Goal: Contribute content: Contribute content

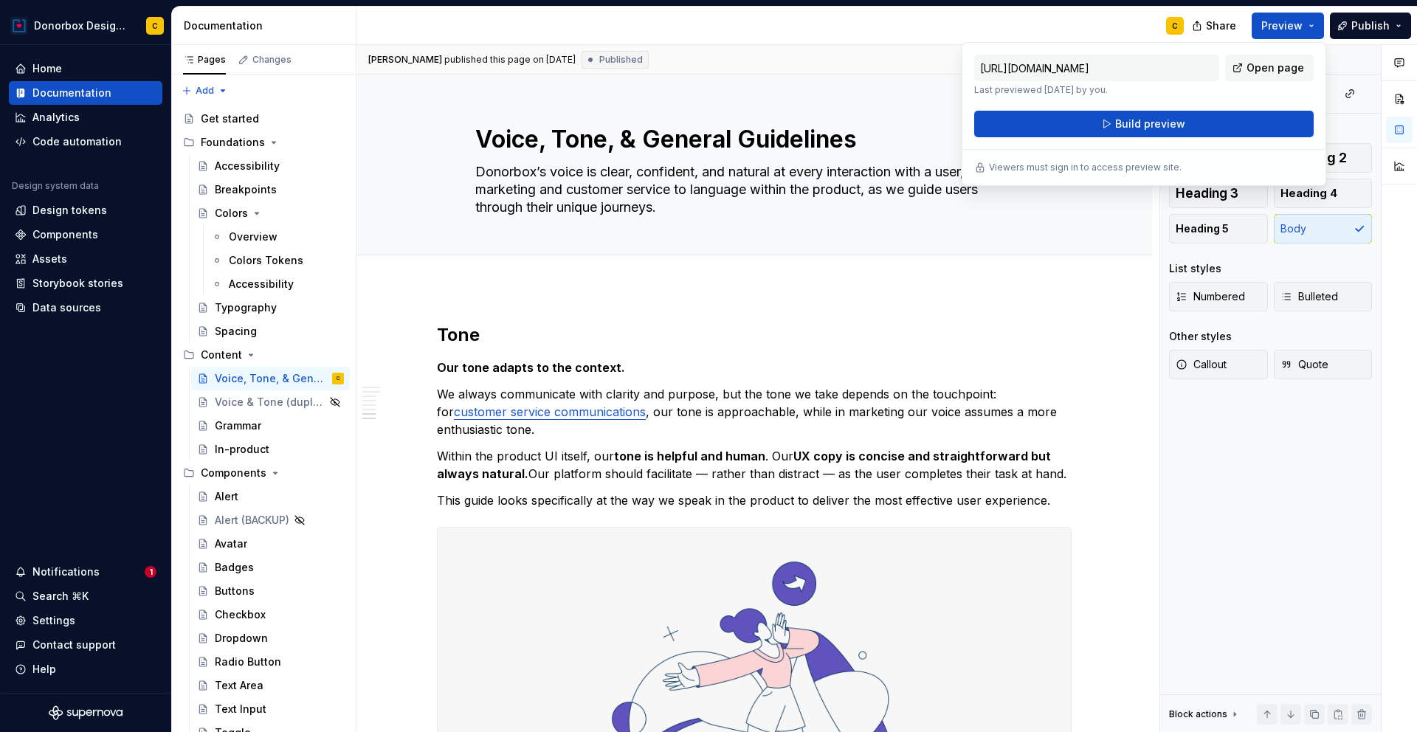
scroll to position [2692, 0]
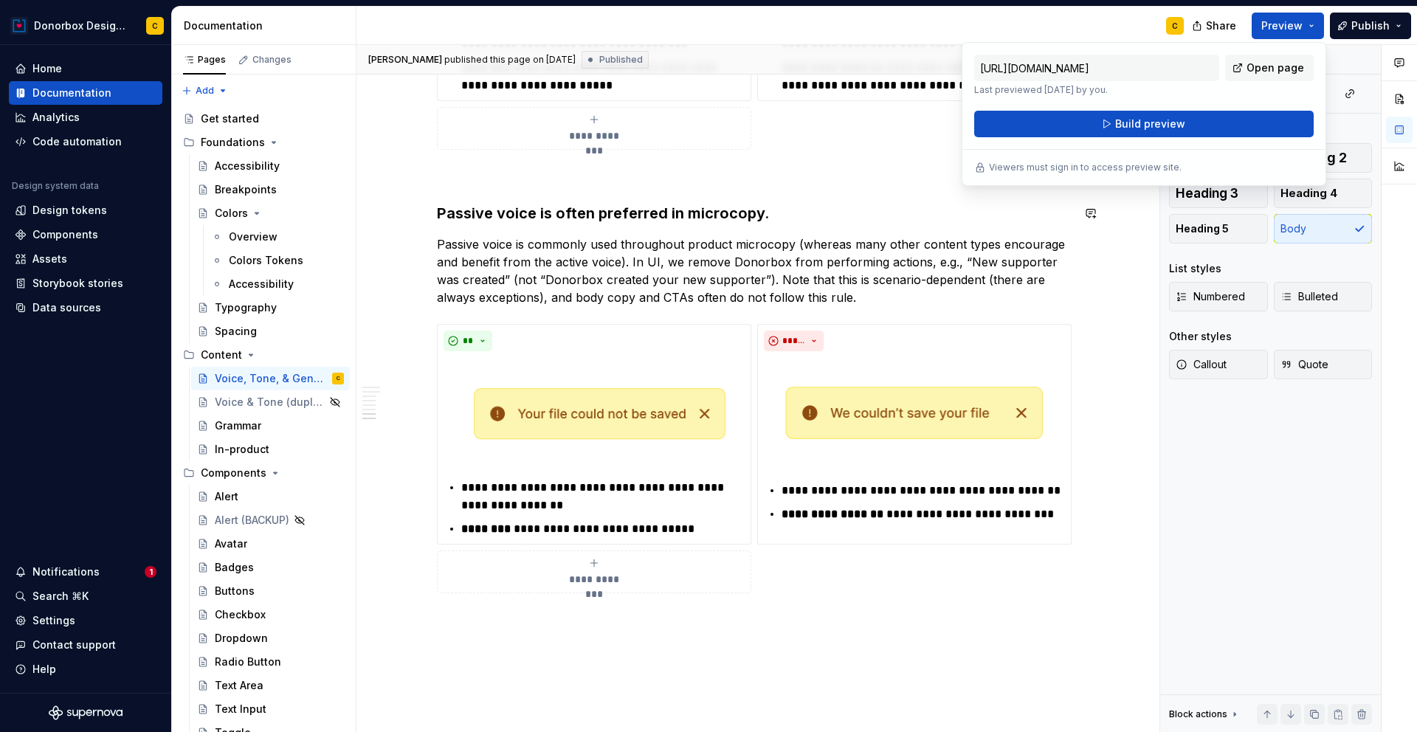
type textarea "*"
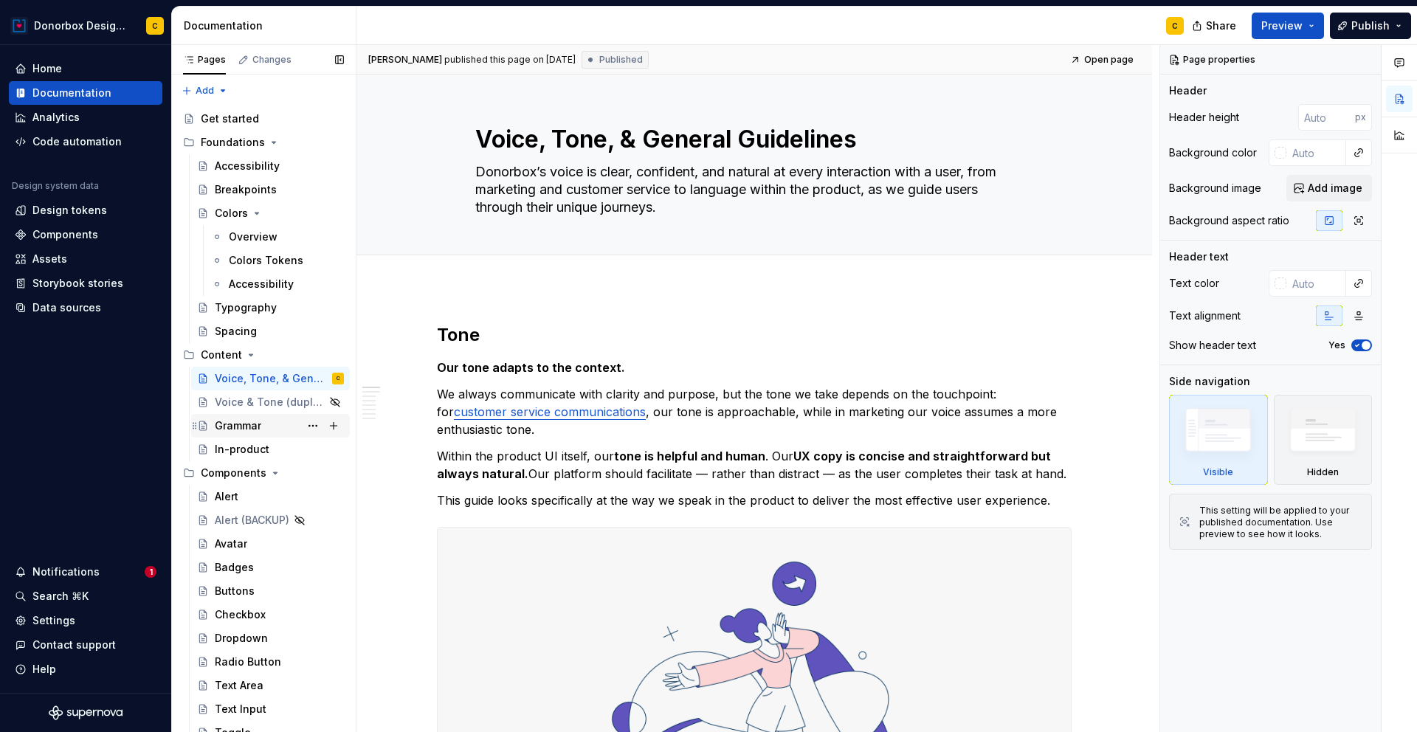
click at [238, 430] on div "Grammar" at bounding box center [238, 425] width 46 height 15
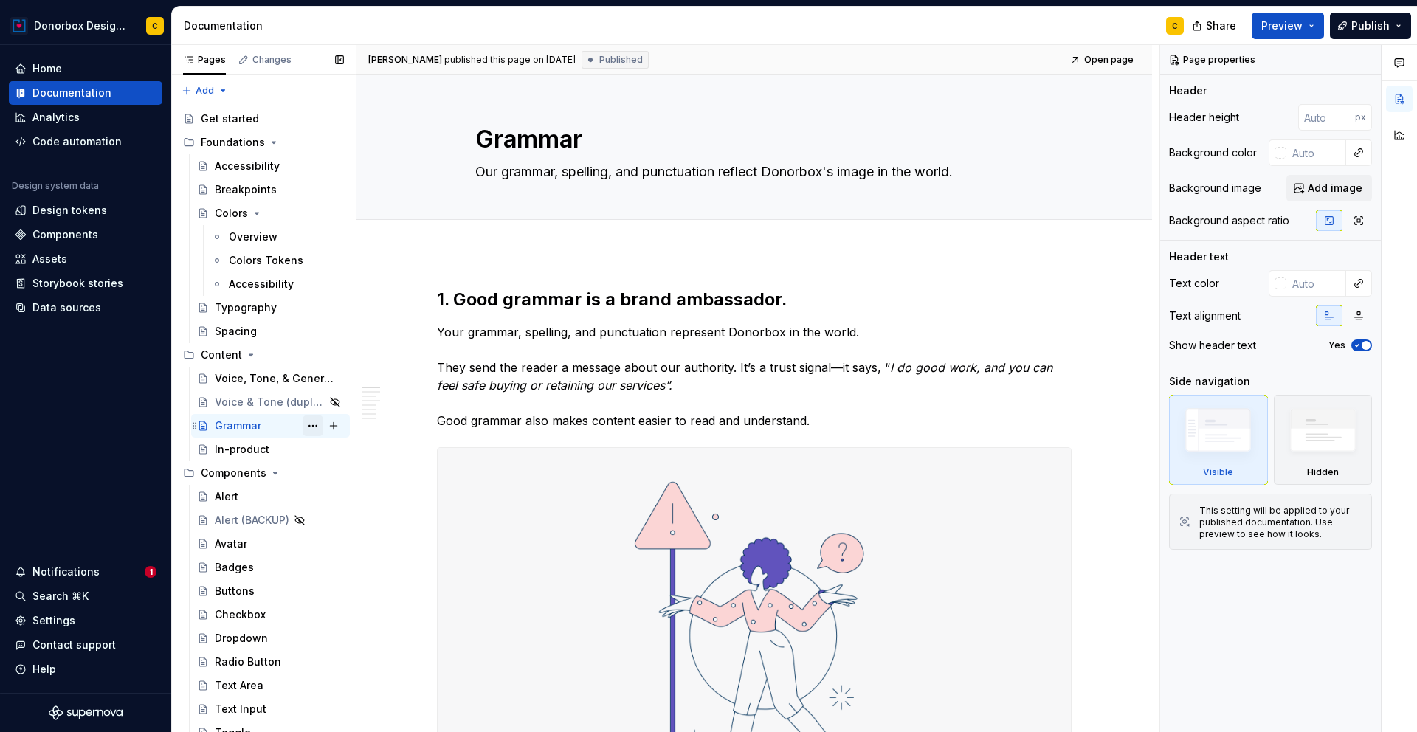
click at [303, 429] on button "Page tree" at bounding box center [313, 426] width 21 height 21
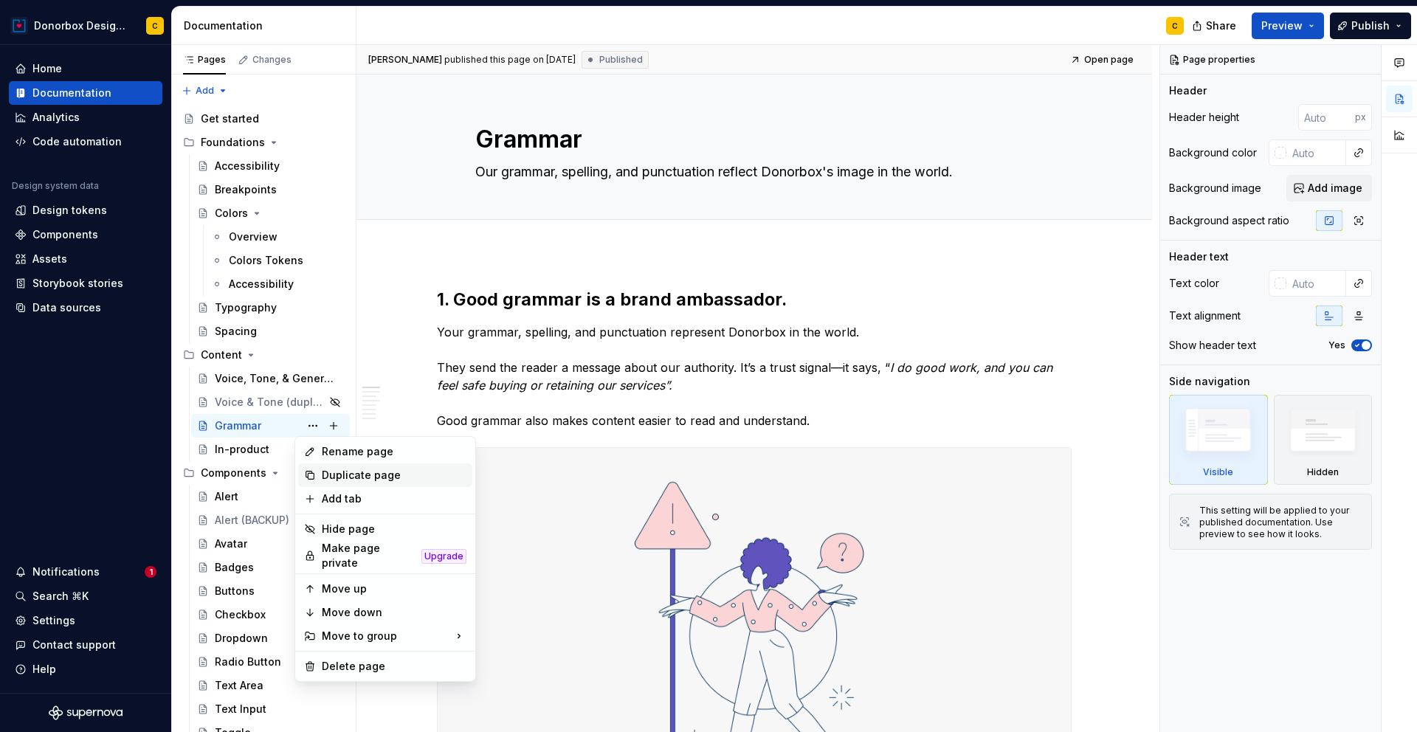
click at [334, 474] on div "Duplicate page" at bounding box center [394, 475] width 145 height 15
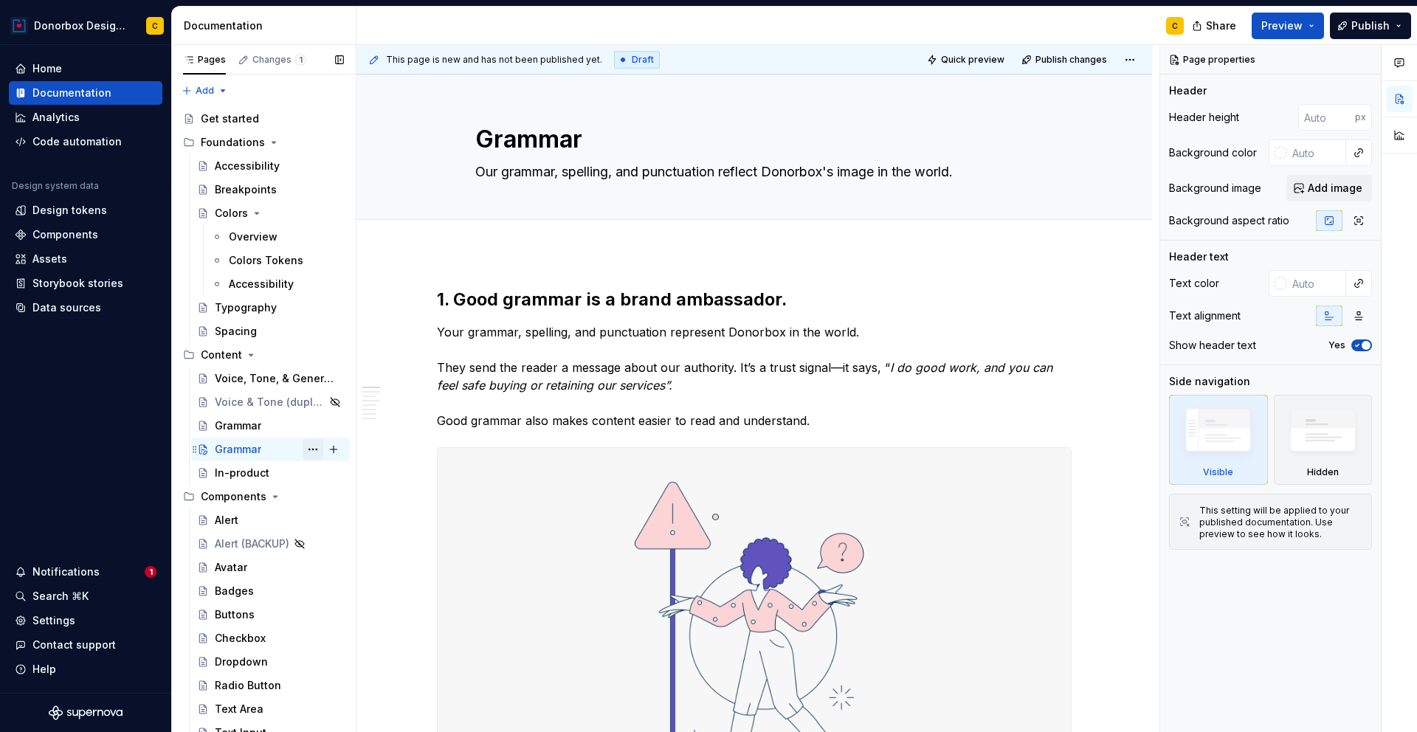
click at [303, 449] on button "Page tree" at bounding box center [313, 449] width 21 height 21
type textarea "*"
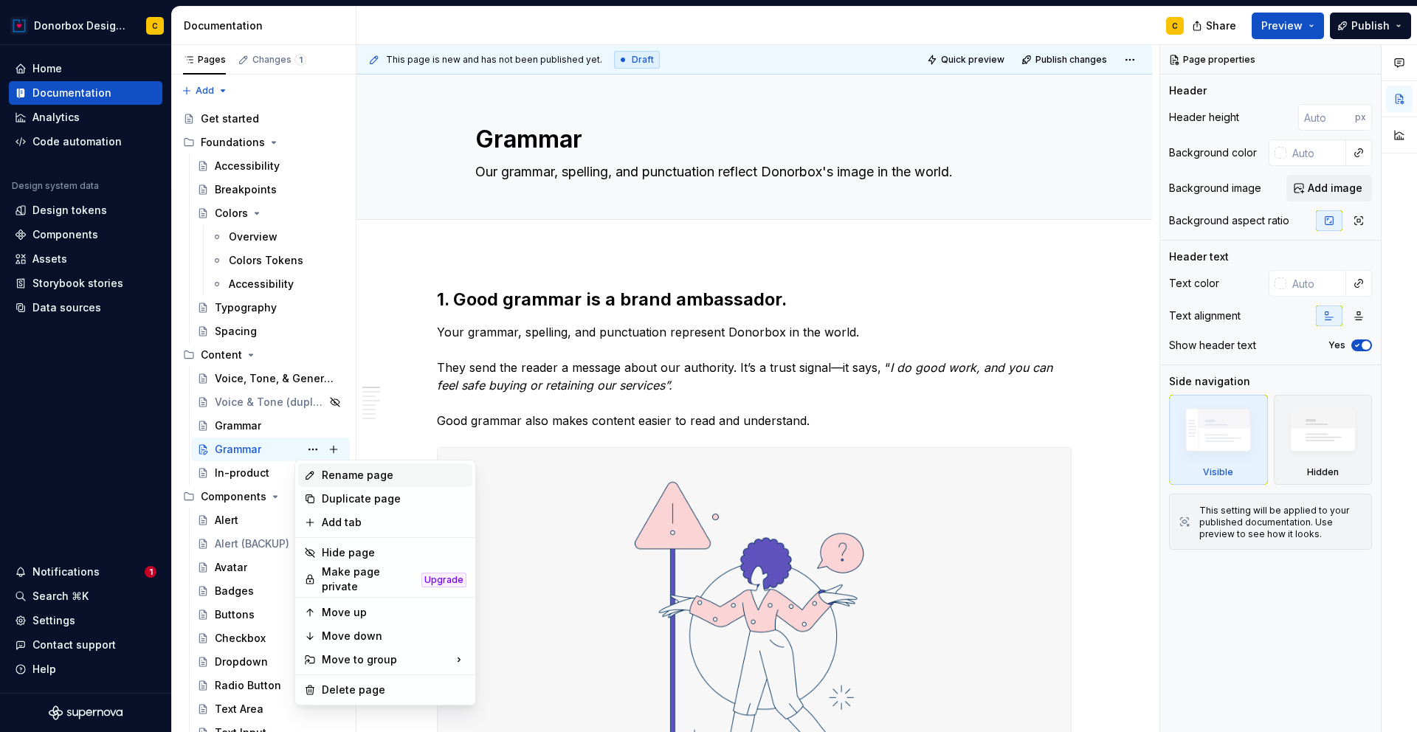
click at [358, 478] on div "Rename page" at bounding box center [394, 475] width 145 height 15
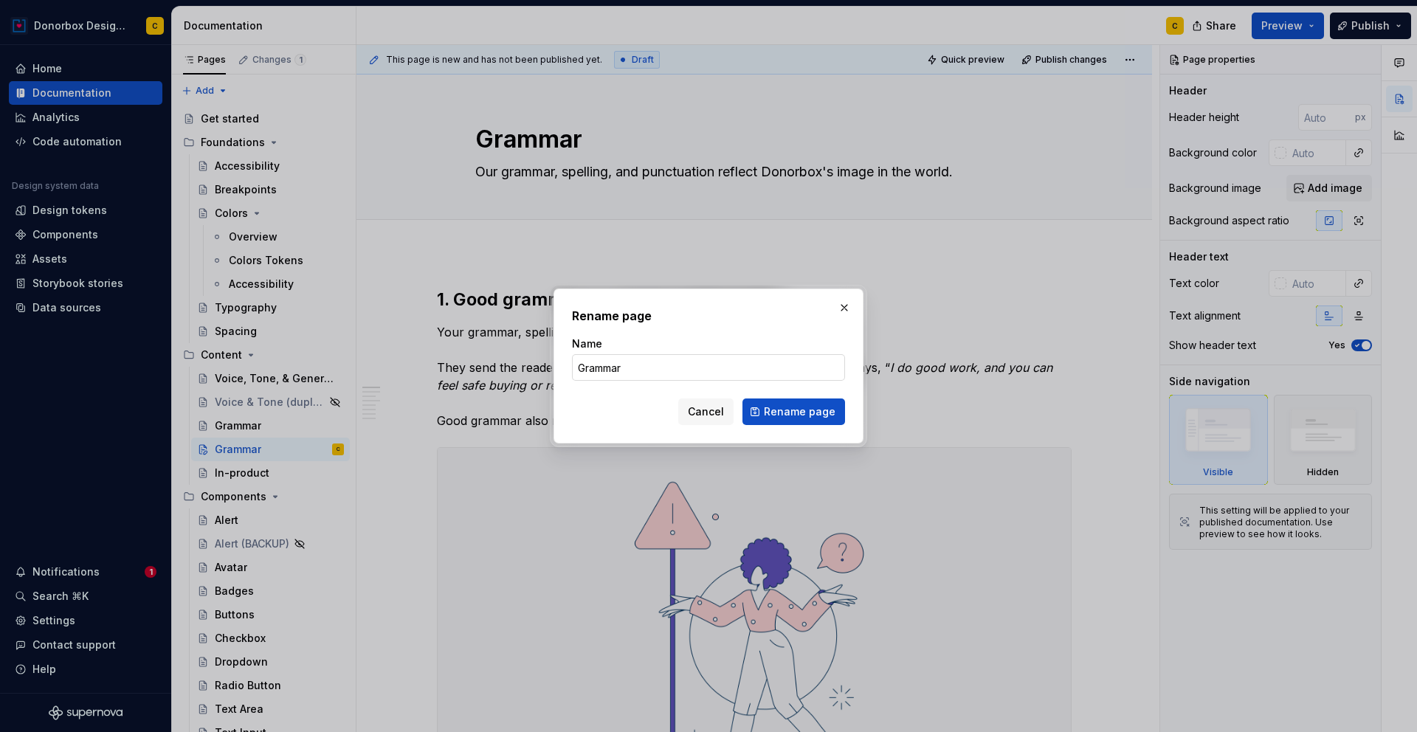
click at [632, 375] on input "Grammar" at bounding box center [708, 367] width 273 height 27
type input "Grammar (duplicate)"
type textarea "*"
type input "Grammar (duplicate)"
click at [787, 399] on button "Rename page" at bounding box center [794, 412] width 103 height 27
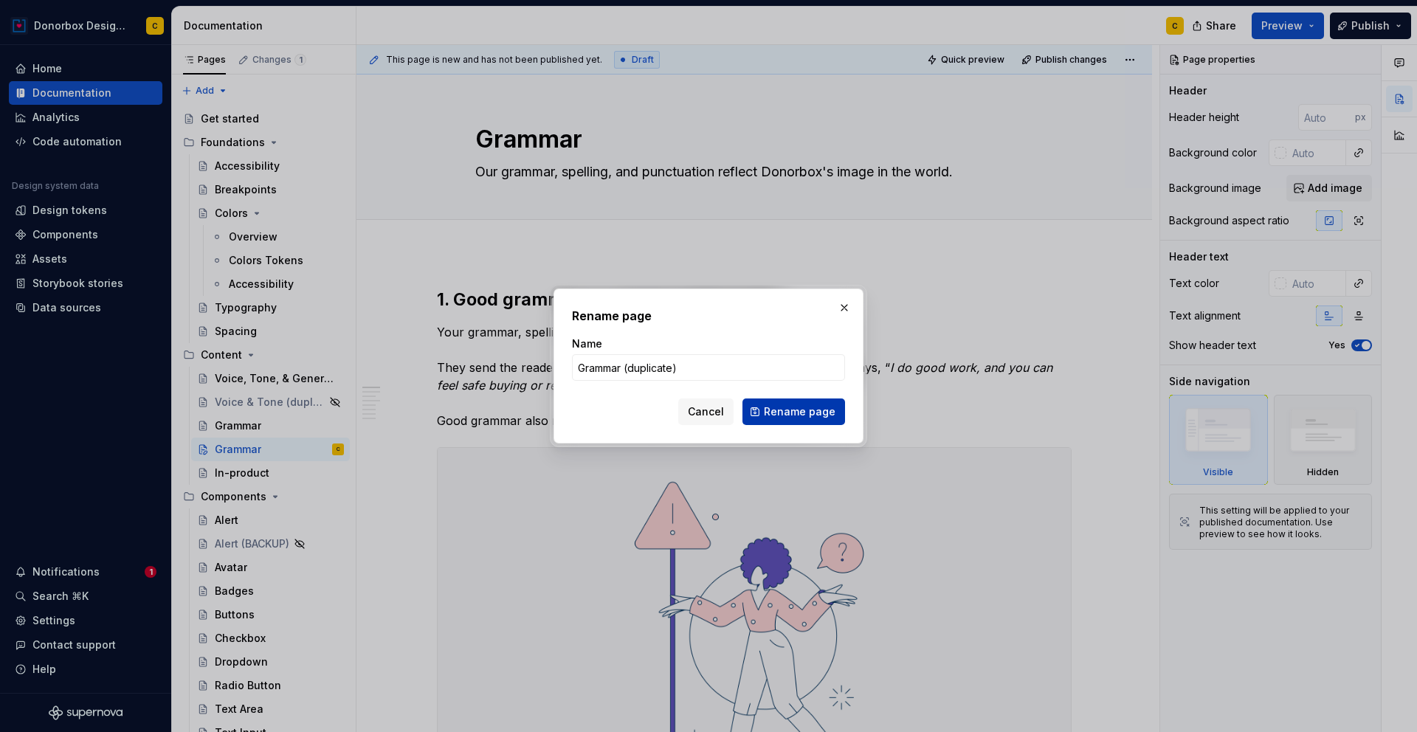
type textarea "*"
type textarea "Grammar (duplicate)"
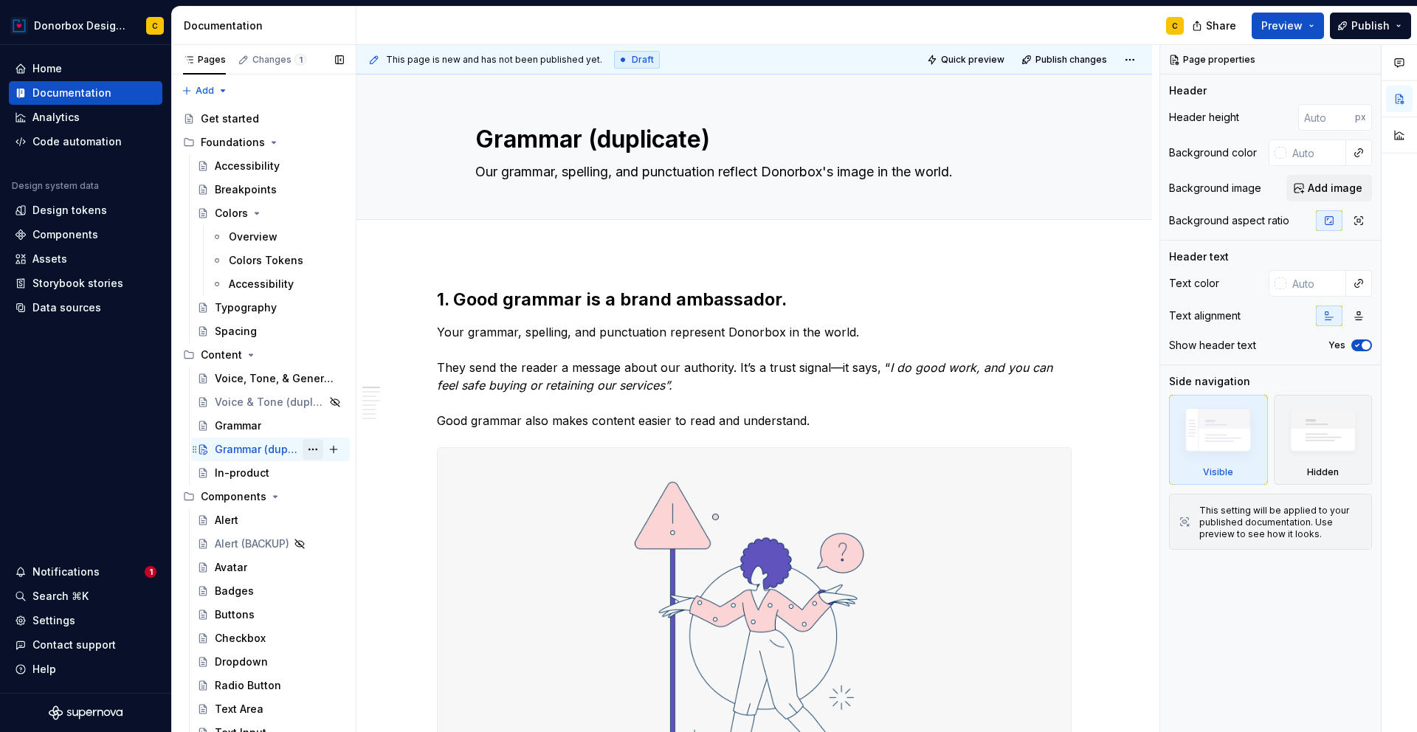
click at [309, 450] on button "Page tree" at bounding box center [313, 449] width 21 height 21
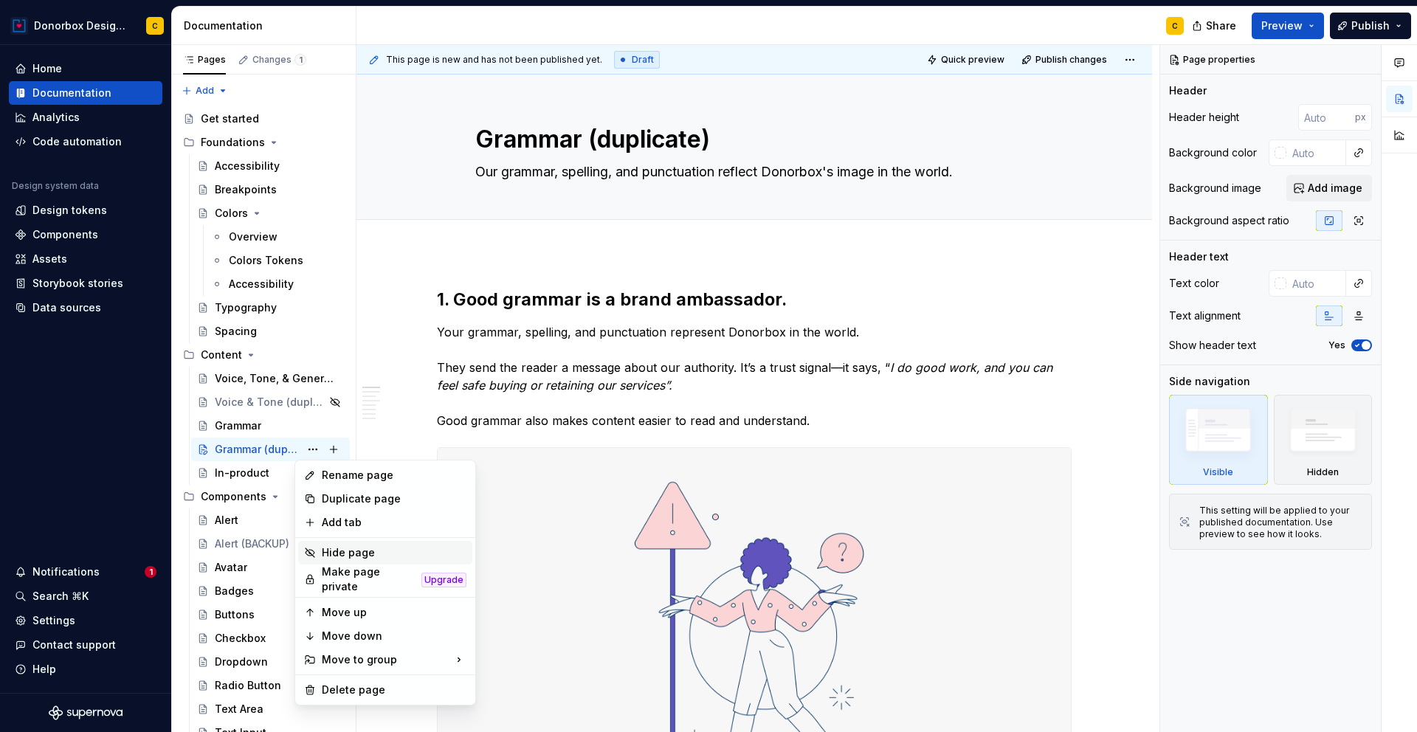
click at [347, 549] on div "Hide page" at bounding box center [394, 552] width 145 height 15
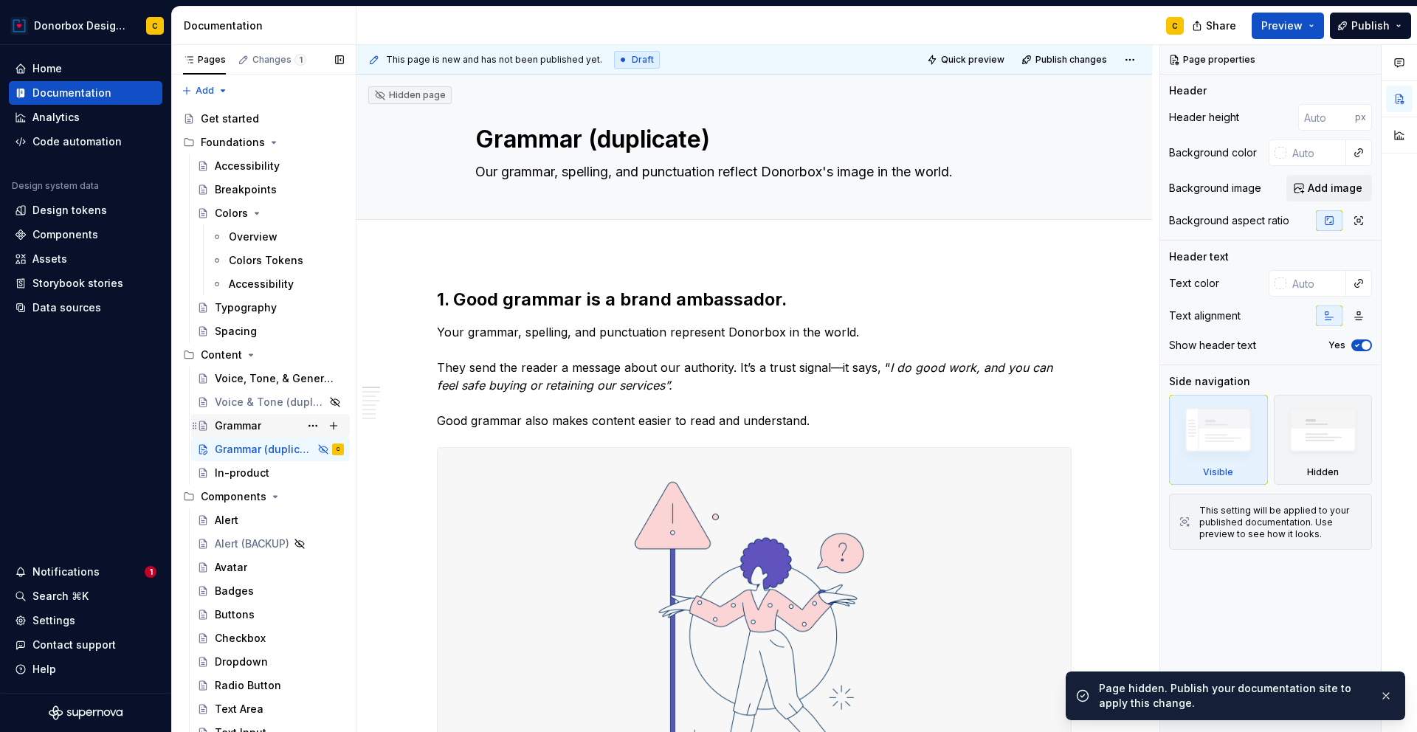
click at [221, 430] on div "Grammar" at bounding box center [238, 425] width 46 height 15
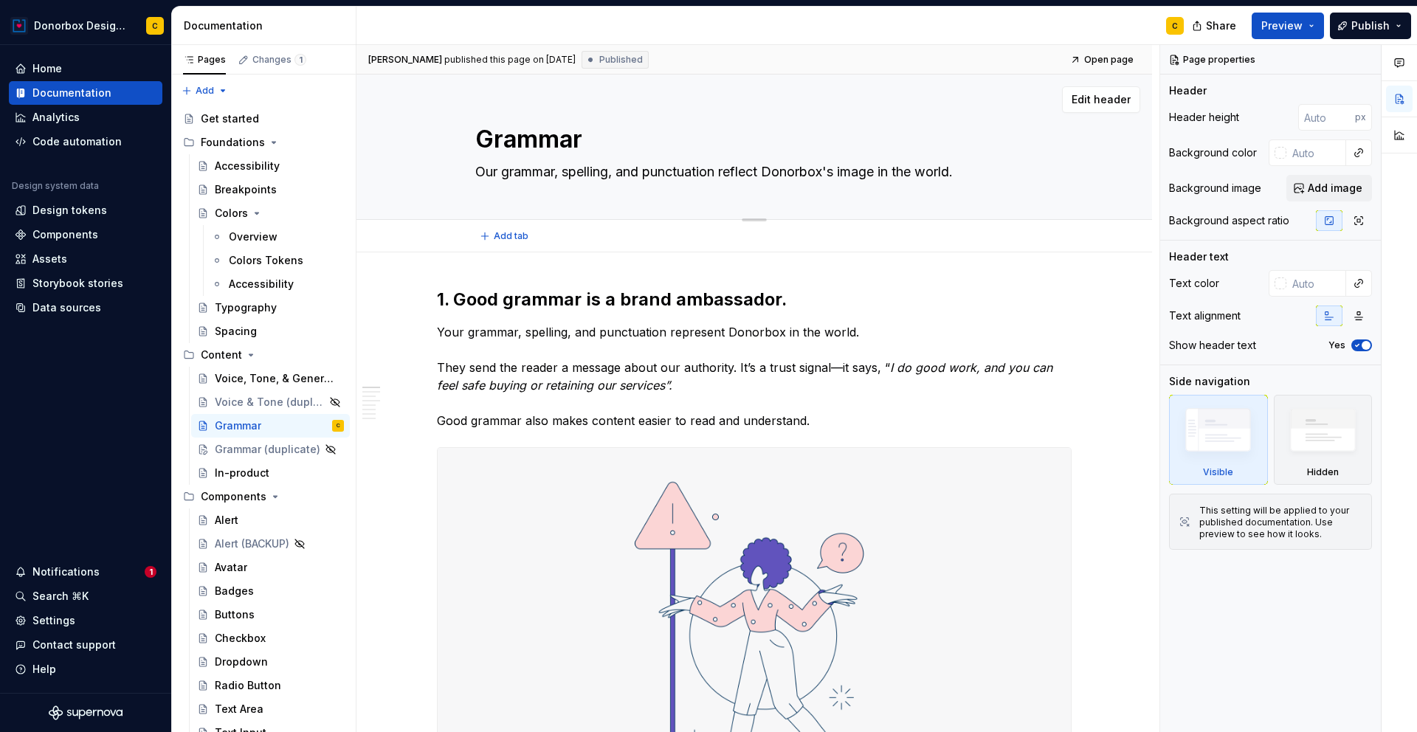
click at [514, 139] on textarea "Grammar" at bounding box center [751, 139] width 558 height 35
type textarea "*"
type textarea "C"
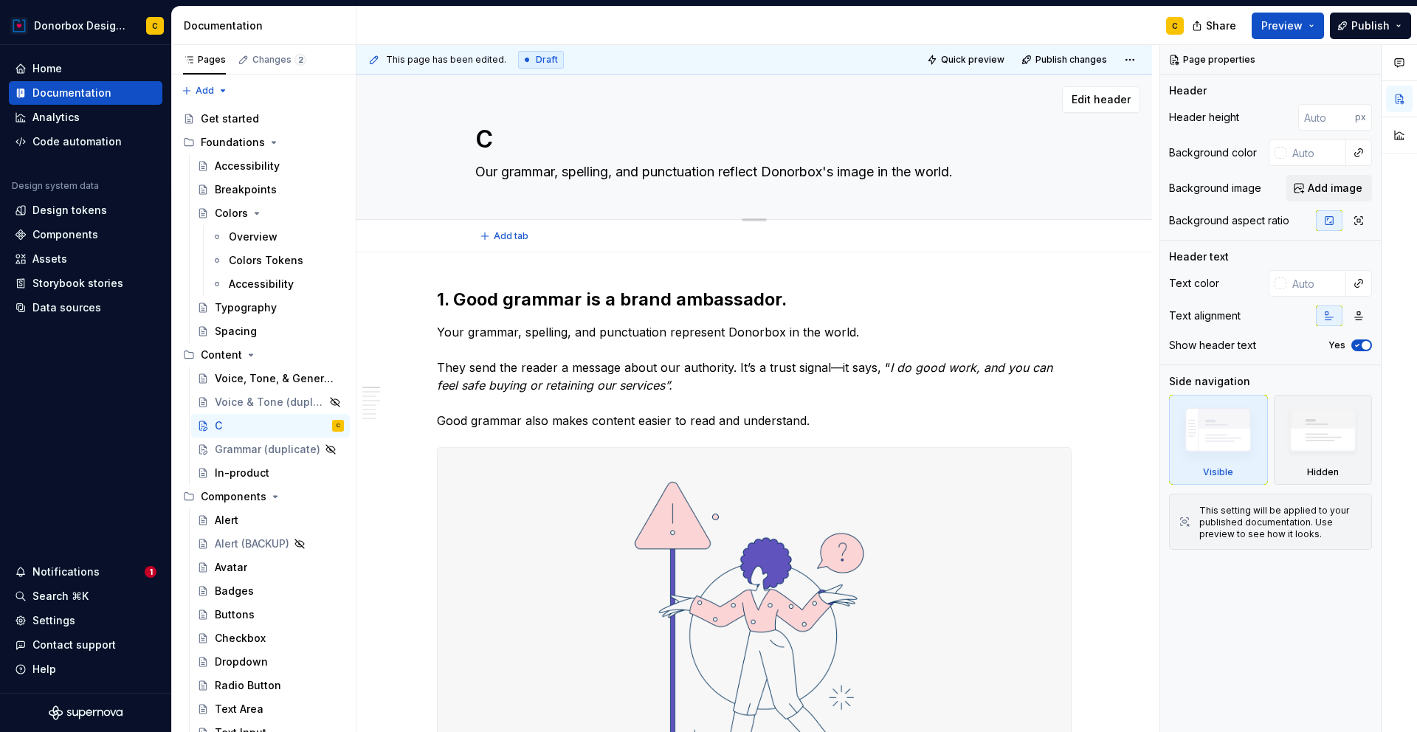
type textarea "*"
type textarea "Cap"
type textarea "*"
type textarea "Cappi"
type textarea "*"
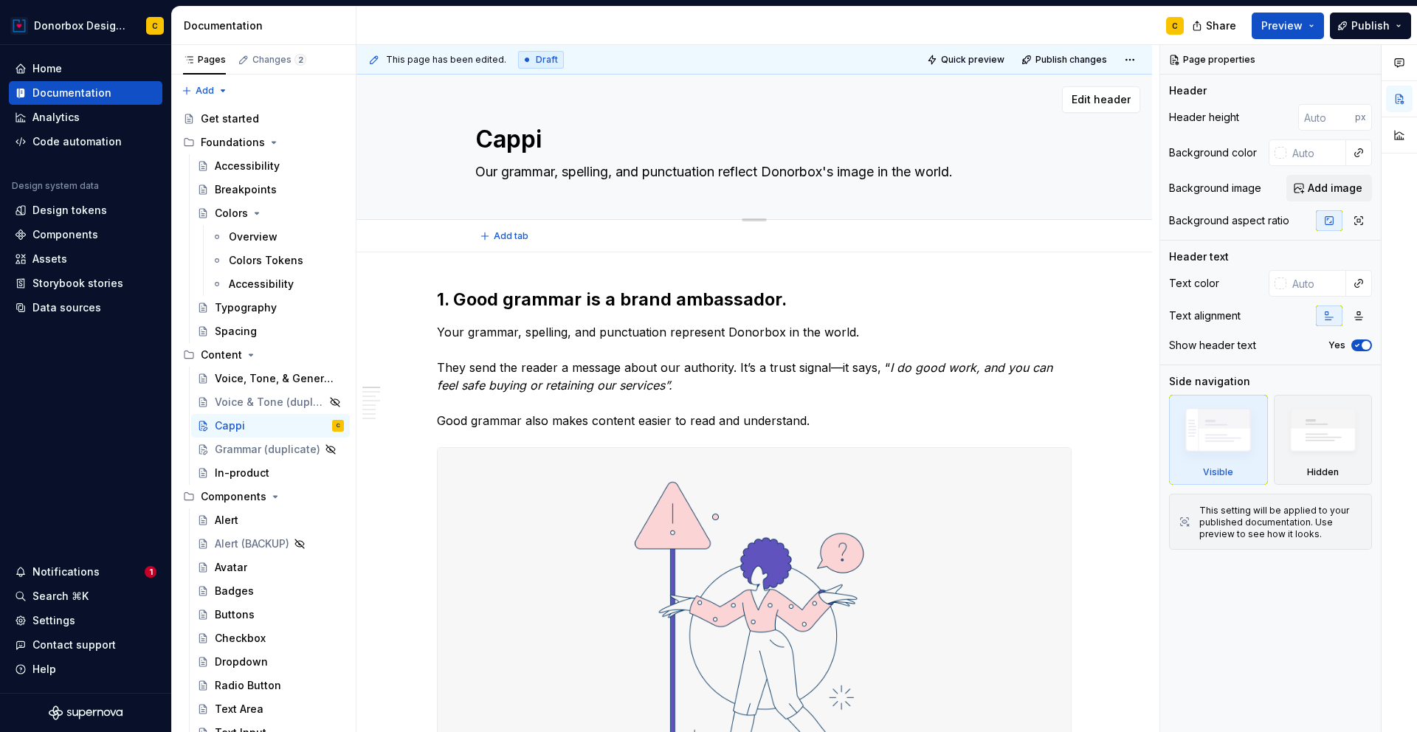
type textarea "Cappit"
type textarea "*"
type textarea "Cappi"
type textarea "*"
type textarea "[PERSON_NAME]"
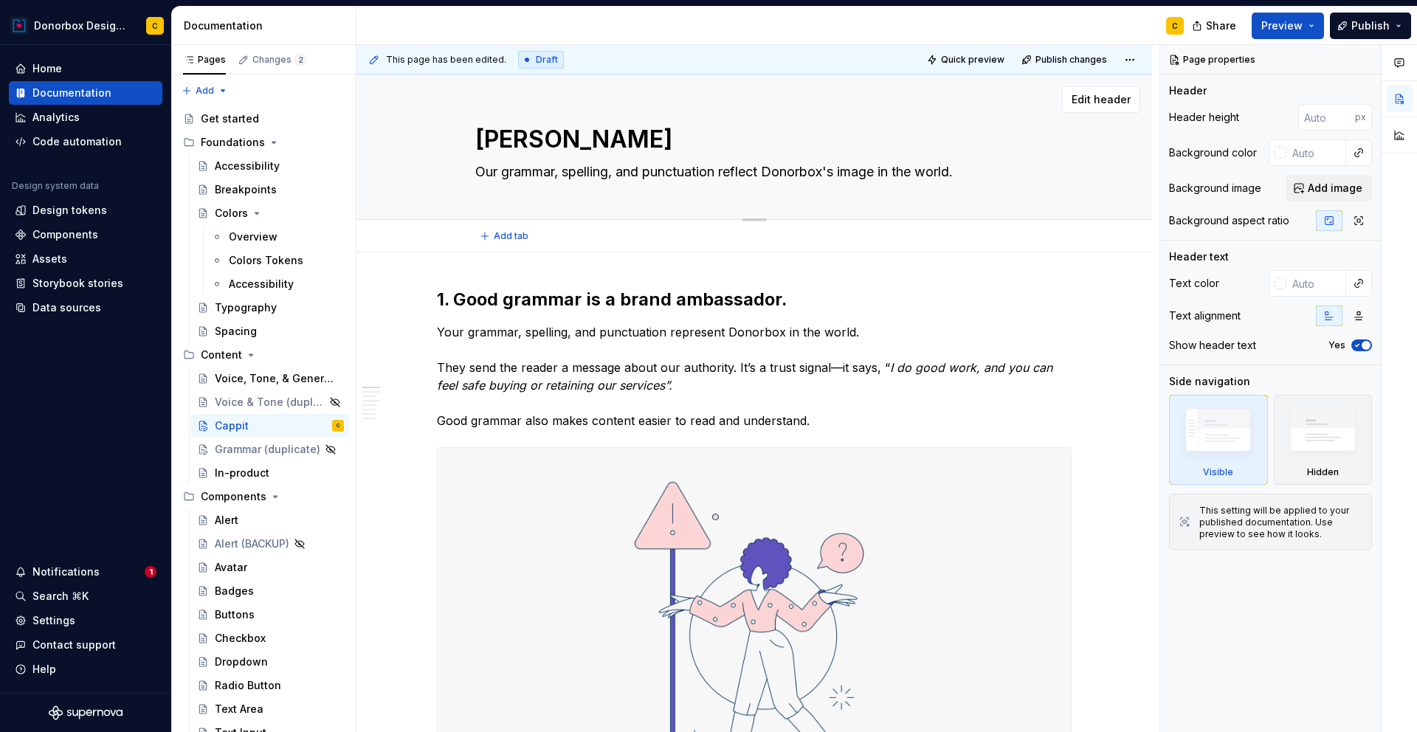
type textarea "*"
type textarea "Cap"
type textarea "*"
type textarea "Capi"
type textarea "*"
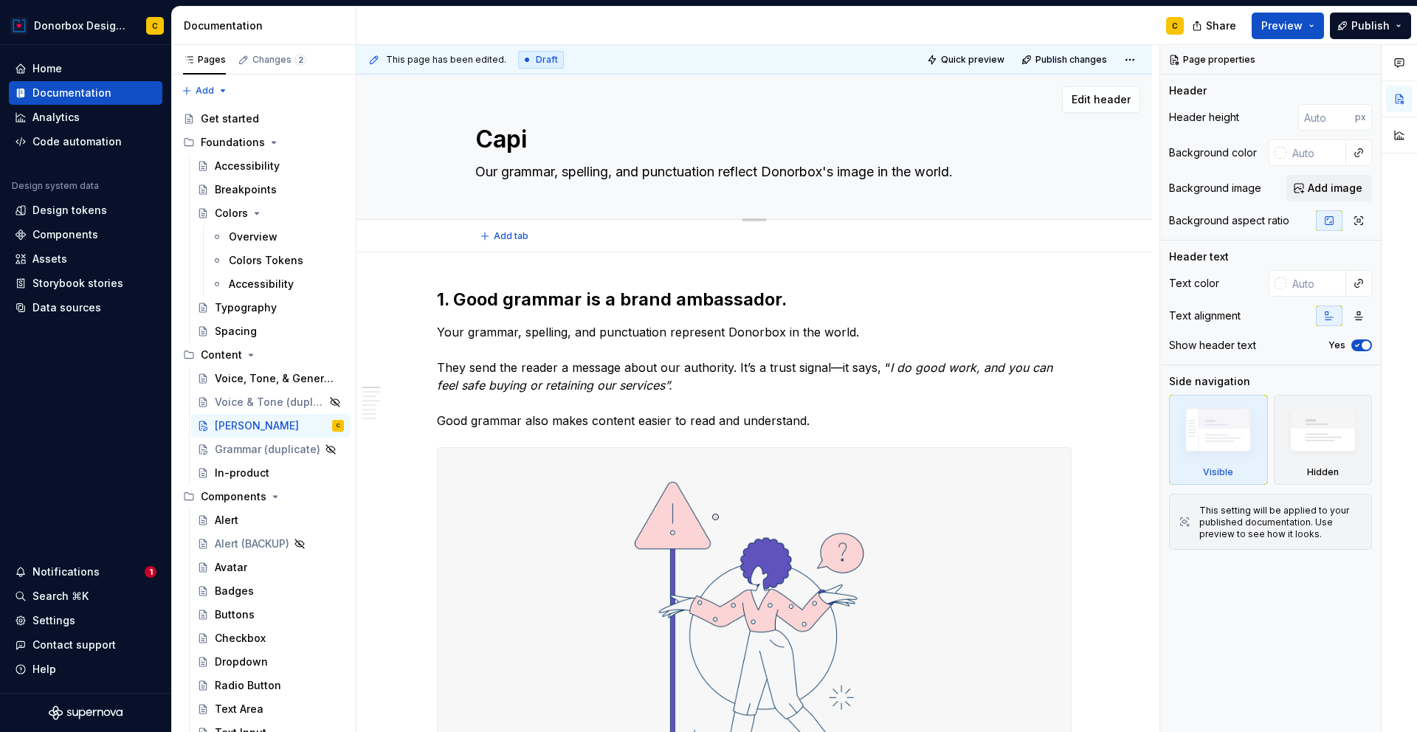
type textarea "Capit"
type textarea "*"
type textarea "Capita"
type textarea "*"
type textarea "Capital"
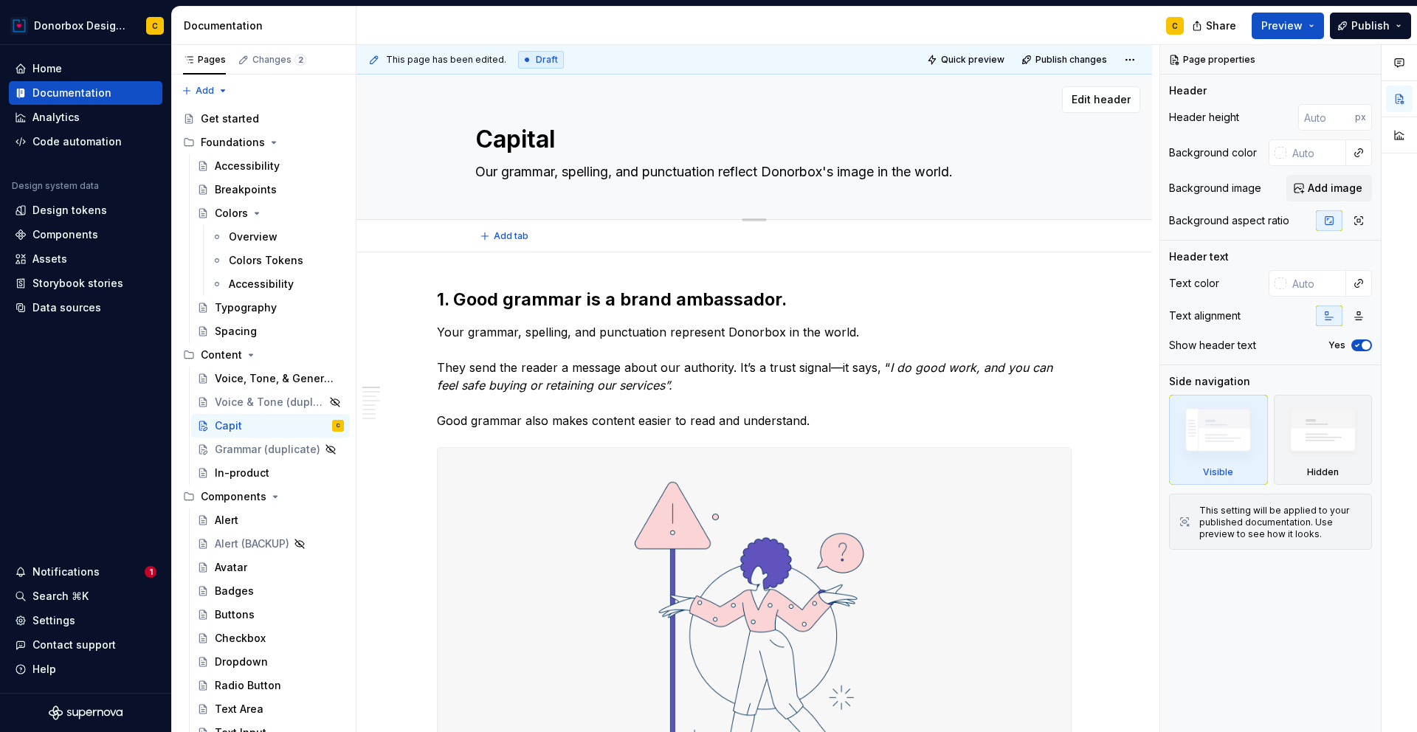
type textarea "*"
type textarea "Capitali"
type textarea "*"
type textarea "Capitaliz"
type textarea "*"
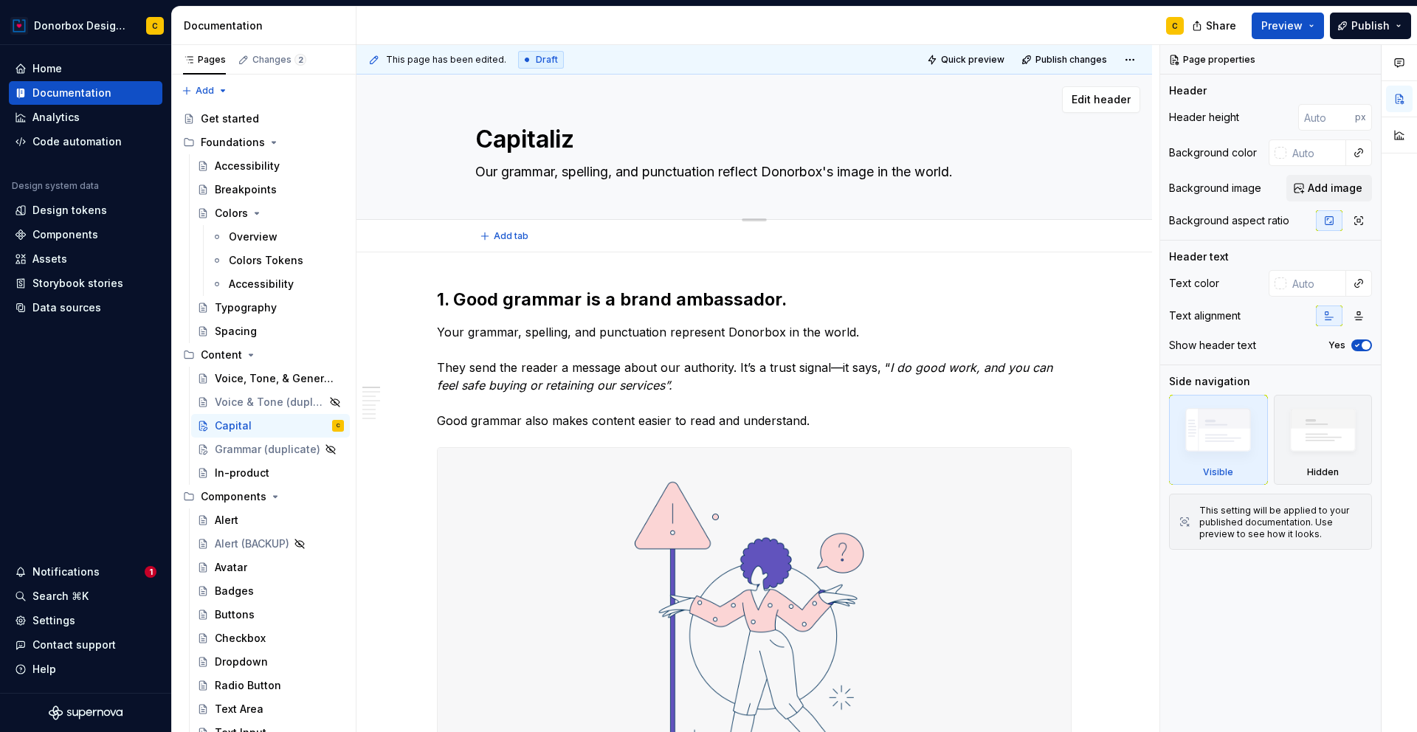
type textarea "Capitaliza"
type textarea "*"
type textarea "Capitalizat"
type textarea "*"
type textarea "Capitalizati"
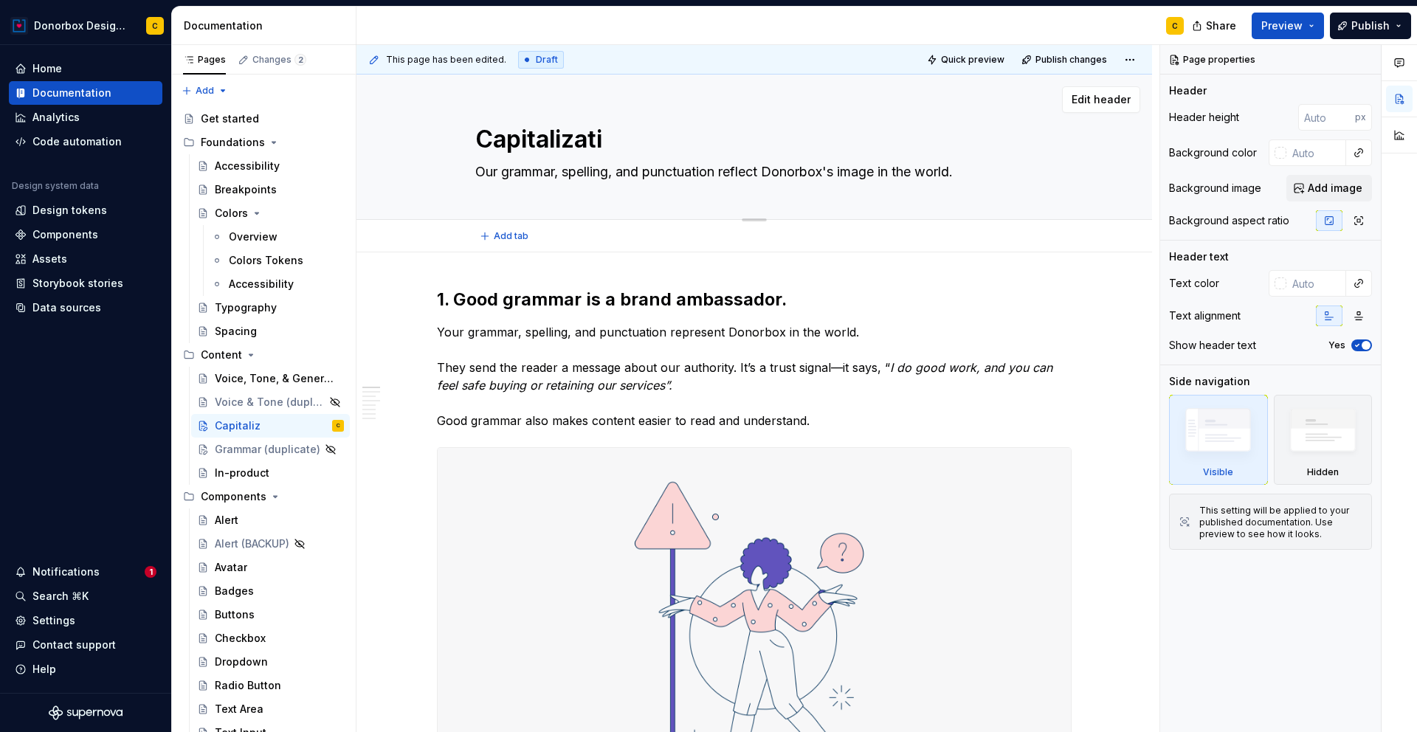
type textarea "*"
type textarea "Capitalization"
type textarea "*"
type textarea "Capitalization"
drag, startPoint x: 962, startPoint y: 170, endPoint x: 963, endPoint y: 163, distance: 7.5
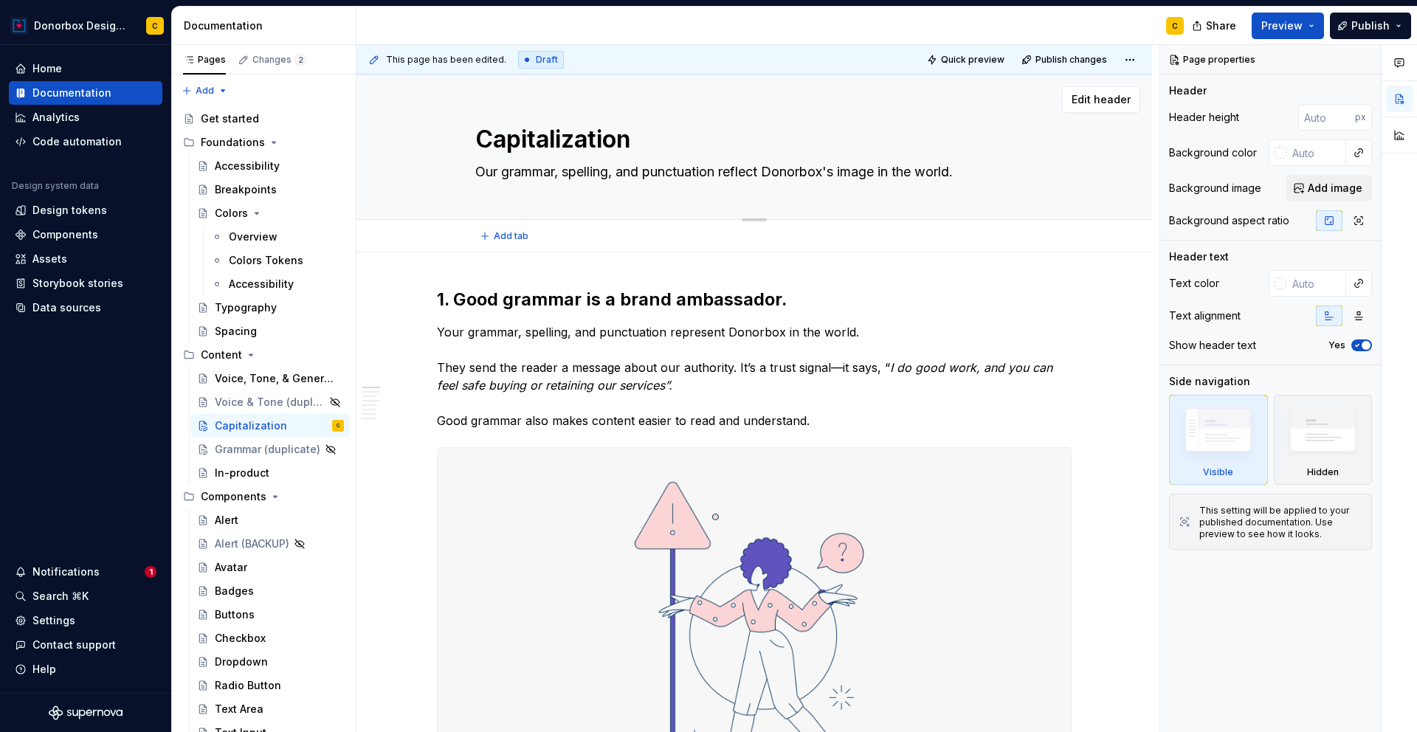
click at [963, 163] on textarea "Our grammar, spelling, and punctuation reflect Donorbox's image in the world." at bounding box center [751, 172] width 558 height 24
type textarea "*"
type textarea "C."
type textarea "*"
type textarea "Co."
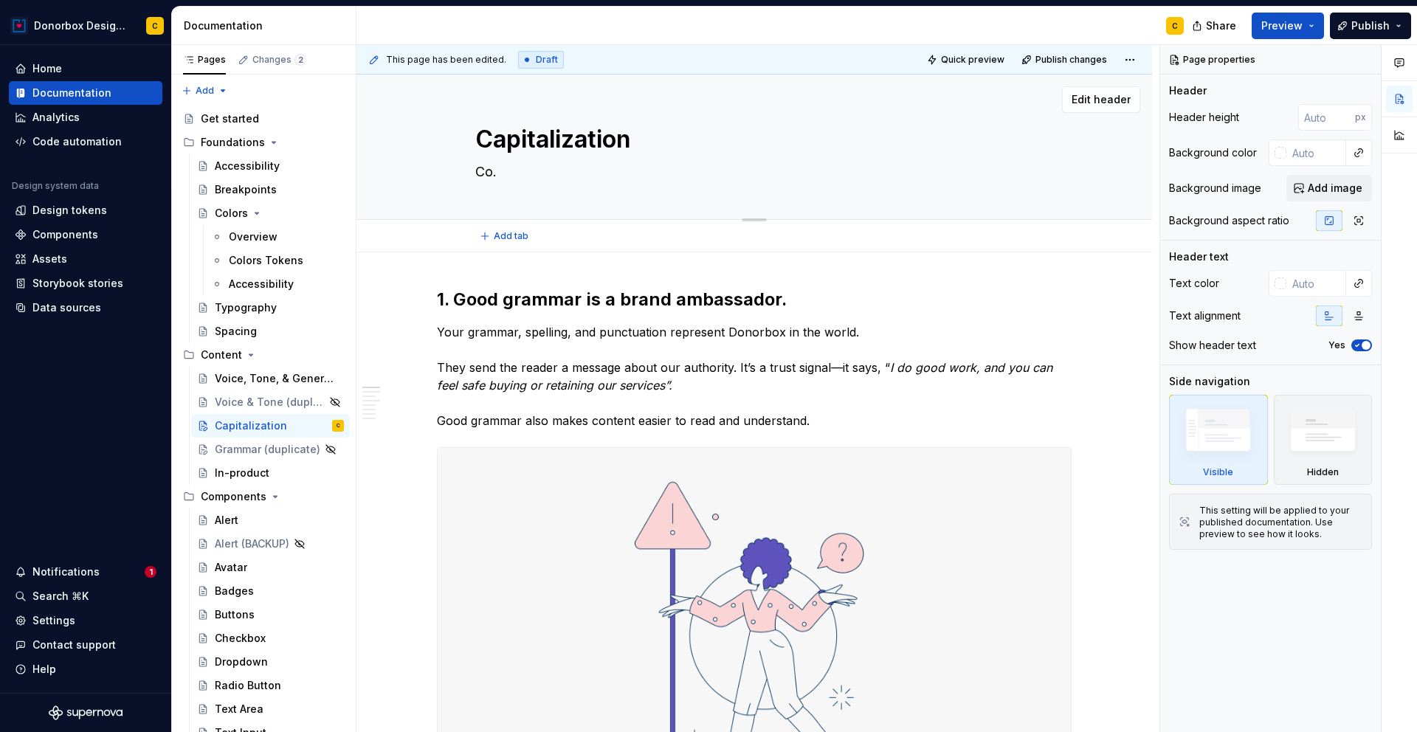
type textarea "*"
type textarea "Con."
type textarea "*"
type textarea "Cons."
type textarea "*"
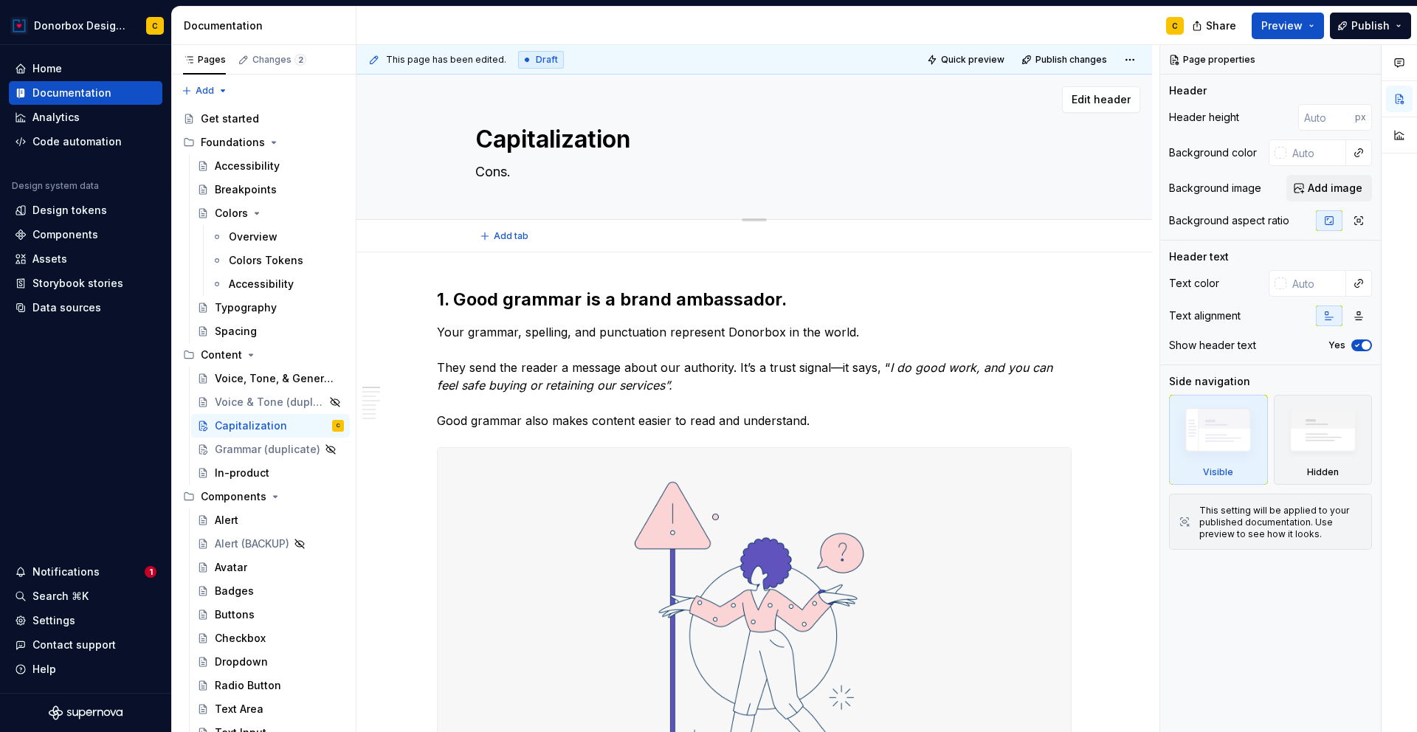
type textarea "Consi."
type textarea "*"
type textarea "Consis."
type textarea "*"
type textarea "Consist."
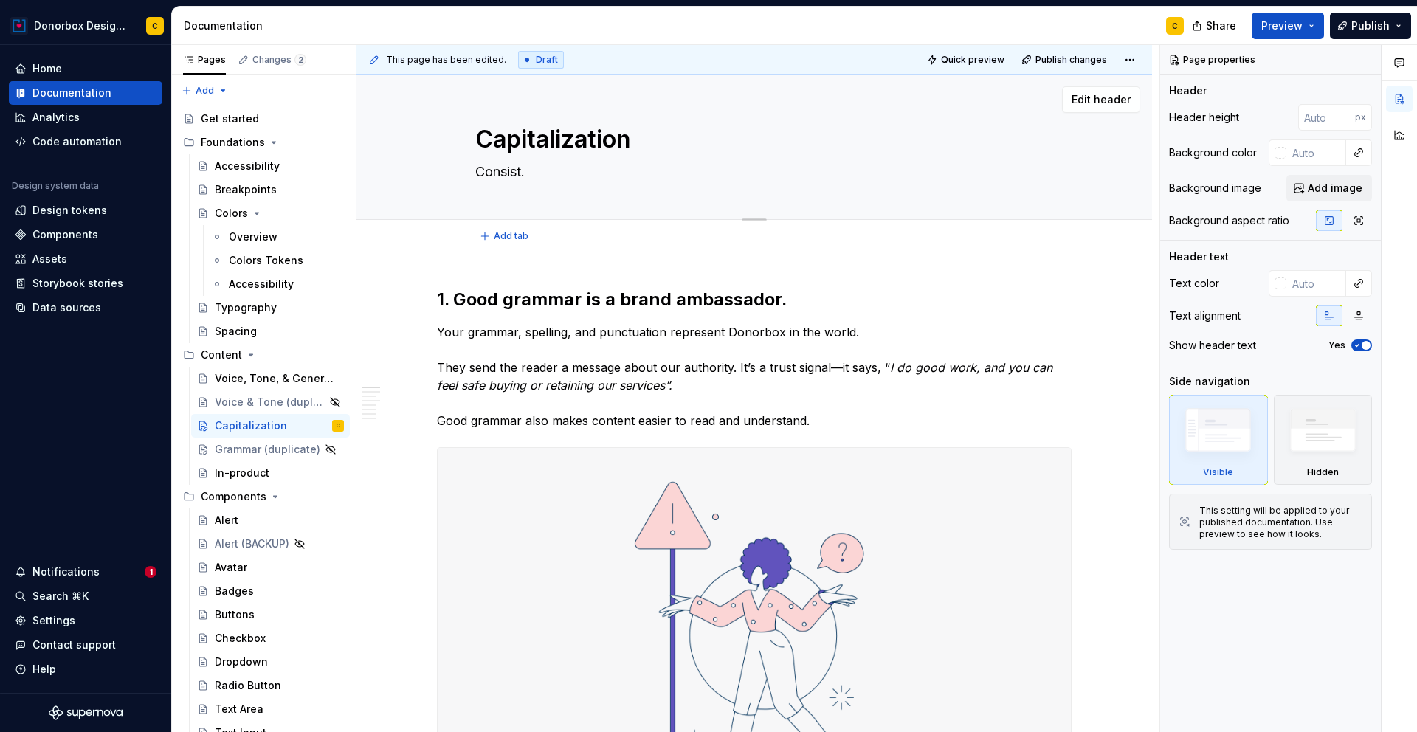
type textarea "*"
type textarea "Consiste."
type textarea "*"
type textarea "Consisten."
type textarea "*"
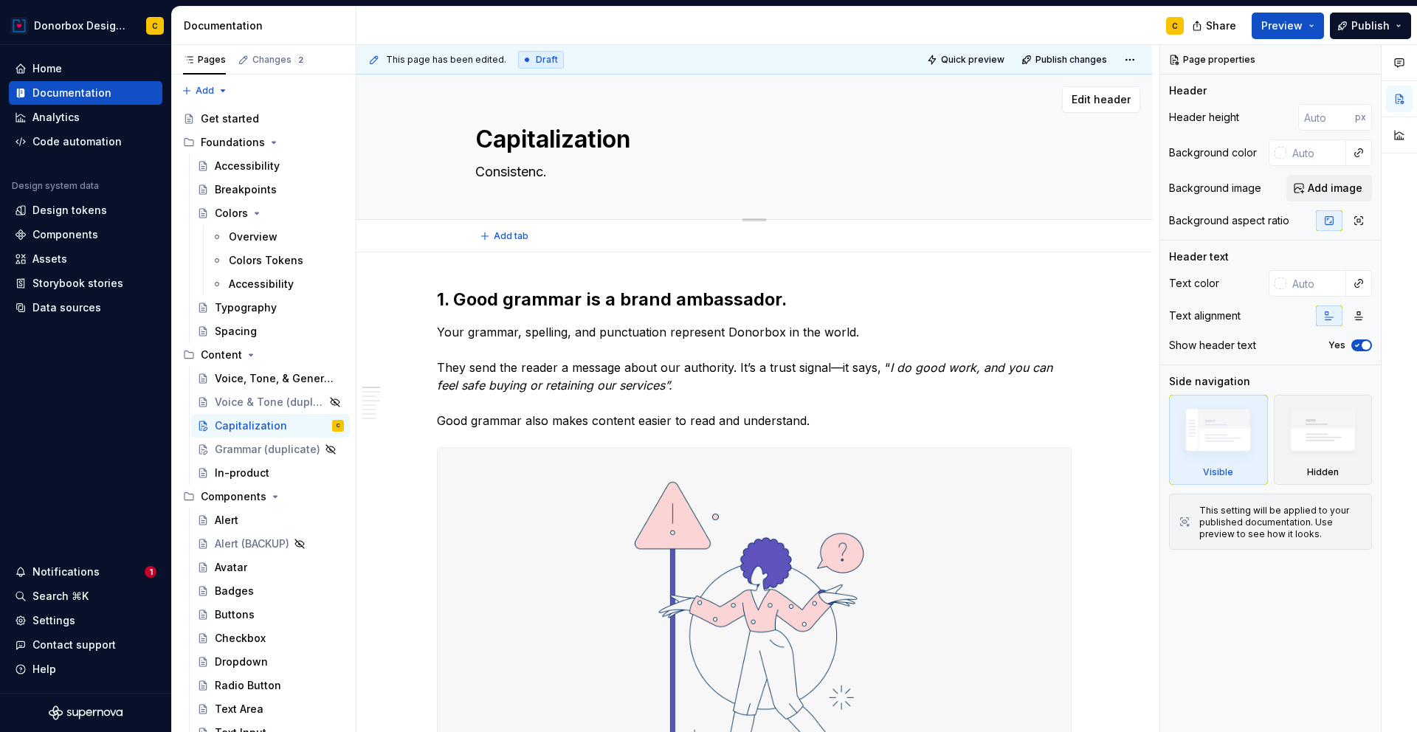
type textarea "Consistency."
type textarea "*"
type textarea "Consistency ."
type textarea "*"
type textarea "Consistency i."
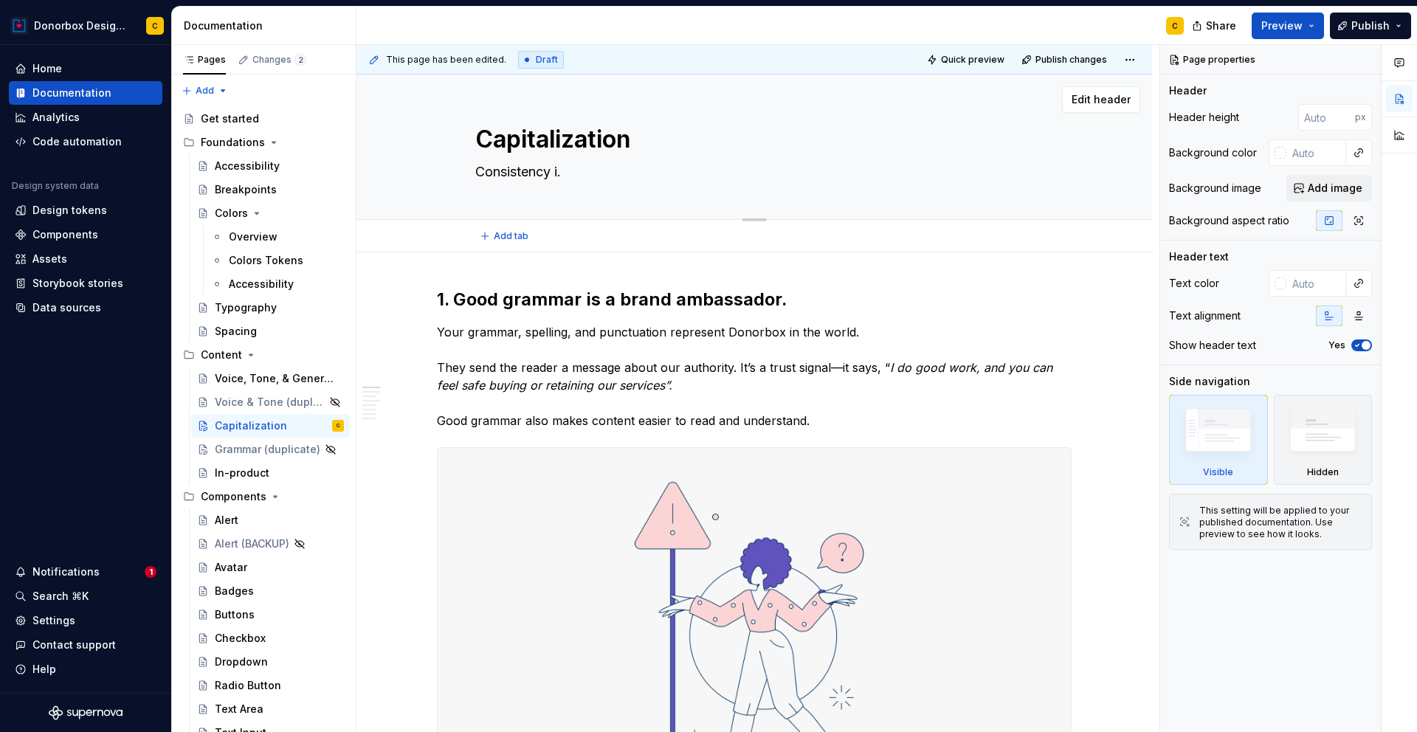
type textarea "*"
type textarea "Consistency in."
type textarea "*"
type textarea "Consistency in ."
type textarea "*"
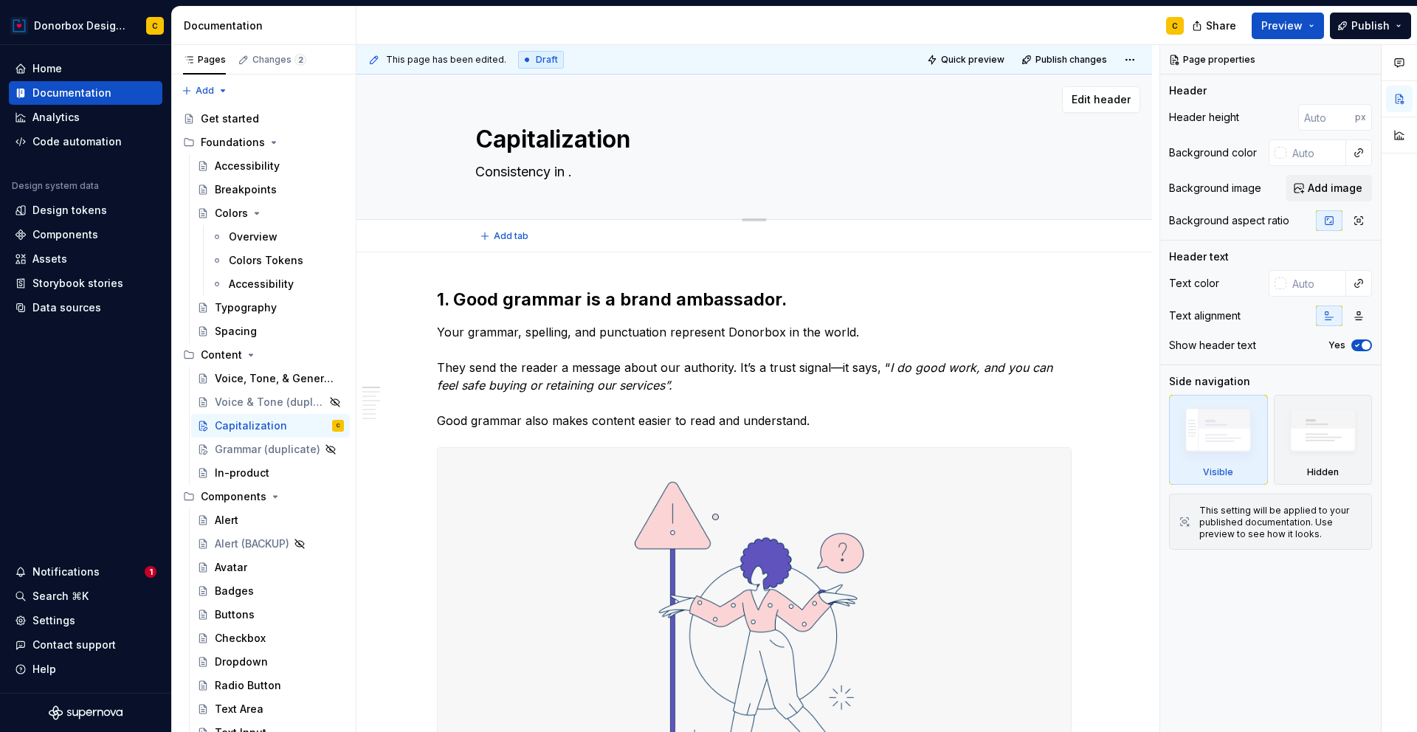
type textarea "Consistency in h."
type textarea "*"
type textarea "Consistency in ho."
type textarea "*"
type textarea "Consistency in how."
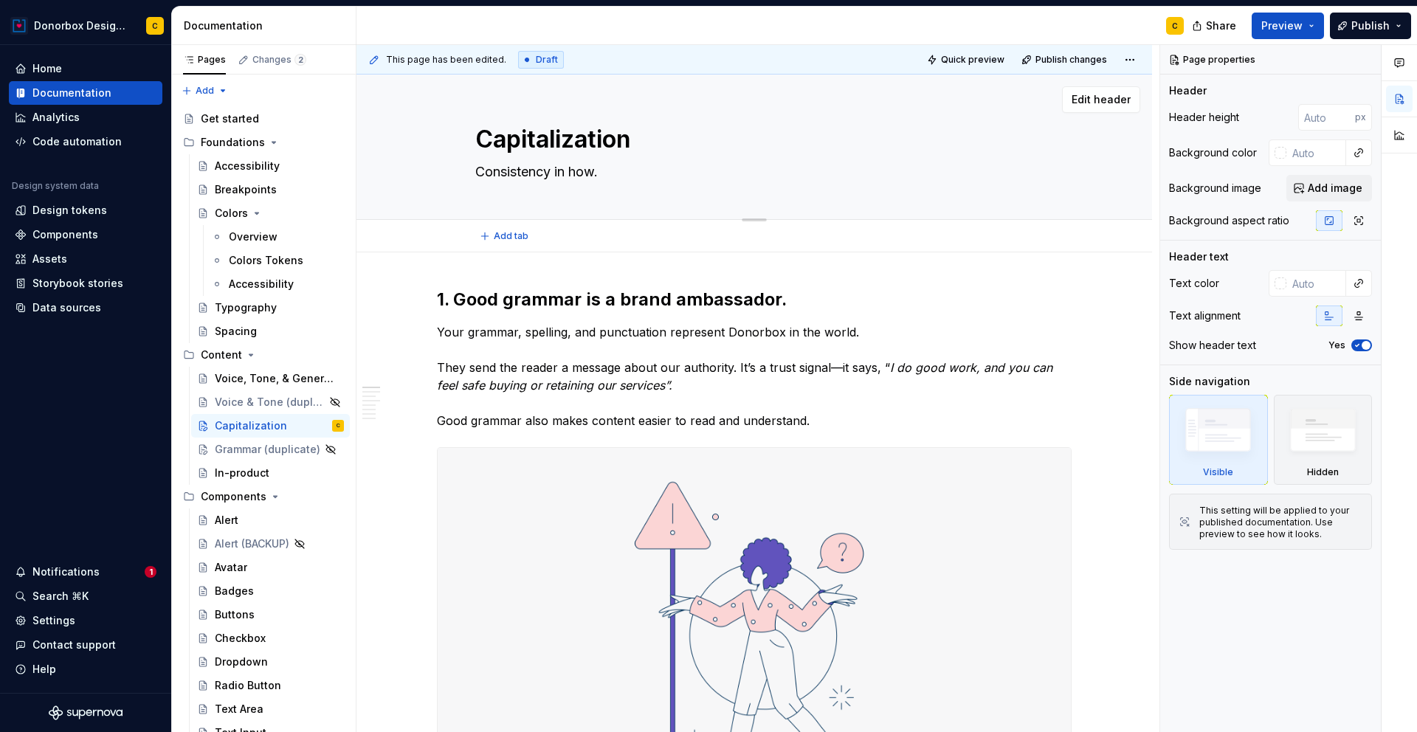
type textarea "*"
type textarea "Consistency in how ."
type textarea "*"
type textarea "Consistency in how w."
type textarea "*"
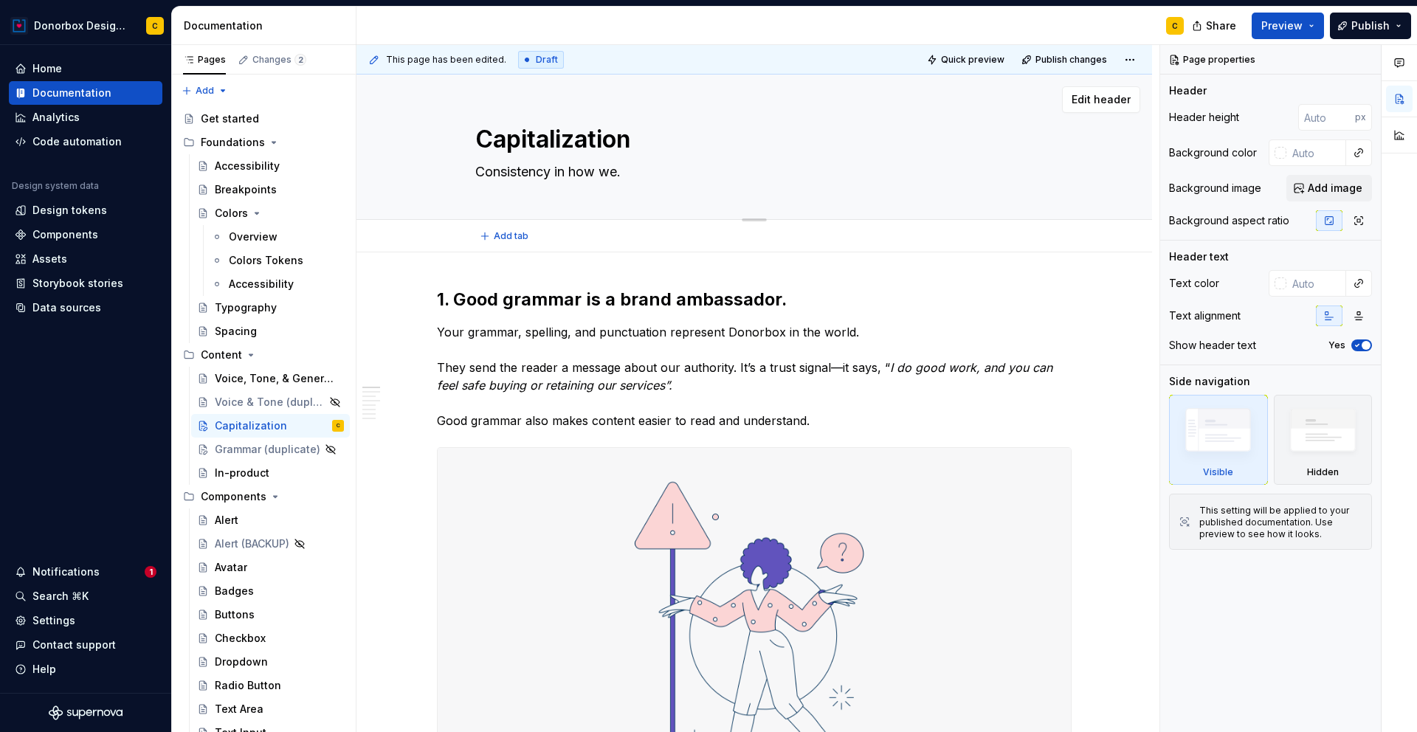
type textarea "Consistency in how we ."
type textarea "*"
type textarea "Consistency in how we c."
type textarea "*"
type textarea "Consistency in how we ca."
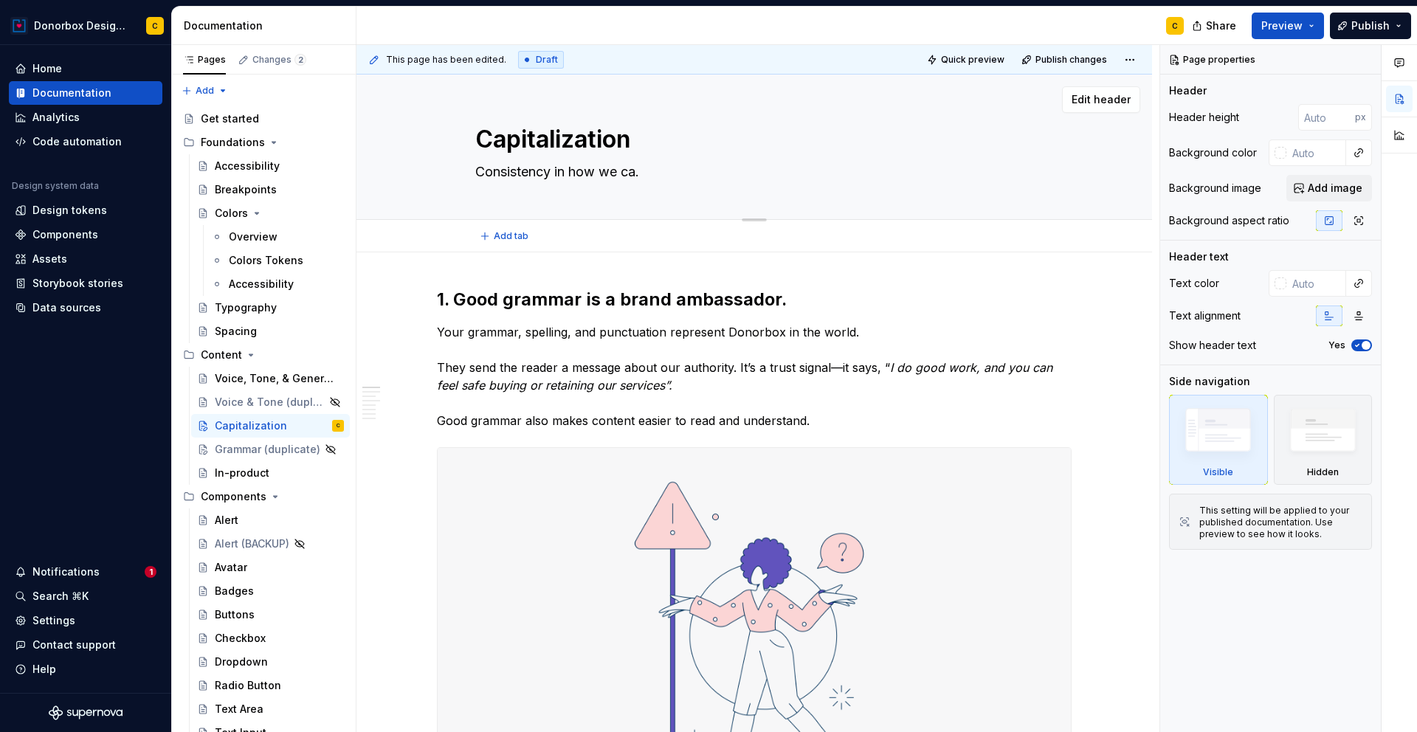
type textarea "*"
type textarea "Consistency in how we cap."
type textarea "*"
type textarea "Consistency in how we capi."
type textarea "*"
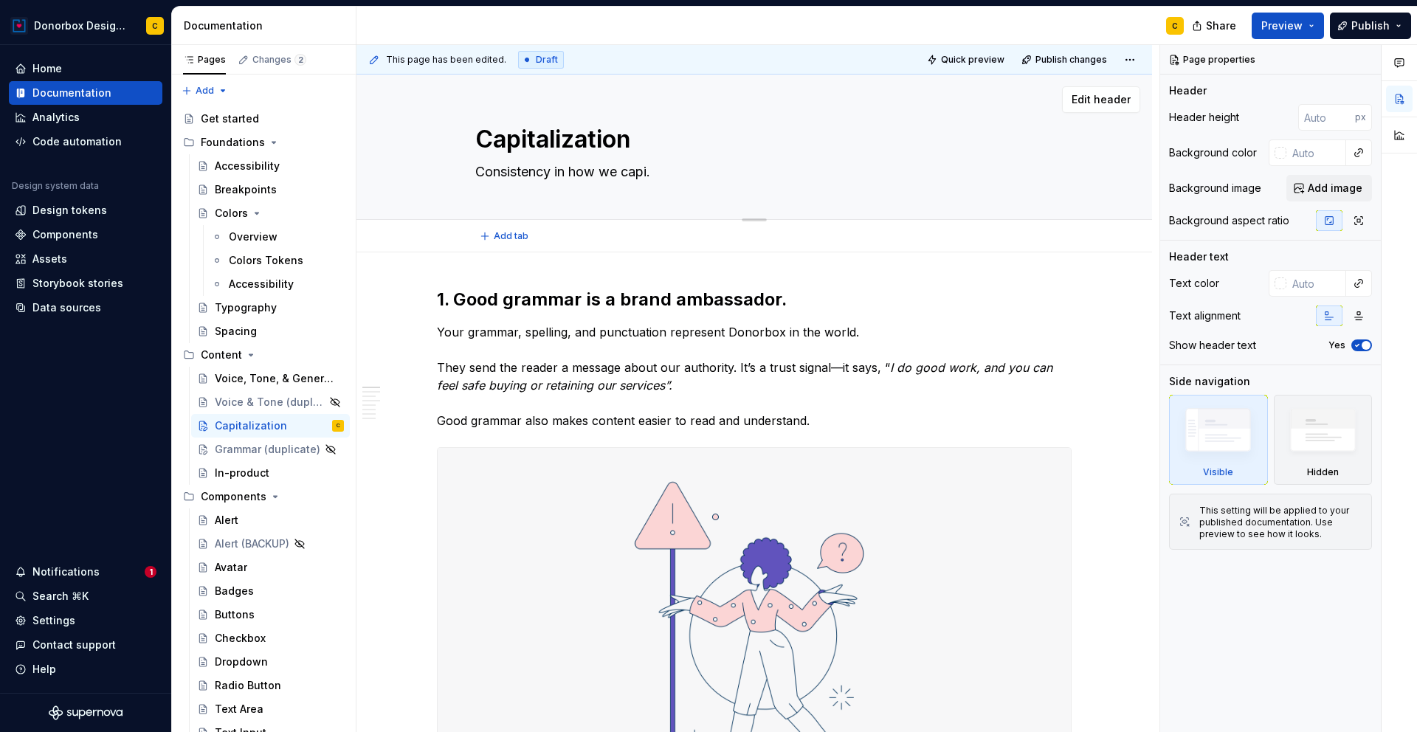
type textarea "Consistency in how we capit."
type textarea "*"
type textarea "Consistency in how we capita."
type textarea "*"
type textarea "Consistency in how we capital."
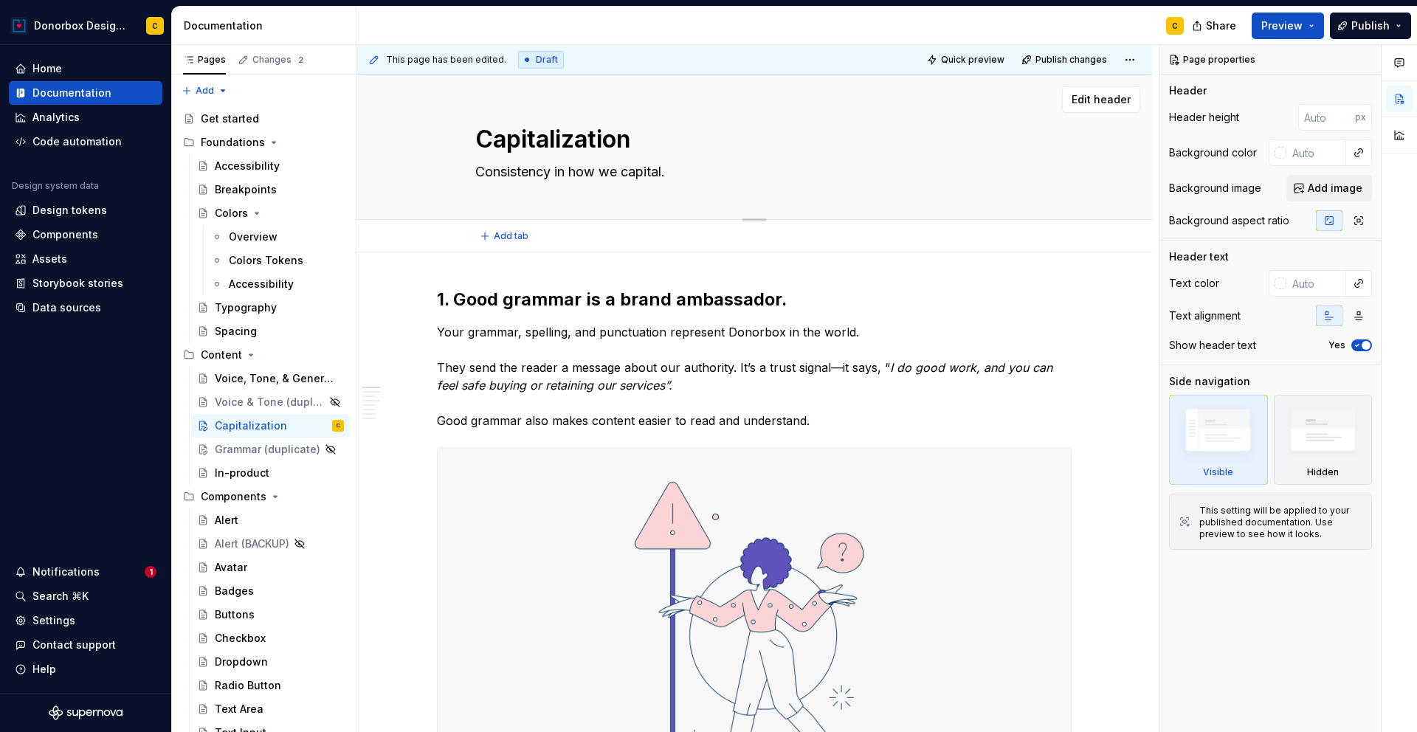
type textarea "*"
type textarea "Consistency in how we capitali."
type textarea "*"
type textarea "Consistency in how we capitaliz."
type textarea "*"
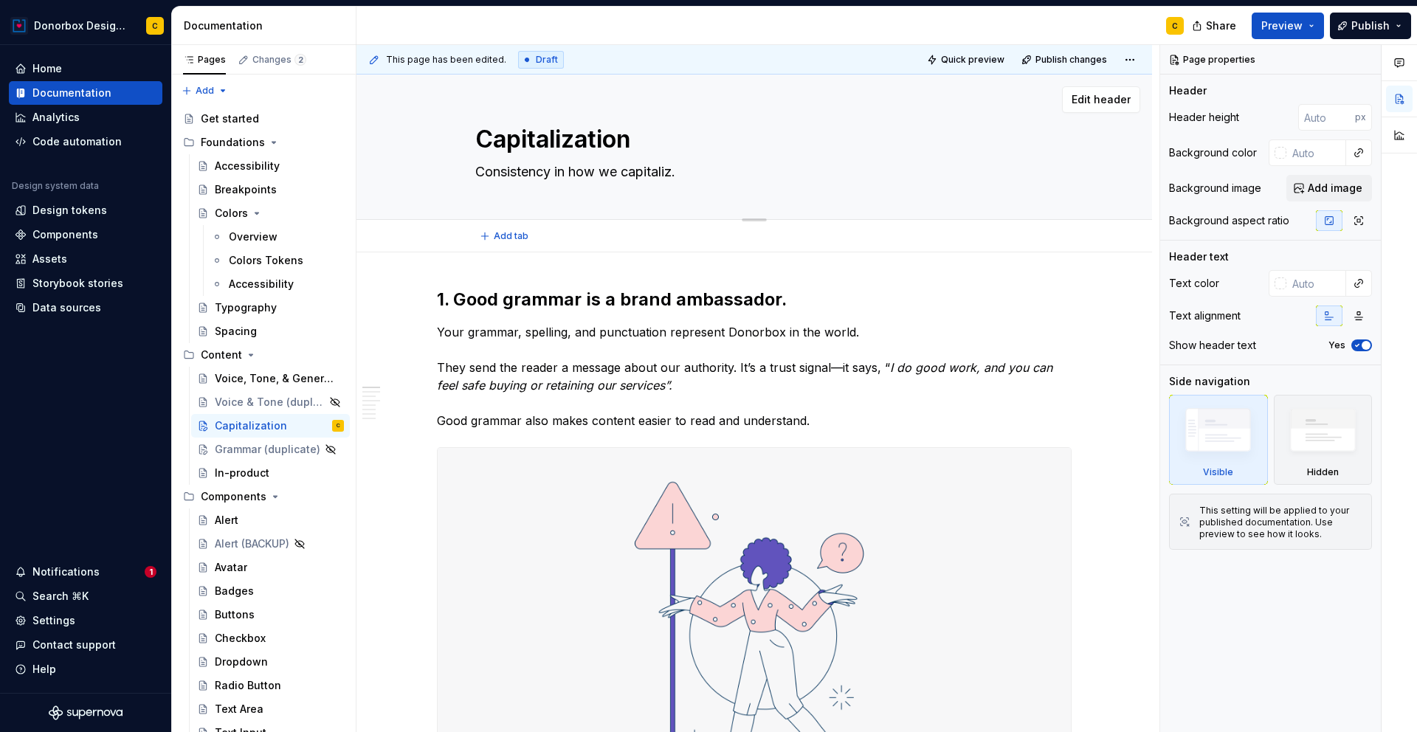
type textarea "Consistency in how we capitalize."
type textarea "*"
type textarea "Consistency in how we capitalize ."
type textarea "*"
type textarea "Consistency in how we capitalize t."
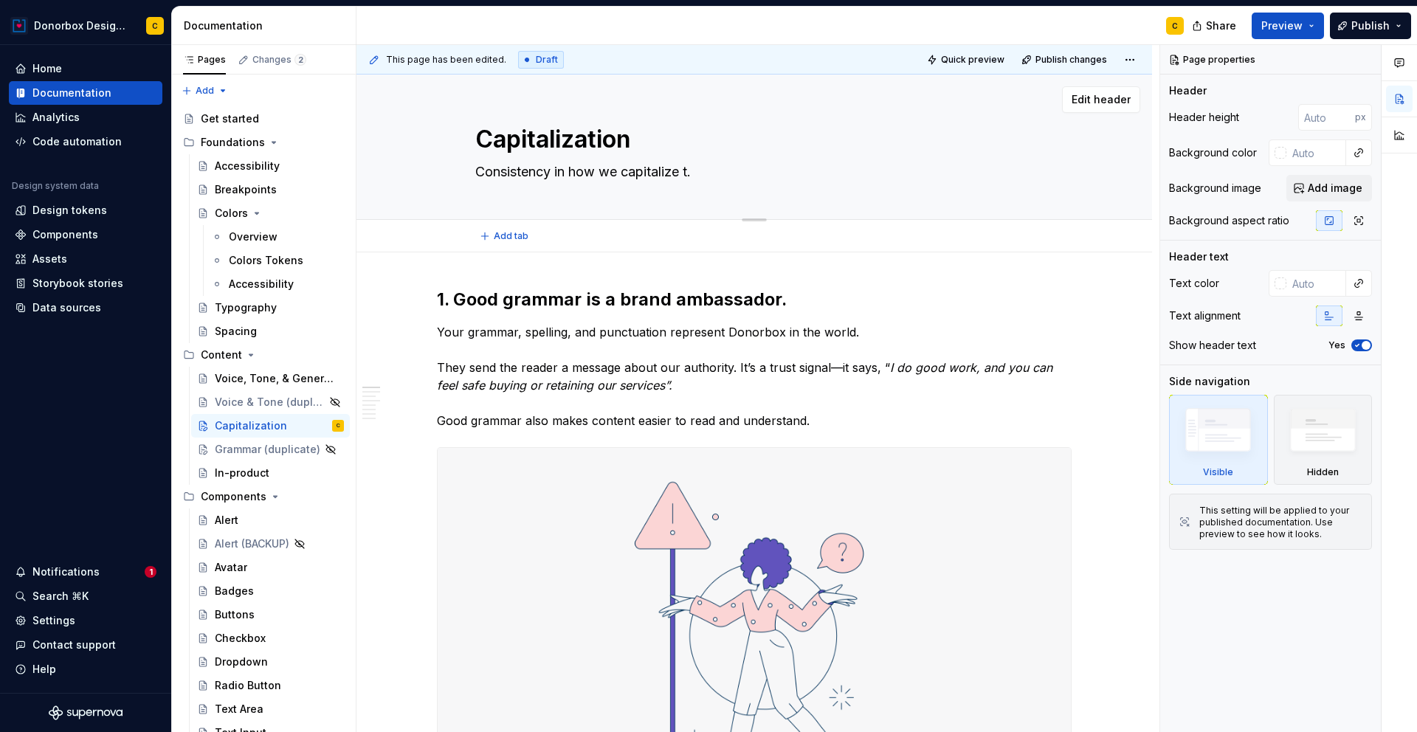
type textarea "*"
type textarea "Consistency in how we capitalize te."
type textarea "*"
type textarea "Consistency in how we capitalize tex."
type textarea "*"
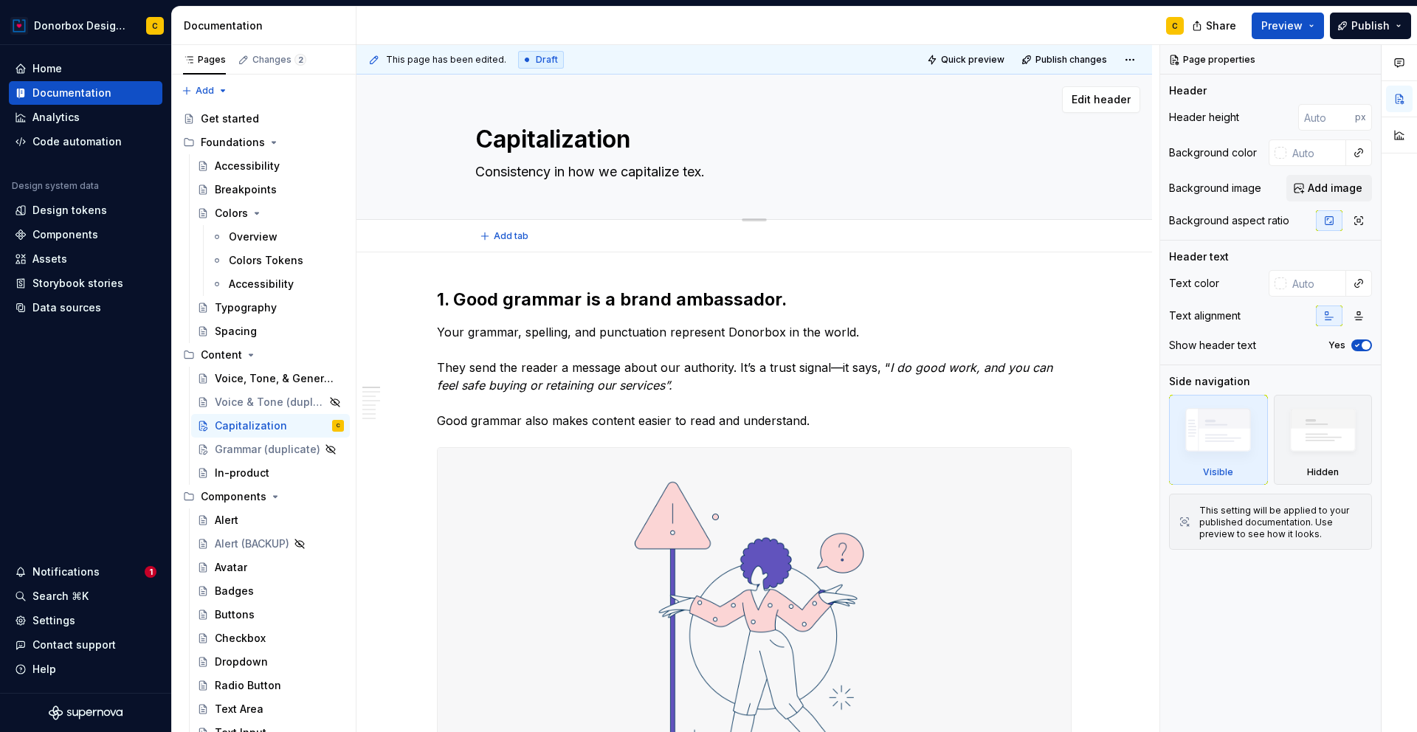
type textarea "Consistency in how we capitalize text."
type textarea "*"
type textarea "Consistency in how we capitalize text ."
type textarea "*"
type textarea "Consistency in how we capitalize text d."
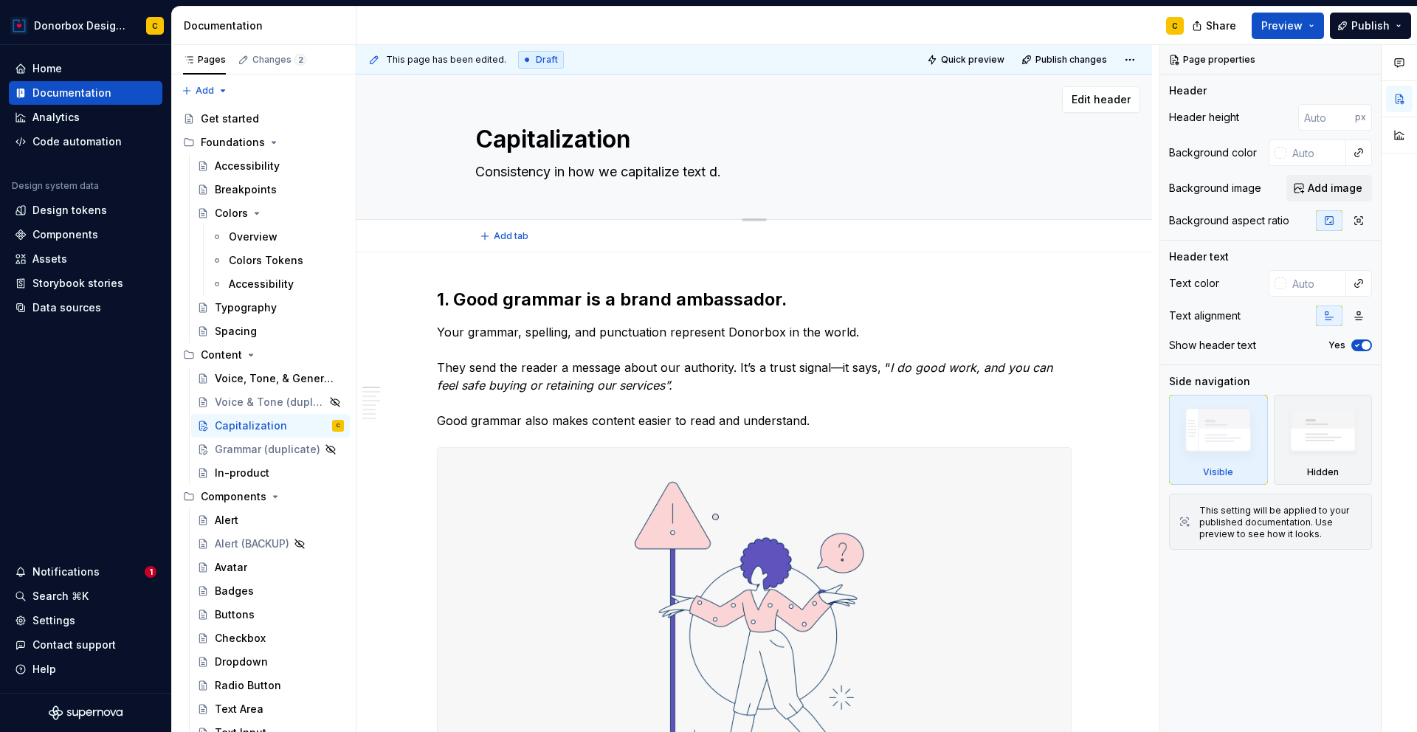
type textarea "*"
type textarea "Consistency in how we capitalize text ."
type textarea "*"
type textarea "Consistency in how we capitalize text."
type textarea "*"
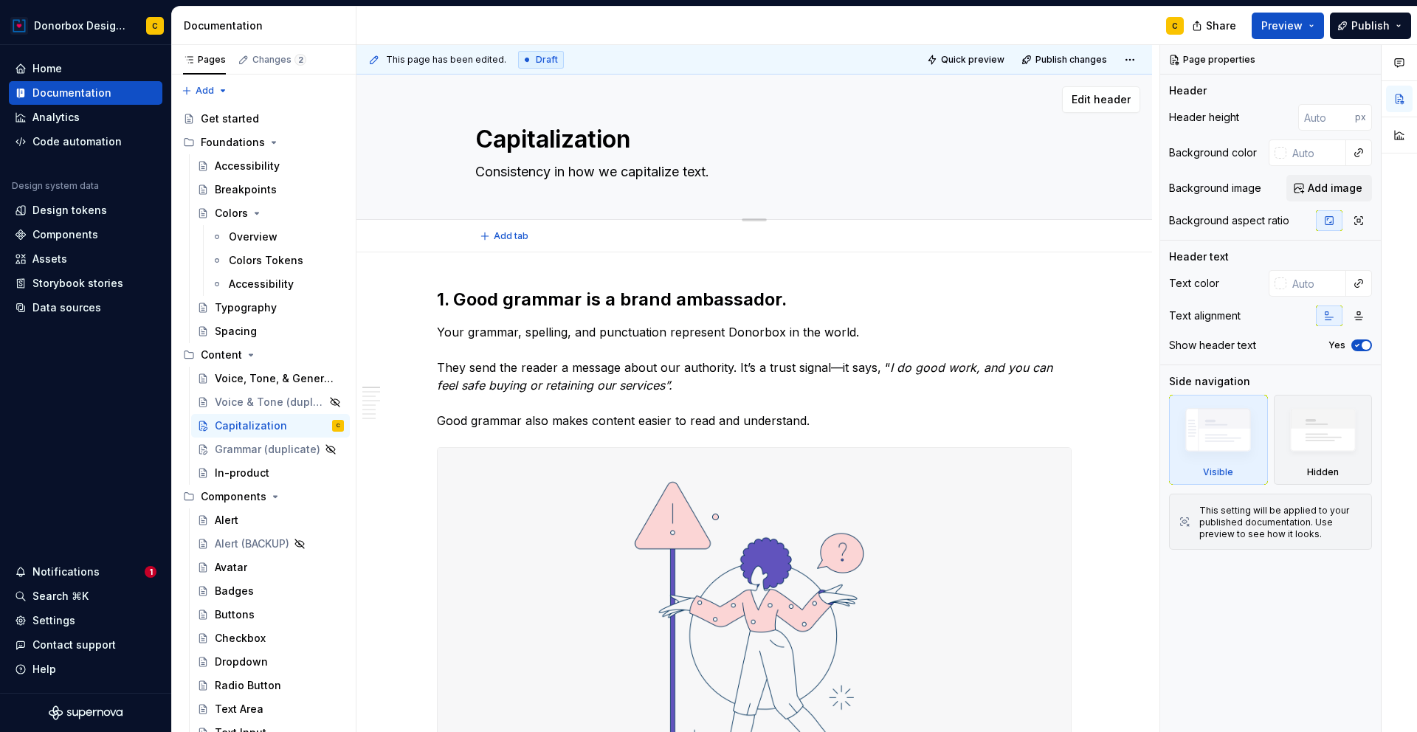
type textarea "Consistency in how we capitalize tex."
type textarea "*"
type textarea "Consistency in how we capitalize te."
type textarea "*"
type textarea "Consistency in how we capitalize t."
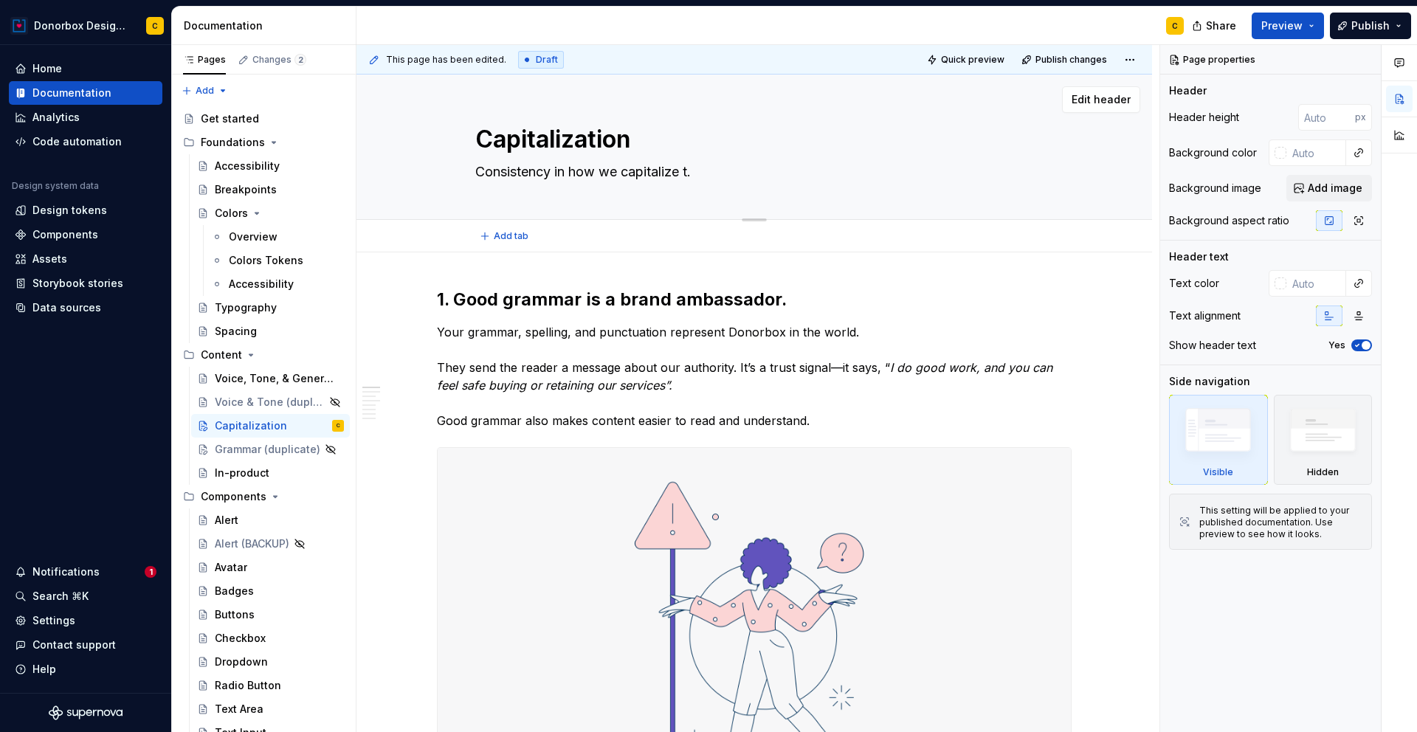
type textarea "*"
type textarea "Consistency in how we capitalize ."
type textarea "*"
type textarea "Consistency in how we capitalize e."
type textarea "*"
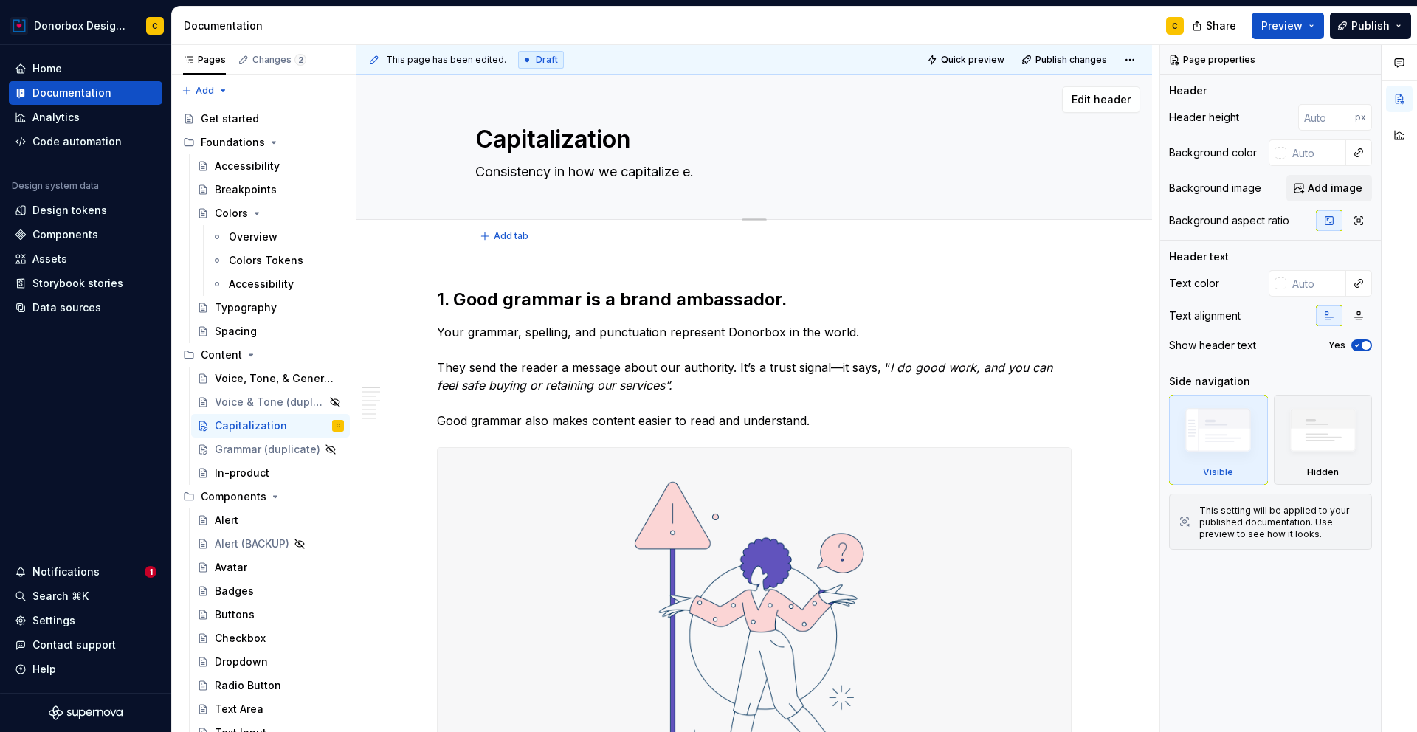
type textarea "Consistency in how we capitalize el."
type textarea "*"
type textarea "Consistency in how we capitalize ele."
type textarea "*"
type textarea "Consistency in how we capitalize eleme."
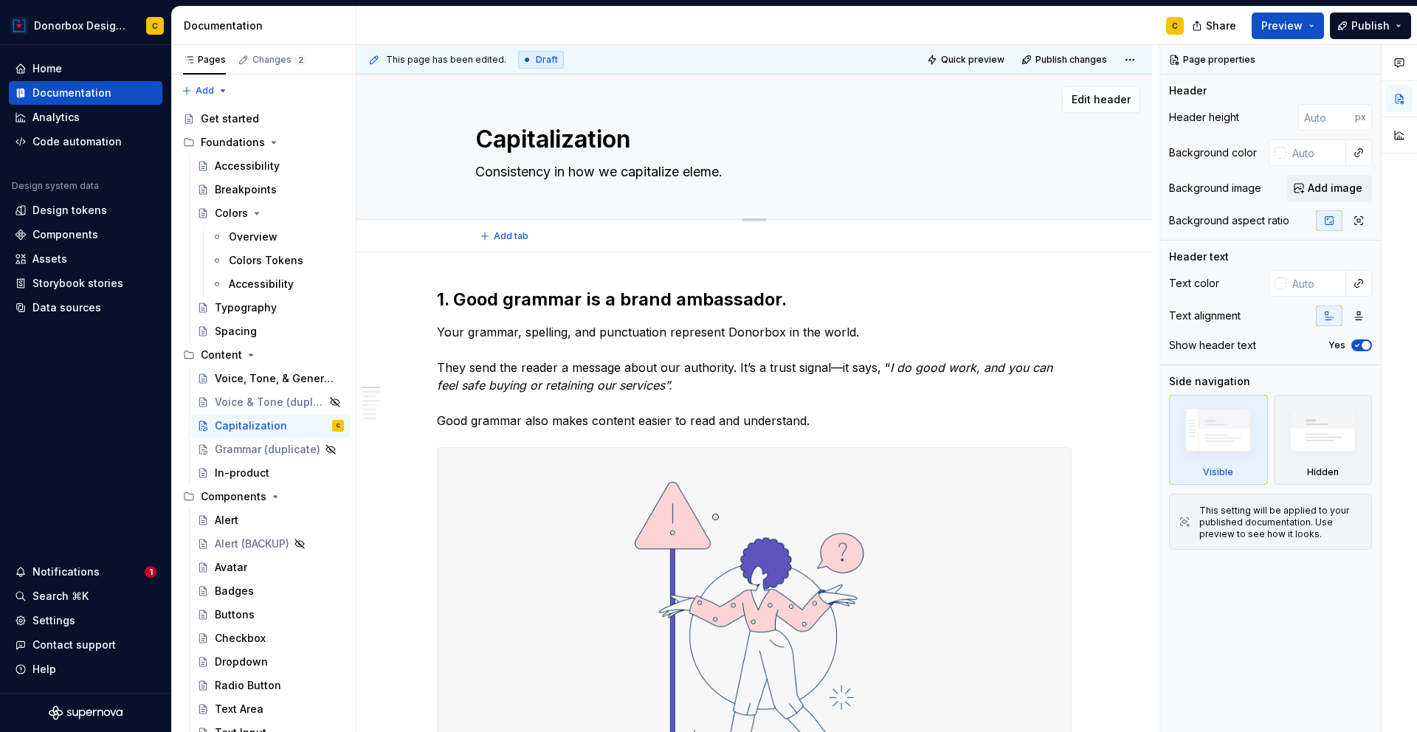
type textarea "*"
type textarea "Consistency in how we capitalize elemen."
type textarea "*"
type textarea "Consistency in how we capitalize element."
type textarea "*"
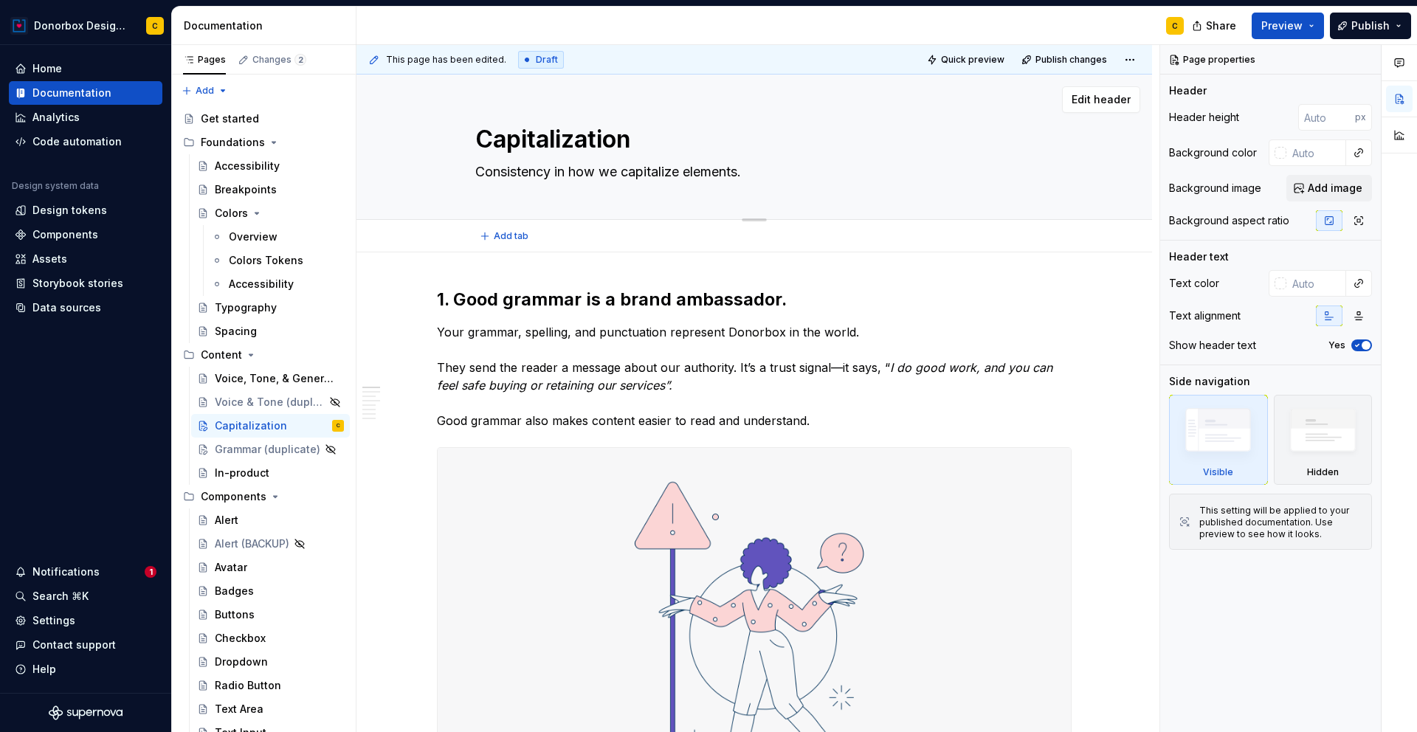
type textarea "Consistency in how we capitalize elements ."
type textarea "*"
type textarea "Consistency in how we capitalize elements w."
type textarea "*"
type textarea "Consistency in how we capitalize elements wi."
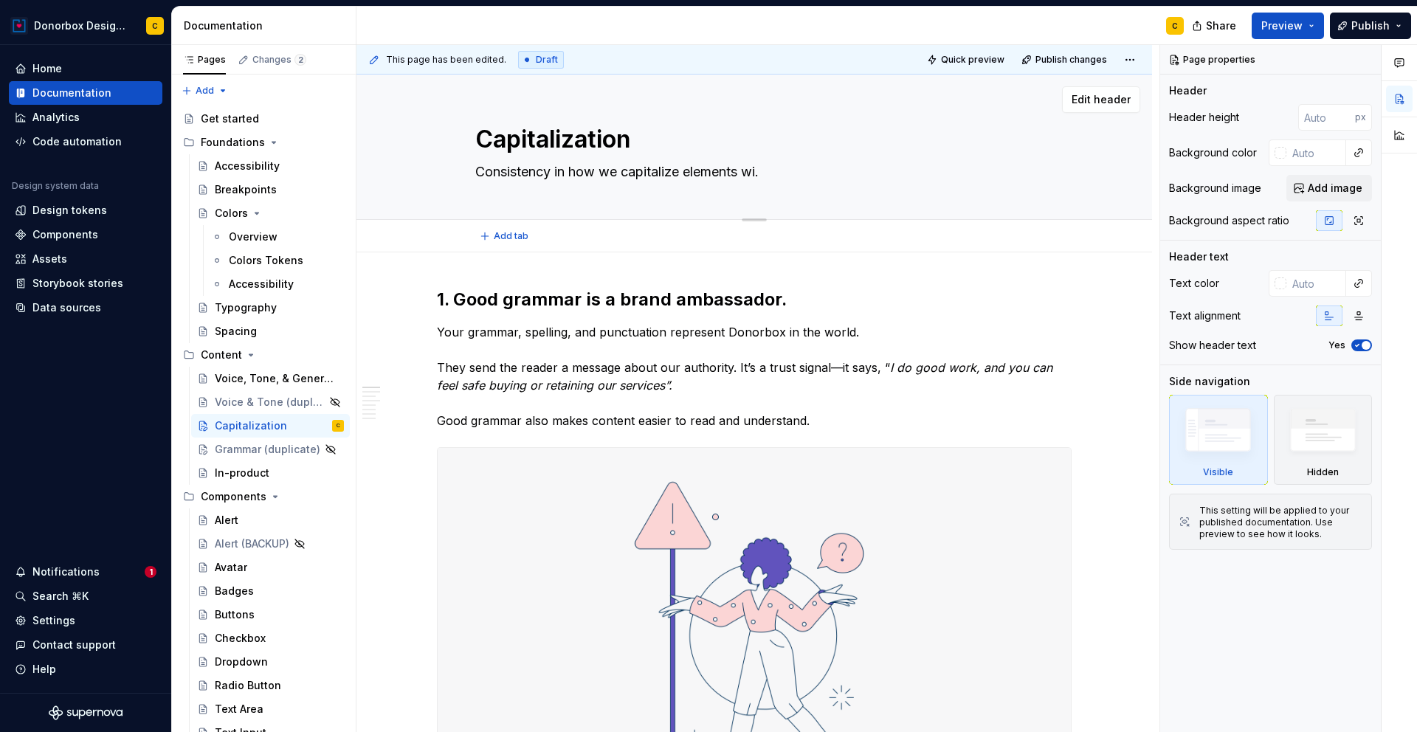
type textarea "*"
type textarea "Consistency in how we capitalize elements with."
type textarea "*"
type textarea "Consistency in how we capitalize elements withi."
type textarea "*"
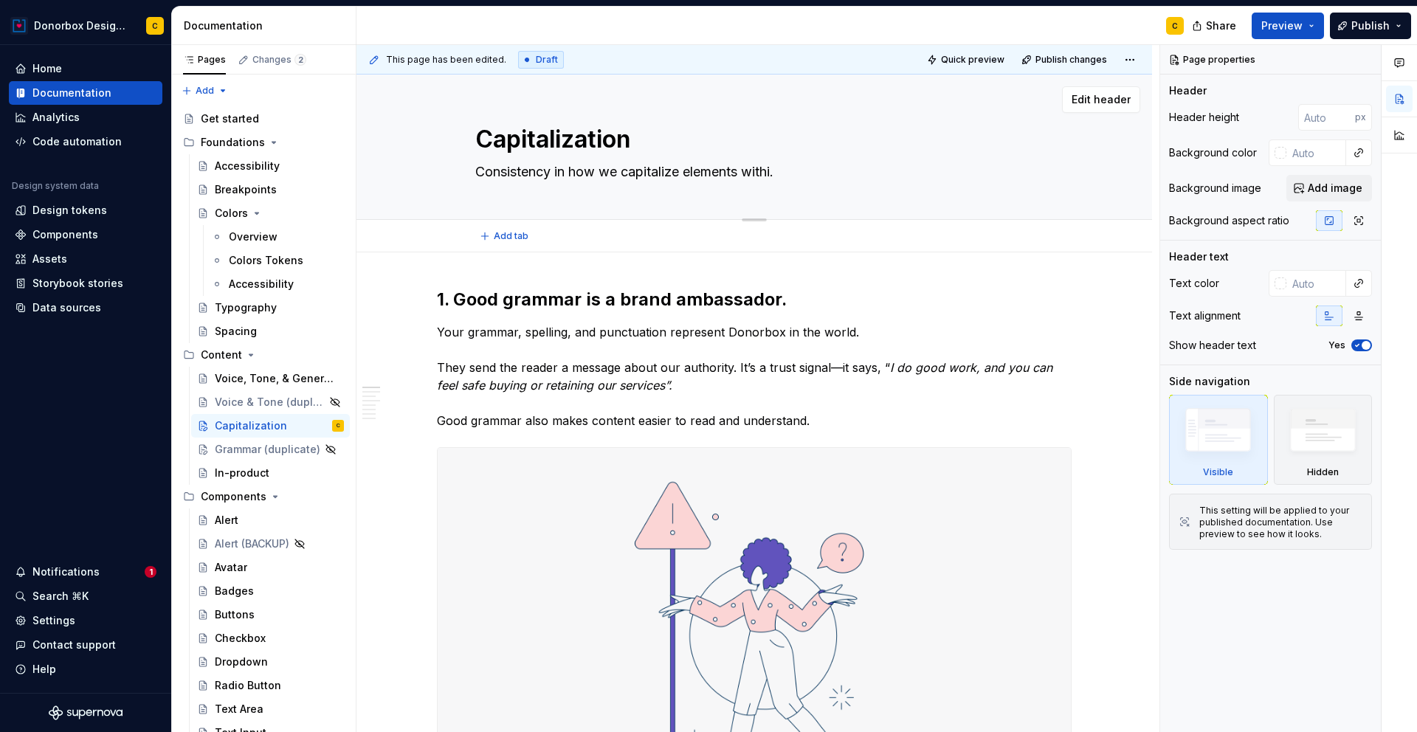
type textarea "Consistency in how we capitalize elements within."
type textarea "*"
type textarea "Consistency in how we capitalize elements within ."
type textarea "*"
type textarea "Consistency in how we capitalize elements within t."
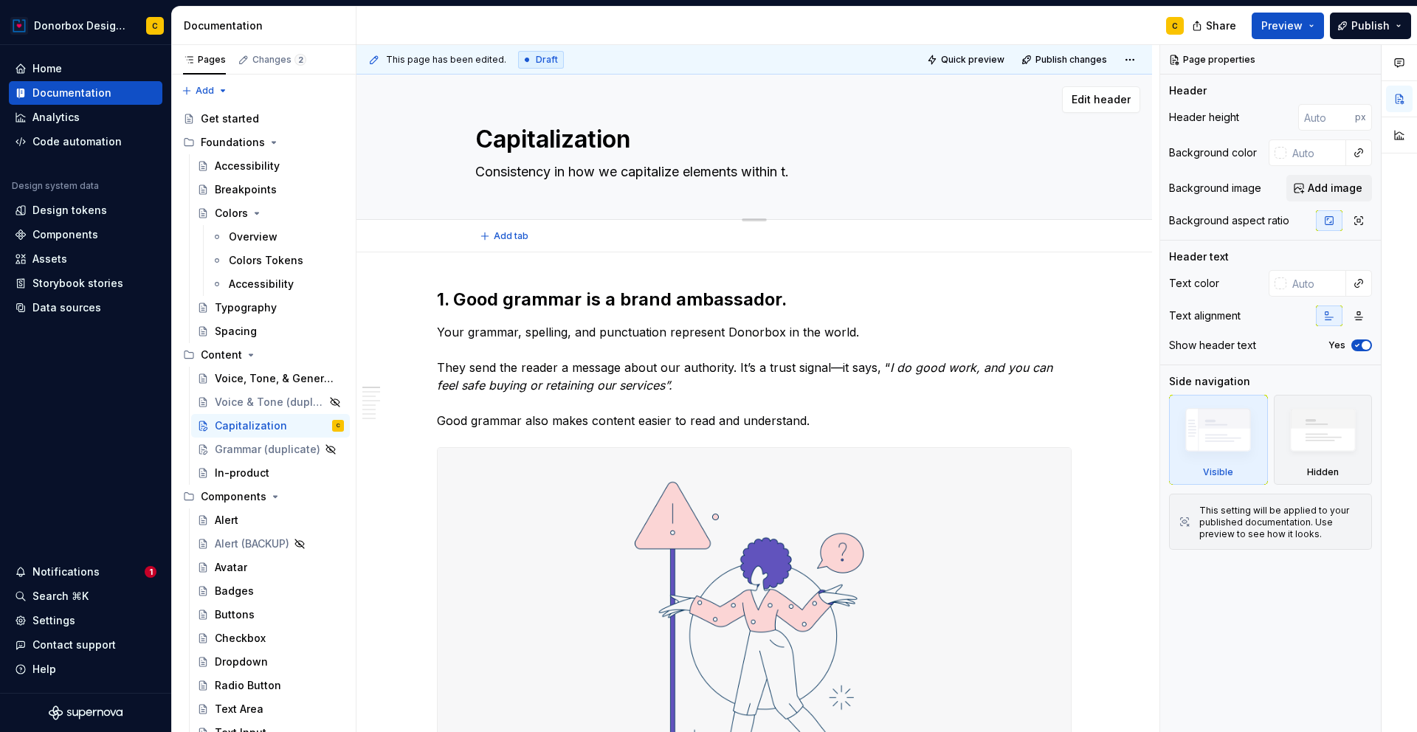
type textarea "*"
type textarea "Consistency in how we capitalize elements within te."
type textarea "*"
type textarea "Consistency in how we capitalize elements within tex."
type textarea "*"
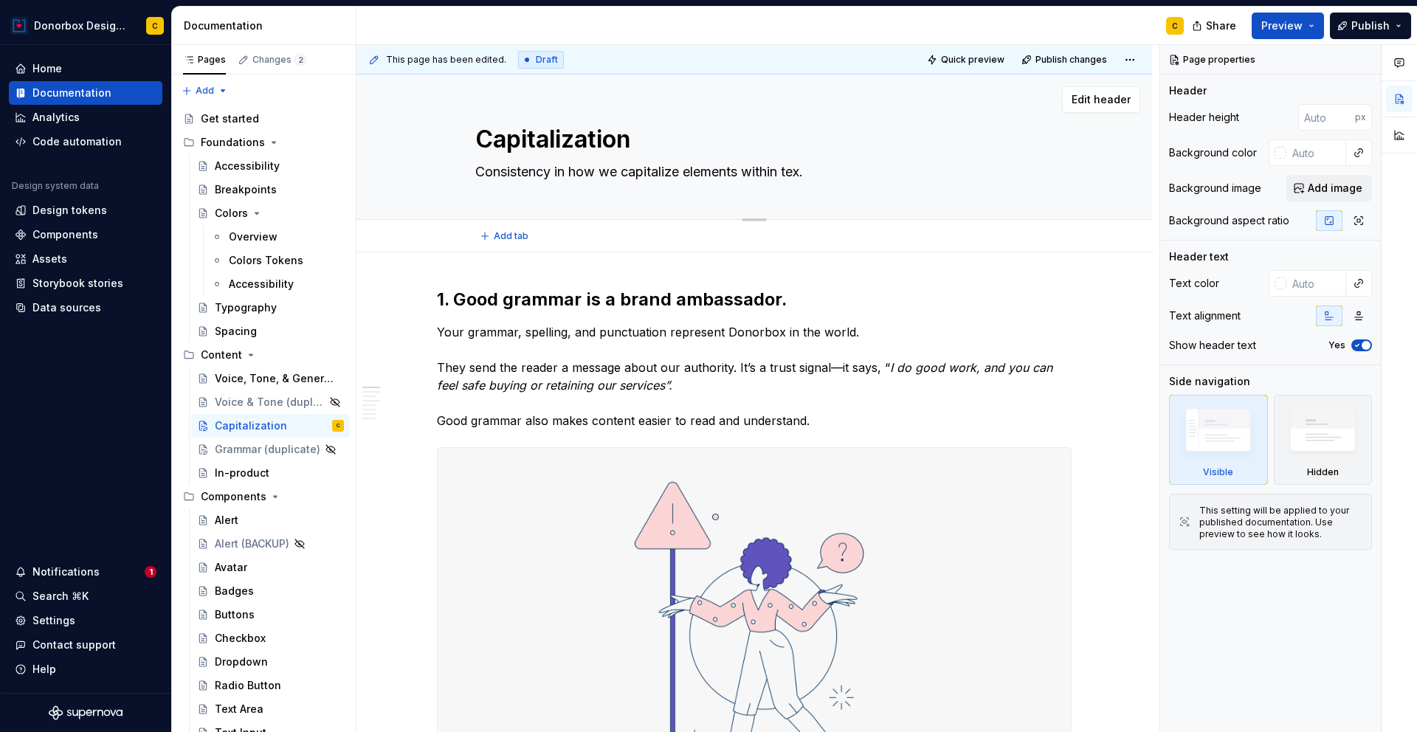
type textarea "Consistency in how we capitalize elements within text."
type textarea "*"
type textarea "Consistency in how we capitalize elements within text ."
type textarea "*"
type textarea "Consistency in how we capitalize elements within text h."
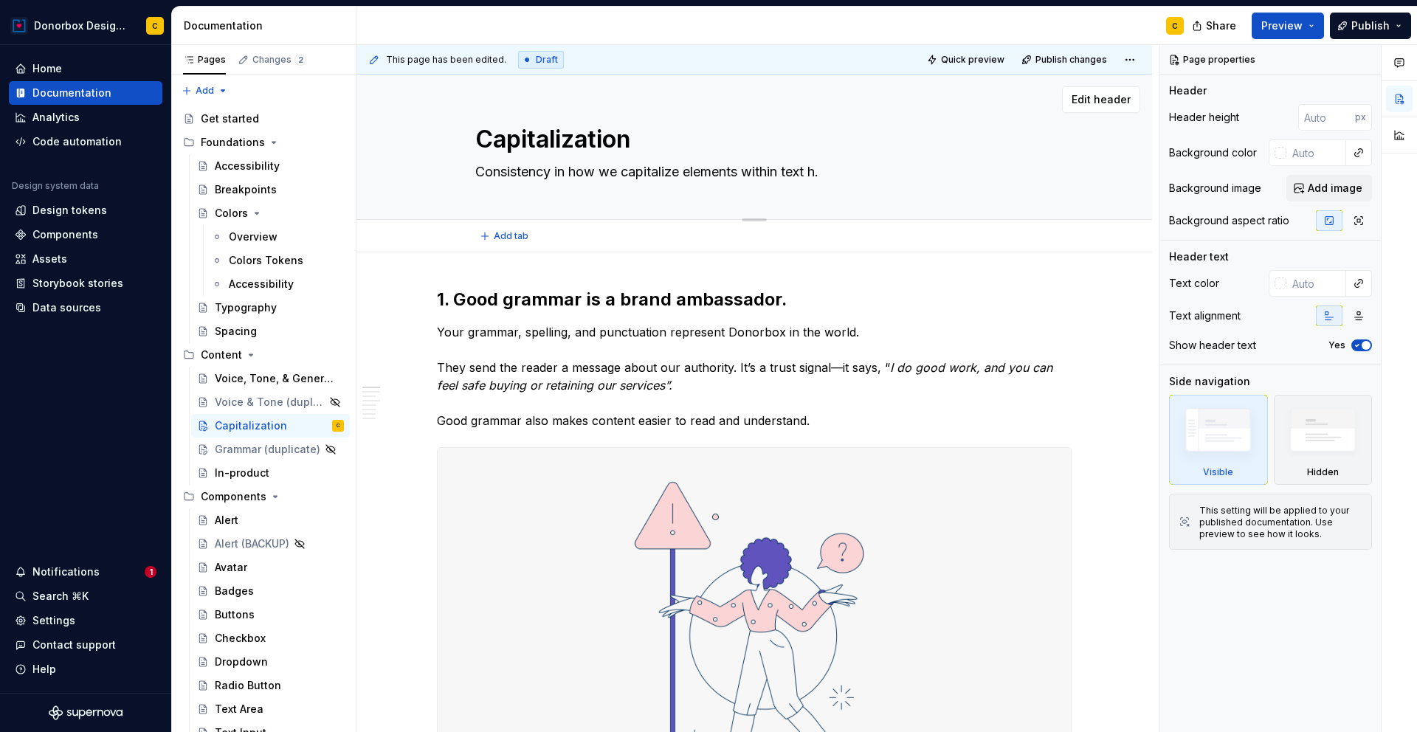
type textarea "*"
type textarea "Consistency in how we capitalize elements within text hi."
type textarea "*"
type textarea "Consistency in how we capitalize elements within text hie."
type textarea "*"
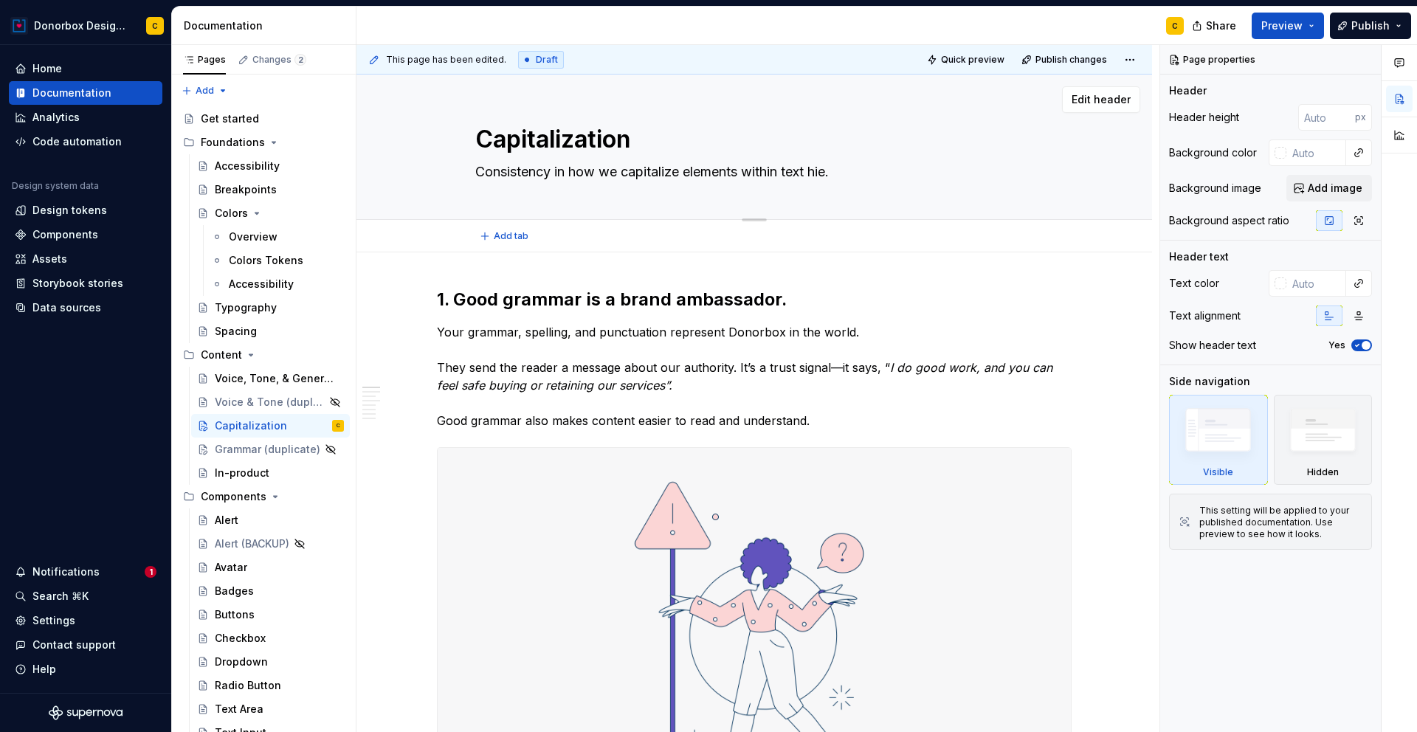
type textarea "Consistency in how we capitalize elements within text hier."
type textarea "*"
type textarea "Consistency in how we capitalize elements within text hiera."
type textarea "*"
type textarea "Consistency in how we capitalize elements within text hierar."
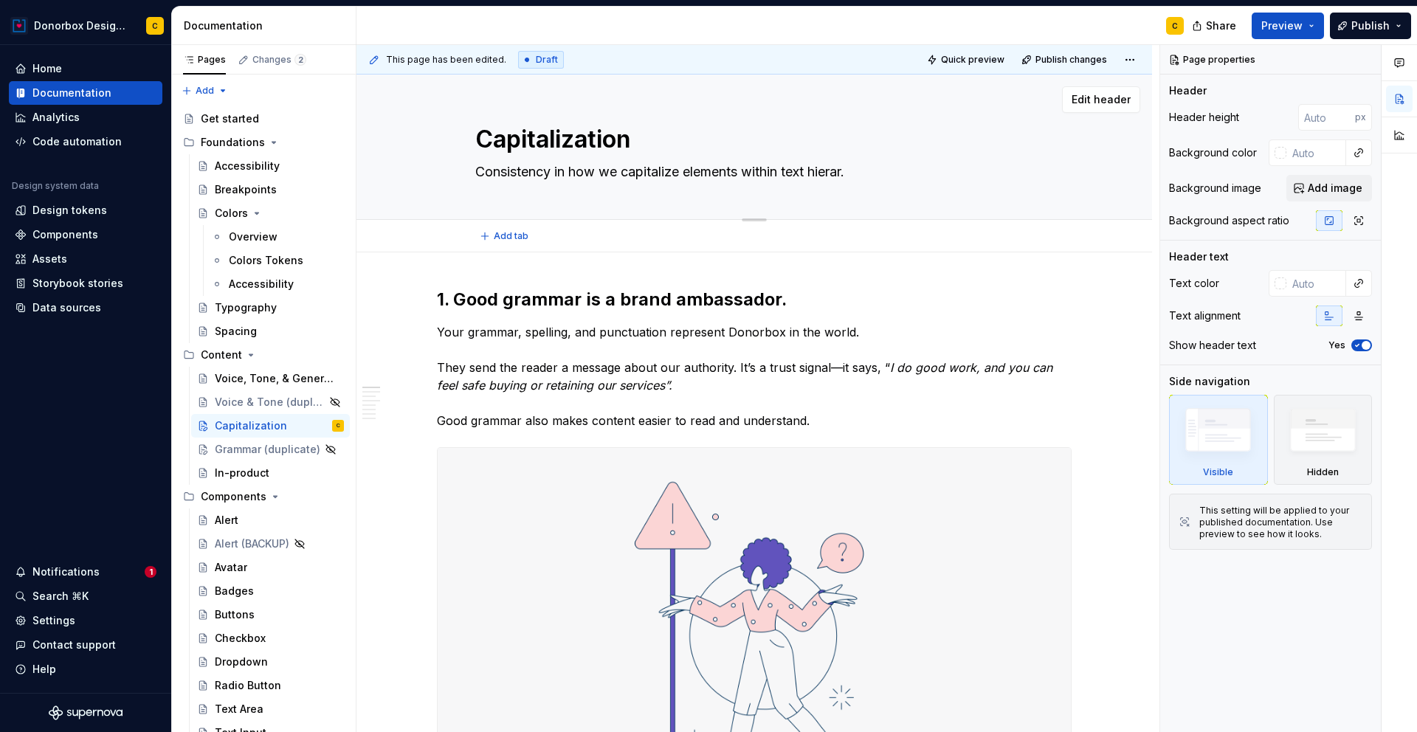
type textarea "*"
type textarea "Consistency in how we capitalize elements within text hierarc."
type textarea "*"
type textarea "Consistency in how we capitalize elements within text hierarch."
type textarea "*"
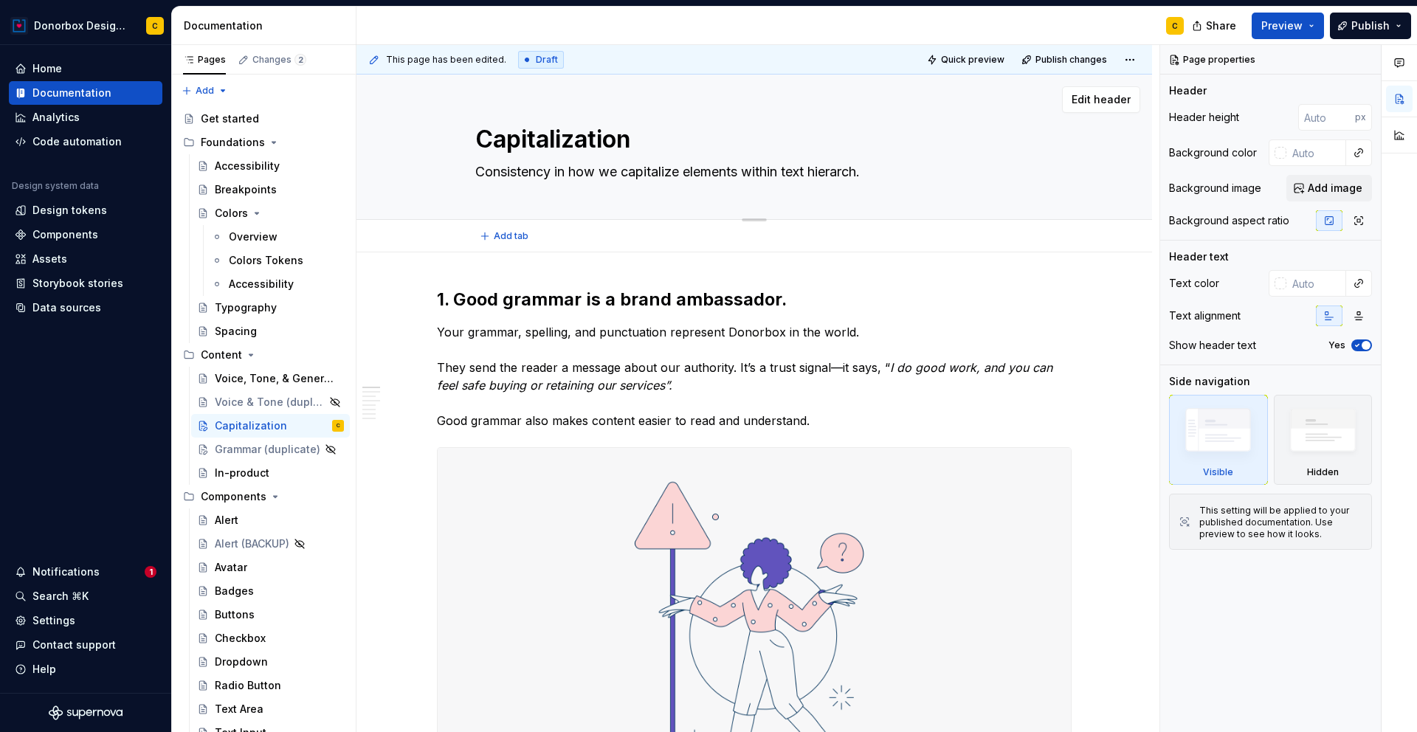
type textarea "Consistency in how we capitalize elements within text hierarchy."
click at [574, 171] on textarea "Consistency in how we capitalize elements within text hierarchy." at bounding box center [751, 172] width 558 height 24
type textarea "*"
type textarea "Consistency in chow we capitalize elements within text hierarchy."
type textarea "*"
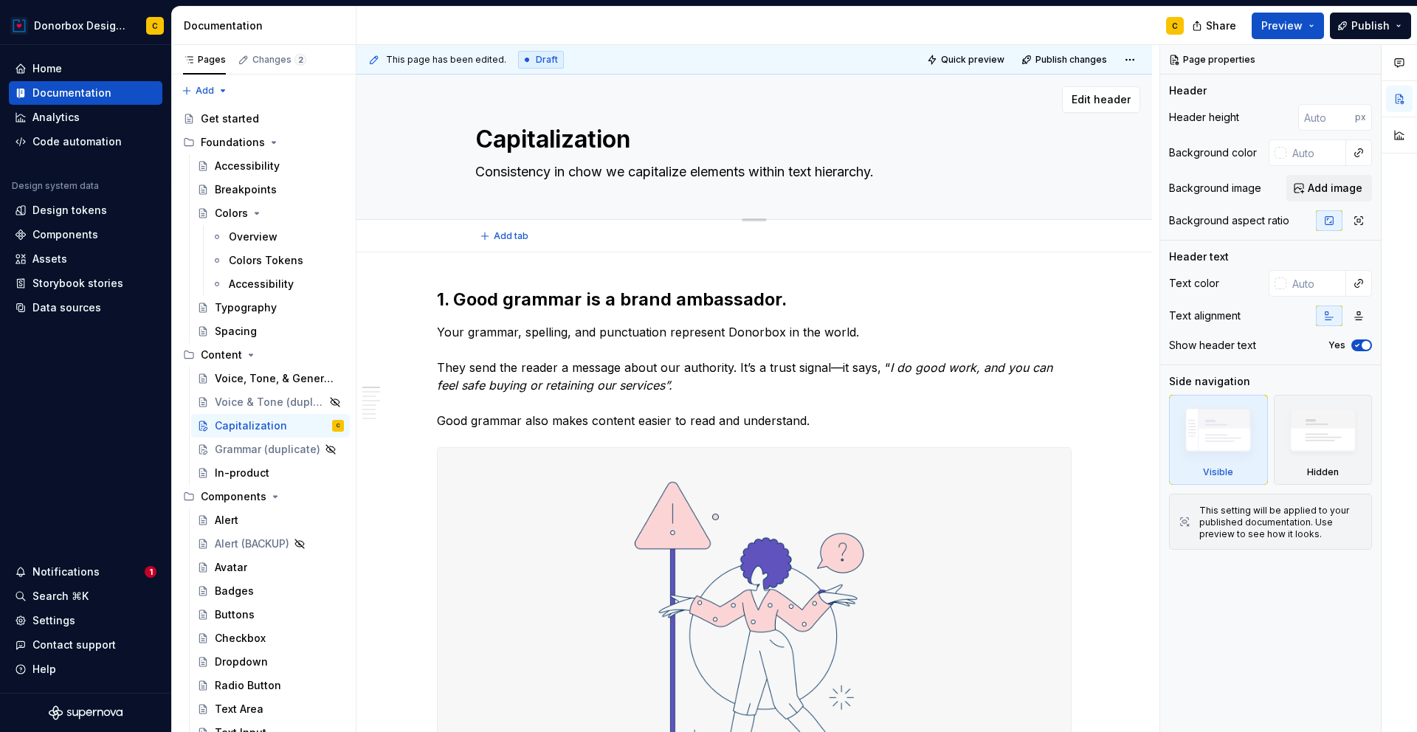
type textarea "Consistency in [PERSON_NAME] we capitalize elements within text hierarchy."
type textarea "*"
type textarea "Consistency in caphow we capitalize elements within text hierarchy."
type textarea "*"
type textarea "Consistency in capihow we capitalize elements within text hierarchy."
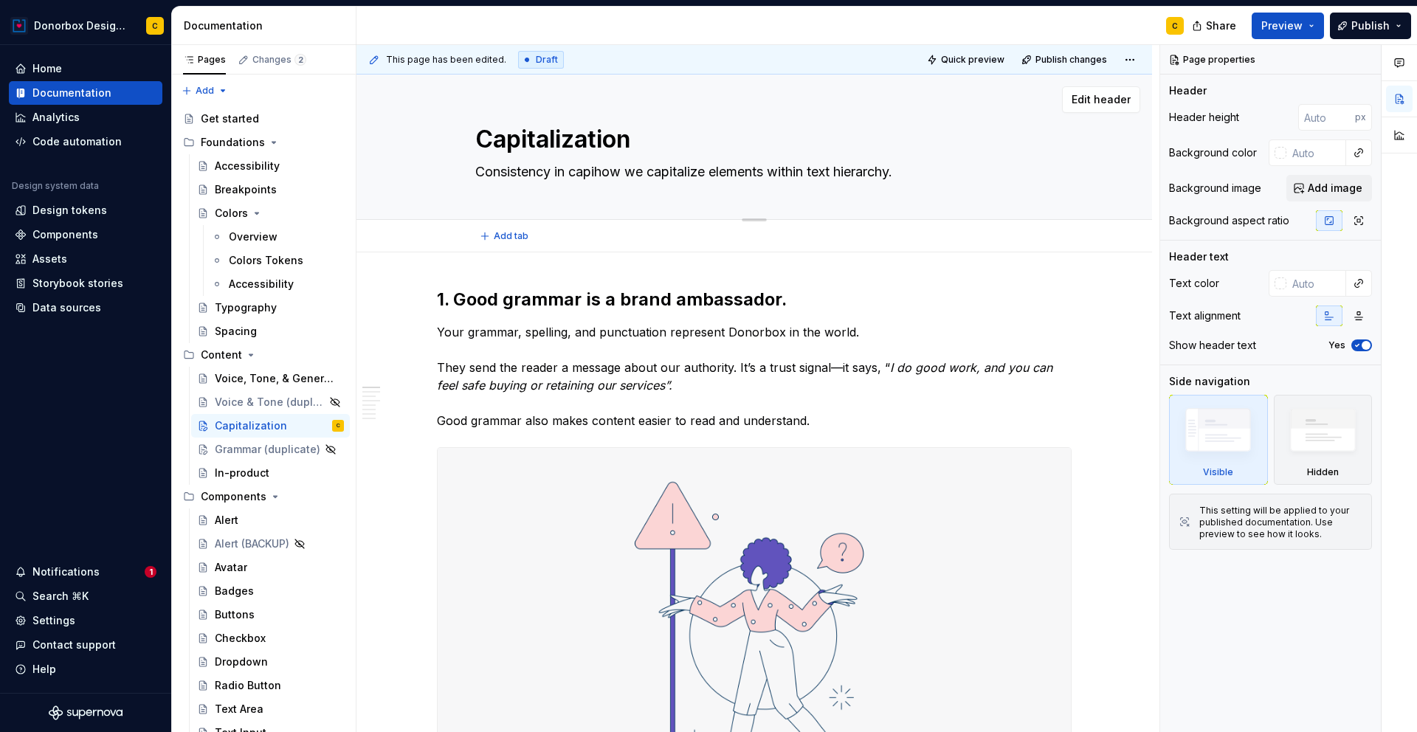
type textarea "*"
type textarea "Consistency in capithow we capitalize elements within text hierarchy."
type textarea "*"
type textarea "Consistency in capitahow we capitalize elements within text hierarchy."
type textarea "*"
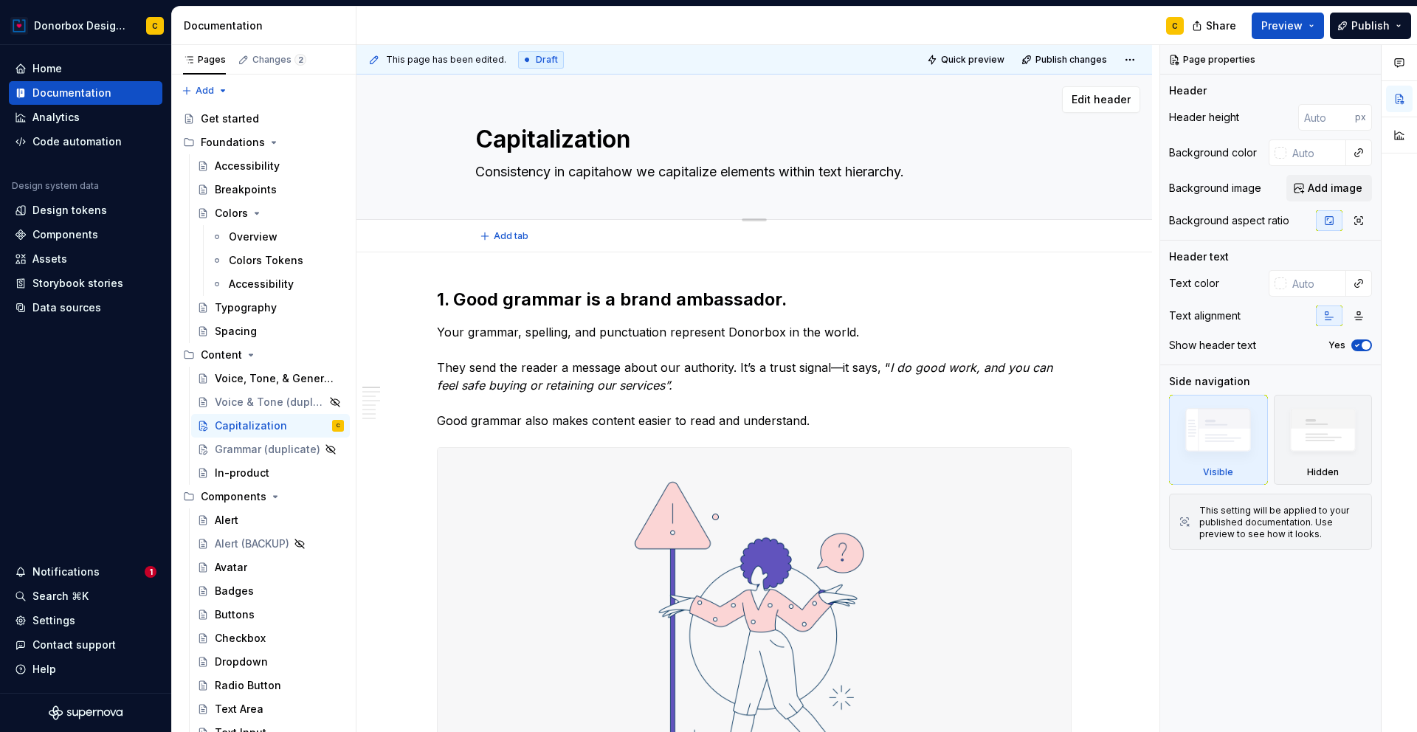
type textarea "Consistency in capitalhow we capitalize elements within text hierarchy."
type textarea "*"
type textarea "Consistency in capitalihow we capitalize elements within text hierarchy."
type textarea "*"
type textarea "Consistency in capitalizhow we capitalize elements within text hierarchy."
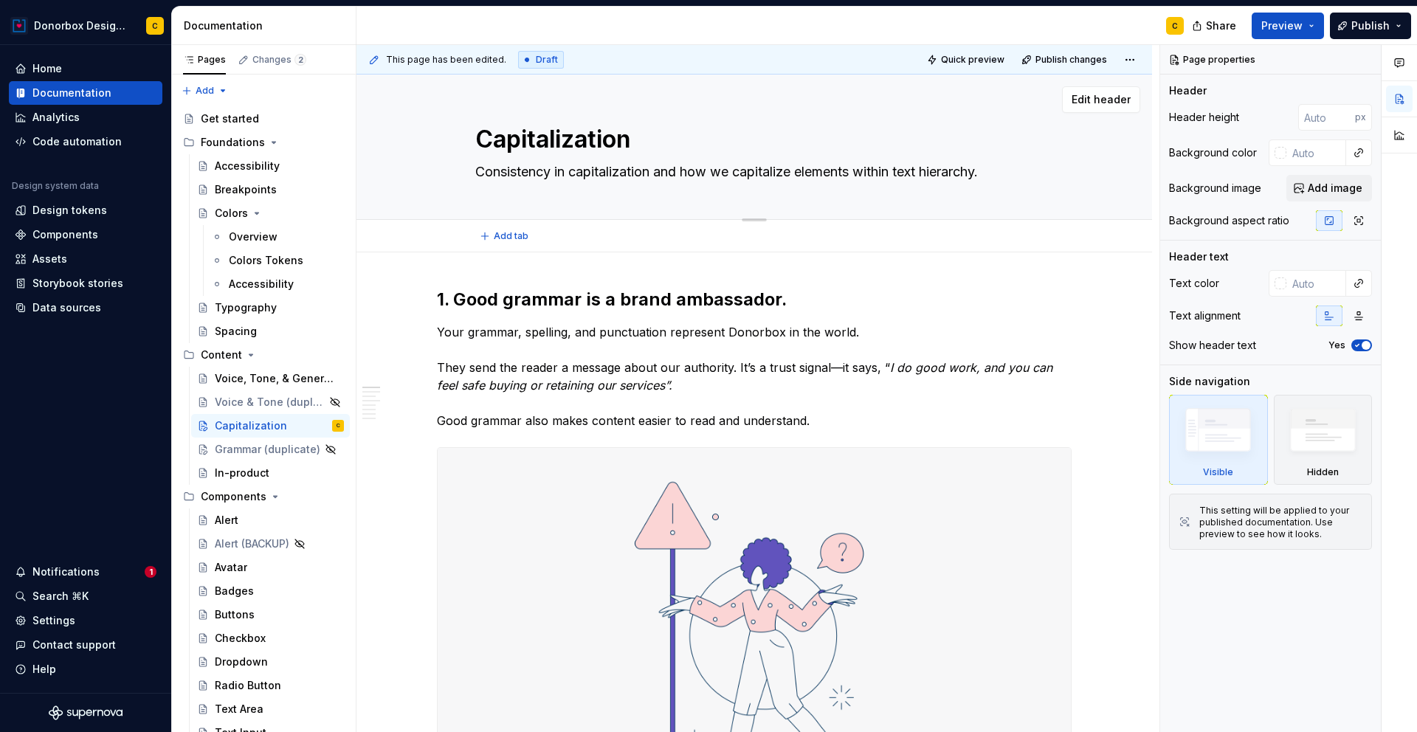
drag, startPoint x: 684, startPoint y: 169, endPoint x: 797, endPoint y: 169, distance: 112.9
click at [797, 169] on textarea "Consistency in capitalization and how we capitalize elements within text hierar…" at bounding box center [751, 172] width 558 height 24
drag, startPoint x: 754, startPoint y: 168, endPoint x: 852, endPoint y: 168, distance: 98.9
click at [852, 168] on textarea "Consistency in capitalization and case rules elements within text hierarchy." at bounding box center [751, 172] width 558 height 24
click at [864, 173] on textarea "Consistency in capitalization and case rules for text hierarchy." at bounding box center [751, 172] width 558 height 24
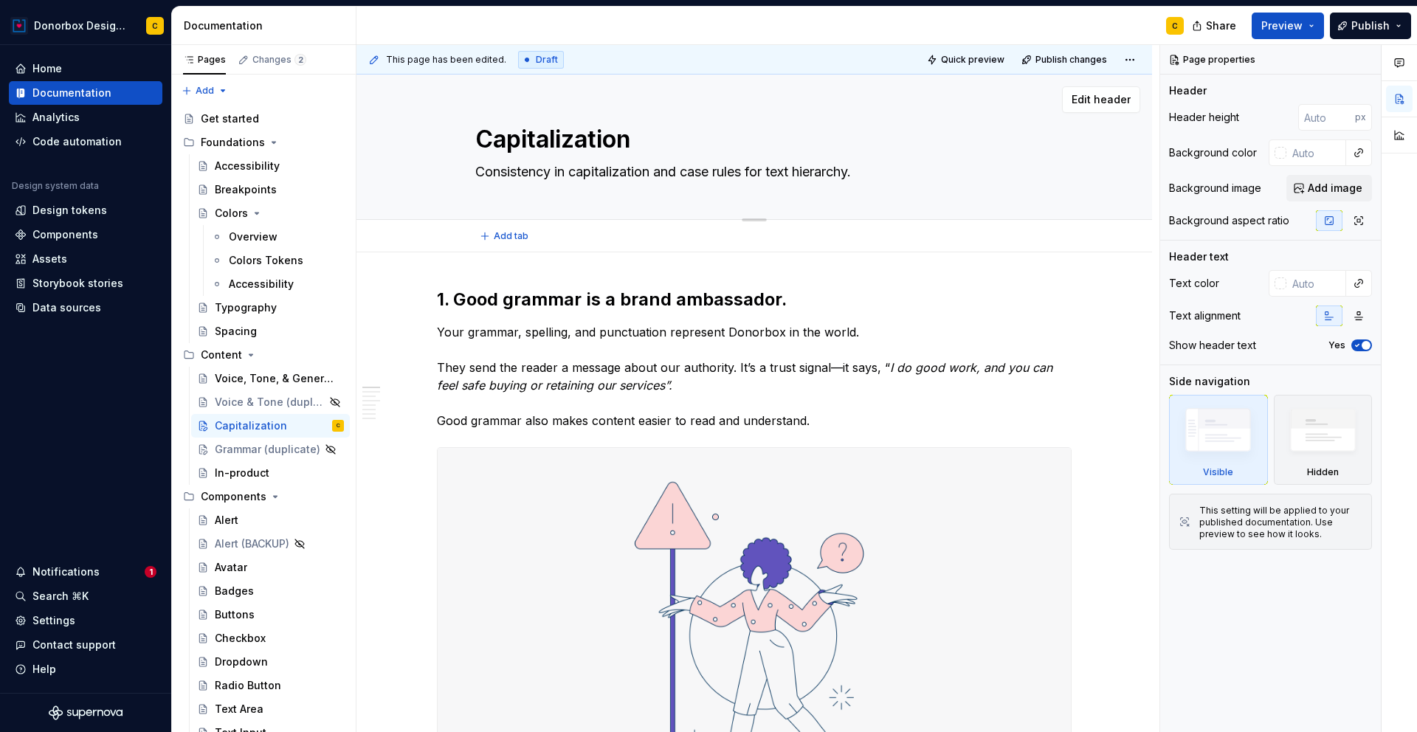
drag, startPoint x: 689, startPoint y: 170, endPoint x: 448, endPoint y: 168, distance: 241.4
click at [448, 168] on div "Capitalization Consistency in capitalization and case rules for text hierarchy." at bounding box center [755, 147] width 678 height 145
click at [652, 170] on textarea "Case rules for text hierarchy." at bounding box center [751, 172] width 558 height 24
paste textarea "Consistency in capitalization and c"
click at [650, 166] on textarea "Case rules for text hierarchy Consistency in capitalization and c." at bounding box center [751, 172] width 558 height 24
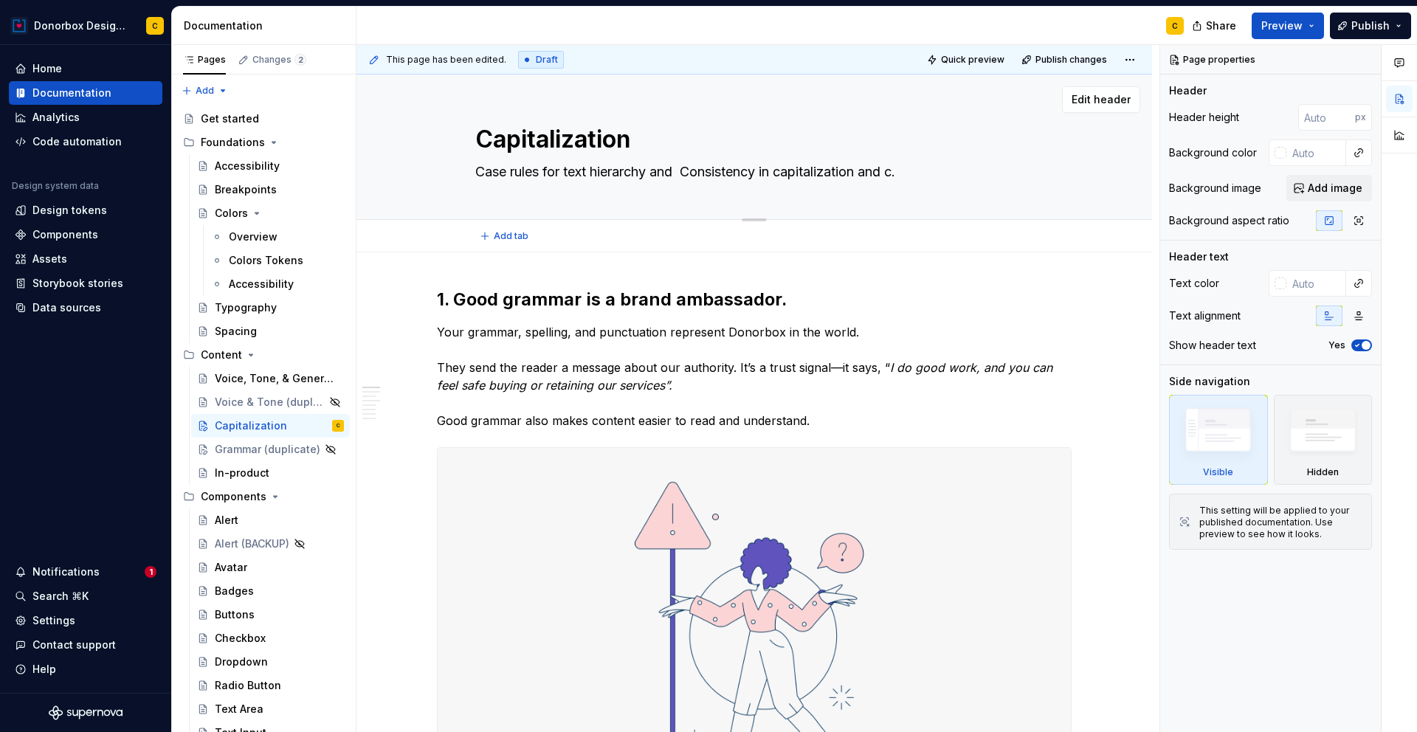
drag, startPoint x: 683, startPoint y: 170, endPoint x: 779, endPoint y: 166, distance: 96.0
click at [779, 166] on textarea "Case rules for text hierarchy and Consistency in capitalization and c." at bounding box center [751, 172] width 558 height 24
drag, startPoint x: 771, startPoint y: 168, endPoint x: 803, endPoint y: 171, distance: 32.6
click at [803, 171] on textarea "Case rules for text hierarchy and capitalization and c." at bounding box center [751, 172] width 558 height 24
click at [547, 170] on textarea "Case rules for text hierarchy and capitalization to guarantee consistency." at bounding box center [751, 172] width 558 height 24
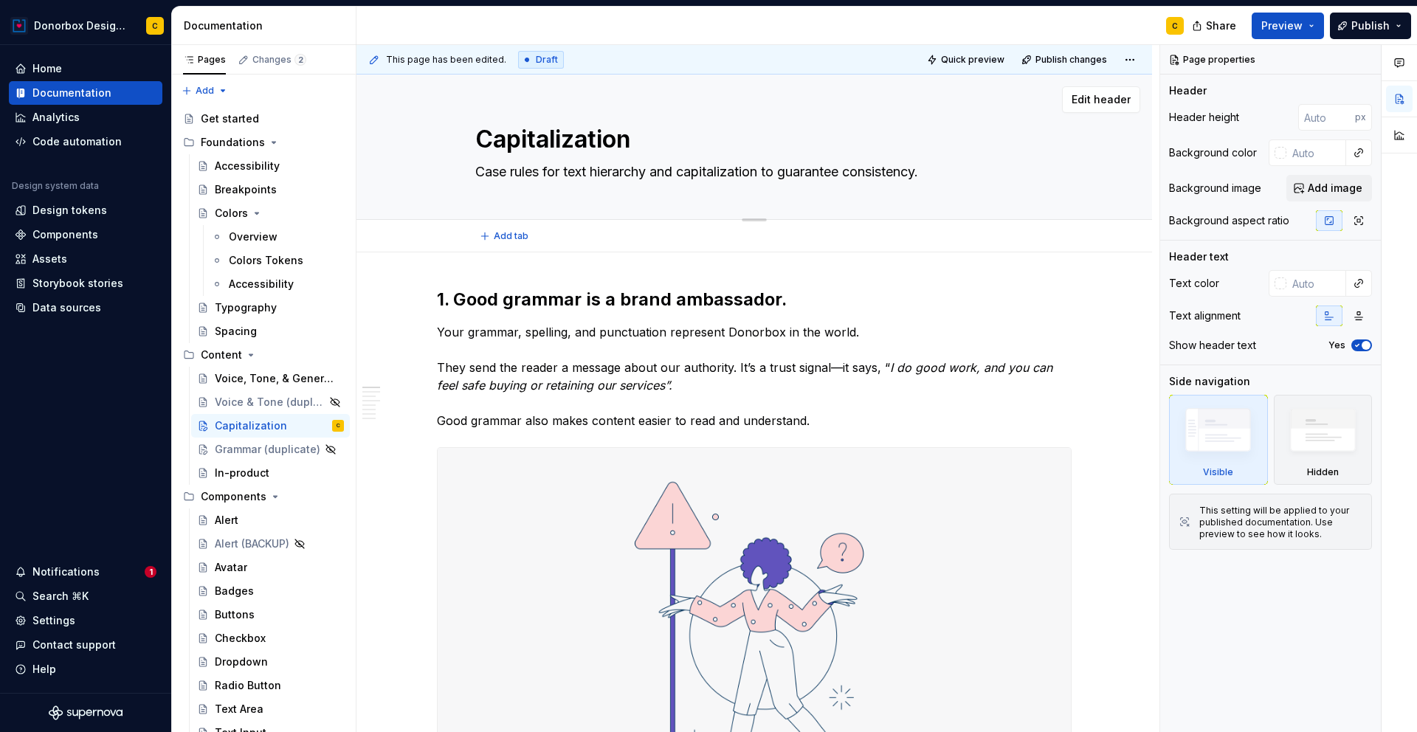
click at [547, 170] on textarea "Case rules for text hierarchy and capitalization to guarantee consistency." at bounding box center [751, 172] width 558 height 24
drag, startPoint x: 545, startPoint y: 172, endPoint x: 604, endPoint y: 175, distance: 58.4
click at [604, 175] on textarea "Case rules applied to text hierarchy and capitalization to guarantee consistenc…" at bounding box center [751, 172] width 558 height 24
click at [560, 302] on strong "1. Good grammar is a brand ambassador." at bounding box center [612, 299] width 350 height 21
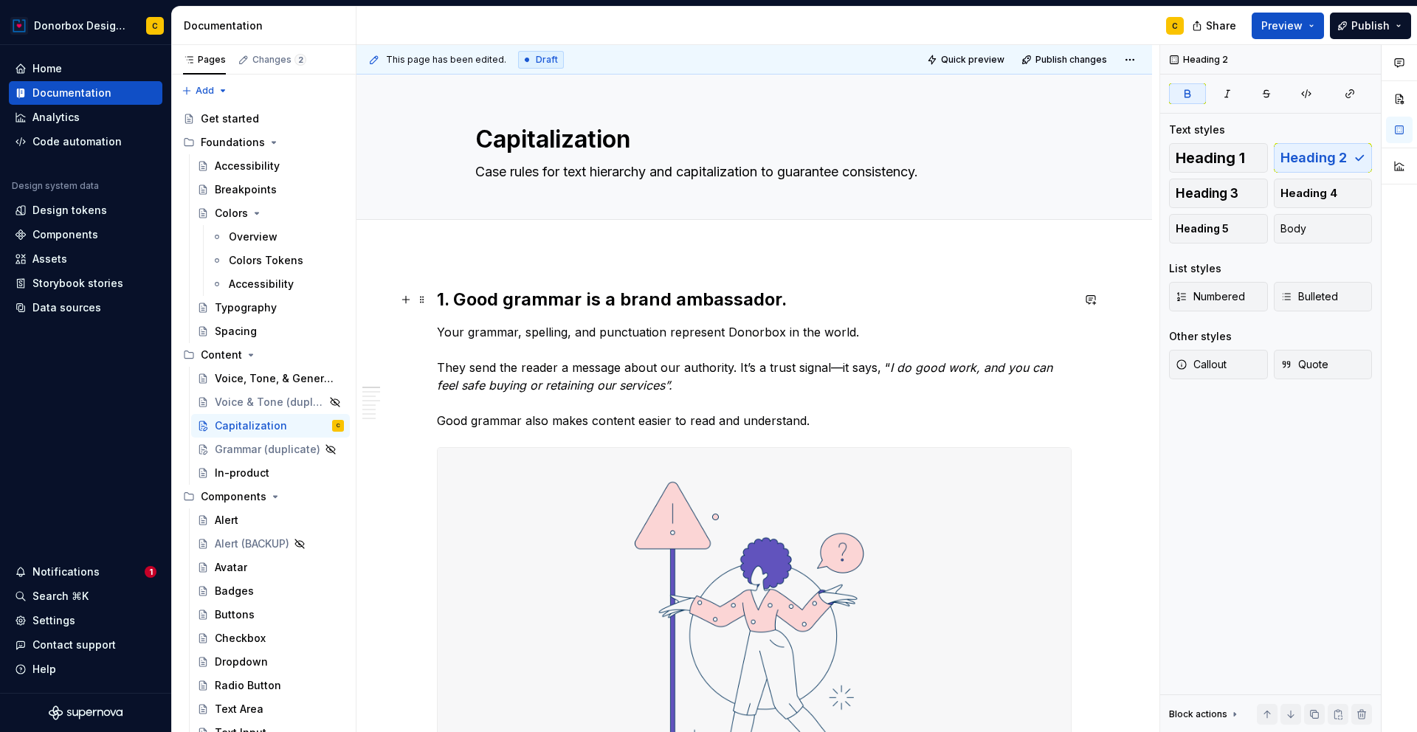
click at [455, 296] on strong "1. Good grammar is a brand ambassador." at bounding box center [612, 299] width 350 height 21
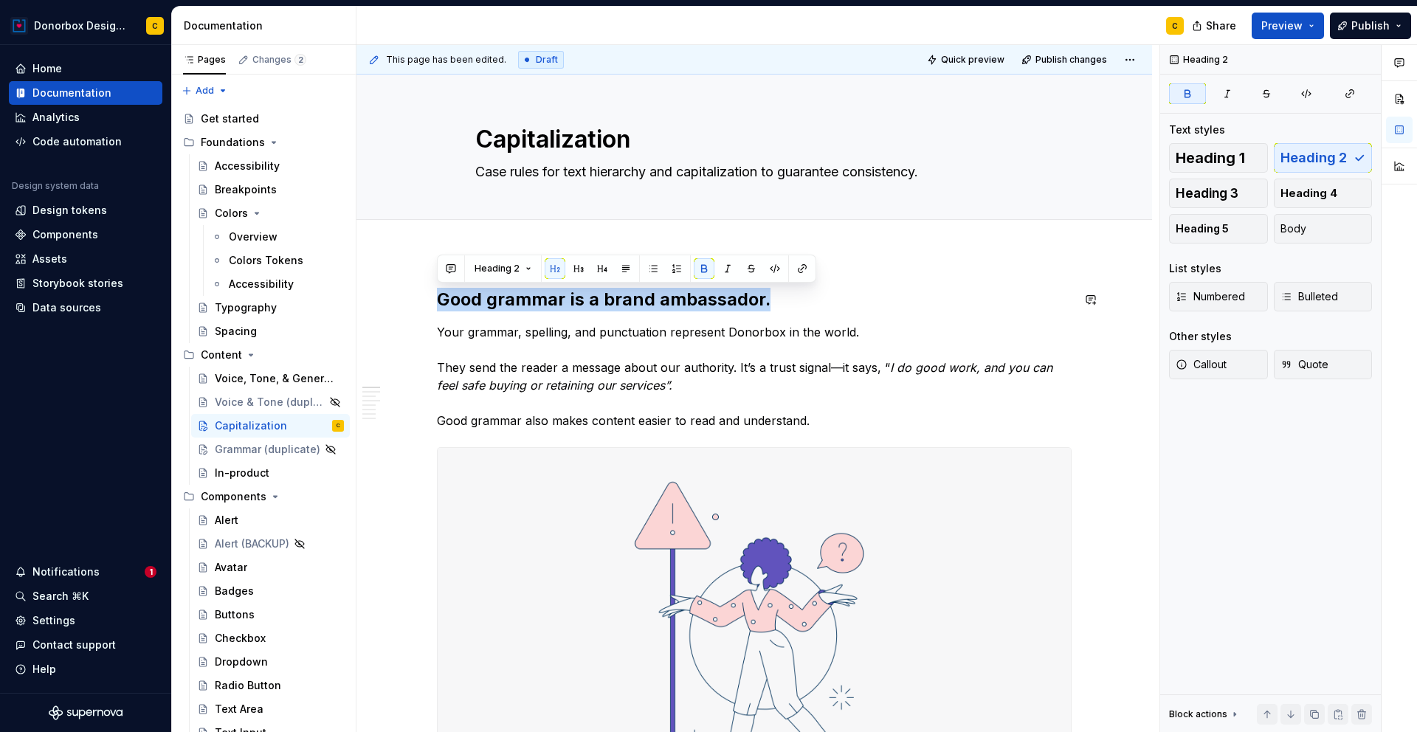
drag, startPoint x: 774, startPoint y: 299, endPoint x: 436, endPoint y: 287, distance: 337.5
click at [437, 288] on h2 "Good grammar is a brand ambassador." at bounding box center [754, 300] width 635 height 24
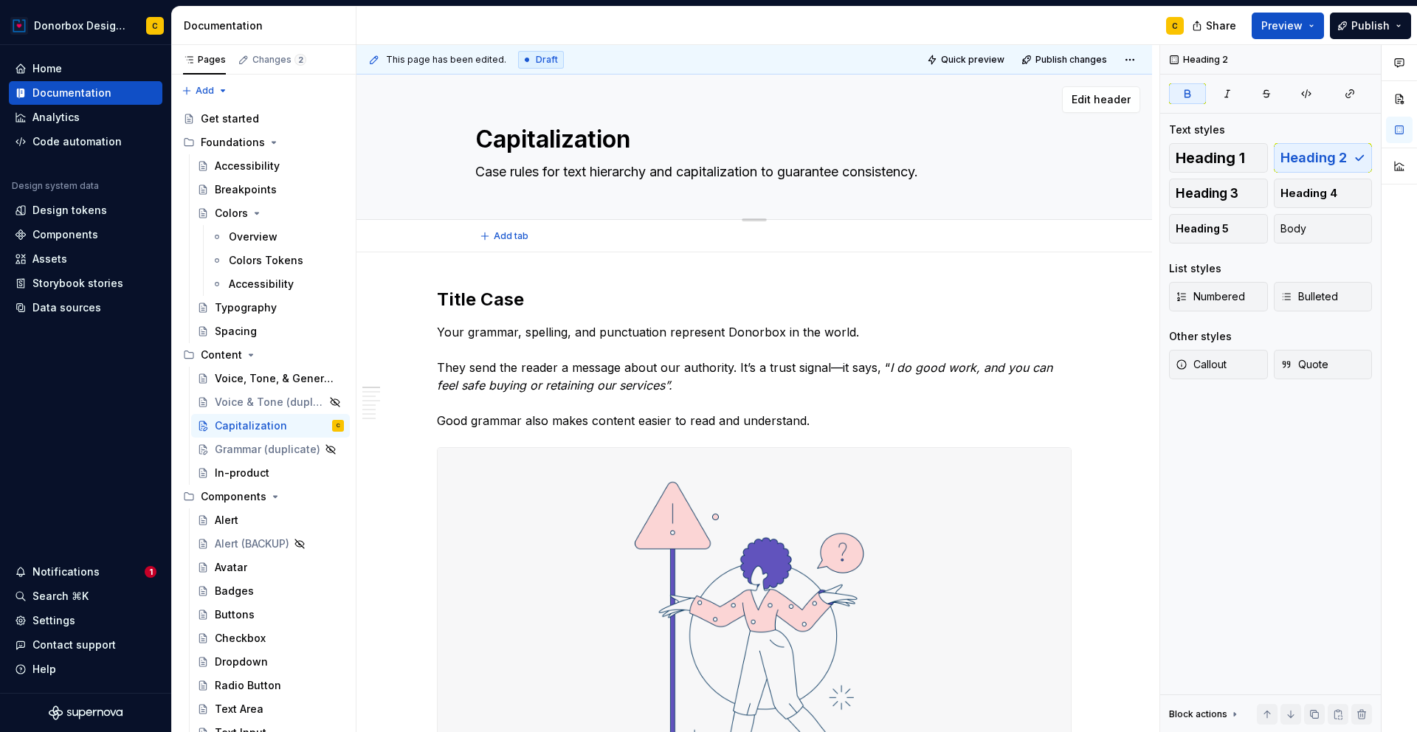
click at [685, 171] on textarea "Case rules for text hierarchy and capitalization to guarantee consistency." at bounding box center [751, 172] width 558 height 24
click at [685, 170] on textarea "Case rules for text hierarchy and capitalization to guarantee consistency." at bounding box center [751, 172] width 558 height 24
click at [769, 424] on p "Your grammar, spelling, and punctuation represent Donorbox in the world. They s…" at bounding box center [754, 376] width 635 height 106
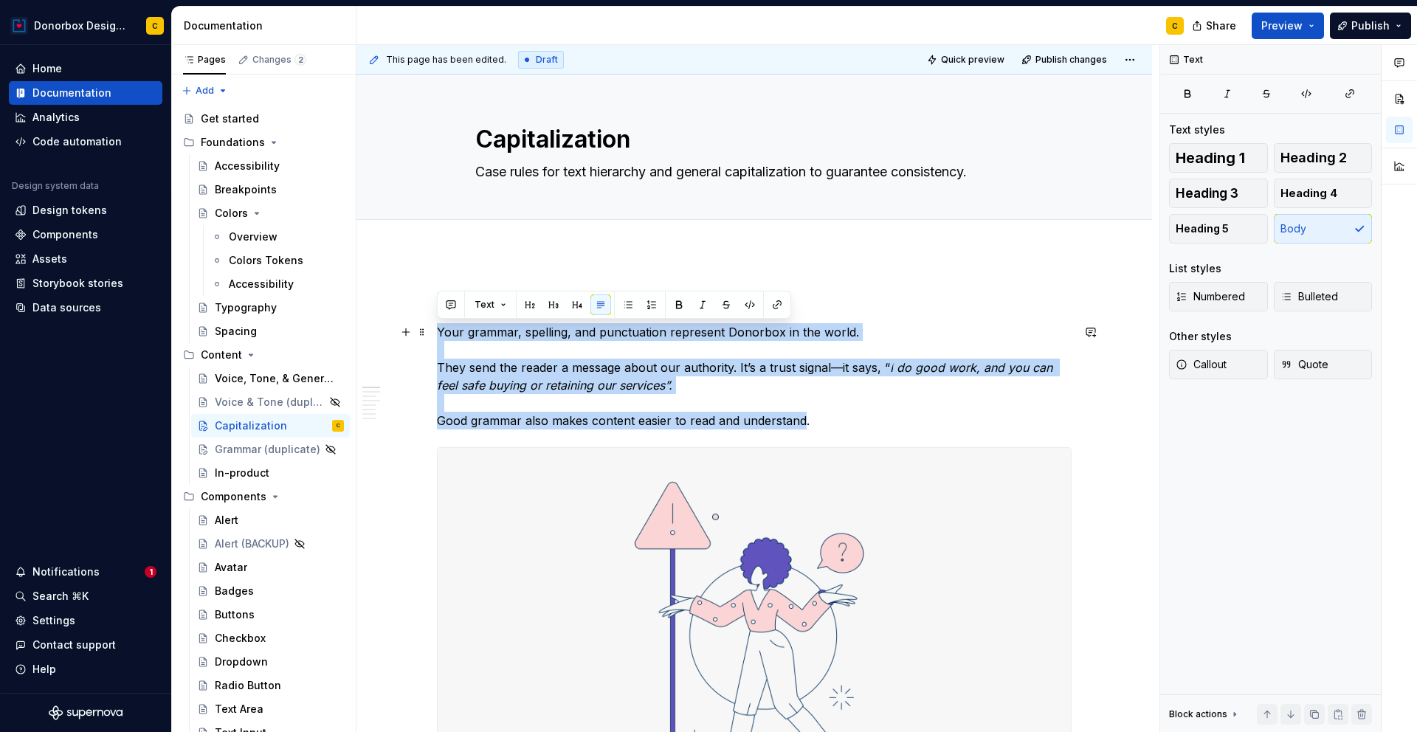
drag, startPoint x: 438, startPoint y: 334, endPoint x: 799, endPoint y: 418, distance: 370.8
click at [799, 418] on p "Your grammar, spelling, and punctuation represent Donorbox in the world. They s…" at bounding box center [754, 376] width 635 height 106
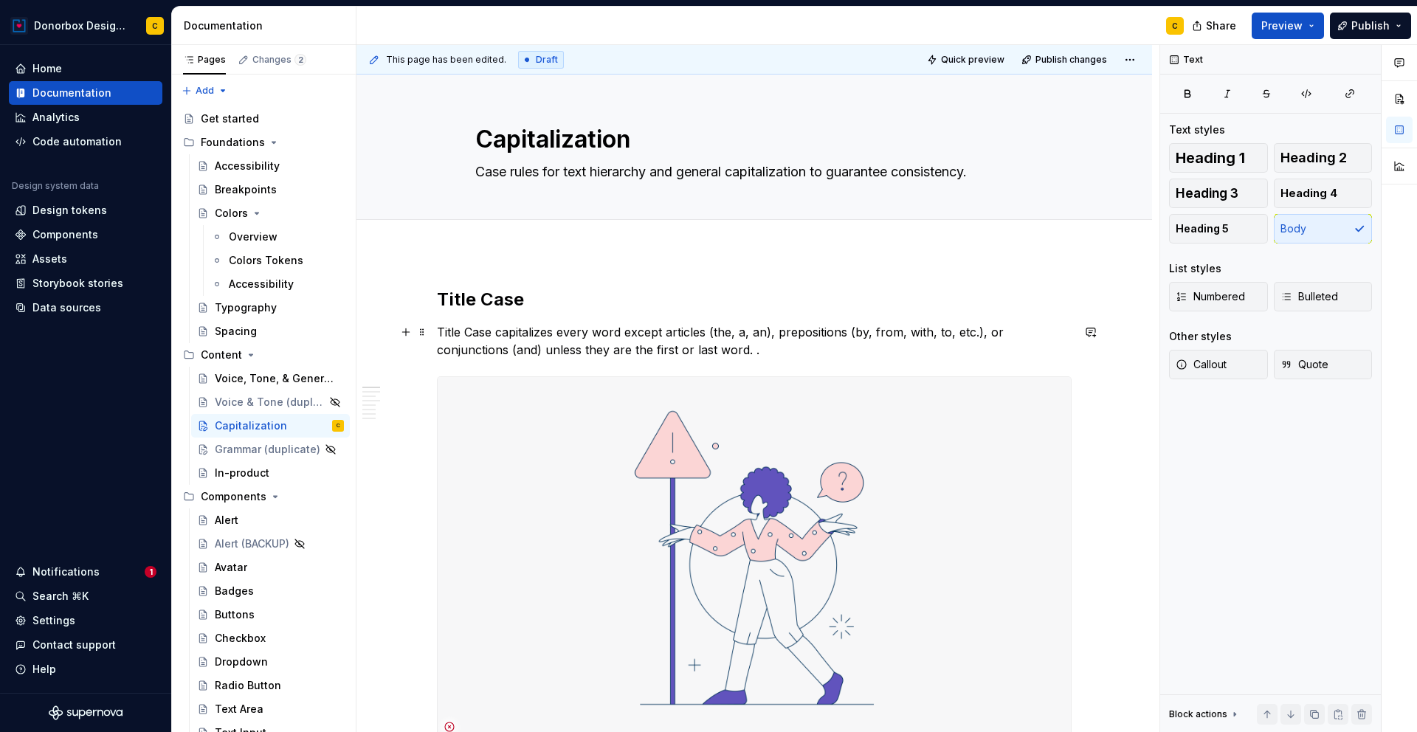
click at [664, 333] on p "Title Case capitalizes every word except articles (the, a, an), prepositions (b…" at bounding box center [754, 340] width 635 height 35
click at [540, 349] on p "Title Case capitalizes every word except: articles (the, a, an), prepositions (…" at bounding box center [754, 340] width 635 height 35
click at [551, 347] on p "Title Case capitalizes every word except: articles (the, a, an), prepositions (…" at bounding box center [754, 340] width 635 height 35
click at [751, 354] on p "Title Case capitalizes every word except: articles (the, a, an), prepositions (…" at bounding box center [754, 340] width 635 height 35
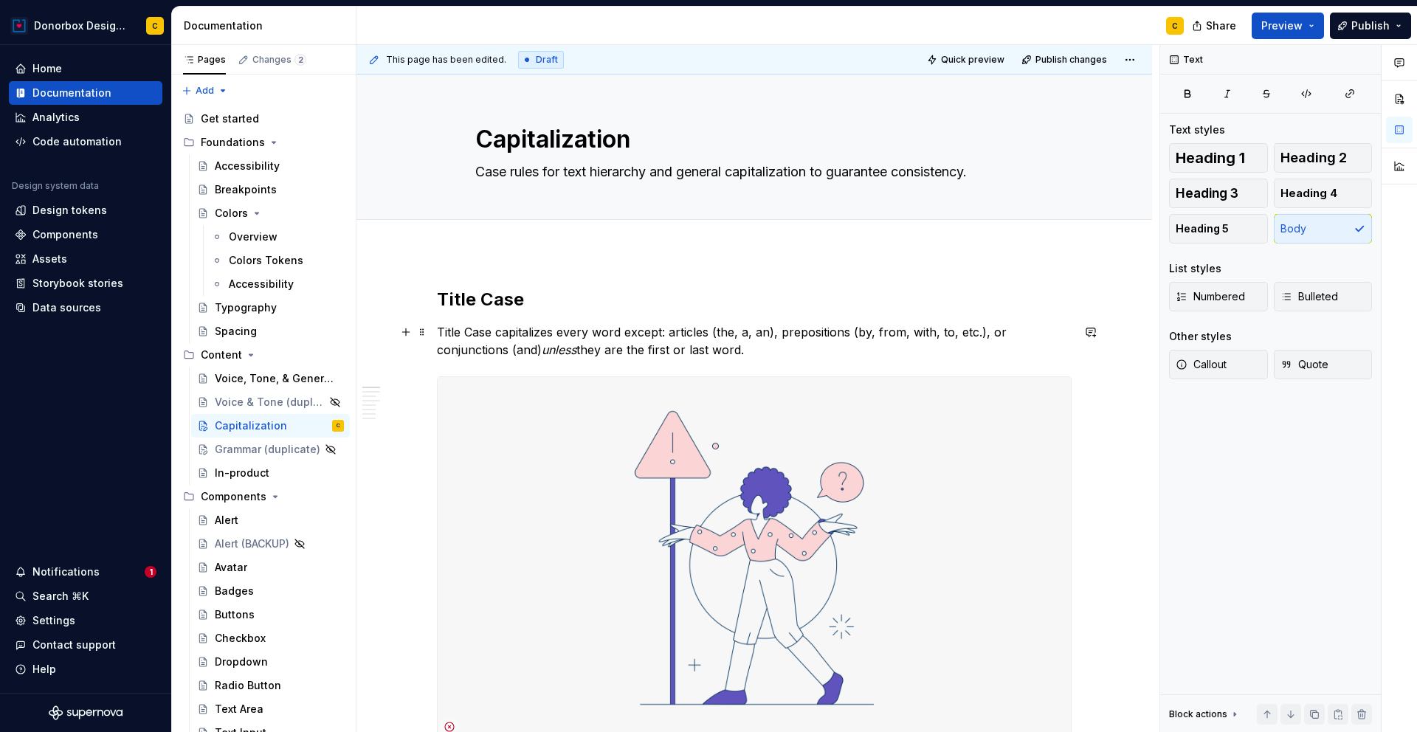
click at [537, 352] on p "Title Case capitalizes every word except: articles (the, a, an), prepositions (…" at bounding box center [754, 340] width 635 height 35
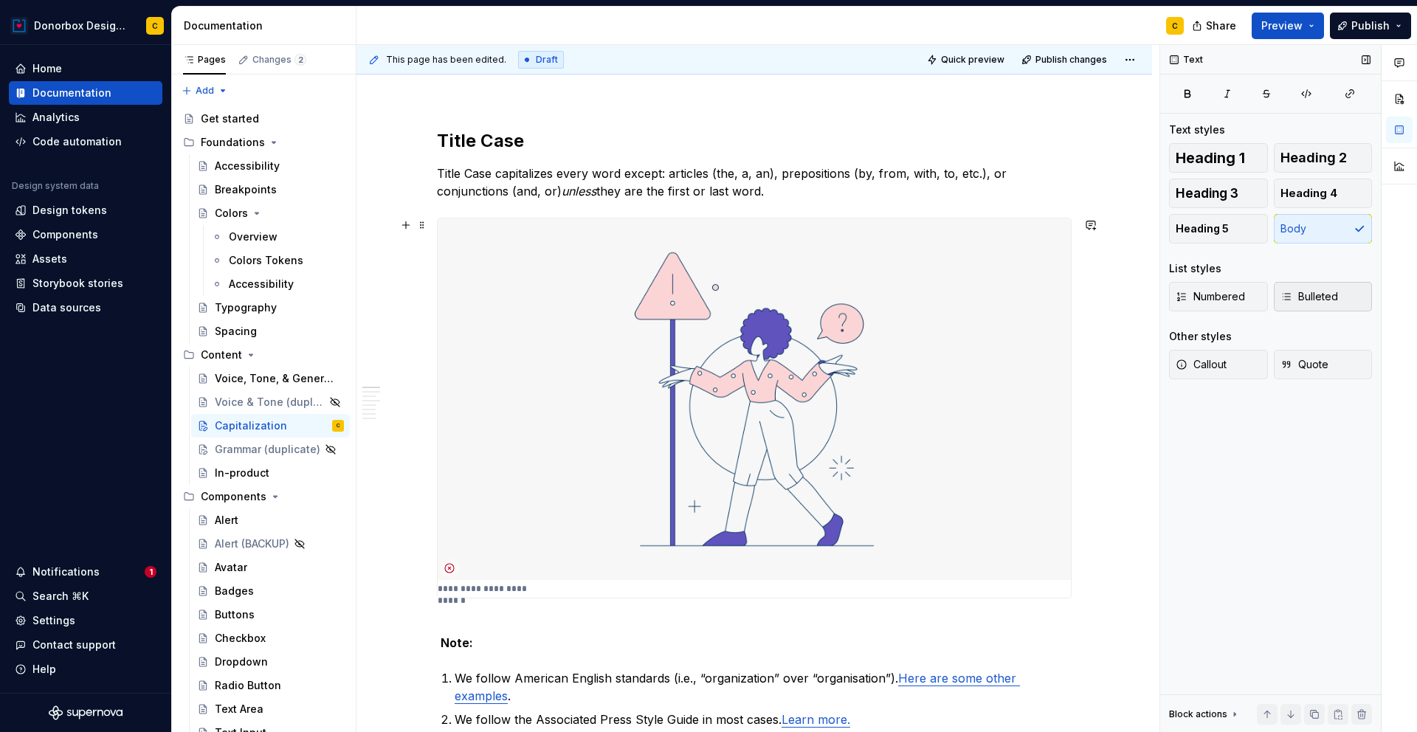
scroll to position [159, 0]
click at [418, 222] on span at bounding box center [422, 224] width 12 height 21
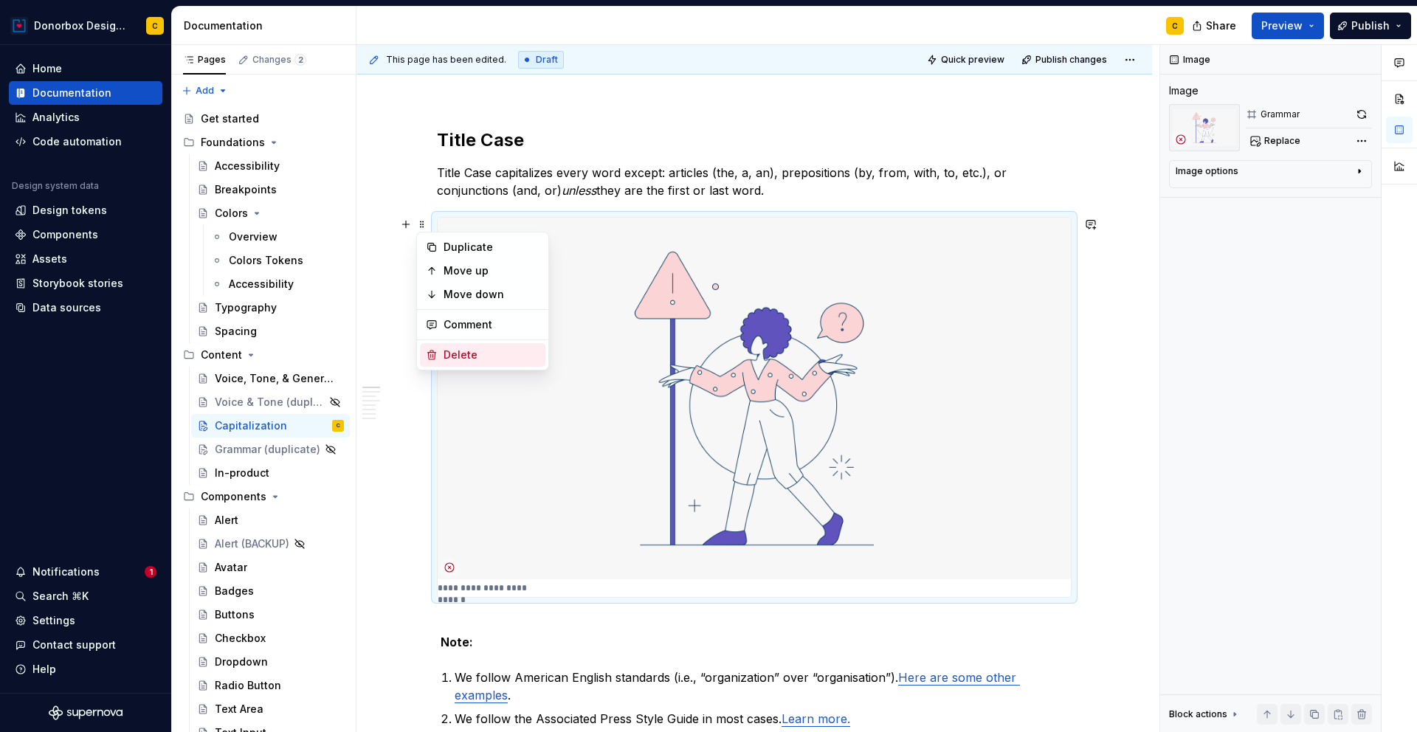
click at [460, 358] on div "Delete" at bounding box center [492, 355] width 96 height 15
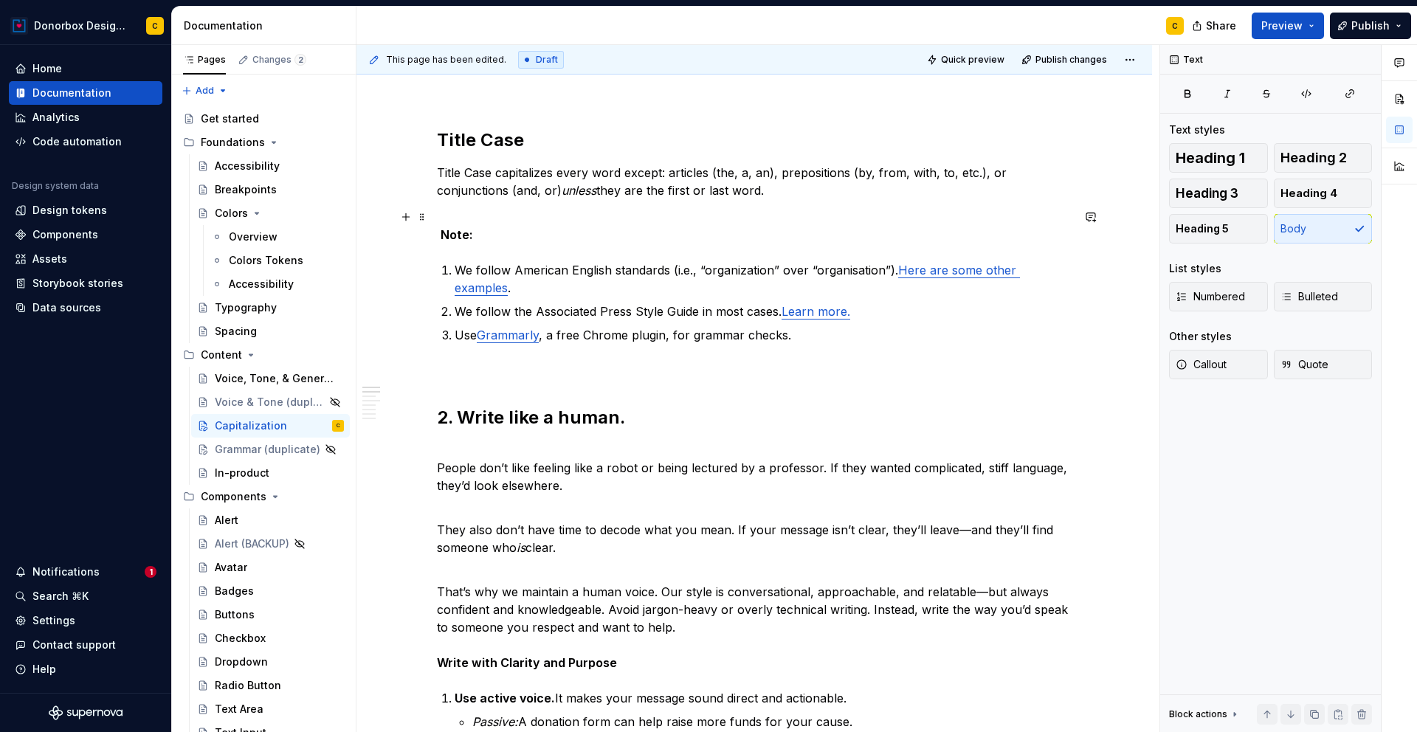
click at [456, 233] on strong "Note:" at bounding box center [457, 234] width 32 height 15
click at [480, 238] on p "Note:" at bounding box center [754, 225] width 635 height 35
click at [471, 133] on strong "Title Case" at bounding box center [480, 139] width 87 height 21
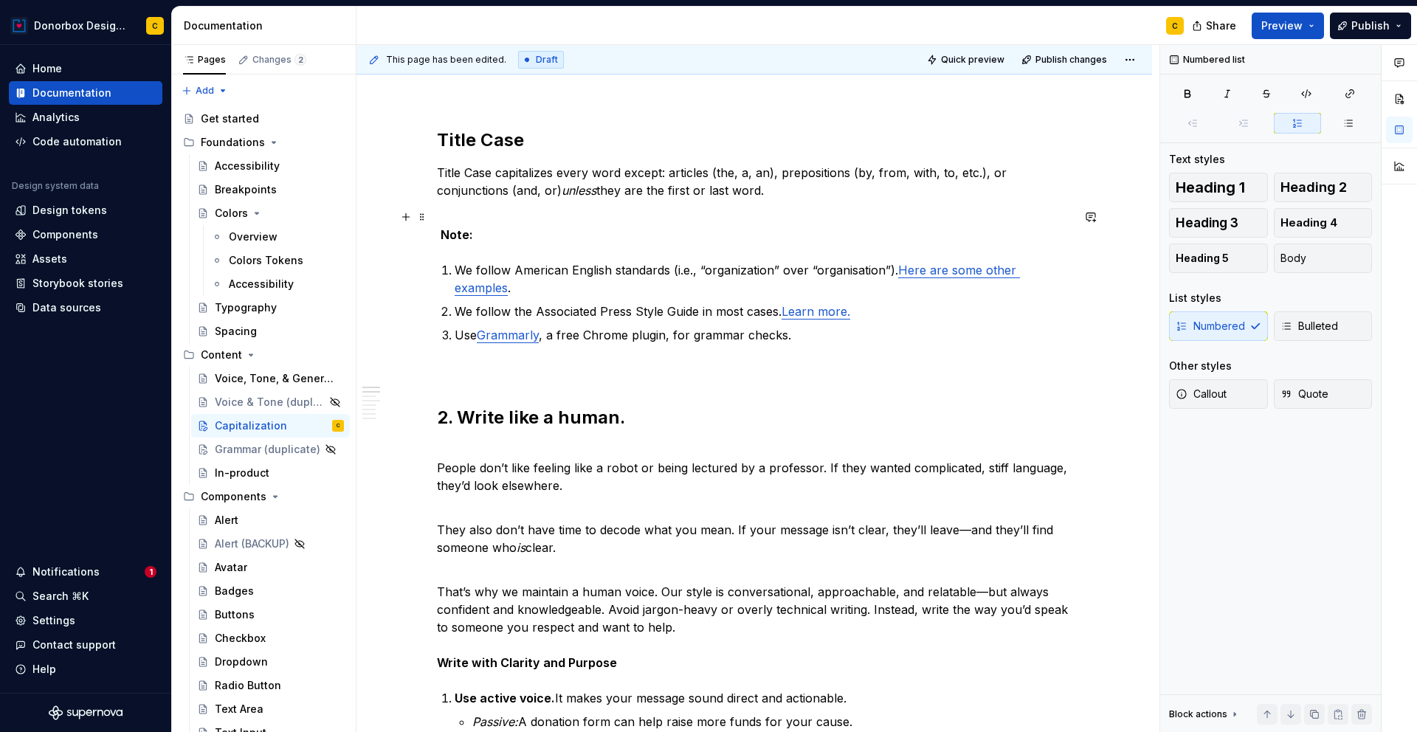
click at [460, 237] on strong "Note:" at bounding box center [457, 234] width 32 height 15
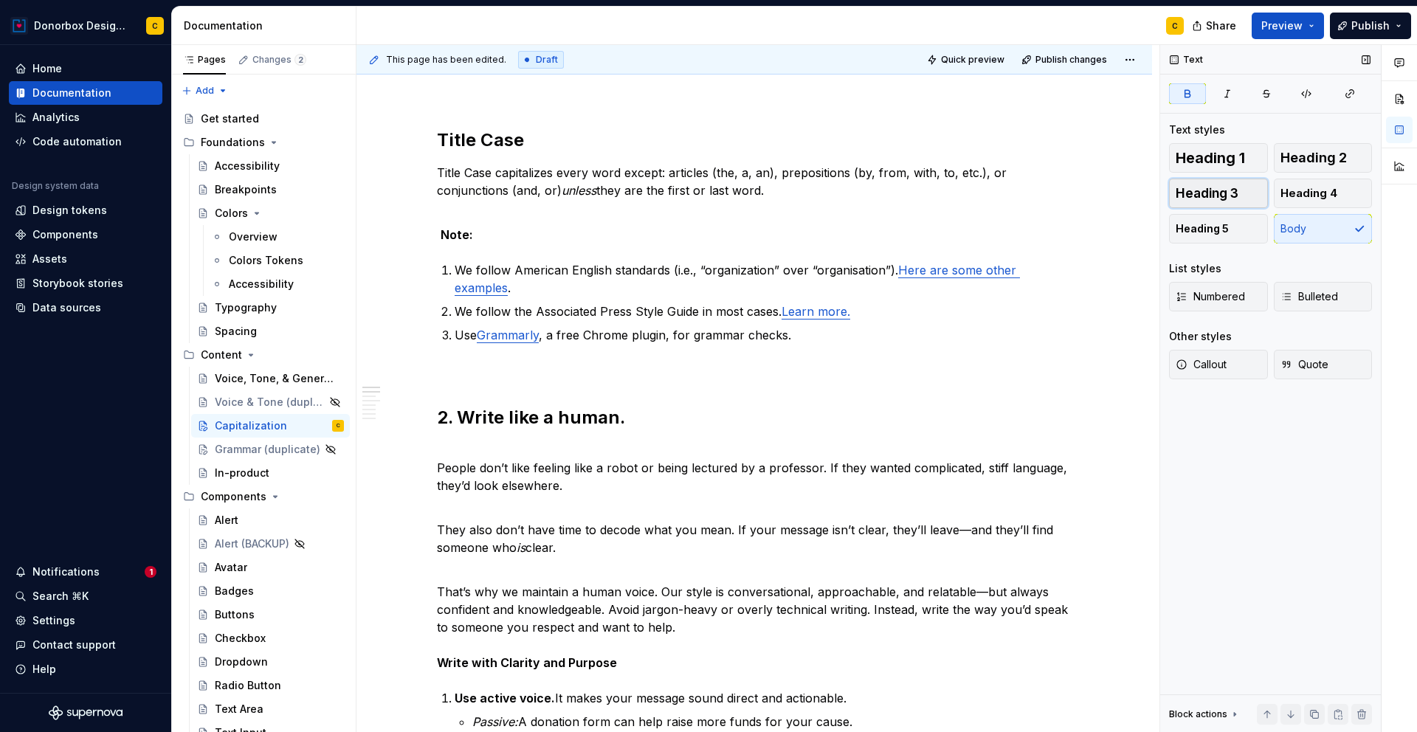
click at [1238, 183] on button "Heading 3" at bounding box center [1218, 194] width 99 height 30
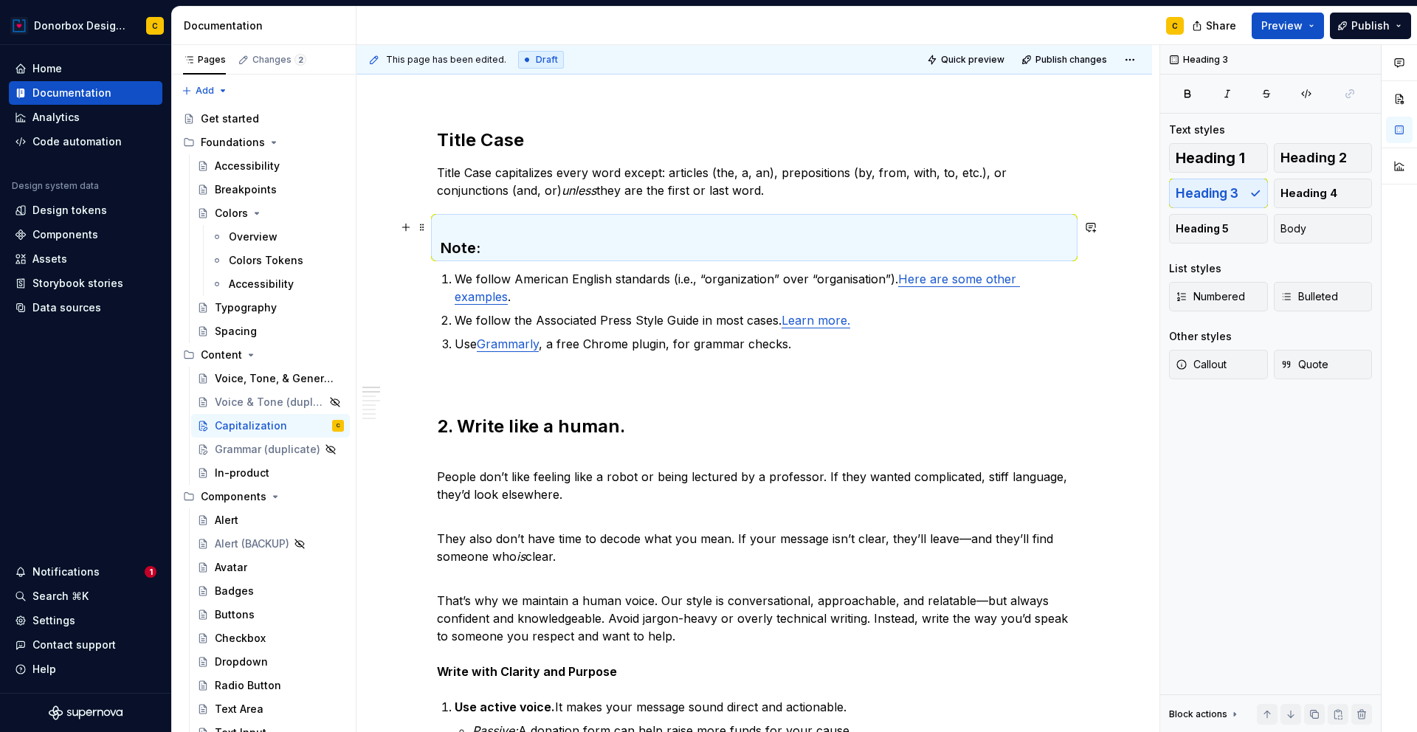
click at [681, 232] on h3 "Note:" at bounding box center [754, 237] width 635 height 41
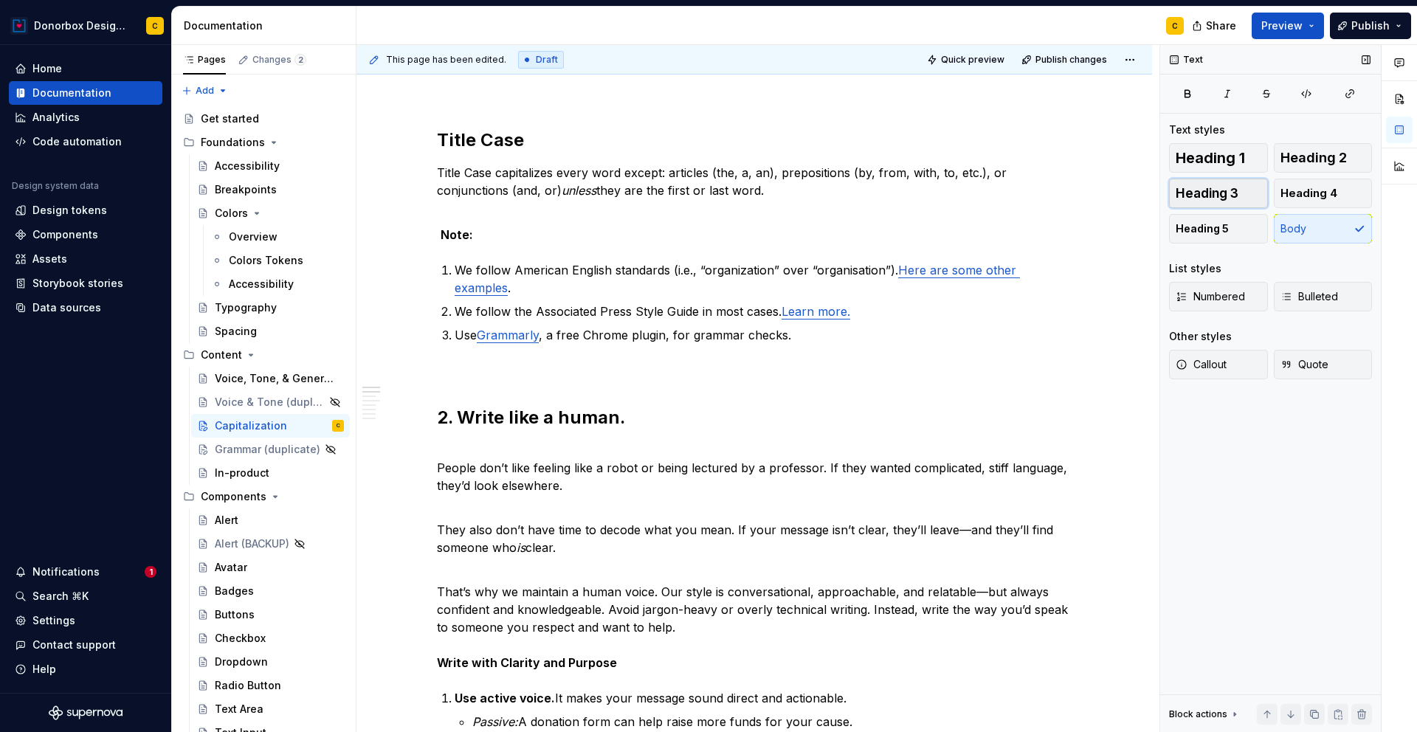
click at [1230, 193] on span "Heading 3" at bounding box center [1207, 193] width 63 height 15
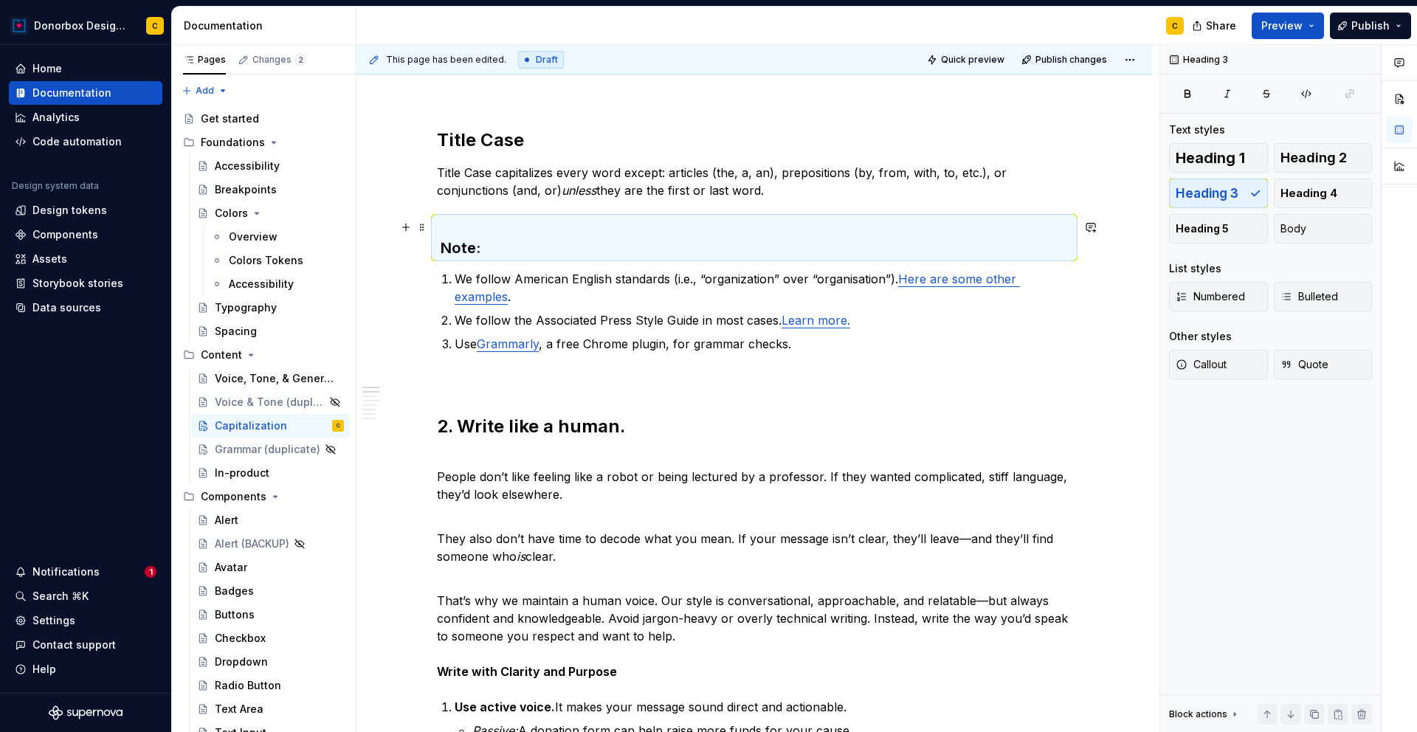
click at [464, 251] on strong "Note:" at bounding box center [461, 248] width 40 height 18
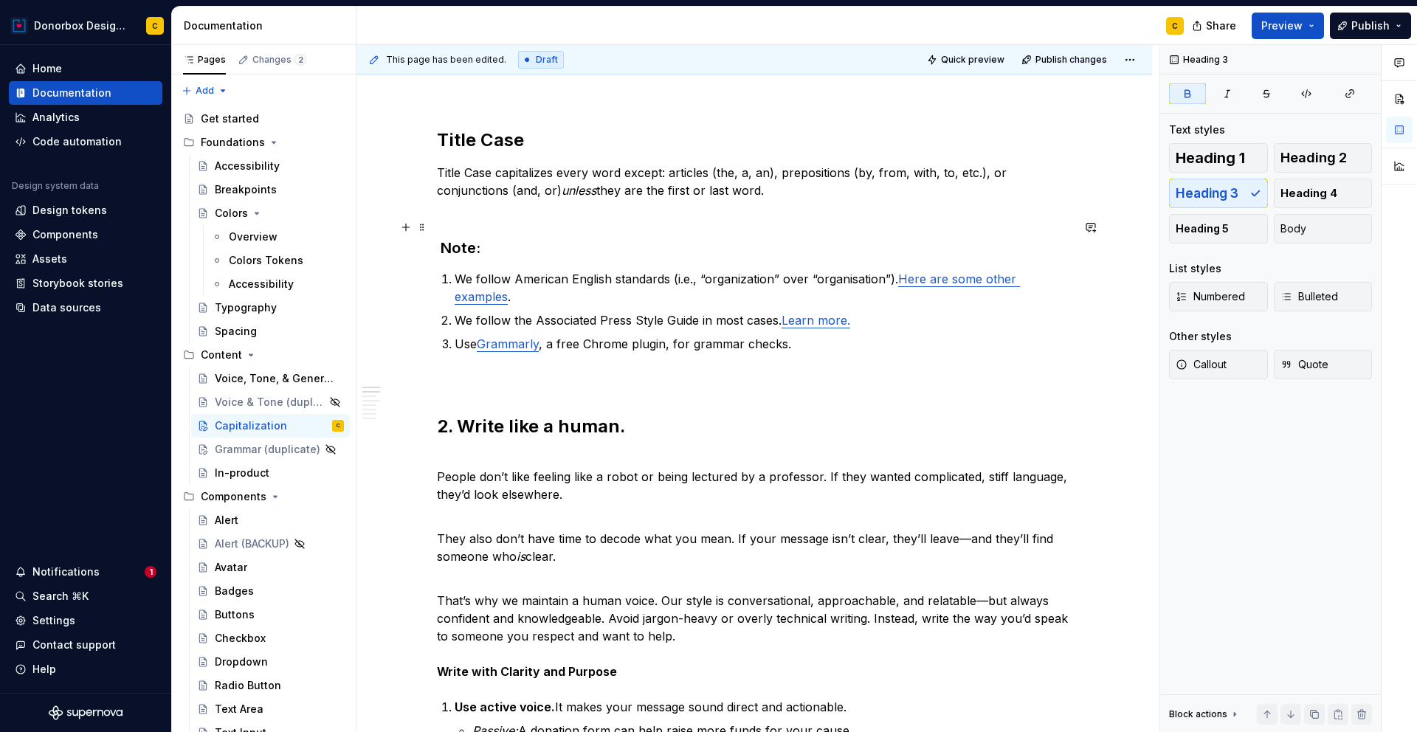
click at [464, 251] on strong "Note:" at bounding box center [461, 248] width 40 height 18
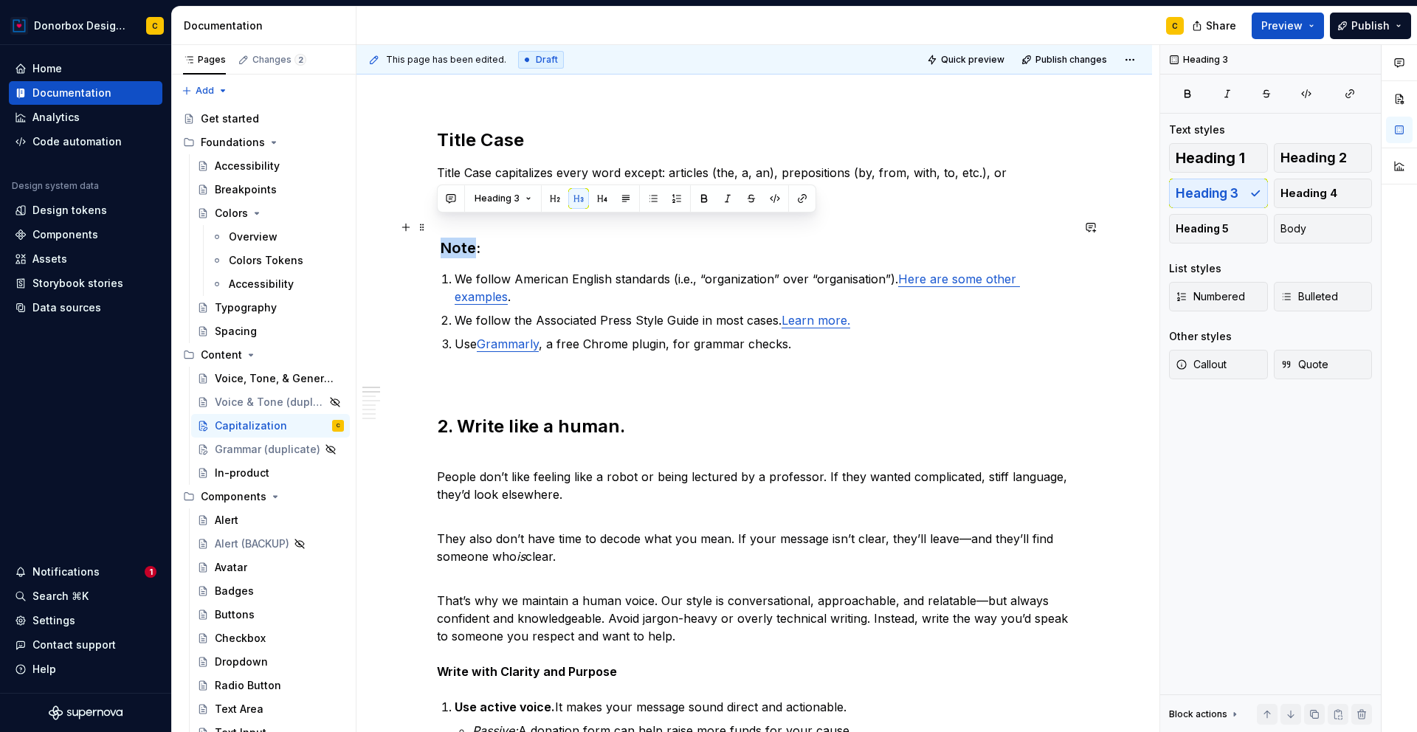
click at [464, 251] on strong "Note:" at bounding box center [461, 248] width 40 height 18
drag, startPoint x: 488, startPoint y: 252, endPoint x: 438, endPoint y: 254, distance: 50.2
click at [438, 254] on h3 "Note:" at bounding box center [754, 237] width 635 height 41
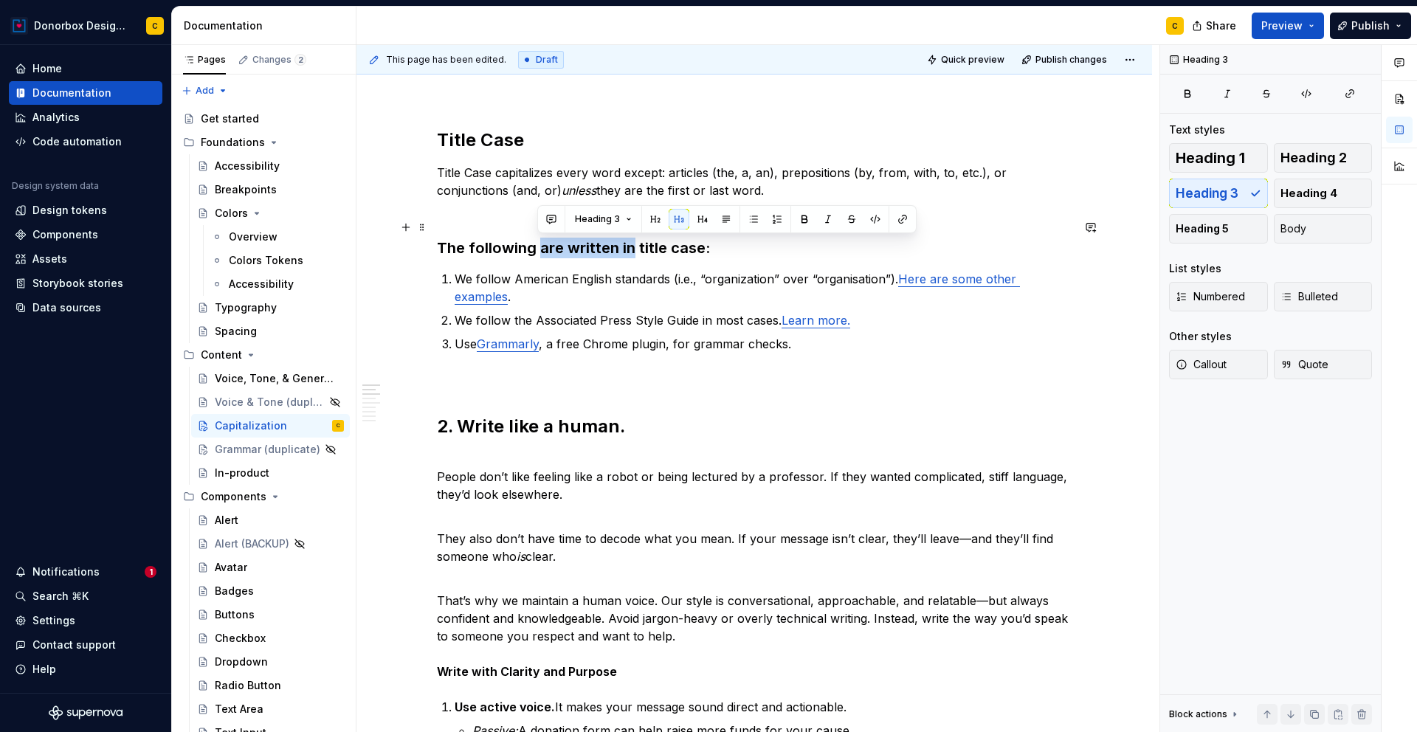
drag, startPoint x: 537, startPoint y: 249, endPoint x: 627, endPoint y: 243, distance: 90.3
click at [627, 243] on h3 "The following are written in title case:" at bounding box center [754, 237] width 635 height 41
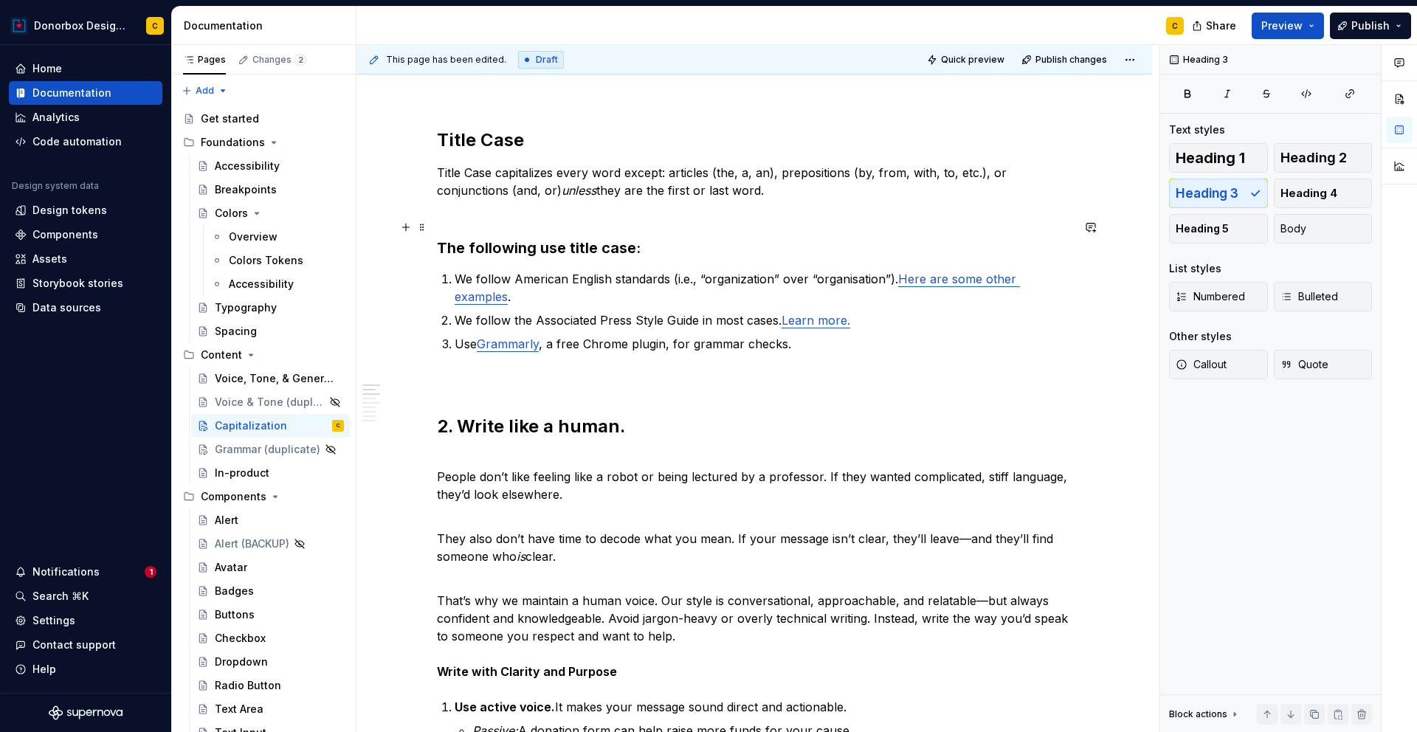
click at [536, 249] on h3 "The following use title case:" at bounding box center [754, 237] width 635 height 41
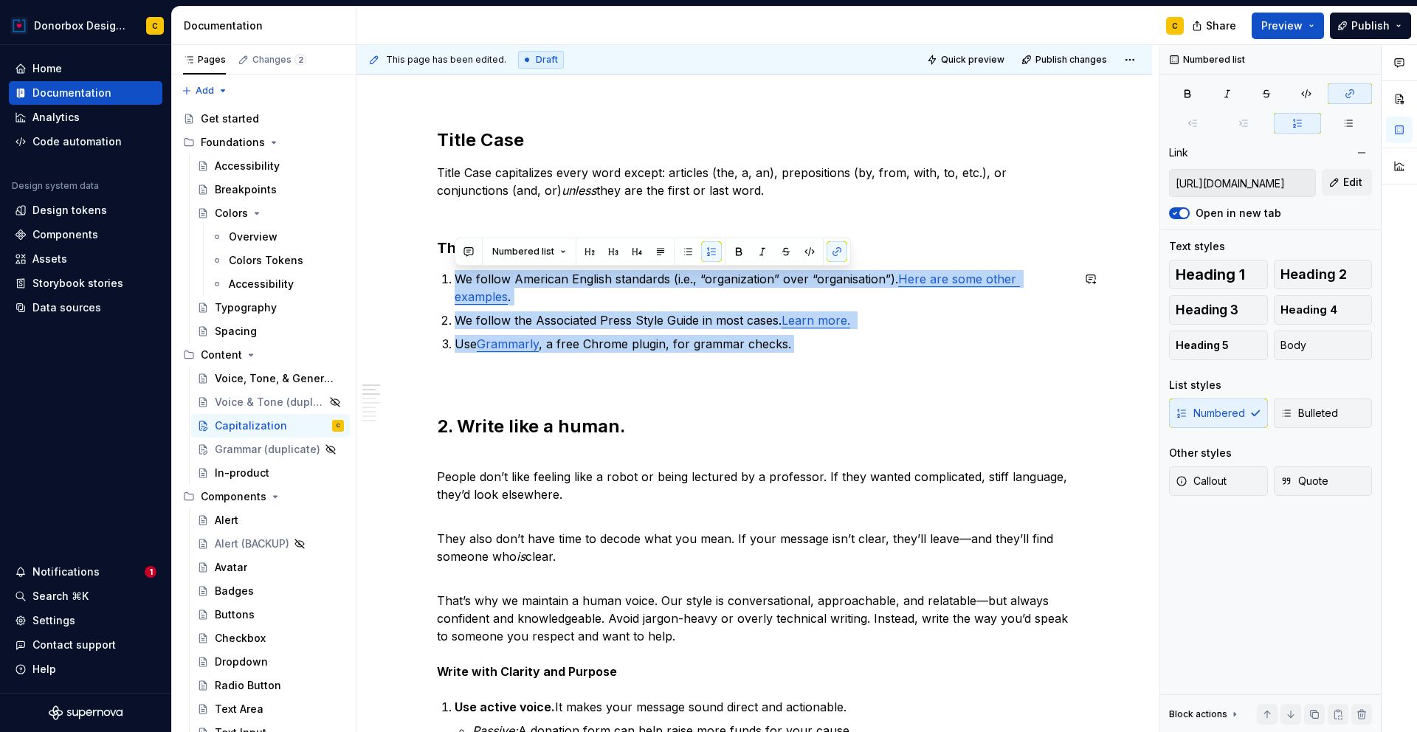
drag, startPoint x: 795, startPoint y: 348, endPoint x: 478, endPoint y: 264, distance: 328.2
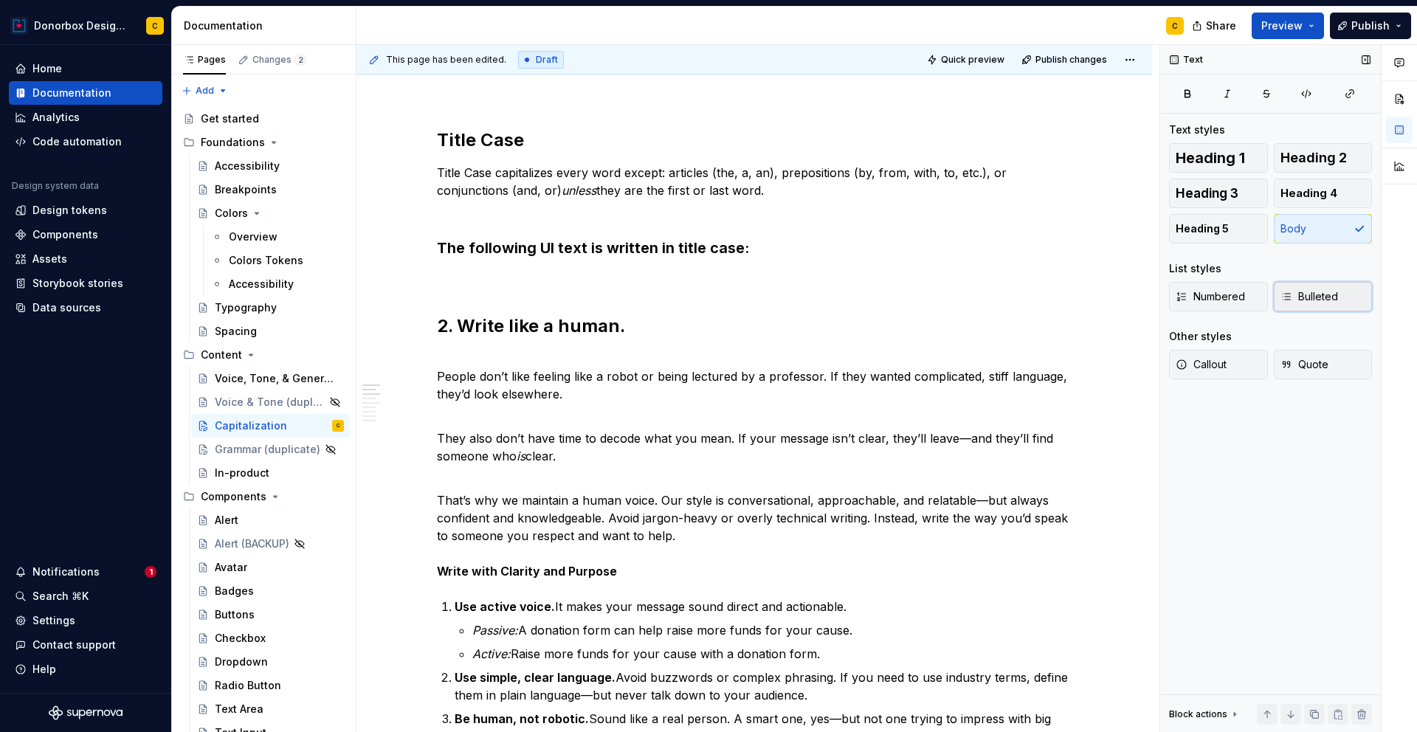
click at [1303, 292] on span "Bulleted" at bounding box center [1310, 296] width 58 height 15
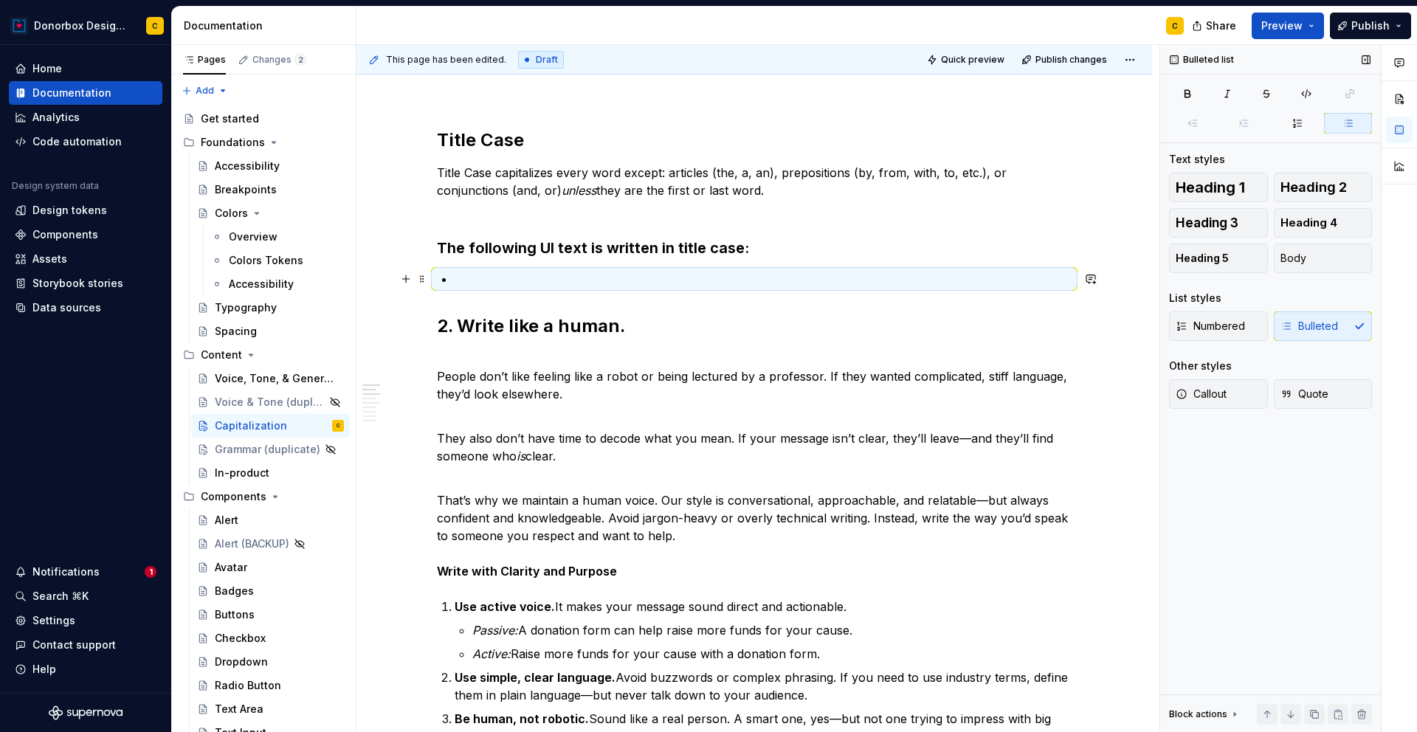
click at [590, 286] on p at bounding box center [763, 279] width 617 height 18
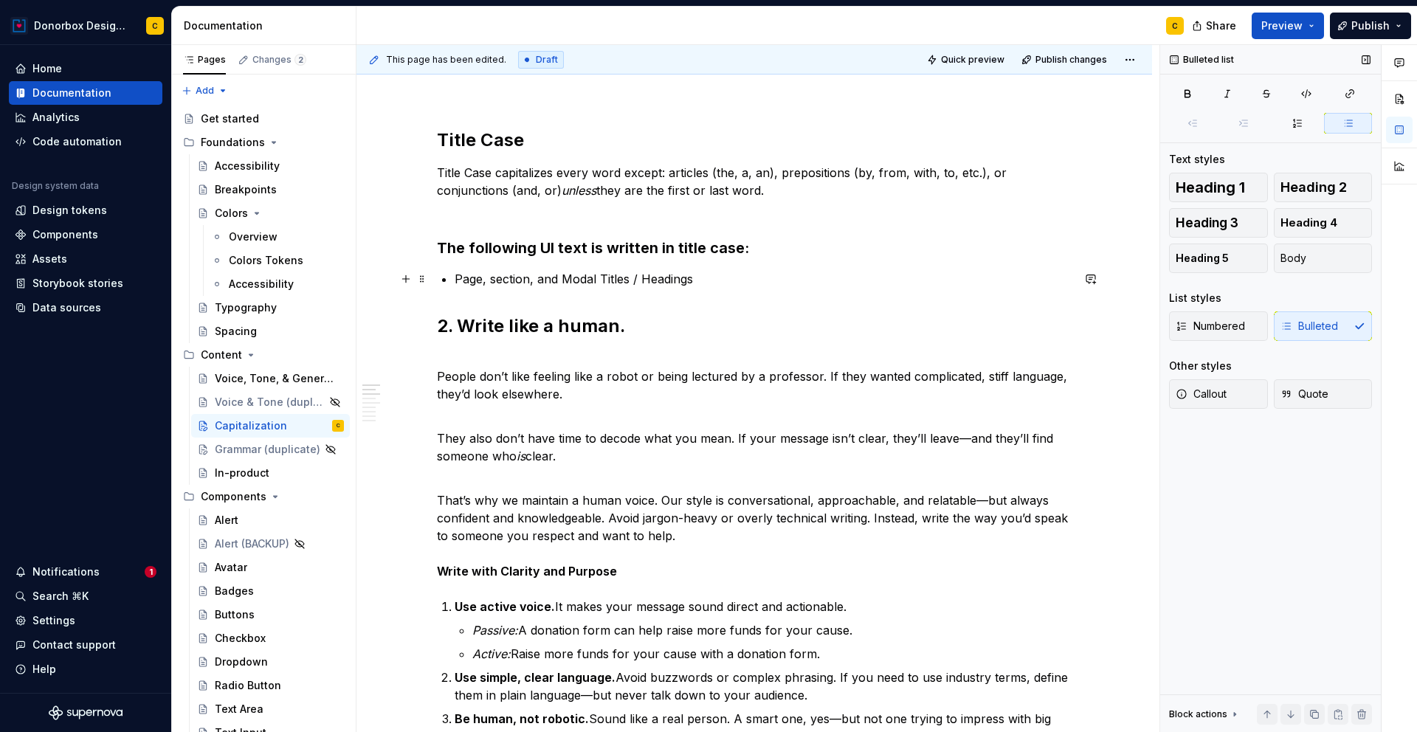
click at [492, 279] on p "Page, section, and Modal Titles / Headings" at bounding box center [763, 279] width 617 height 18
click at [728, 276] on p "Page, Section, and Modal Titles / Headings" at bounding box center [763, 279] width 617 height 18
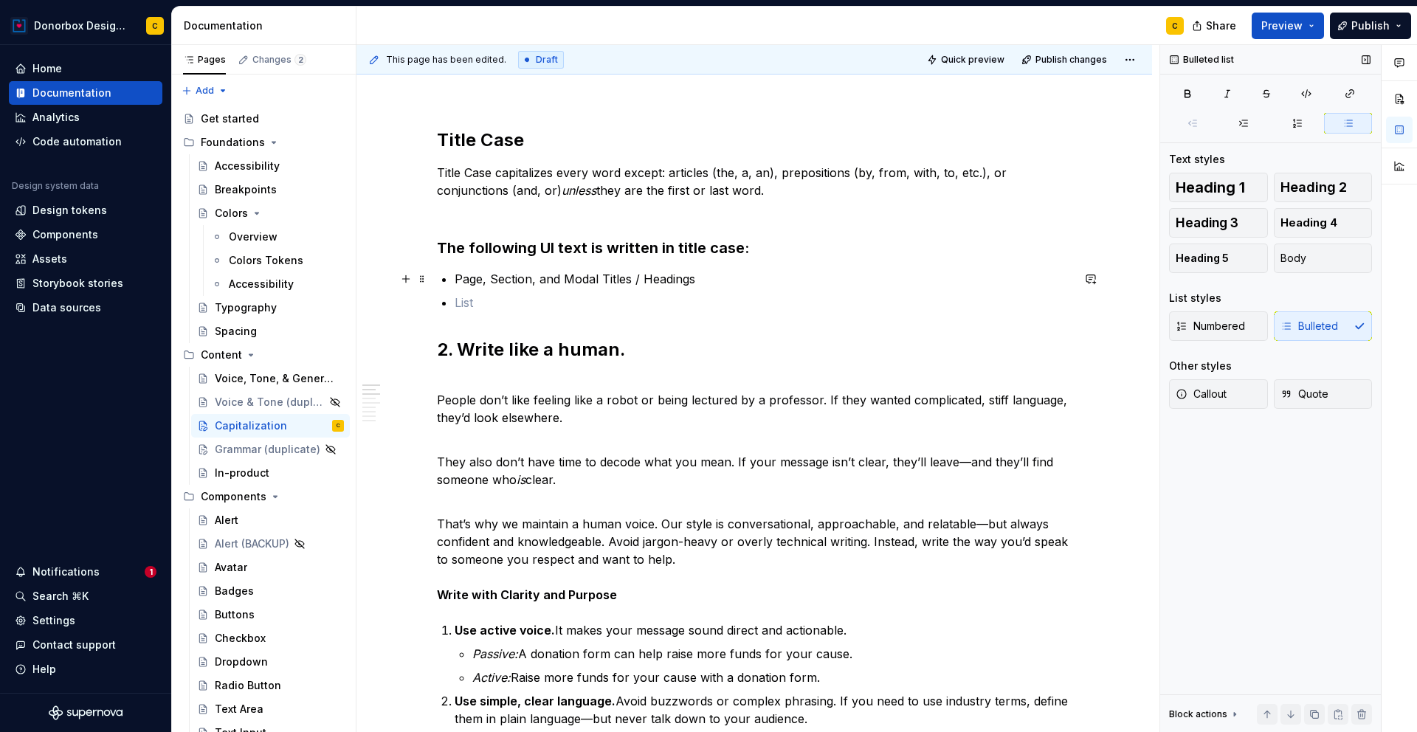
click at [700, 283] on p "Page, Section, and Modal Titles / Headings" at bounding box center [763, 279] width 617 height 18
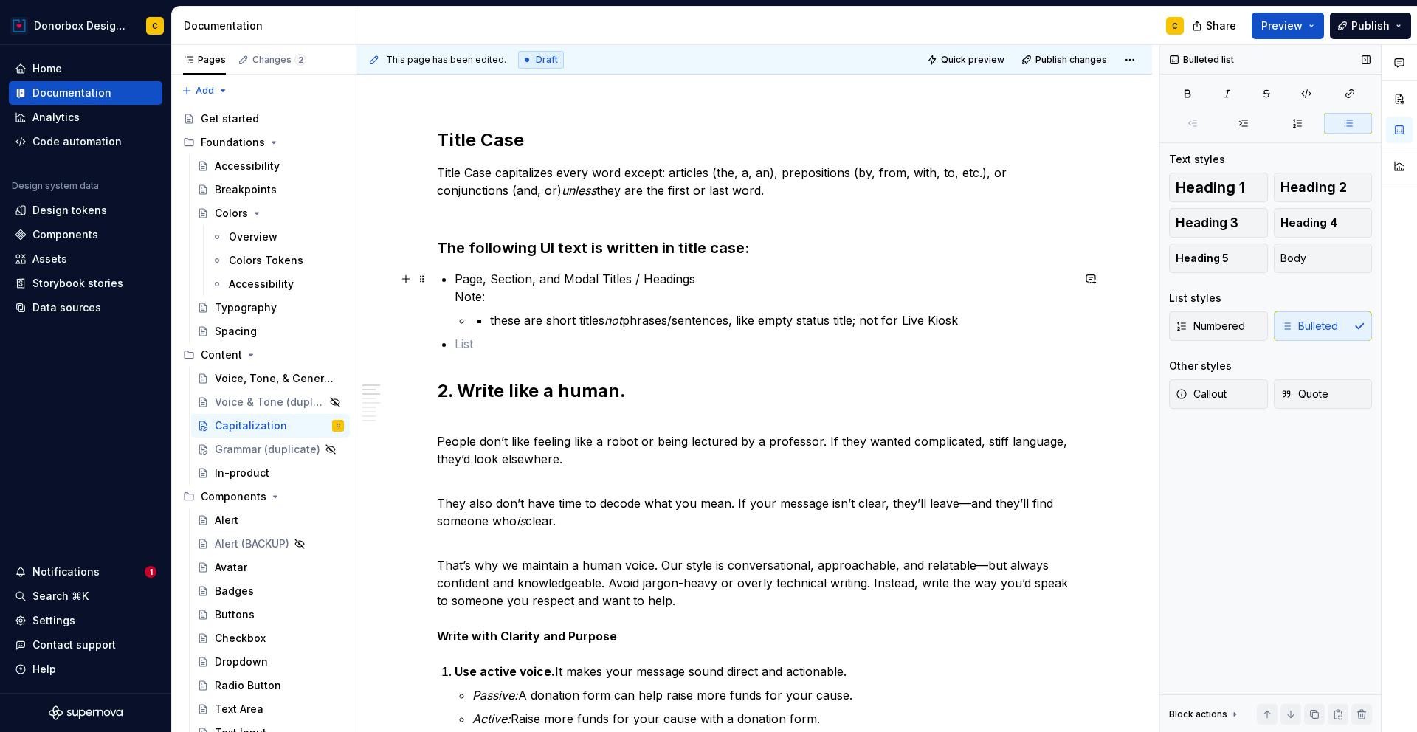
click at [491, 292] on p "Page, Section, and Modal Titles / Headings Note:" at bounding box center [763, 287] width 617 height 35
click at [455, 299] on p "Page, Section, and Modal Titles / Headings Note: these are short titles not phr…" at bounding box center [763, 287] width 617 height 35
click at [490, 323] on p "these are short titles not phrases/sentences, like empty status title; not for …" at bounding box center [781, 320] width 582 height 18
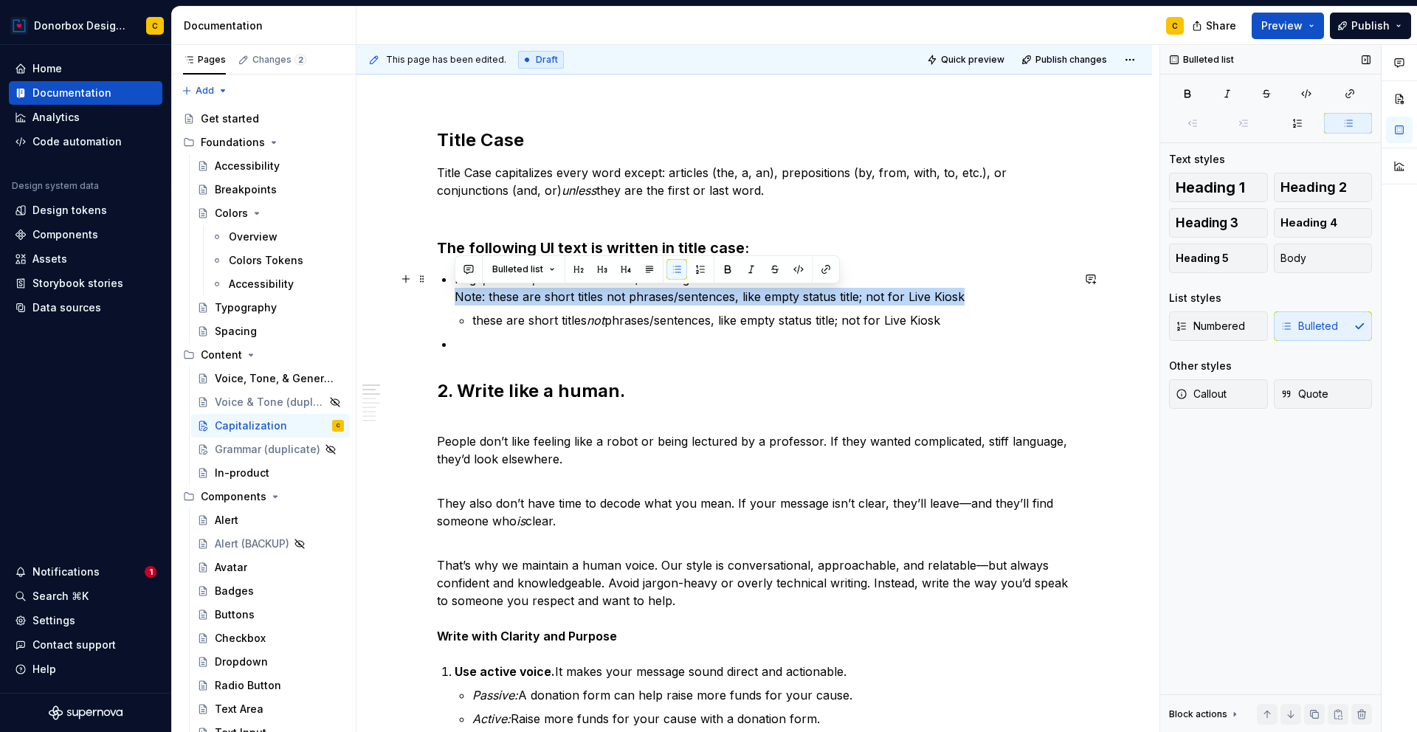
drag, startPoint x: 965, startPoint y: 294, endPoint x: 454, endPoint y: 294, distance: 510.8
click at [455, 294] on p "Page, Section, and Modal Titles / Headings Note: these are short titles not phr…" at bounding box center [763, 287] width 617 height 35
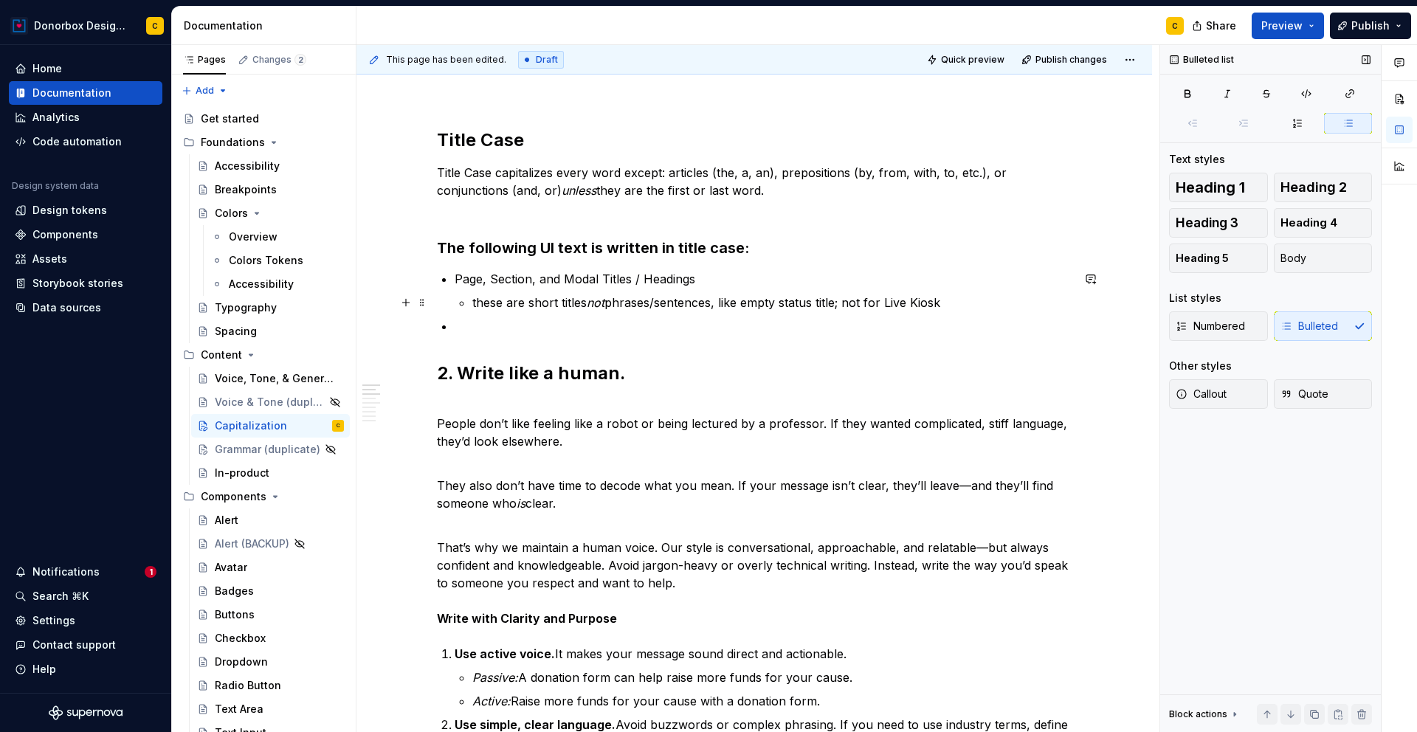
click at [469, 303] on li "Page, Section, and Modal Titles / Headings these are short titles not phrases/s…" at bounding box center [763, 290] width 617 height 41
click at [689, 294] on p "Note: these are short titles not phrases/sentences, like empty status title; no…" at bounding box center [771, 303] width 599 height 18
click at [709, 303] on p "Note: these are short titles not sentences, like empty status title; not for Li…" at bounding box center [771, 303] width 599 height 18
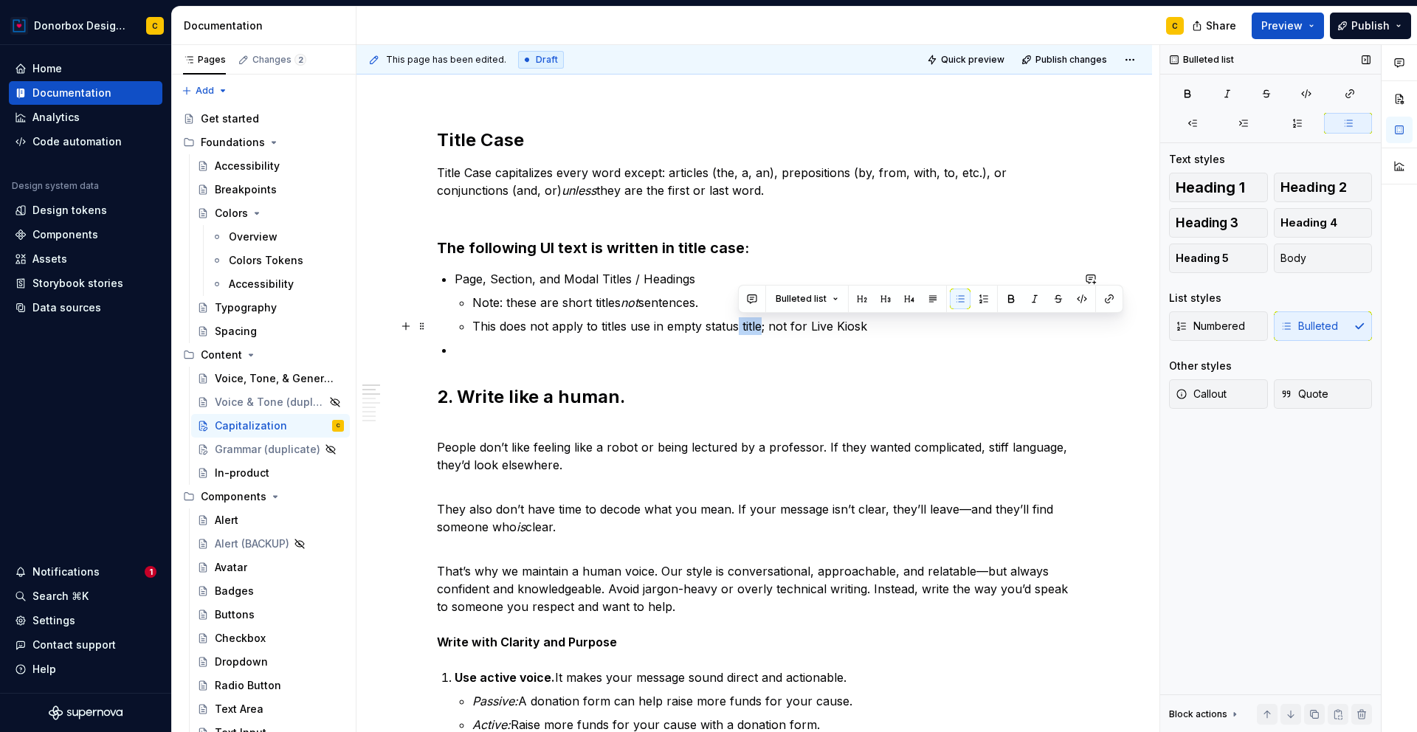
drag, startPoint x: 739, startPoint y: 328, endPoint x: 927, endPoint y: 248, distance: 204.7
click at [762, 327] on p "This does not apply to titles use in empty status title; not for Live Kiosk" at bounding box center [771, 326] width 599 height 18
click at [663, 326] on p "This does not apply to titles use in empty status; not for Live Kiosk" at bounding box center [771, 326] width 599 height 18
click at [768, 327] on p "This does not apply to titles use in table empty status; not for Live Kiosk" at bounding box center [771, 326] width 599 height 18
click at [790, 333] on p "This does not apply to titles use in table empty statuses; not for Live Kiosk" at bounding box center [771, 326] width 599 height 18
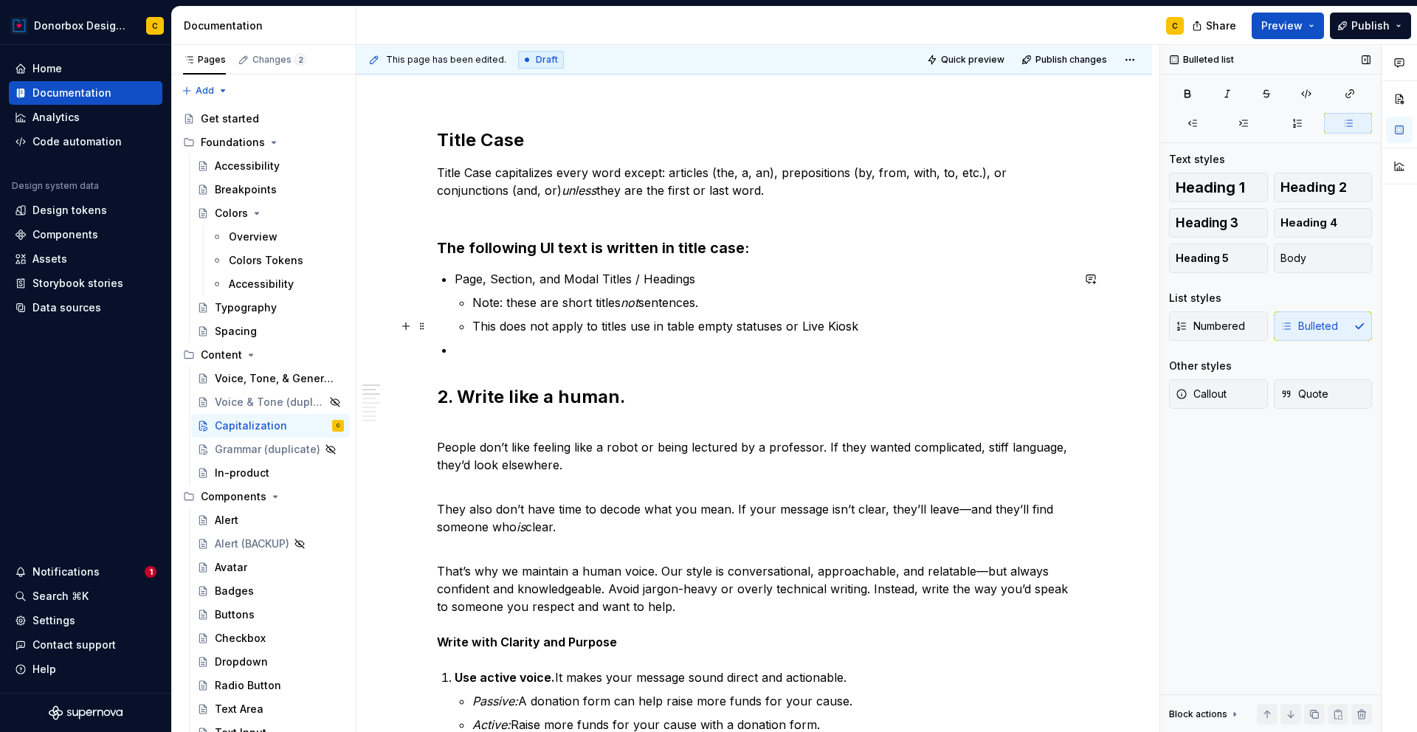
click at [855, 328] on p "This does not apply to titles use in table empty statuses or Live Kiosk" at bounding box center [771, 326] width 599 height 18
drag, startPoint x: 530, startPoint y: 325, endPoint x: 549, endPoint y: 326, distance: 19.2
click at [549, 326] on p "This does not apply to titles use in table empty statuses or Live Kiosk." at bounding box center [771, 326] width 599 height 18
click at [805, 304] on button "button" at bounding box center [803, 299] width 21 height 21
click at [687, 348] on p at bounding box center [763, 350] width 617 height 18
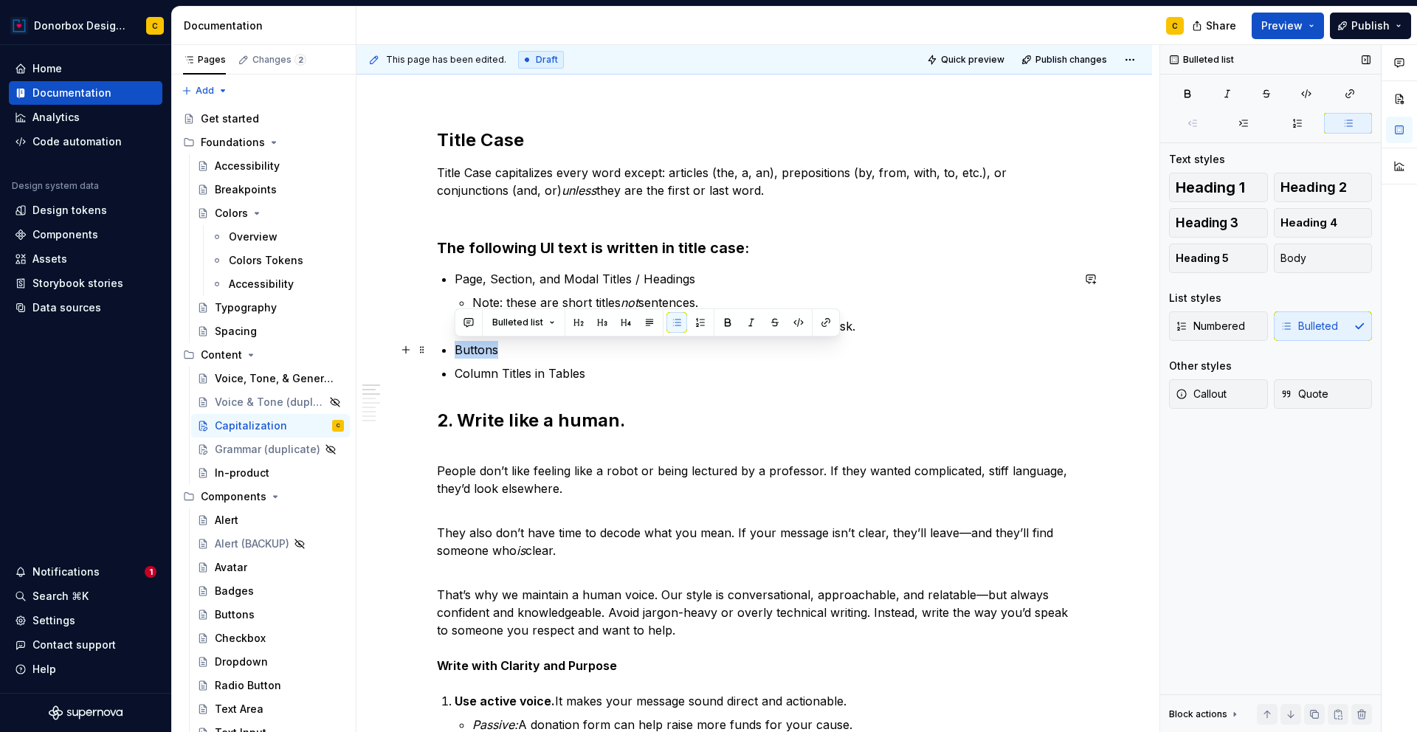
drag, startPoint x: 507, startPoint y: 348, endPoint x: 455, endPoint y: 345, distance: 51.8
click at [455, 345] on p "Buttons" at bounding box center [763, 350] width 617 height 18
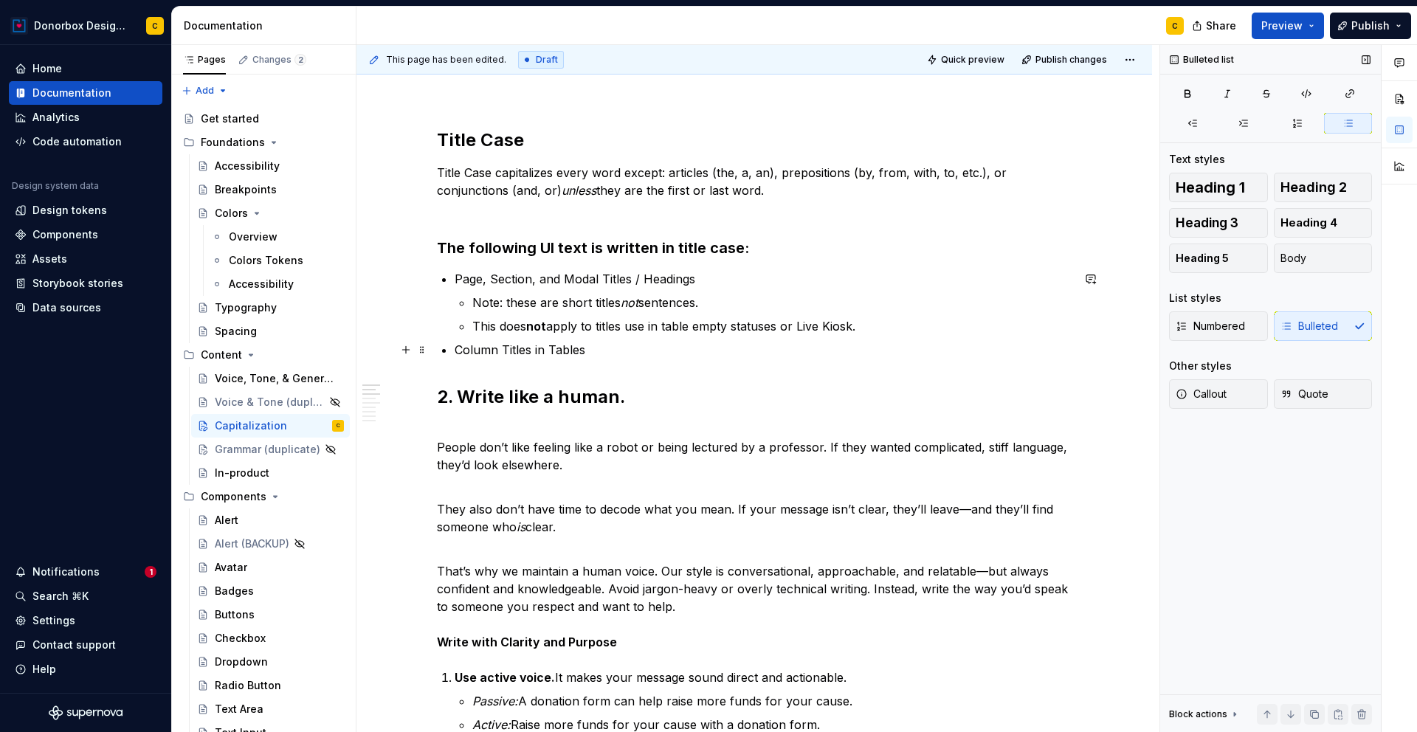
click at [603, 350] on p "Column Titles in Tables" at bounding box center [763, 350] width 617 height 18
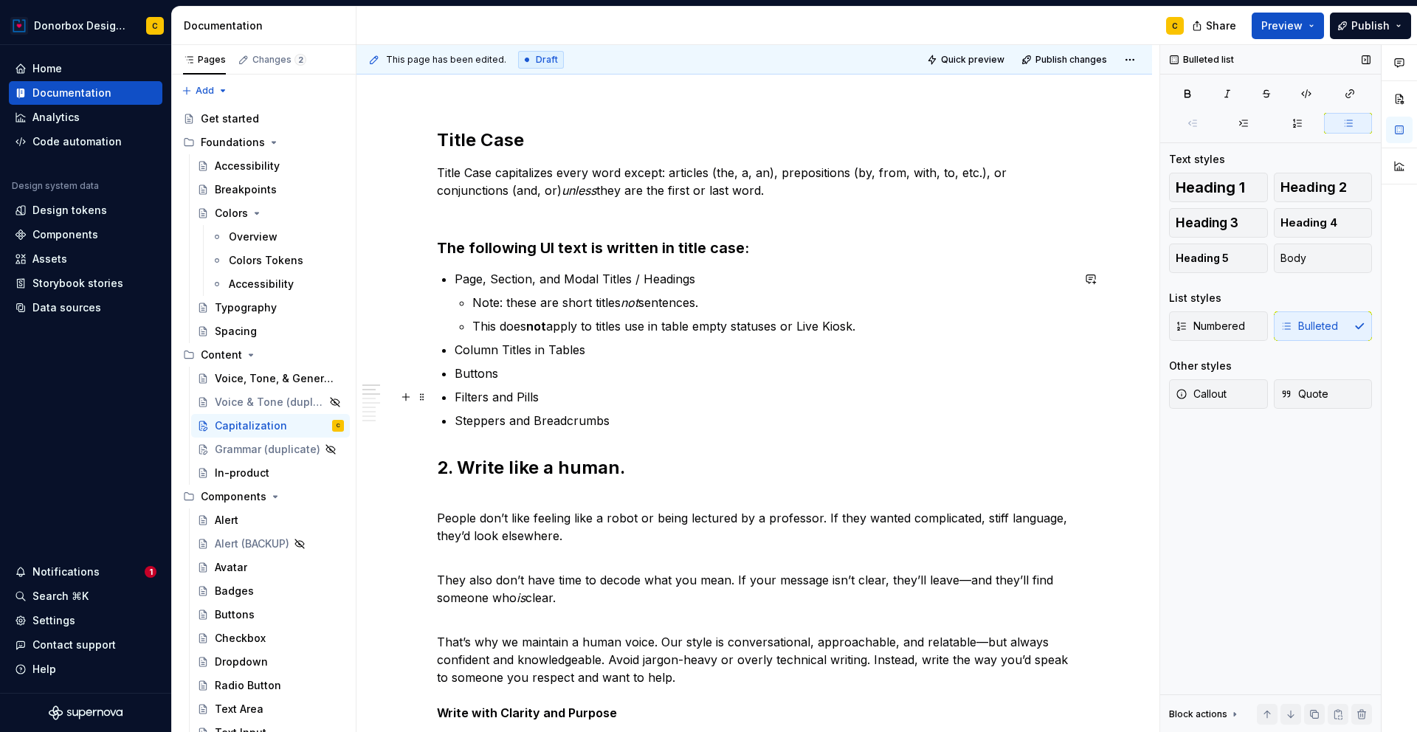
click at [500, 400] on p "Filters and Pills" at bounding box center [763, 397] width 617 height 18
click at [514, 418] on p "Steppers and Breadcrumbs" at bounding box center [763, 421] width 617 height 18
click at [593, 419] on p "Steppers / Breadcrumbs" at bounding box center [763, 421] width 617 height 18
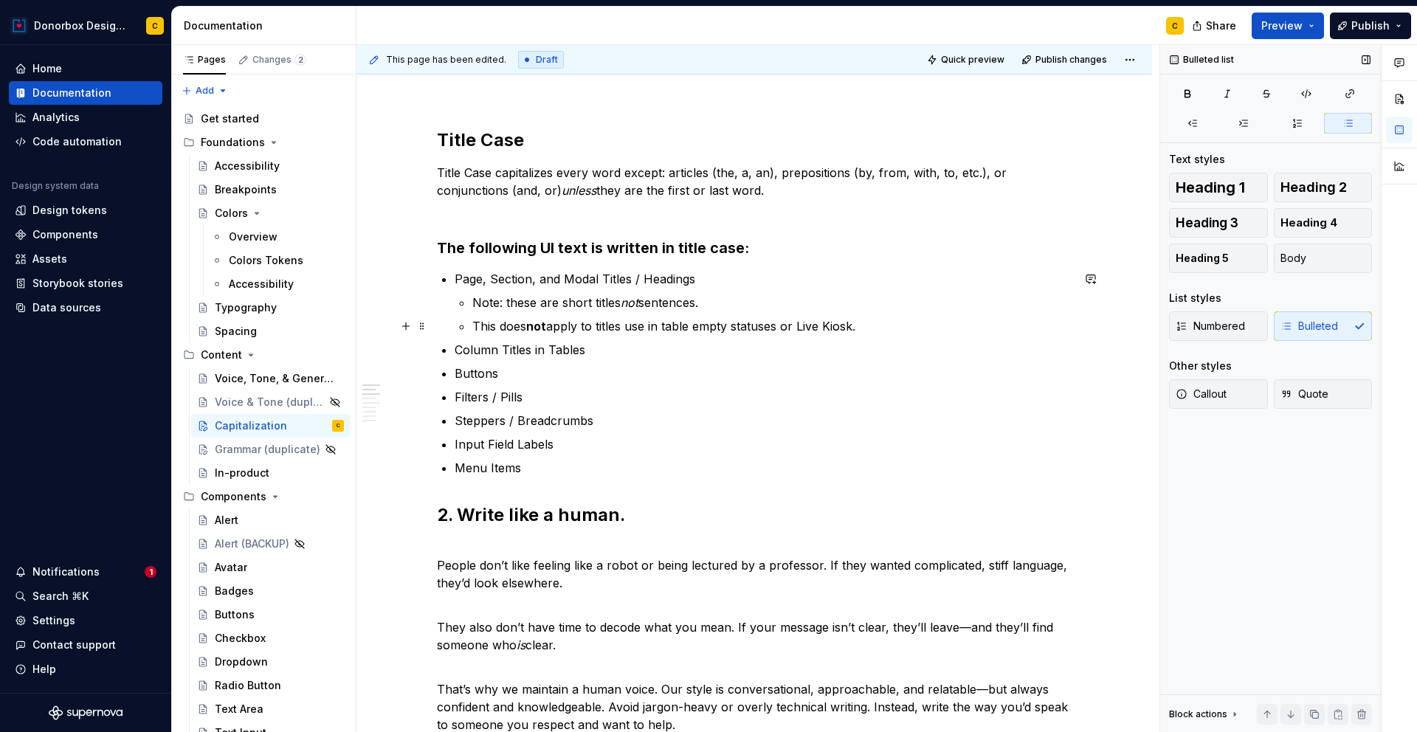
click at [647, 323] on p "This does not apply to titles use in table empty statuses or Live Kiosk." at bounding box center [771, 326] width 599 height 18
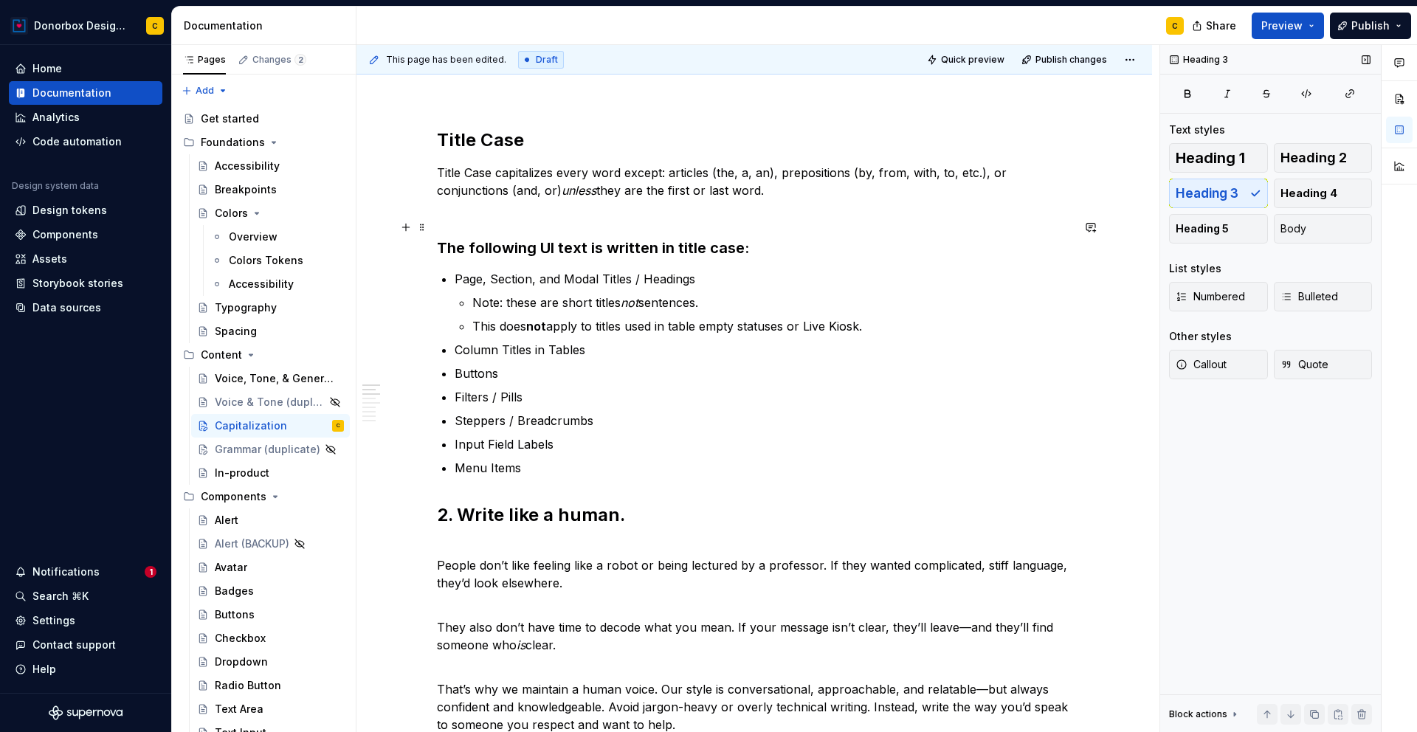
click at [443, 217] on h3 "The following UI text is written in title case:" at bounding box center [754, 237] width 635 height 41
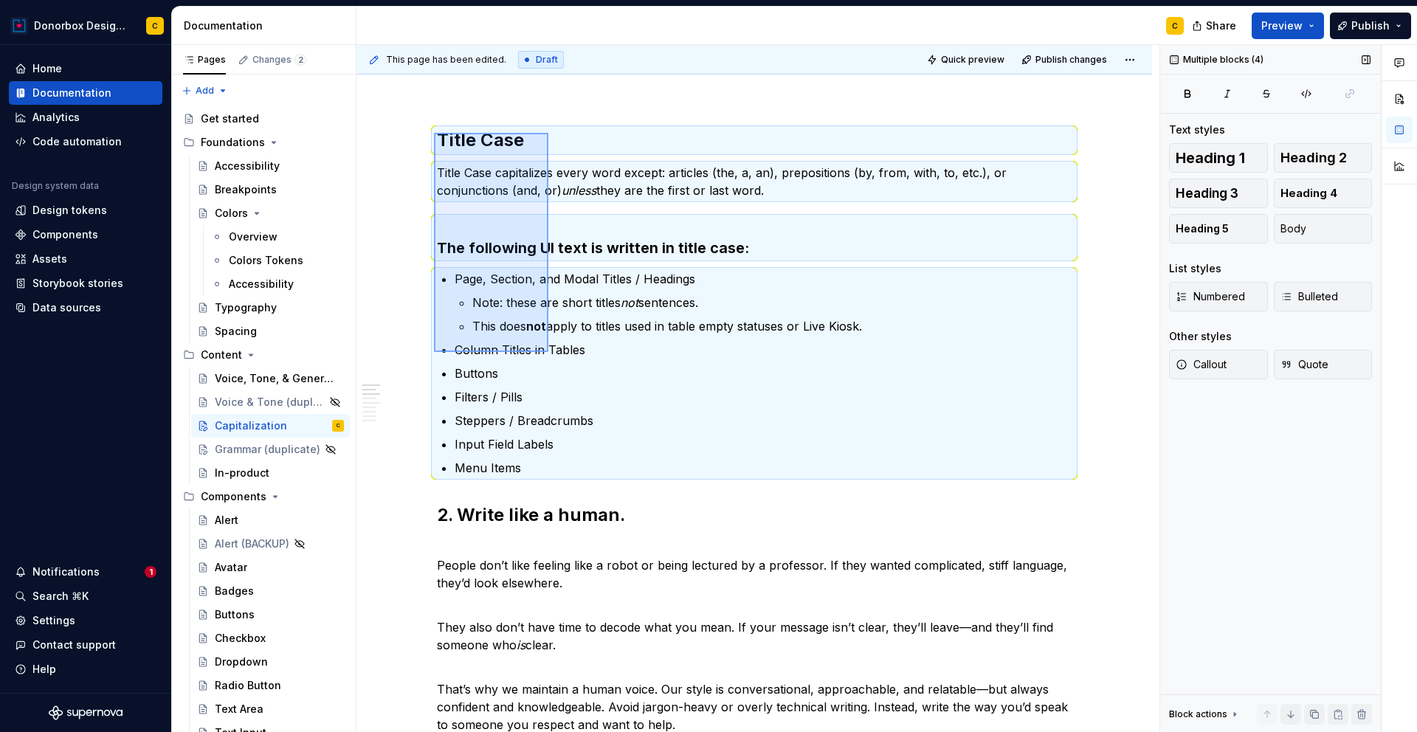
drag, startPoint x: 434, startPoint y: 133, endPoint x: 548, endPoint y: 352, distance: 247.3
click at [548, 352] on div "This page has been edited. Draft Quick preview Publish changes Capitalization C…" at bounding box center [757, 389] width 803 height 688
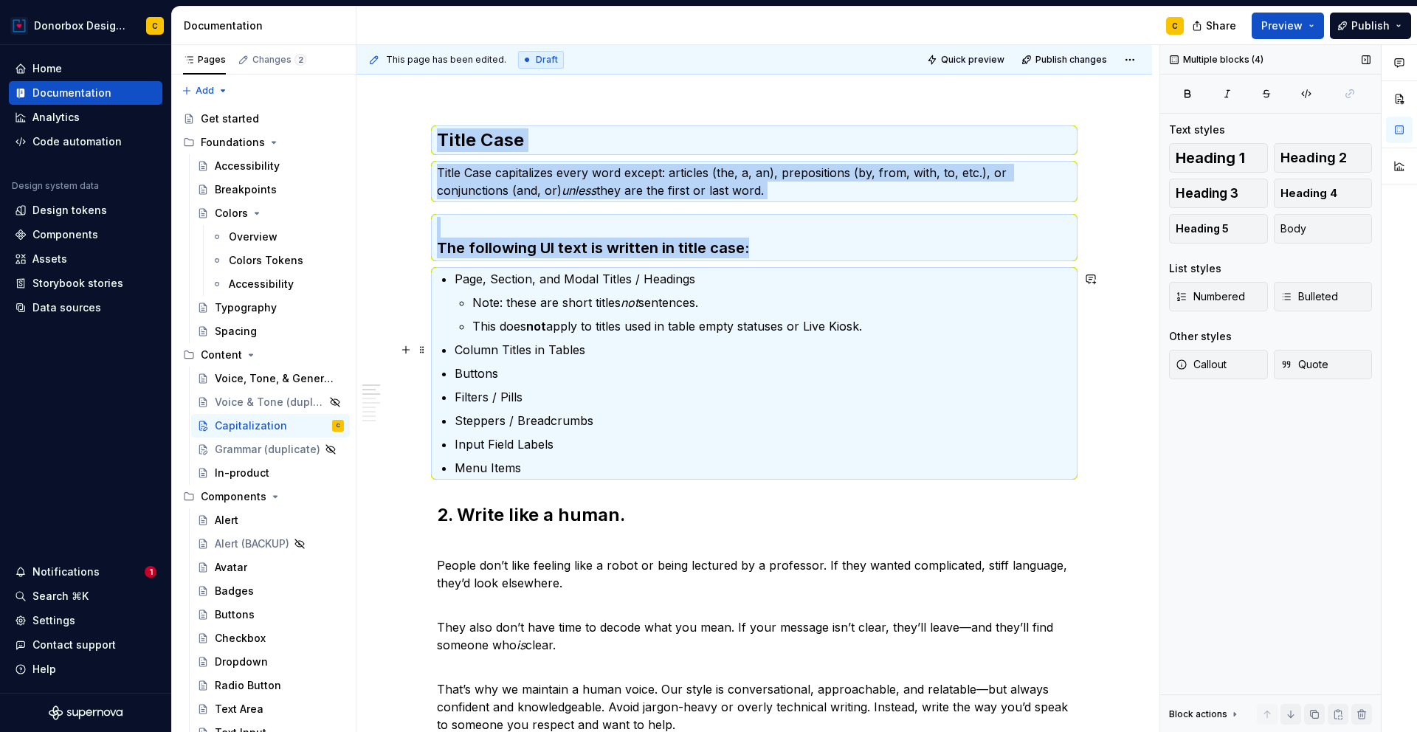
copy div "Title Case Title Case capitalizes every word except: articles (the, a, an), pre…"
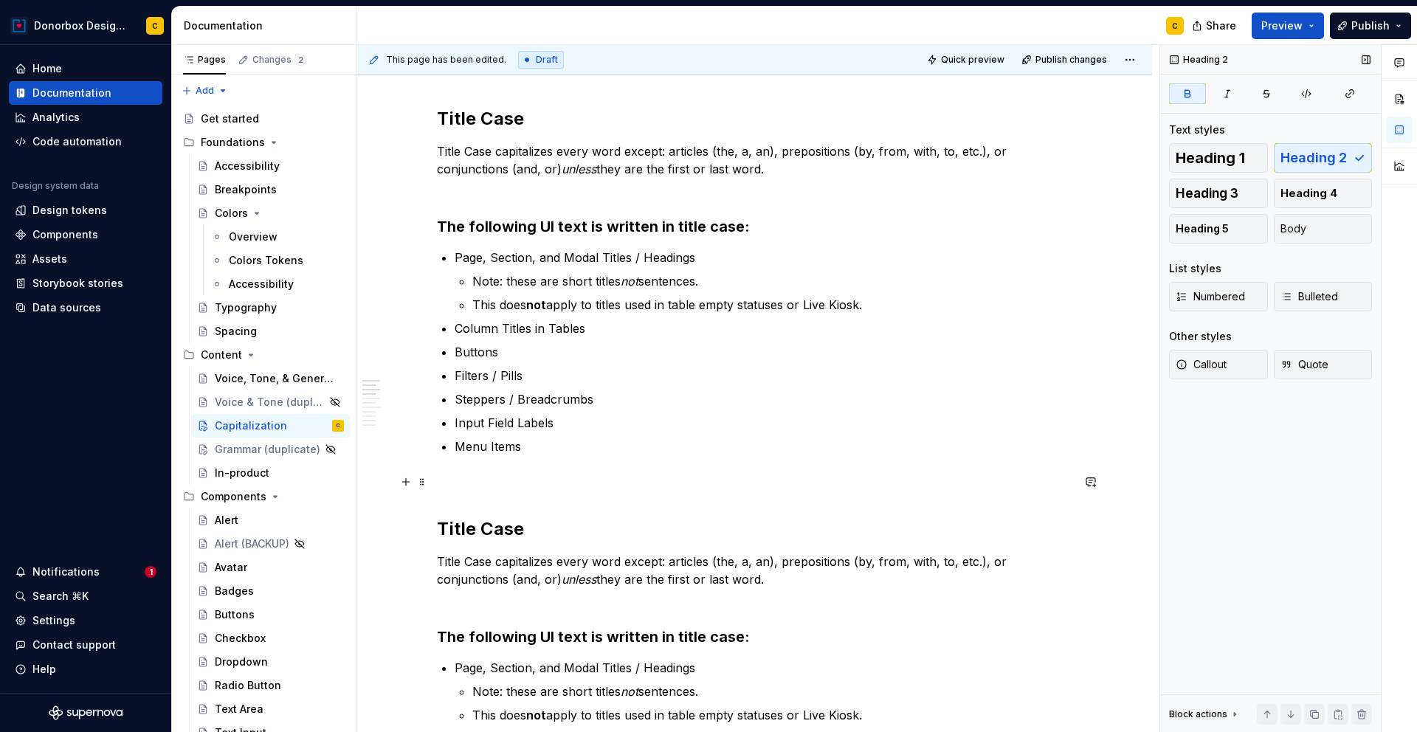
scroll to position [200, 0]
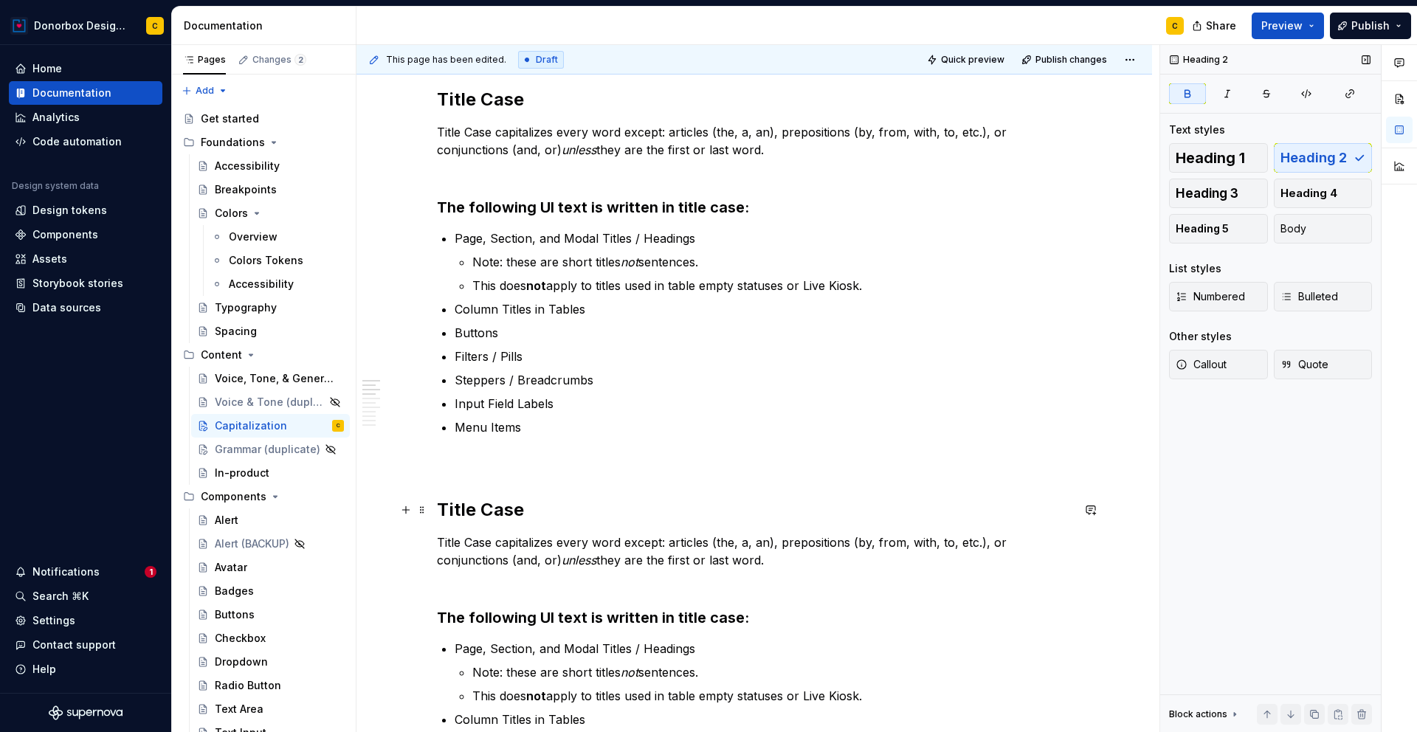
click at [455, 504] on strong "Title Case" at bounding box center [480, 509] width 87 height 21
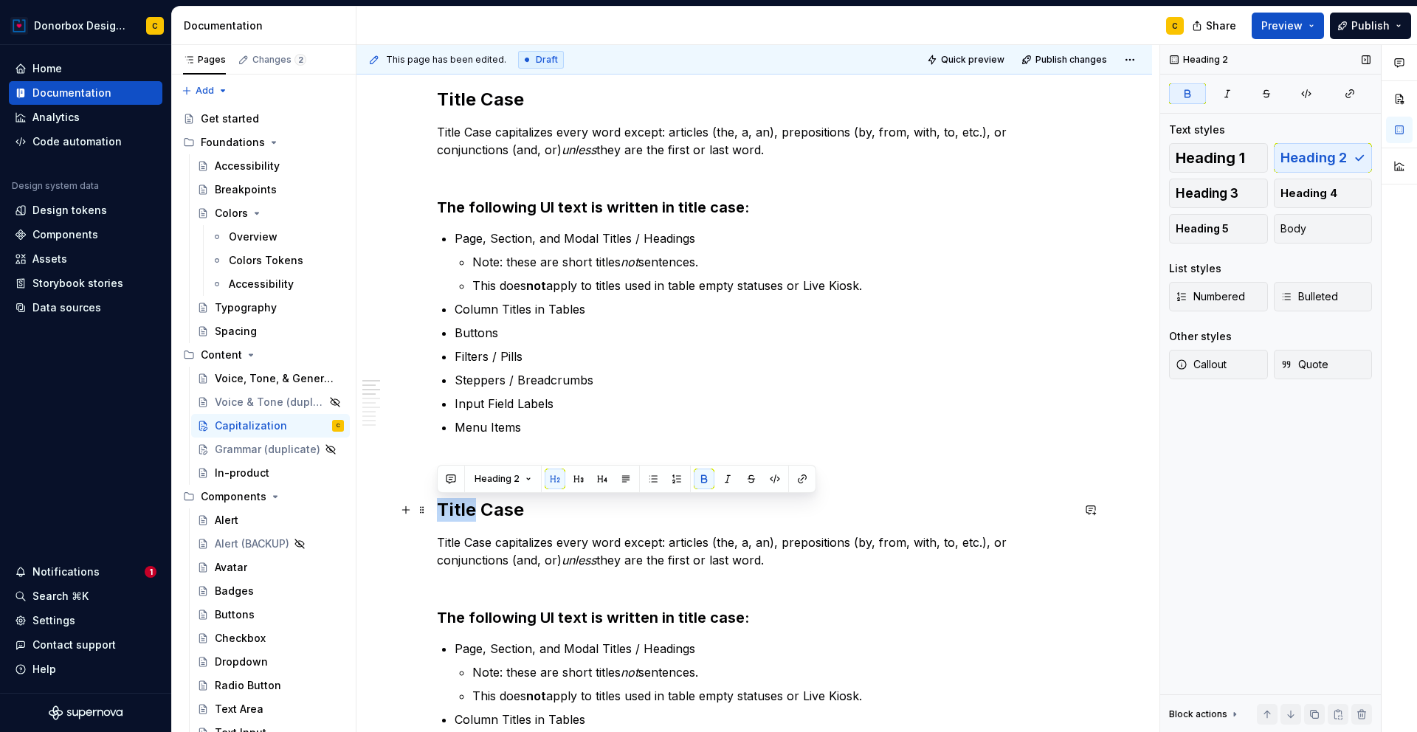
click at [456, 505] on strong "Title Case" at bounding box center [480, 509] width 87 height 21
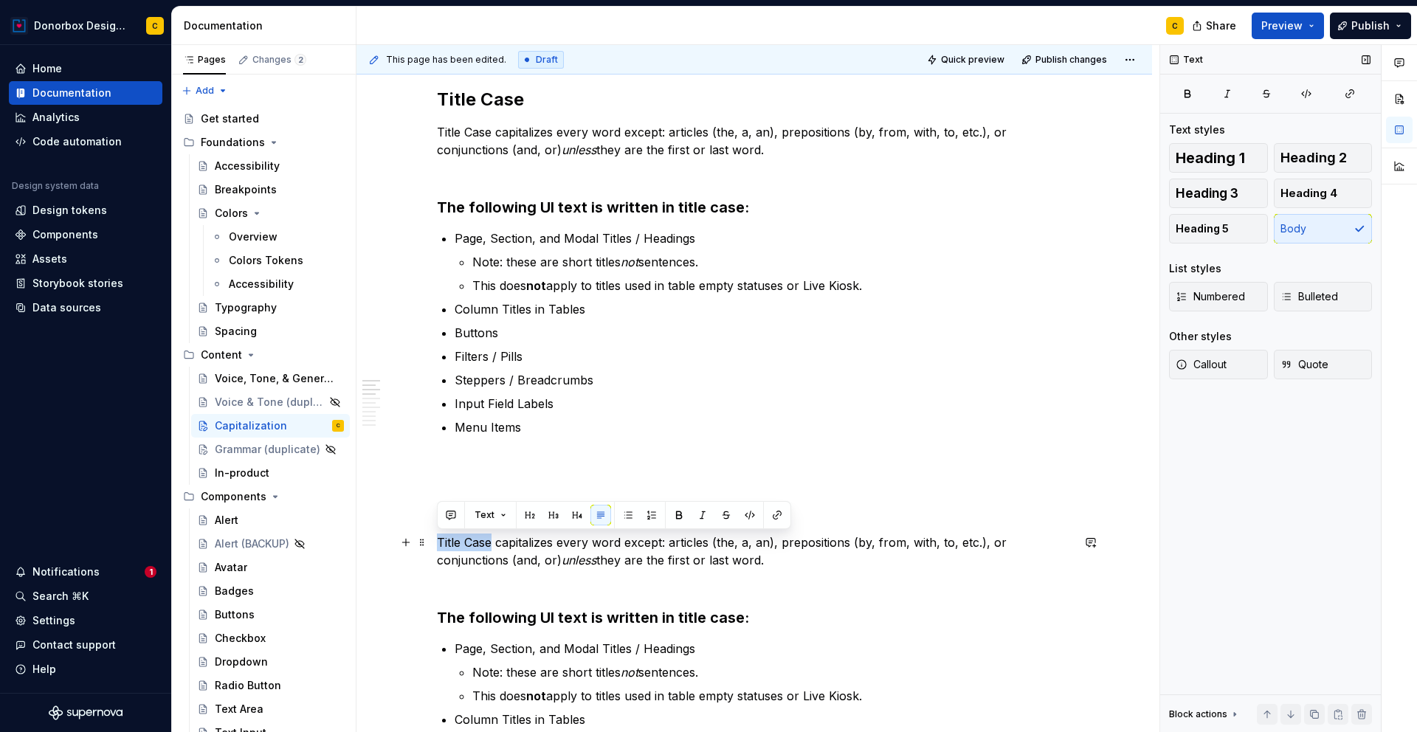
drag, startPoint x: 437, startPoint y: 545, endPoint x: 490, endPoint y: 548, distance: 53.2
click at [490, 548] on p "Title Case capitalizes every word except: articles (the, a, an), prepositions (…" at bounding box center [754, 551] width 635 height 35
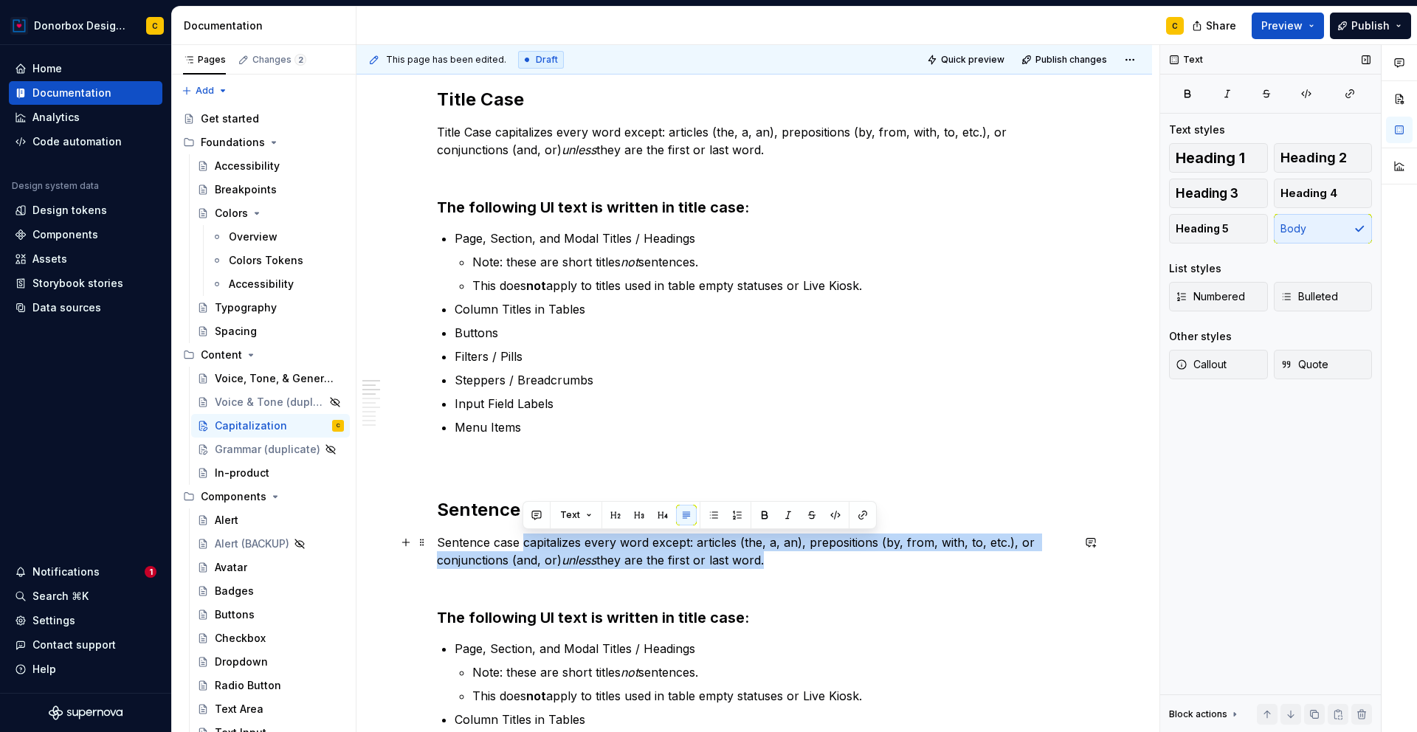
drag, startPoint x: 521, startPoint y: 540, endPoint x: 762, endPoint y: 560, distance: 242.2
click at [762, 560] on p "Sentence case capitalizes every word except: articles (the, a, an), preposition…" at bounding box center [754, 551] width 635 height 35
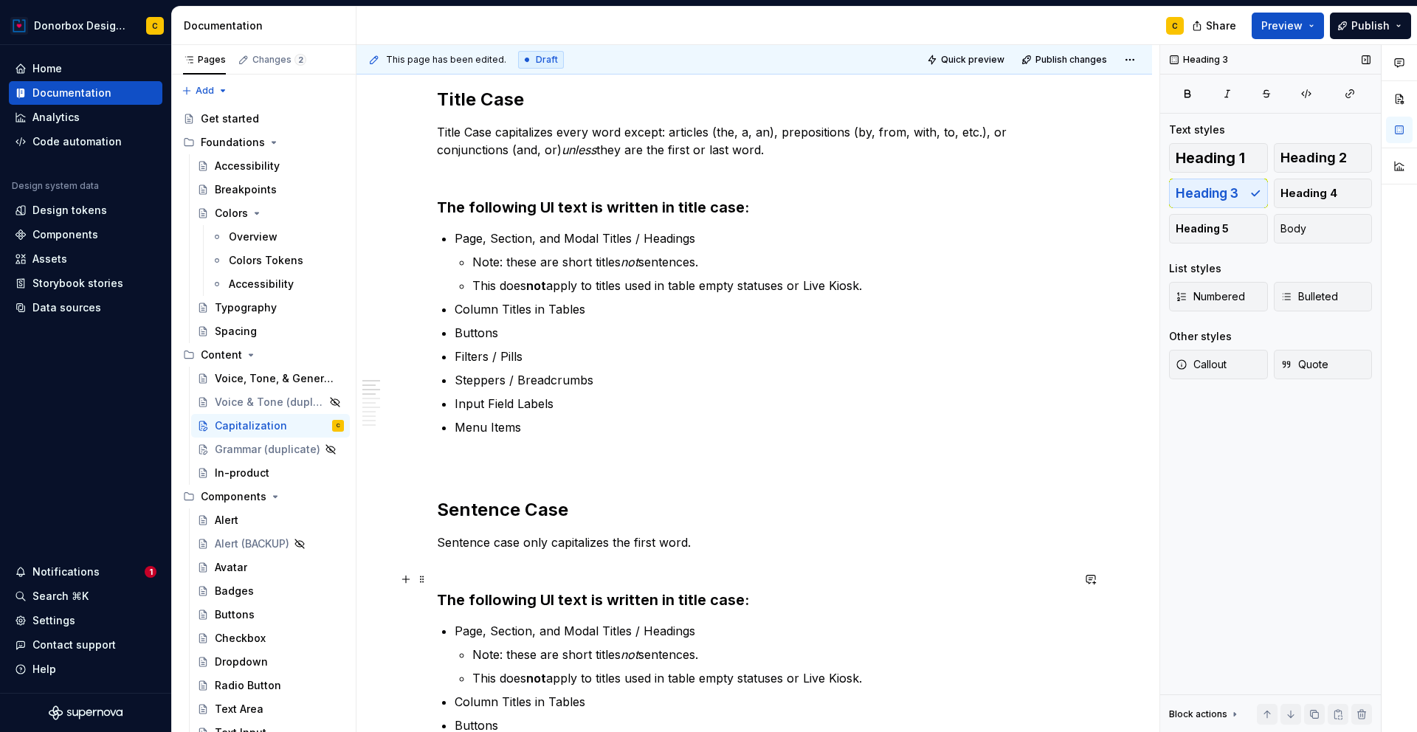
click at [452, 578] on h3 "The following UI text is written in title case:" at bounding box center [754, 589] width 635 height 41
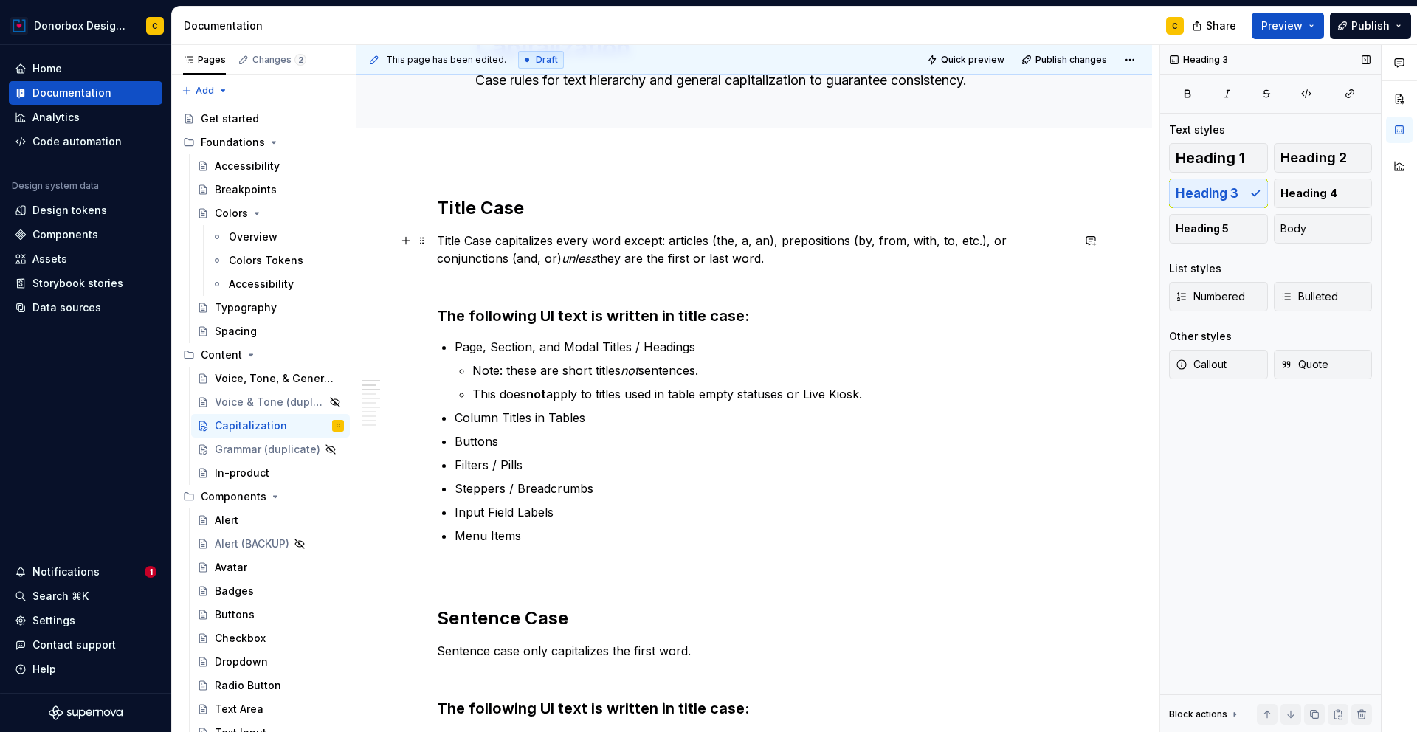
scroll to position [18, 0]
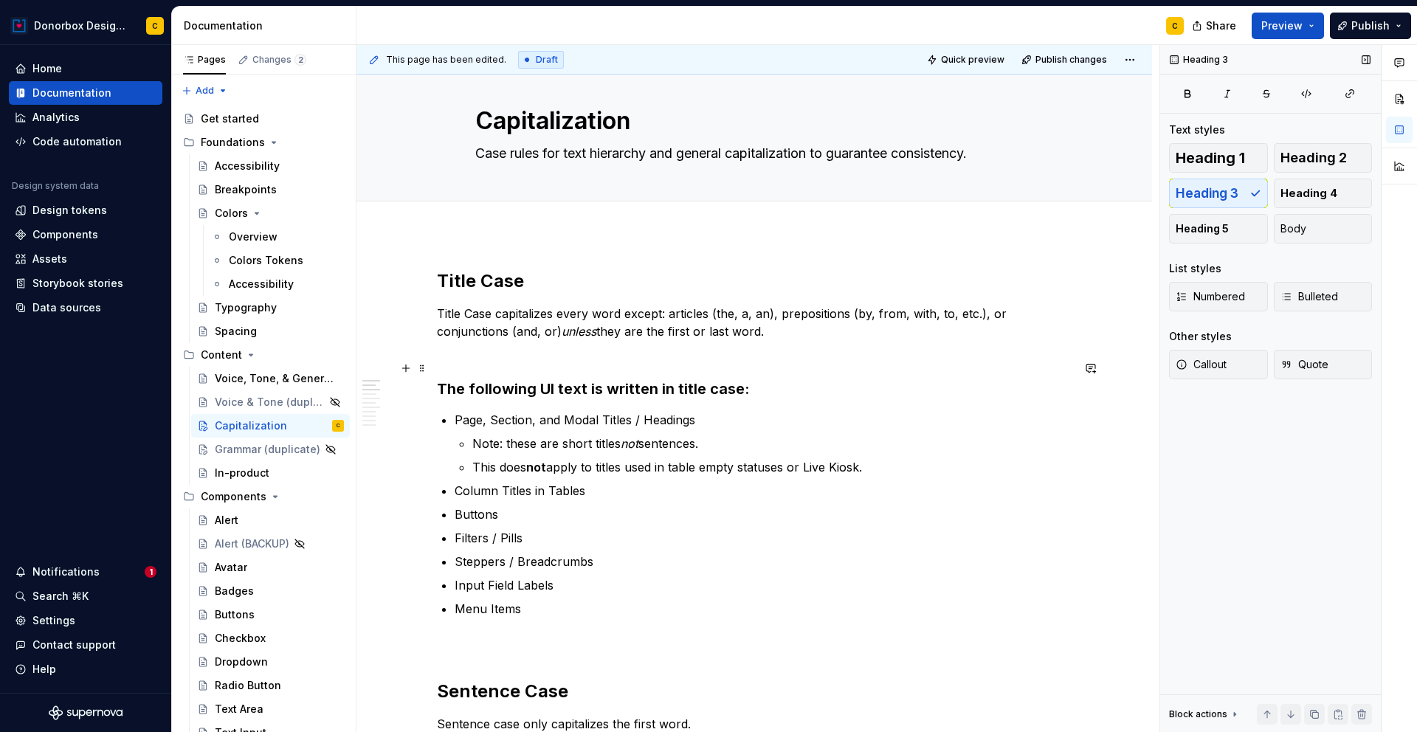
click at [675, 387] on h3 "The following UI text is written in title case:" at bounding box center [754, 378] width 635 height 41
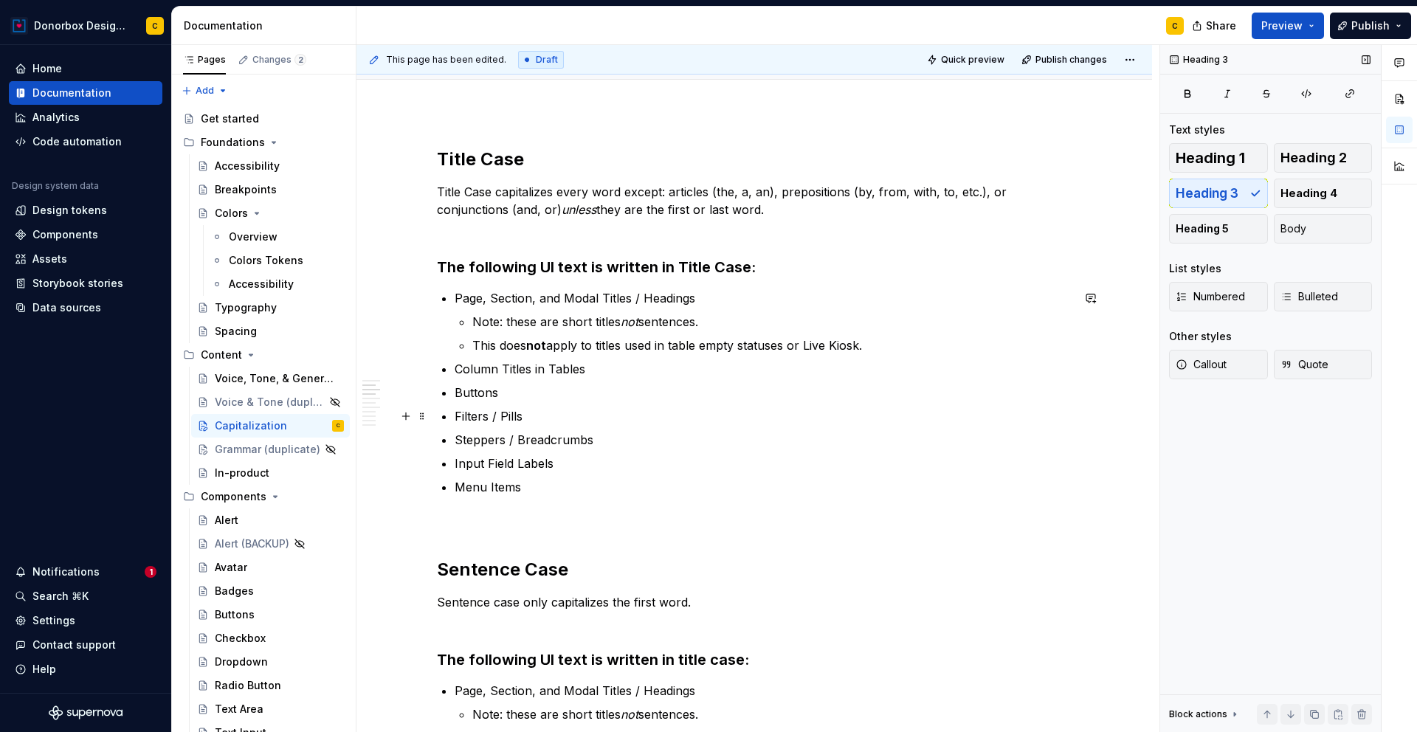
scroll to position [396, 0]
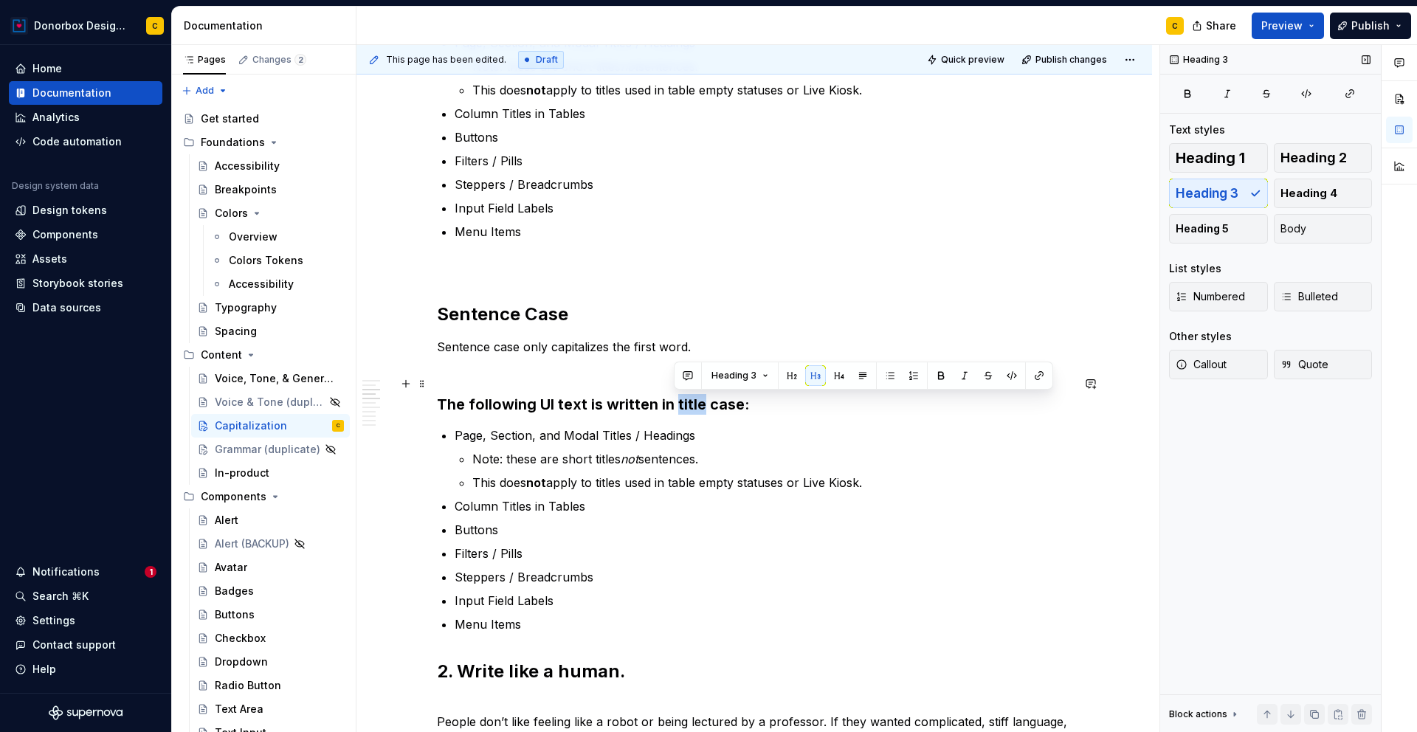
drag, startPoint x: 673, startPoint y: 404, endPoint x: 701, endPoint y: 404, distance: 28.0
click at [701, 404] on h3 "The following UI text is written in title case:" at bounding box center [754, 393] width 635 height 41
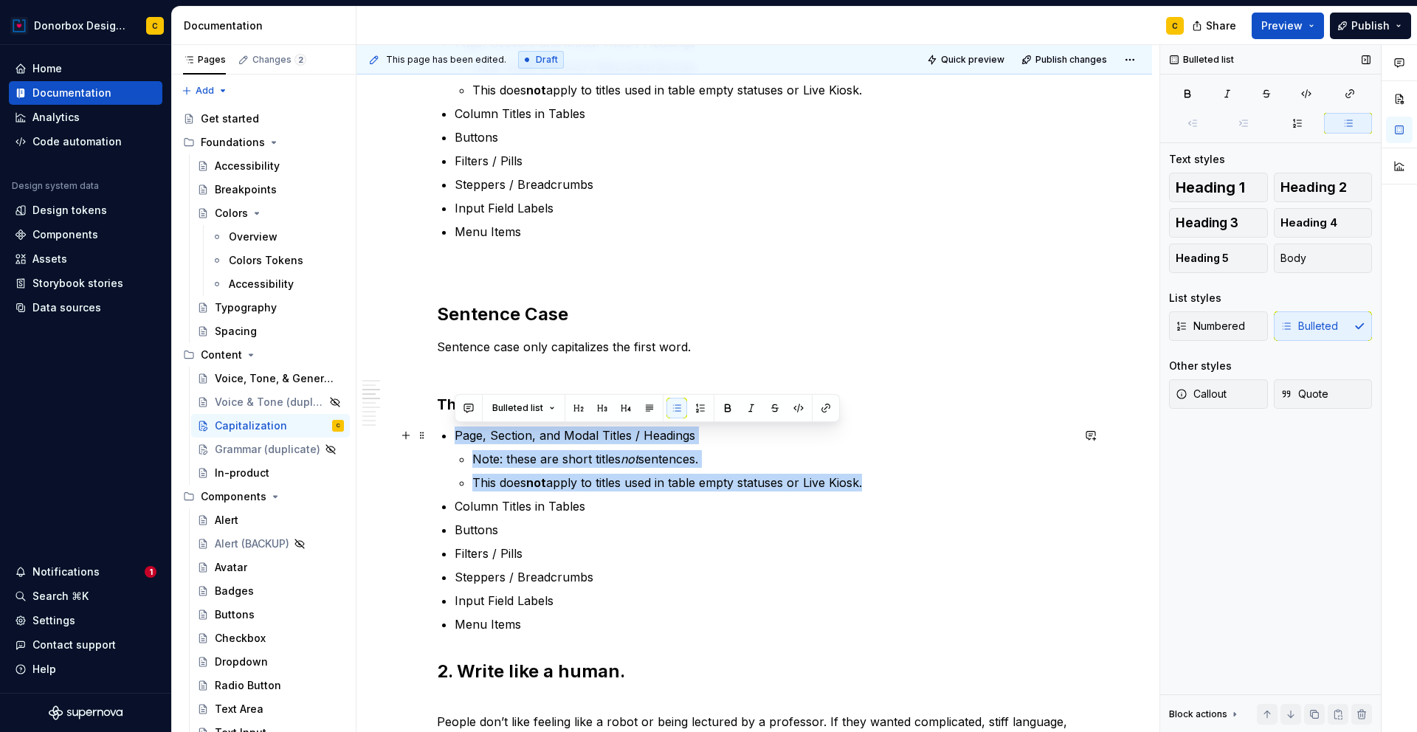
drag, startPoint x: 812, startPoint y: 490, endPoint x: 449, endPoint y: 430, distance: 368.1
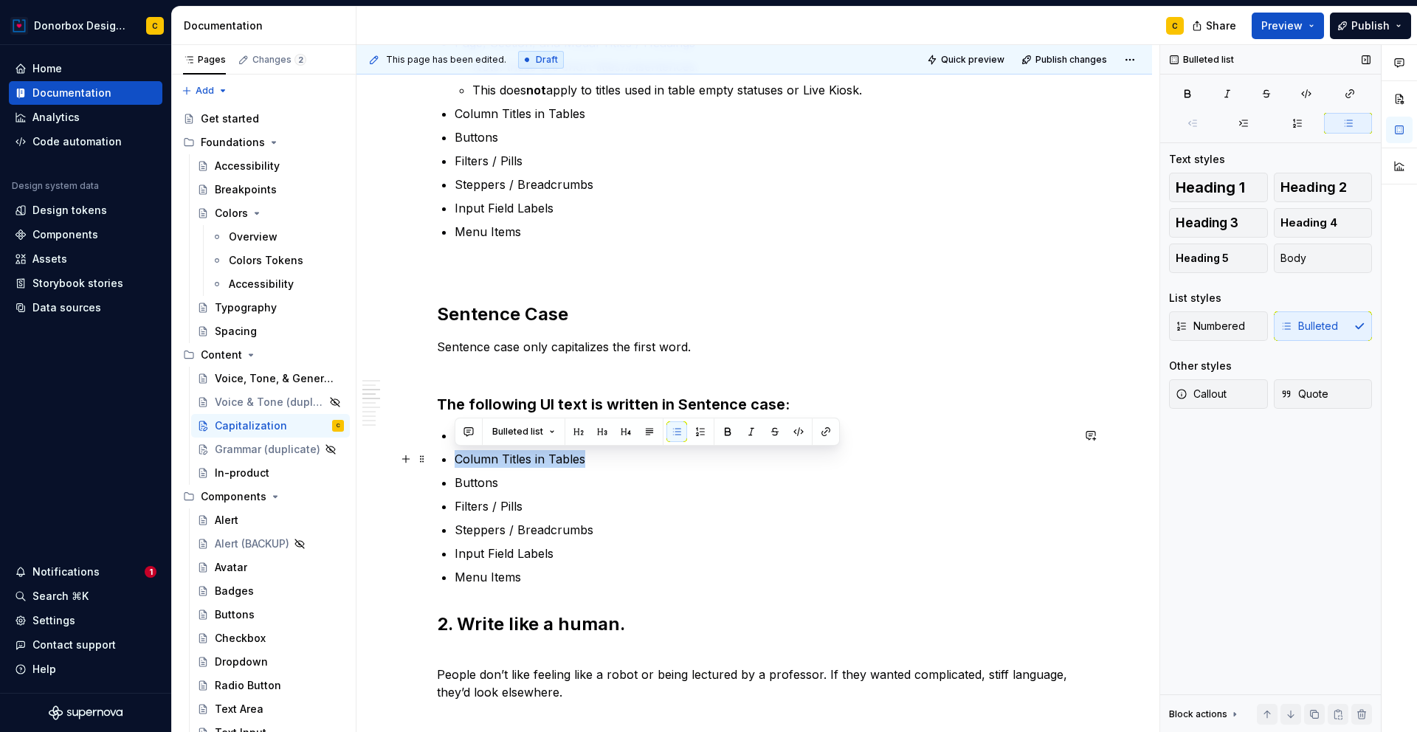
drag, startPoint x: 455, startPoint y: 460, endPoint x: 626, endPoint y: 464, distance: 170.6
click at [626, 464] on p "Column Titles in Tables" at bounding box center [763, 459] width 617 height 18
drag, startPoint x: 477, startPoint y: 480, endPoint x: 455, endPoint y: 478, distance: 21.5
click at [455, 478] on p "Buttons" at bounding box center [763, 483] width 617 height 18
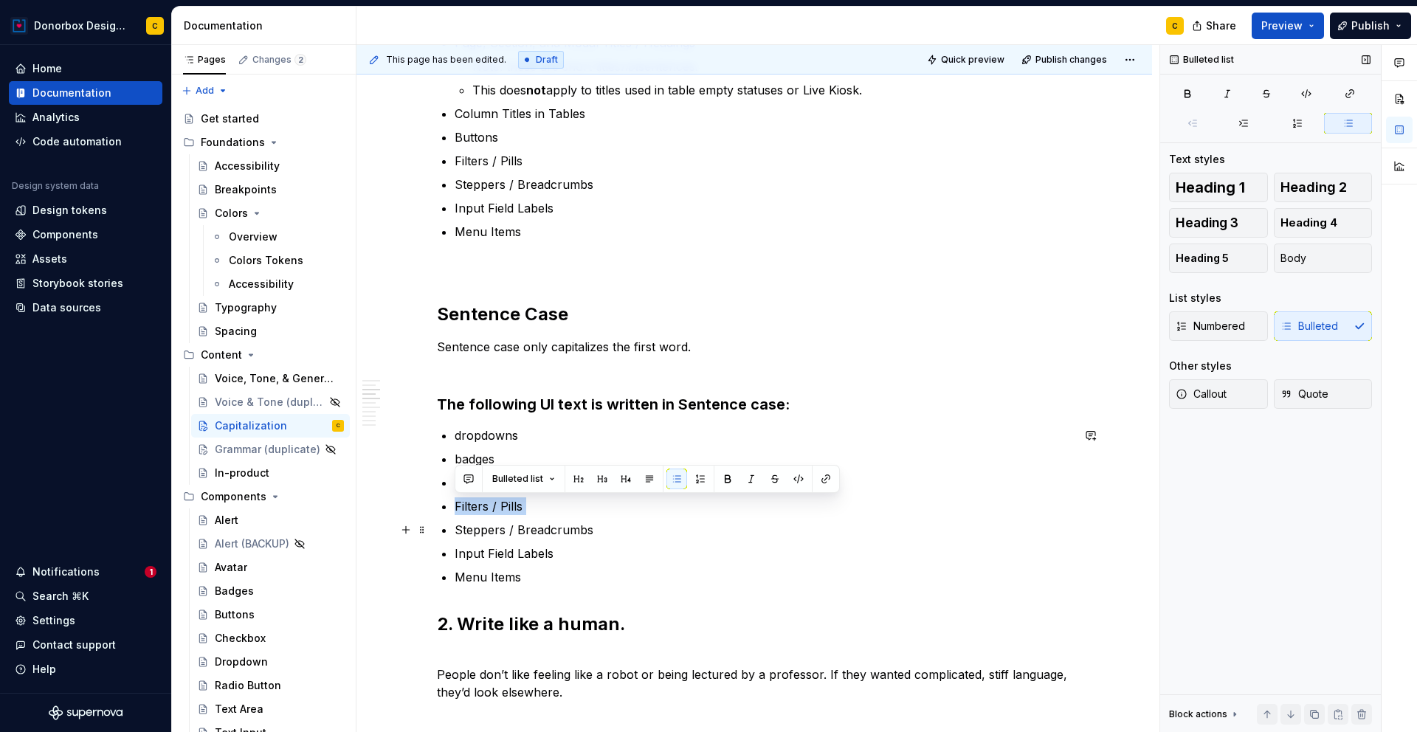
drag, startPoint x: 455, startPoint y: 508, endPoint x: 517, endPoint y: 516, distance: 62.5
click at [517, 516] on ul "dropdowns badges regular body copy Filters / Pills Steppers / Breadcrumbs Input…" at bounding box center [763, 506] width 617 height 159
click at [459, 482] on p "regular body copy" at bounding box center [763, 483] width 617 height 18
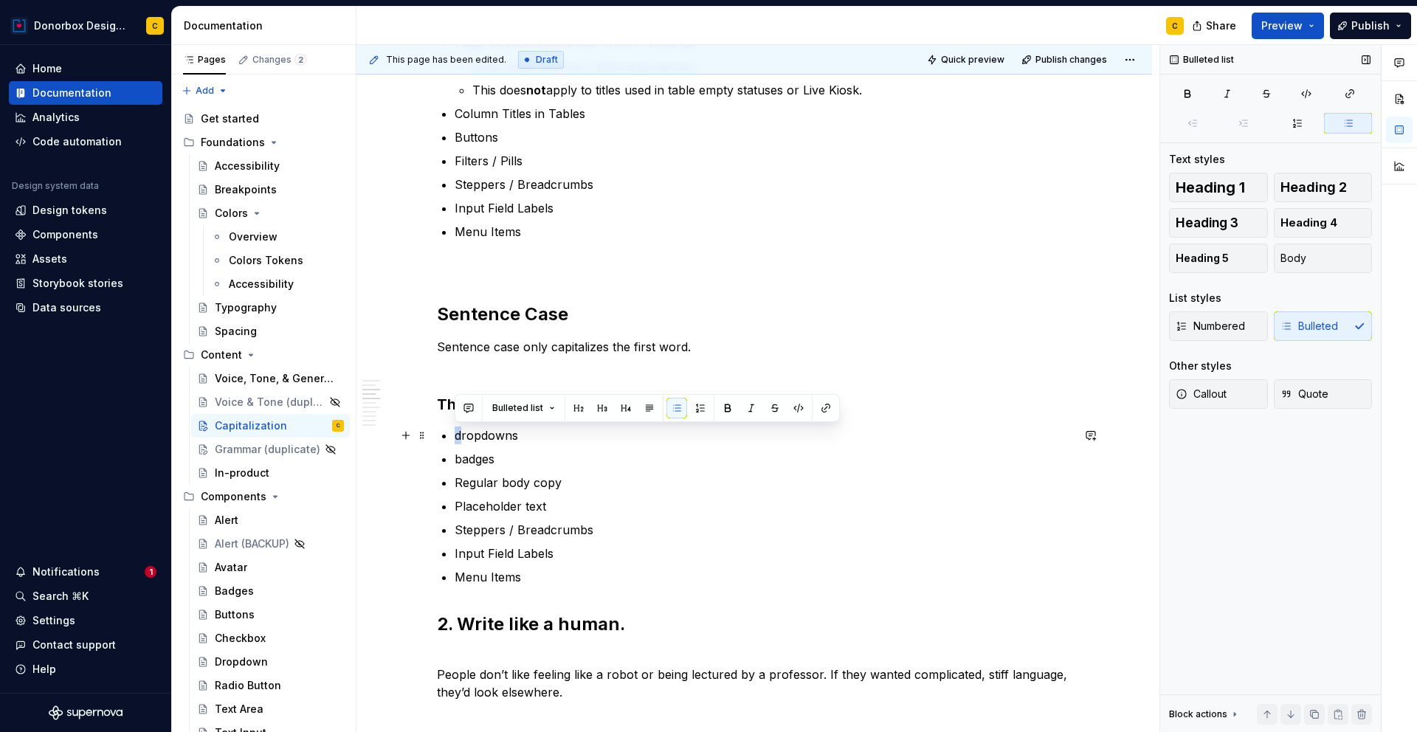
click at [456, 437] on p "dropdowns" at bounding box center [763, 436] width 617 height 18
click at [463, 461] on p "badges" at bounding box center [763, 459] width 617 height 18
click at [483, 521] on p "Steppers / Breadcrumbs" at bounding box center [763, 530] width 617 height 18
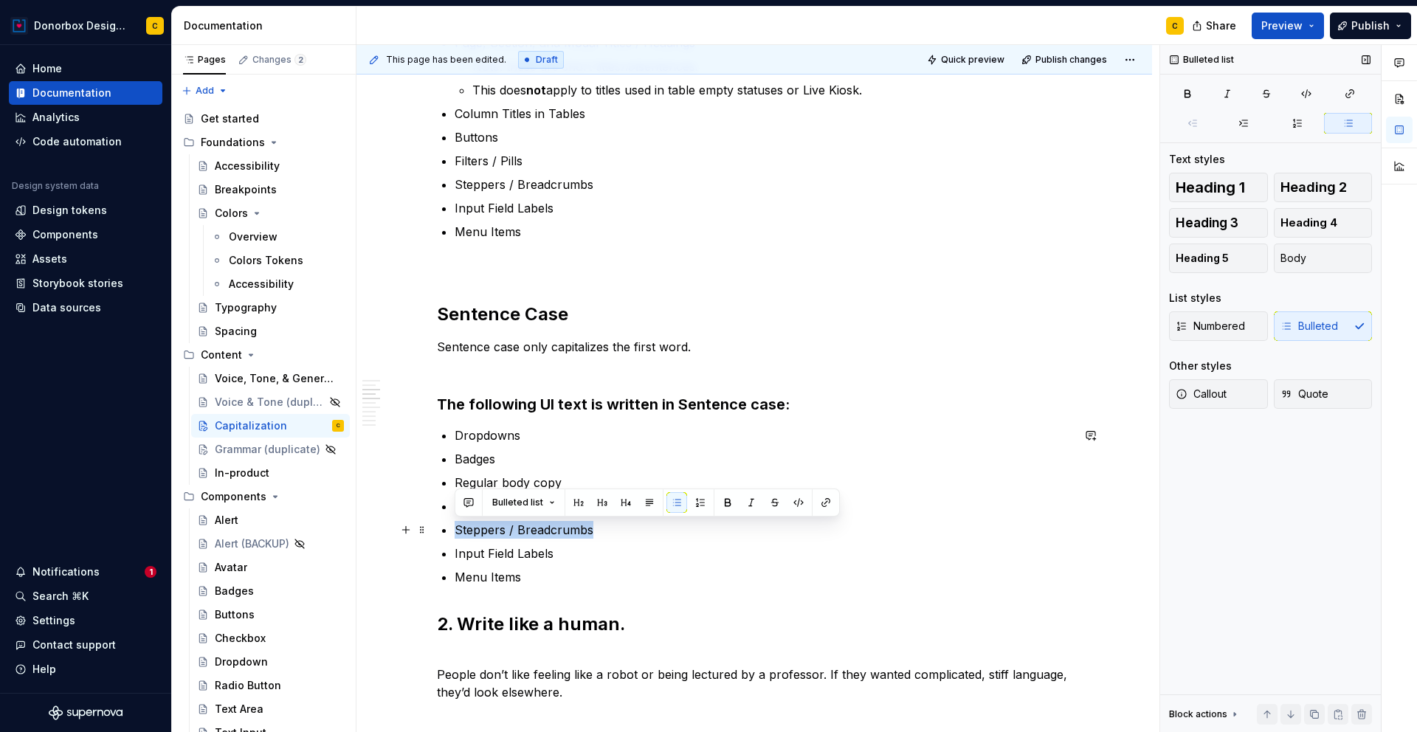
drag, startPoint x: 453, startPoint y: 528, endPoint x: 594, endPoint y: 533, distance: 141.1
click at [461, 534] on p "page counter (e.g., Listing 1 of 76 records)" at bounding box center [763, 530] width 617 height 18
click at [528, 531] on p "Page counter (e.g., Listing 1 of 76 records)" at bounding box center [763, 530] width 617 height 18
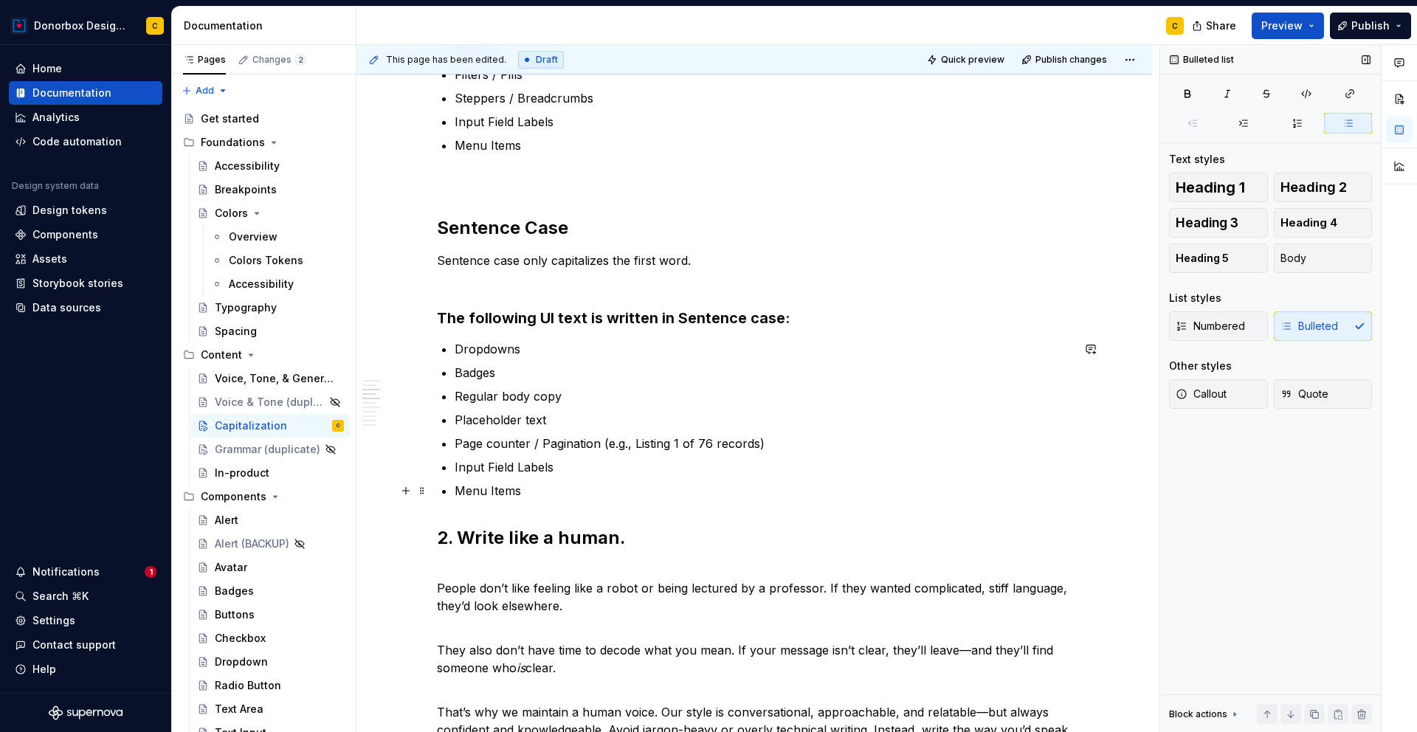
scroll to position [483, 0]
click at [461, 474] on p "Input Field Labels" at bounding box center [763, 466] width 617 height 18
drag, startPoint x: 454, startPoint y: 468, endPoint x: 551, endPoint y: 472, distance: 96.8
click at [551, 472] on p "Input Field Labels" at bounding box center [763, 466] width 617 height 18
drag, startPoint x: 455, startPoint y: 483, endPoint x: 540, endPoint y: 493, distance: 84.7
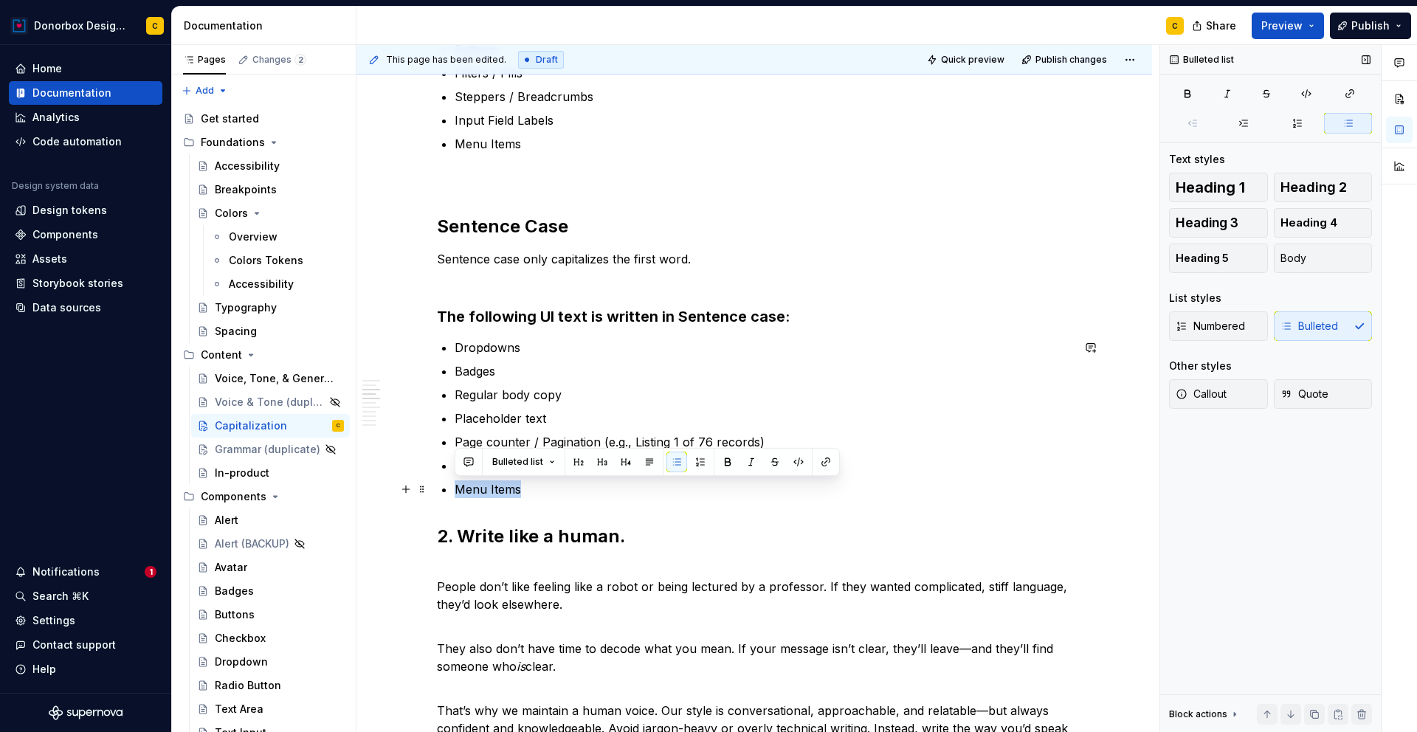
click at [540, 493] on p "Menu Items" at bounding box center [763, 489] width 617 height 18
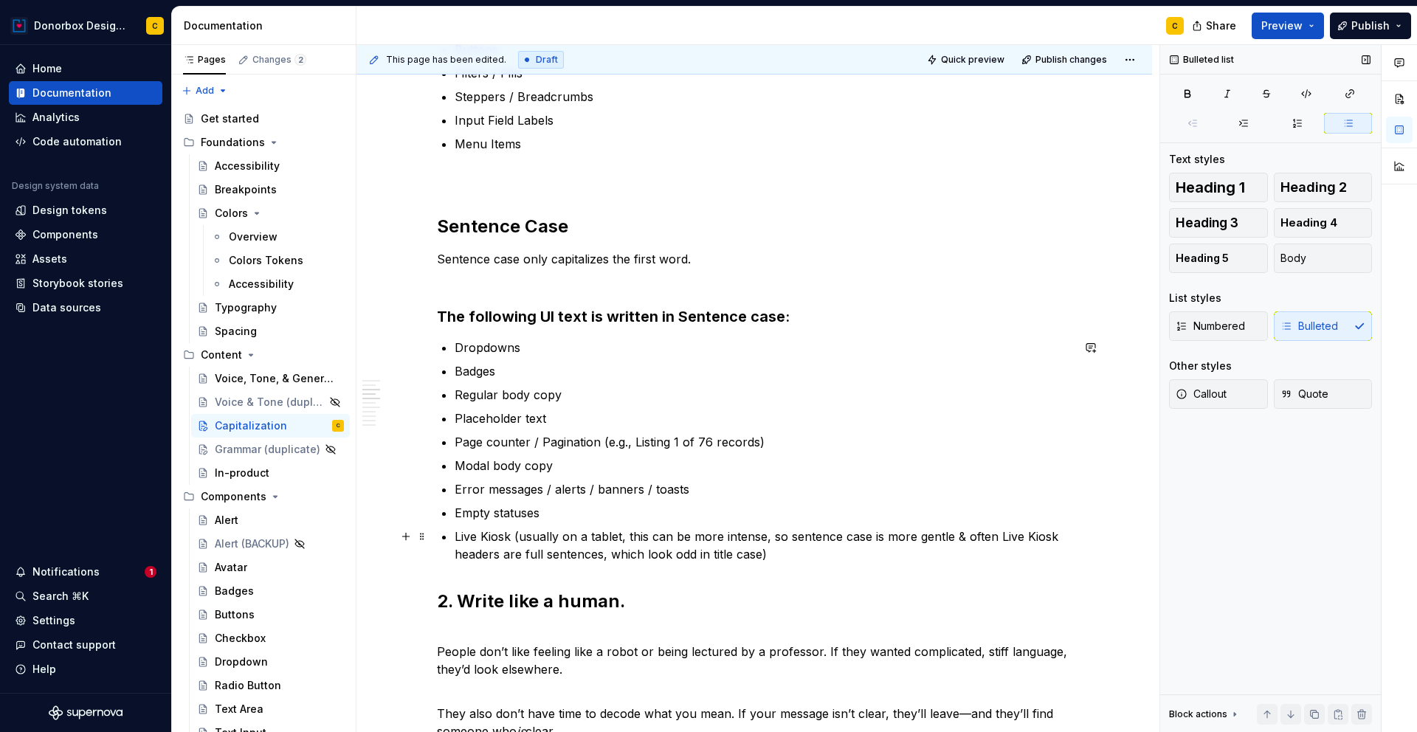
click at [515, 537] on p "Live Kiosk (usually on a tablet, this can be more intense, so sentence case is …" at bounding box center [763, 545] width 617 height 35
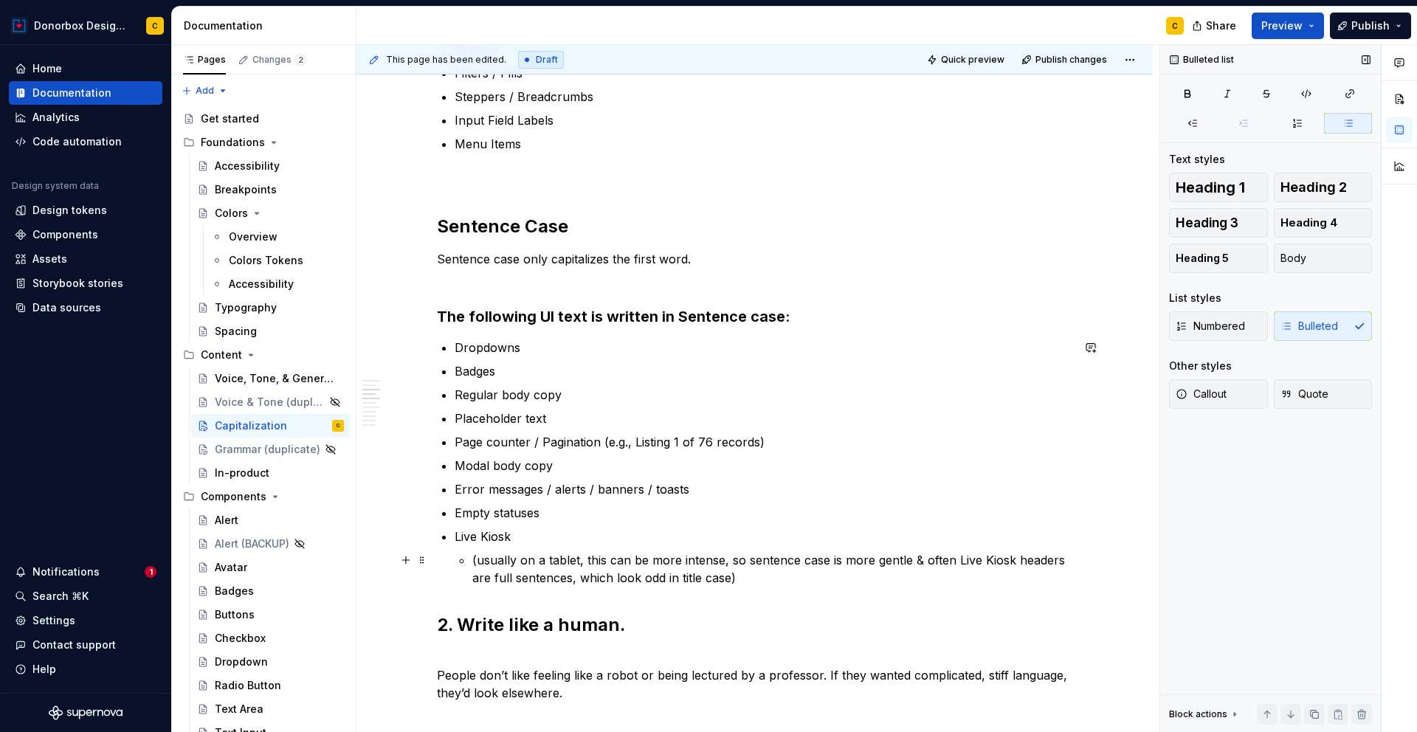
click at [474, 559] on p "(usually on a tablet, this can be more intense, so sentence case is more gentle…" at bounding box center [771, 568] width 599 height 35
drag, startPoint x: 472, startPoint y: 561, endPoint x: 526, endPoint y: 558, distance: 54.0
click at [526, 558] on p "(usually on a tablet, this can be more intense, so sentence case is more gentle…" at bounding box center [771, 568] width 599 height 35
click at [531, 558] on p "On a tablet, this can be more intense, so sentence case is more gentle & often …" at bounding box center [771, 568] width 599 height 35
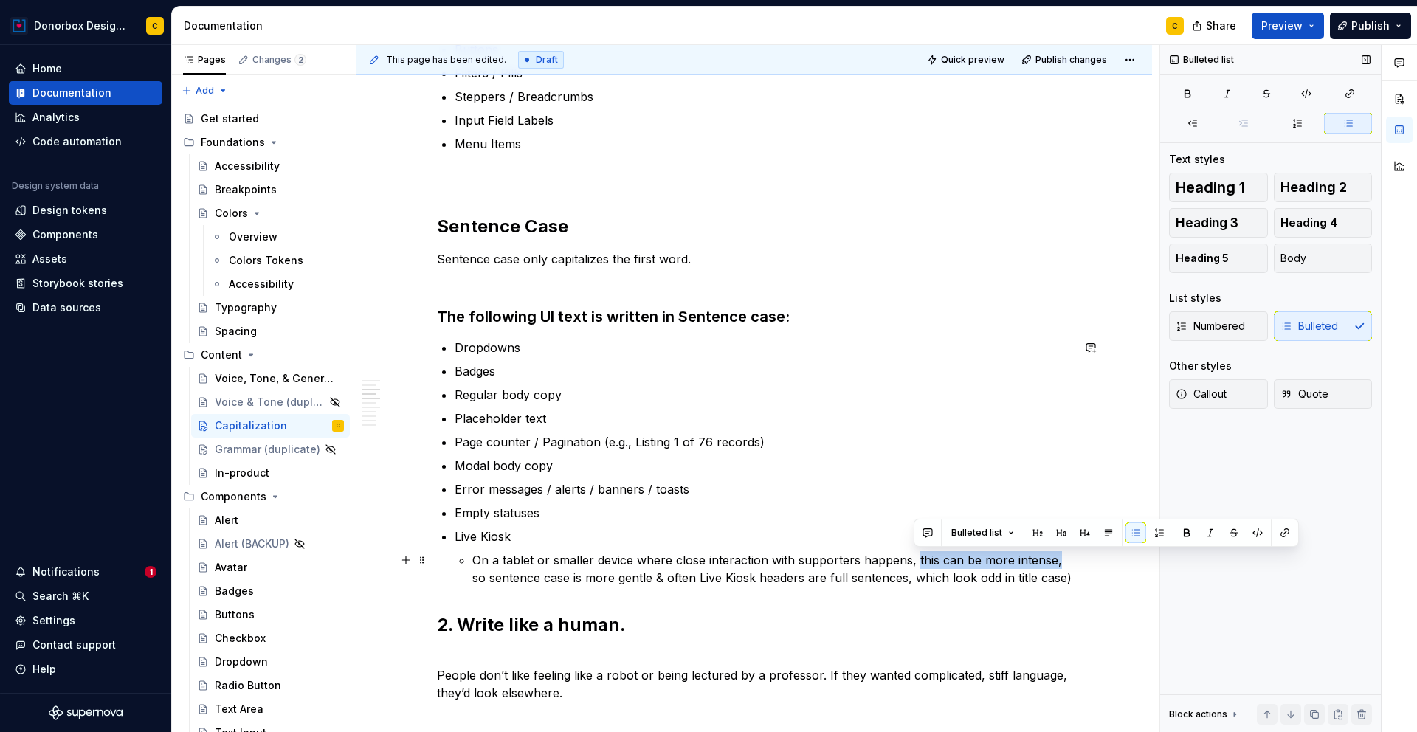
drag, startPoint x: 914, startPoint y: 562, endPoint x: 1055, endPoint y: 565, distance: 141.0
click at [1055, 565] on p "On a tablet or smaller device where close interaction with supporters happens, …" at bounding box center [771, 568] width 599 height 35
drag, startPoint x: 932, startPoint y: 561, endPoint x: 915, endPoint y: 557, distance: 17.4
click at [915, 557] on p "On a tablet or smaller device where close interaction with supporters happens, …" at bounding box center [771, 568] width 599 height 35
click at [494, 579] on p "On a tablet or smaller device where close interaction with supporters happens, …" at bounding box center [771, 568] width 599 height 35
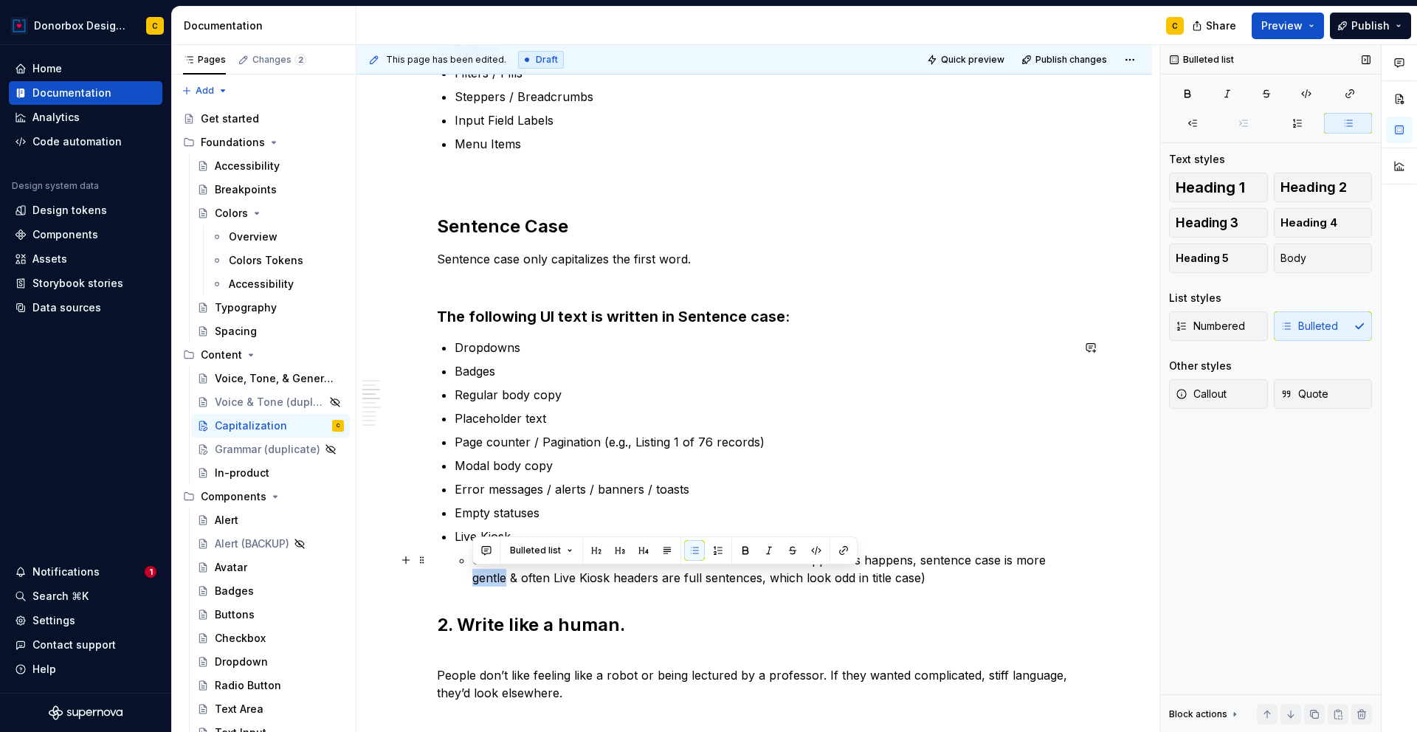
click at [494, 579] on p "On a tablet or smaller device where close interaction with supporters happens, …" at bounding box center [771, 568] width 599 height 35
click at [554, 580] on p "On a tablet or smaller device where close interaction with supporters happens, …" at bounding box center [771, 568] width 599 height 35
drag, startPoint x: 471, startPoint y: 579, endPoint x: 534, endPoint y: 583, distance: 63.6
click at [534, 583] on p "On a tablet or smaller device where close interaction with supporters happens, …" at bounding box center [771, 568] width 599 height 35
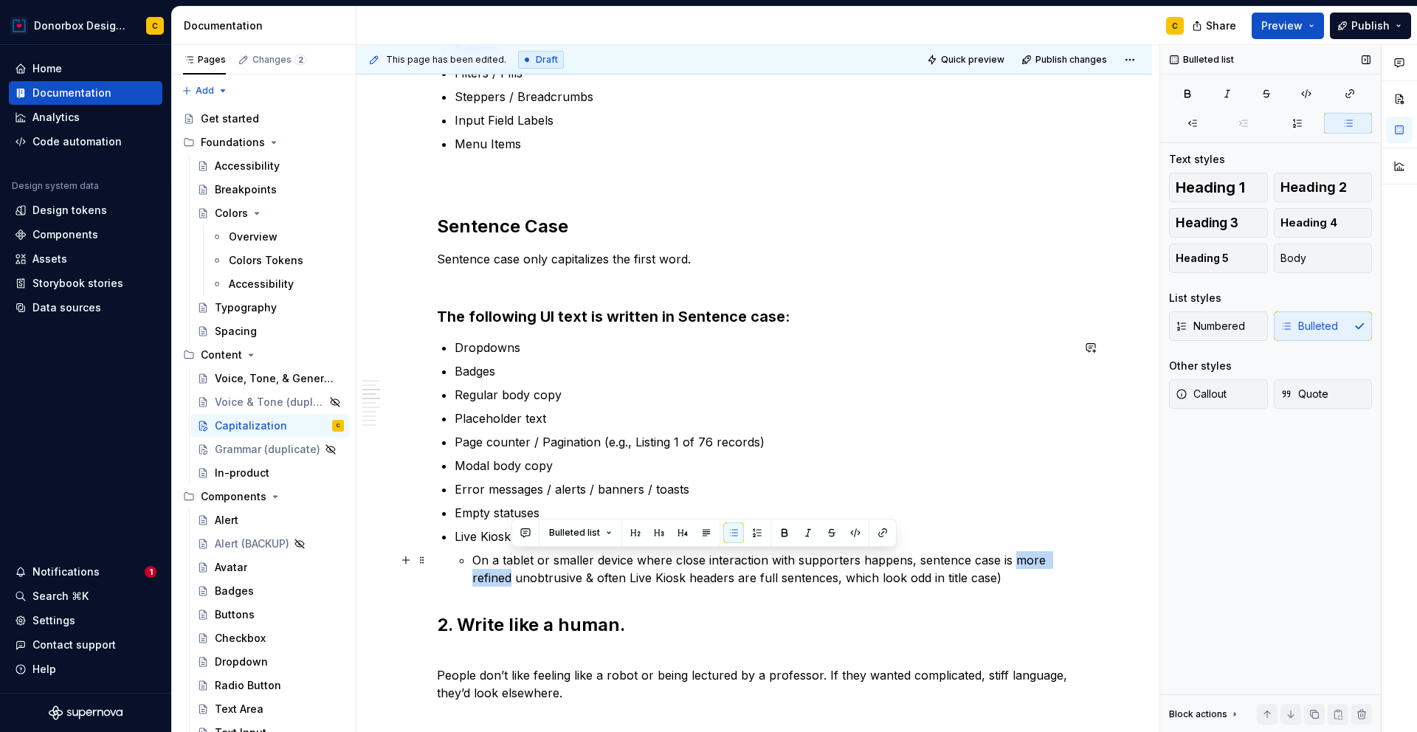
drag, startPoint x: 1013, startPoint y: 559, endPoint x: 511, endPoint y: 579, distance: 502.3
click at [511, 579] on p "On a tablet or smaller device where close interaction with supporters happens, …" at bounding box center [771, 568] width 599 height 35
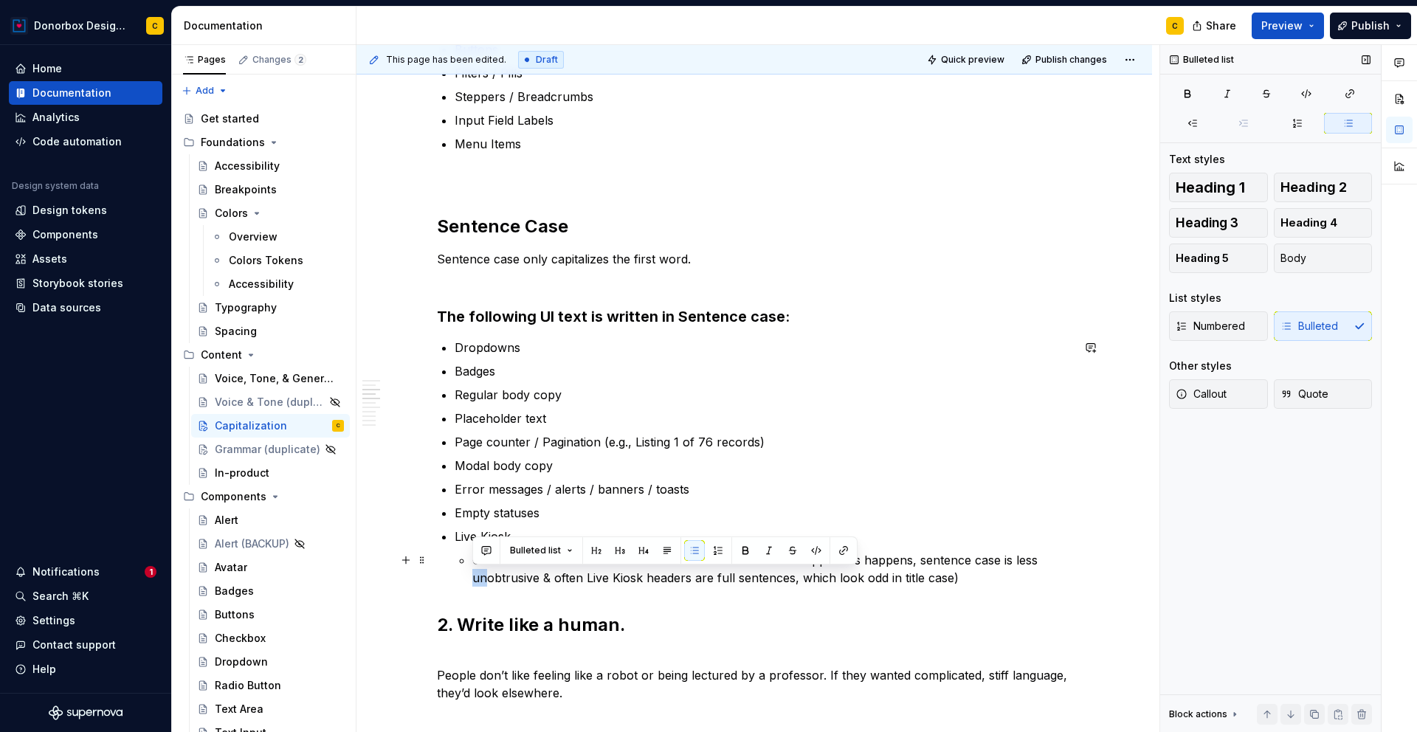
drag, startPoint x: 486, startPoint y: 580, endPoint x: 471, endPoint y: 578, distance: 15.7
click at [471, 578] on li "Live Kiosk On a tablet or smaller device where close interaction with supporter…" at bounding box center [763, 557] width 617 height 59
drag, startPoint x: 532, startPoint y: 579, endPoint x: 523, endPoint y: 577, distance: 9.1
click at [523, 577] on p "On a tablet or smaller device where close interaction with supporters happens, …" at bounding box center [771, 568] width 599 height 35
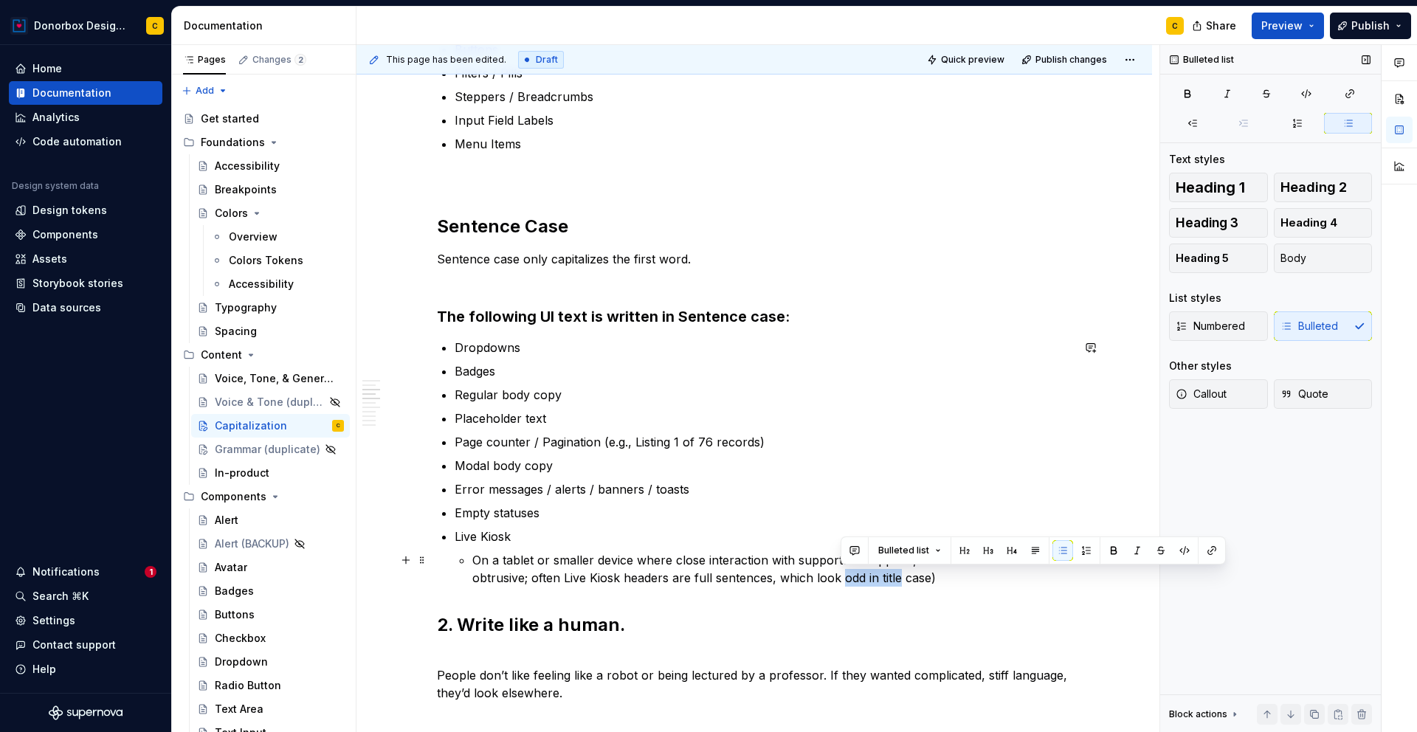
drag, startPoint x: 842, startPoint y: 575, endPoint x: 898, endPoint y: 573, distance: 56.1
click at [898, 573] on p "On a tablet or smaller device where close interaction with supporters happens, …" at bounding box center [771, 568] width 599 height 35
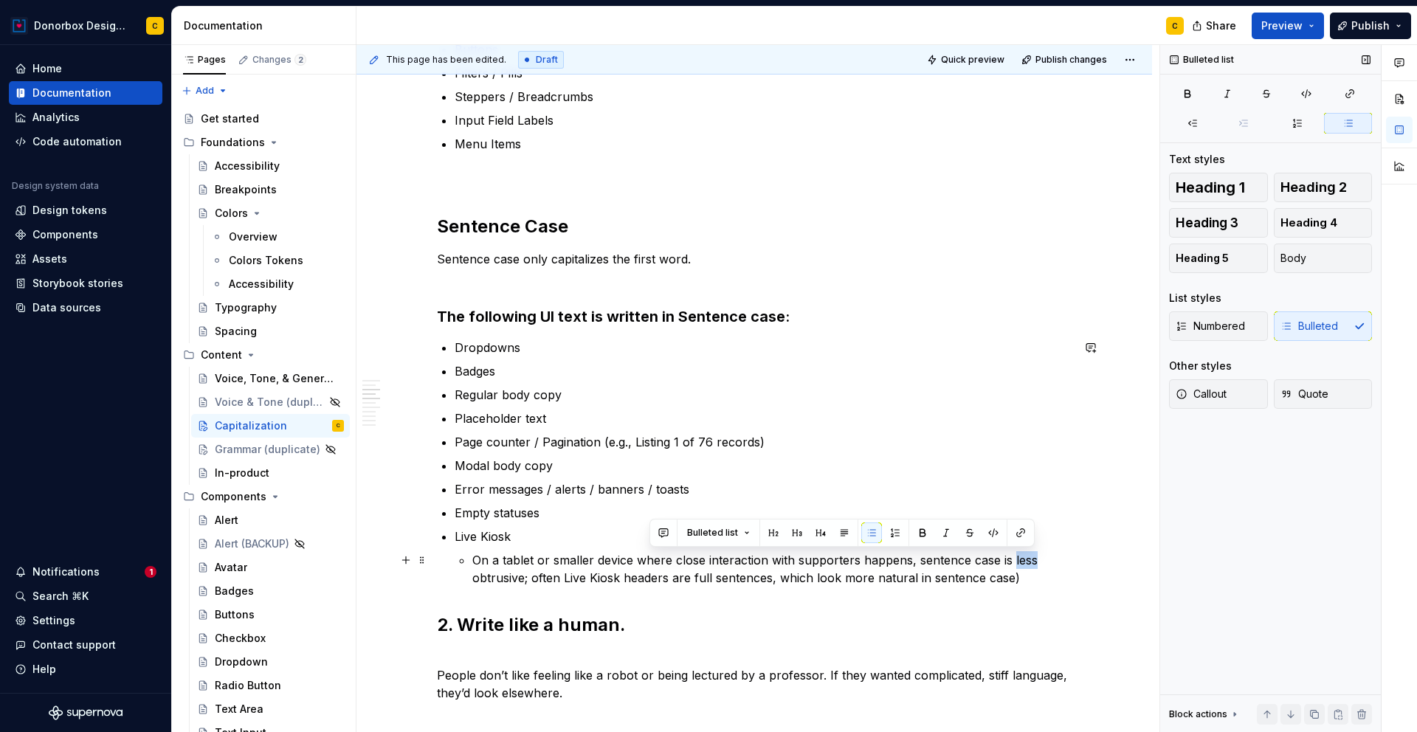
drag, startPoint x: 1010, startPoint y: 561, endPoint x: 1034, endPoint y: 559, distance: 23.7
click at [1034, 559] on p "On a tablet or smaller device where close interaction with supporters happens, …" at bounding box center [771, 568] width 599 height 35
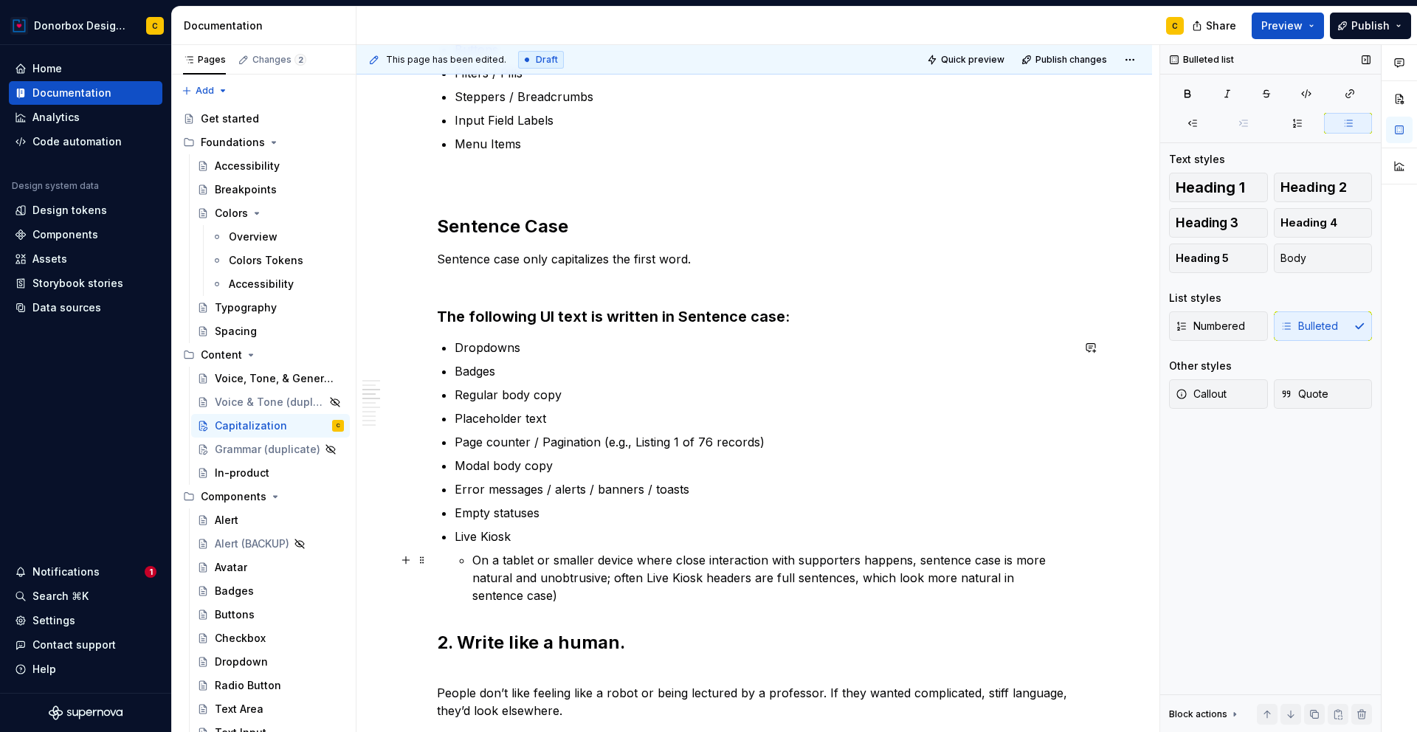
click at [503, 590] on p "On a tablet or smaller device where close interaction with supporters happens, …" at bounding box center [771, 577] width 599 height 53
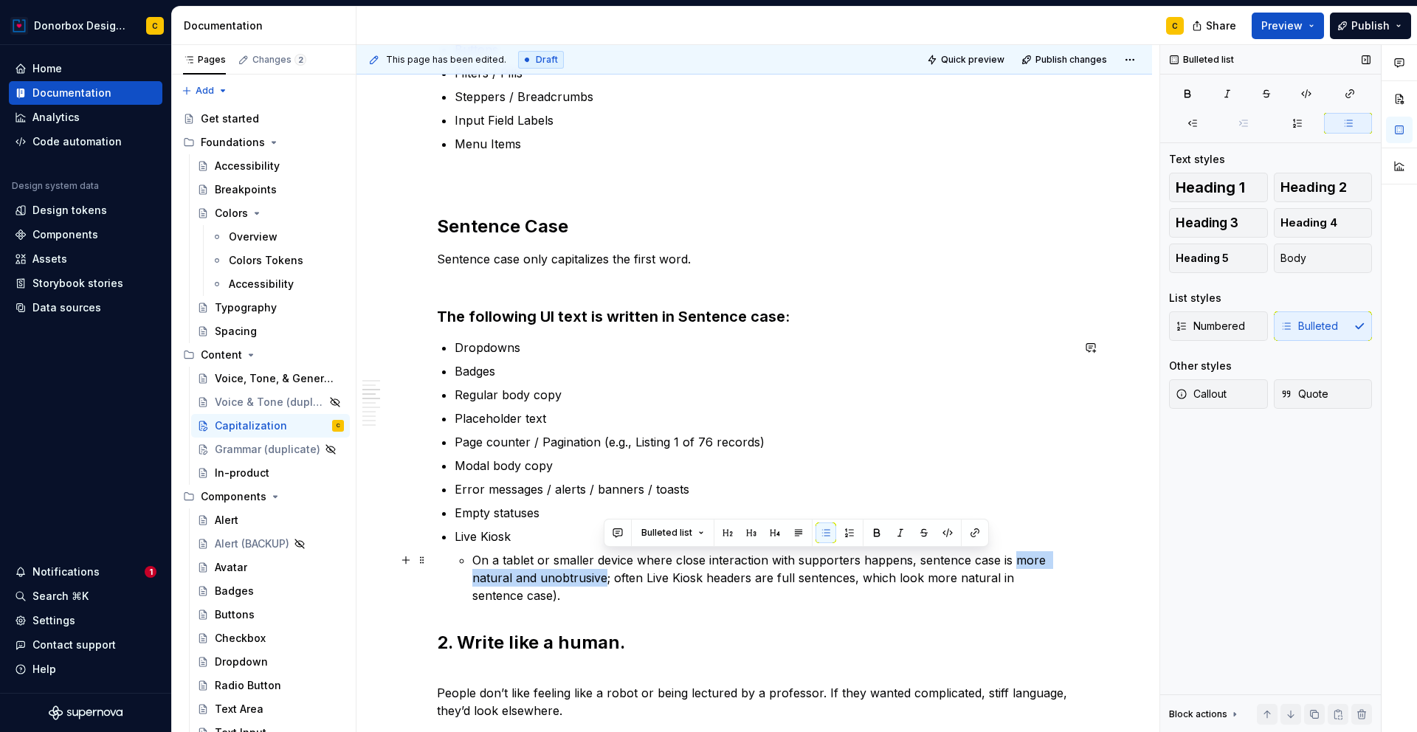
drag, startPoint x: 1014, startPoint y: 559, endPoint x: 603, endPoint y: 580, distance: 411.6
click at [603, 580] on p "On a tablet or smaller device where close interaction with supporters happens, …" at bounding box center [771, 577] width 599 height 53
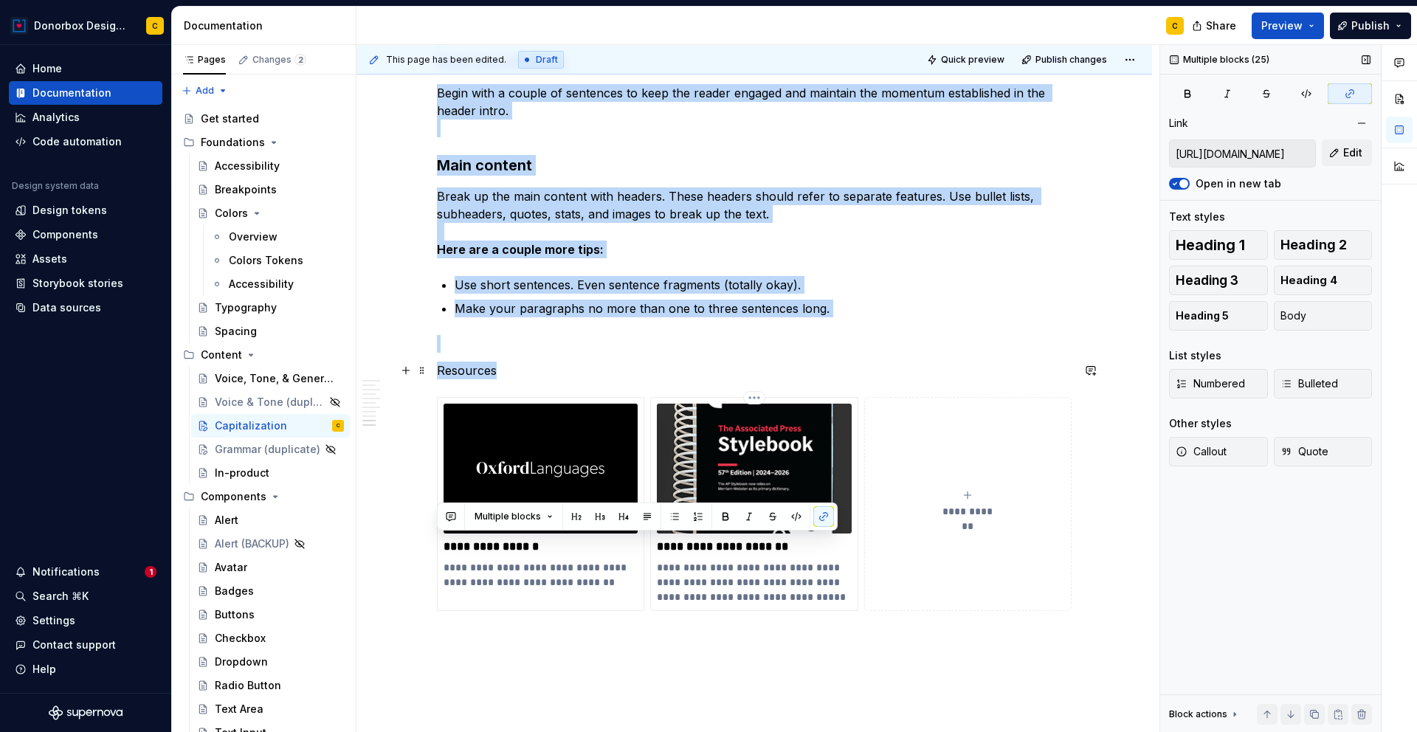
scroll to position [2403, 0]
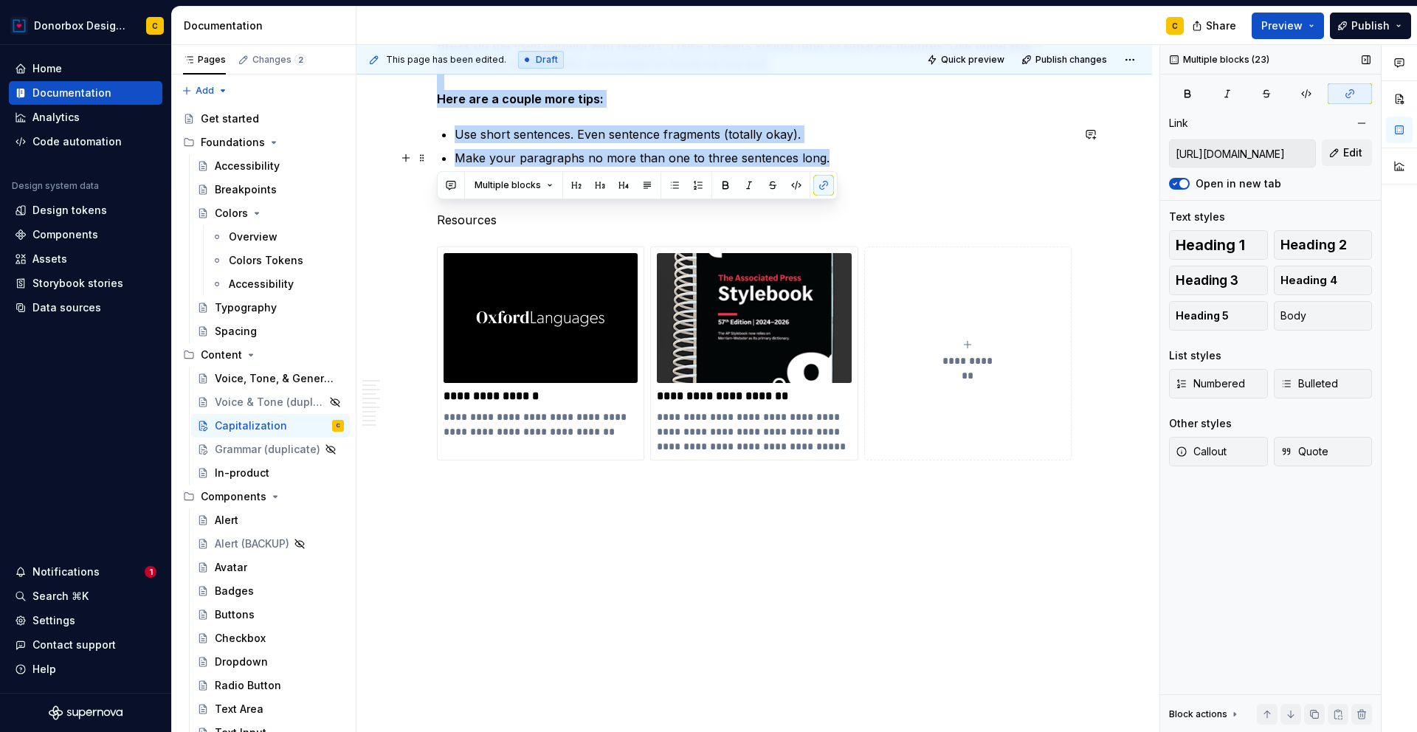
drag, startPoint x: 447, startPoint y: 274, endPoint x: 827, endPoint y: 164, distance: 396.4
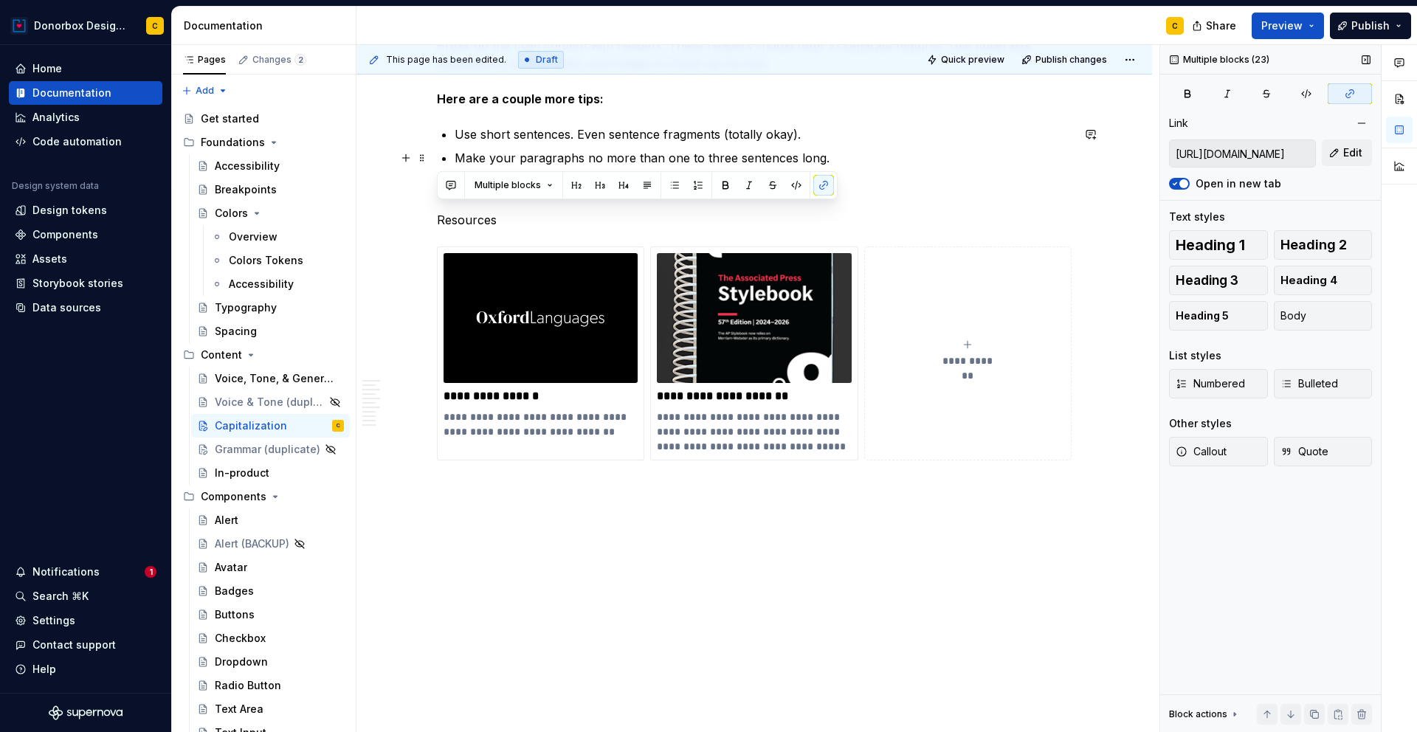
scroll to position [948, 0]
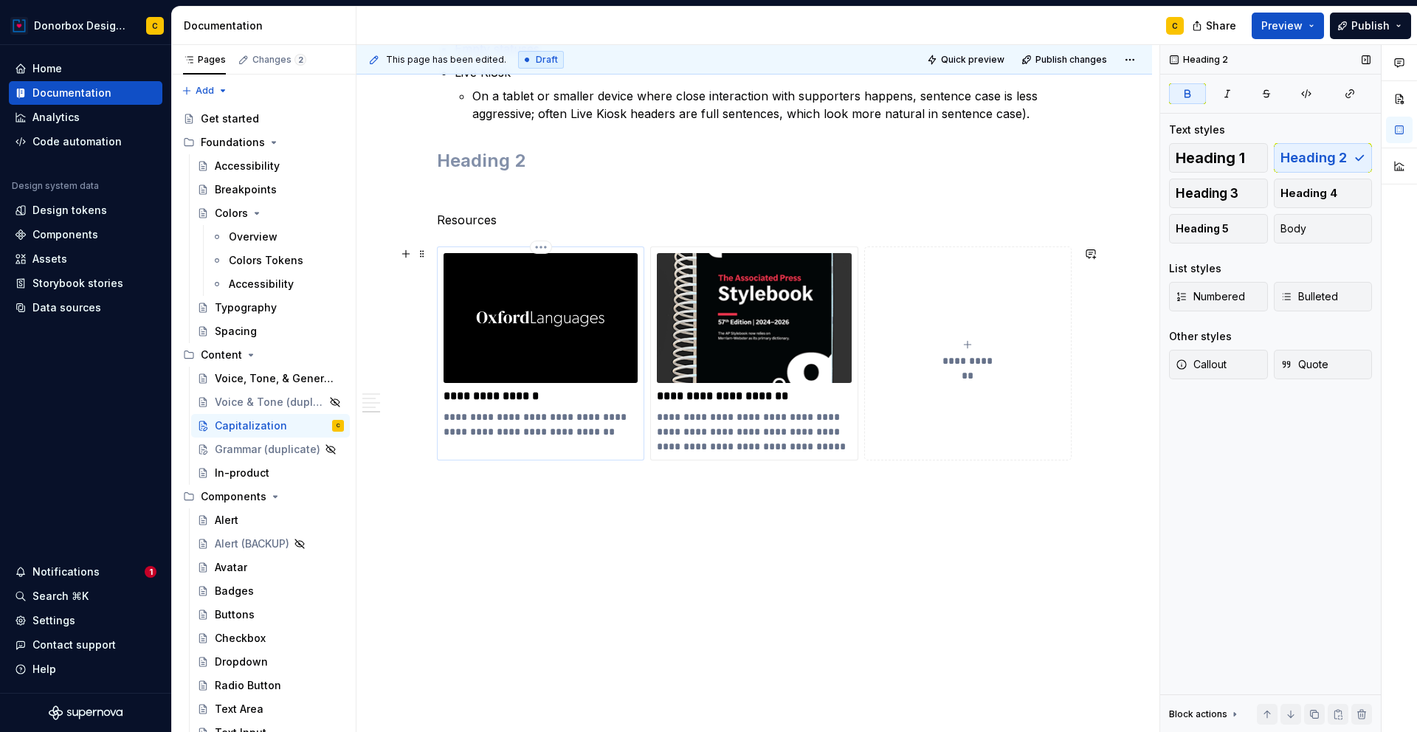
click at [540, 330] on img at bounding box center [541, 318] width 194 height 130
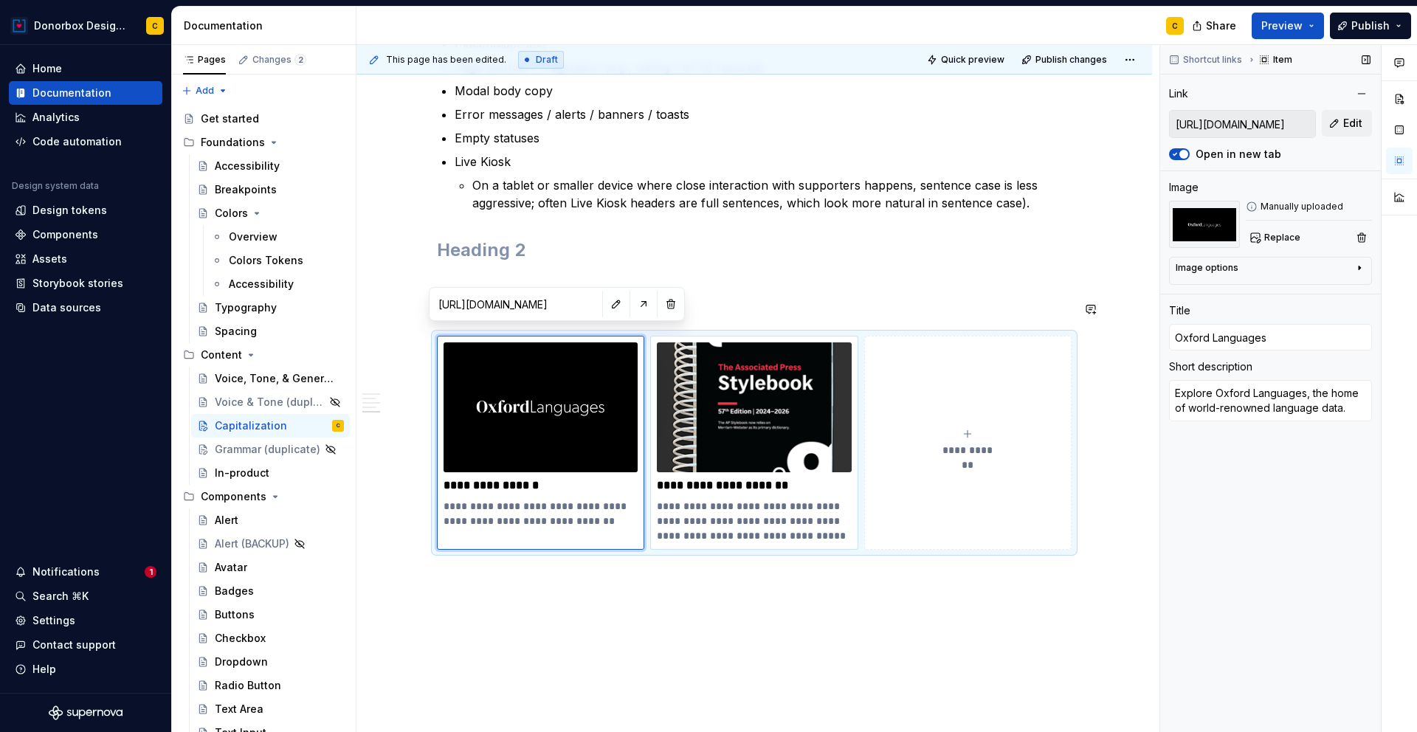
scroll to position [870, 0]
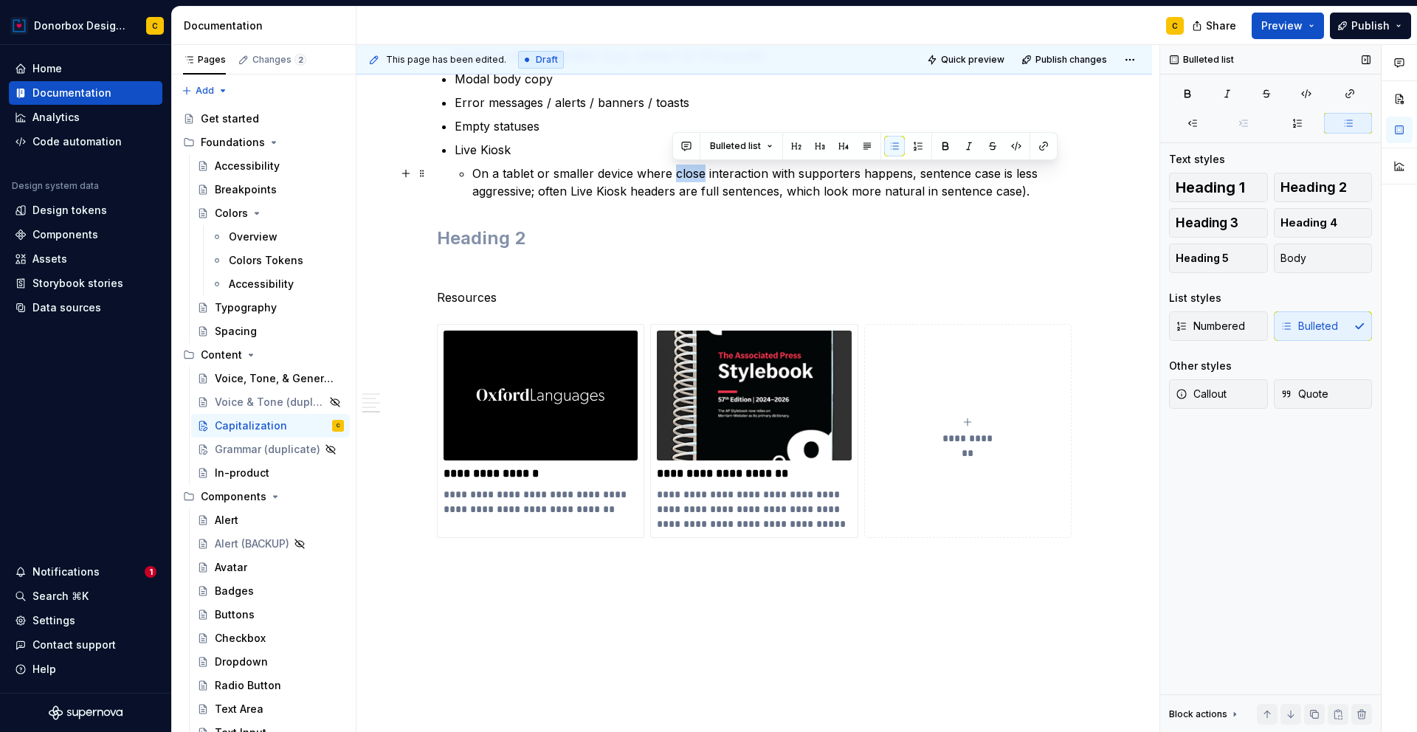
drag, startPoint x: 672, startPoint y: 171, endPoint x: 701, endPoint y: 168, distance: 29.7
click at [701, 168] on p "On a tablet or smaller device where close interaction with supporters happens, …" at bounding box center [771, 182] width 599 height 35
click at [817, 176] on p "On a tablet or smaller device where close interaction with supporters happens, …" at bounding box center [771, 182] width 599 height 35
drag, startPoint x: 798, startPoint y: 177, endPoint x: 855, endPoint y: 180, distance: 56.9
click at [855, 180] on p "On a tablet or smaller device where close interaction with supporters happens, …" at bounding box center [771, 182] width 599 height 35
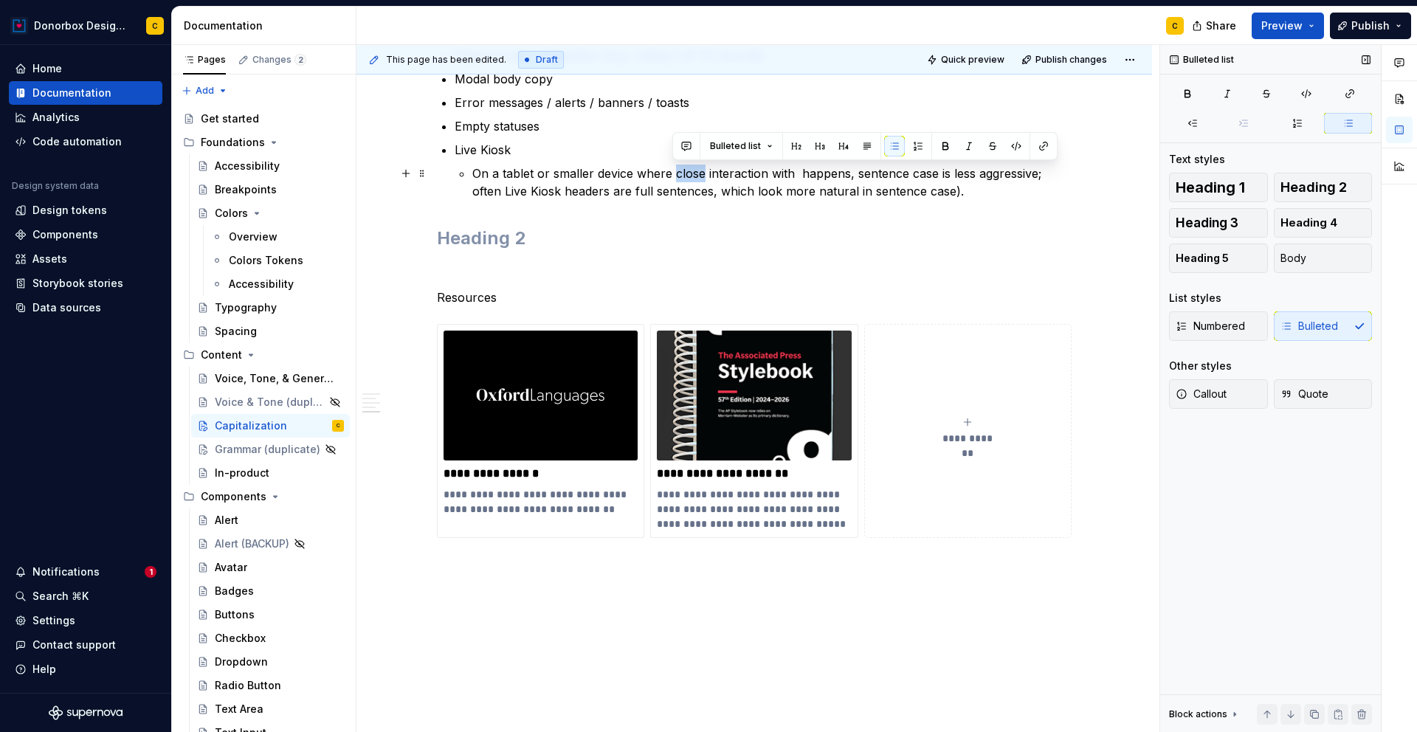
drag, startPoint x: 673, startPoint y: 175, endPoint x: 700, endPoint y: 172, distance: 26.7
click at [700, 172] on p "On a tablet or smaller device where close interaction with happens, sentence ca…" at bounding box center [771, 182] width 599 height 35
drag, startPoint x: 797, startPoint y: 174, endPoint x: 780, endPoint y: 171, distance: 17.2
click at [780, 171] on p "On a tablet or smaller device where supporters interaction with happens, senten…" at bounding box center [771, 182] width 599 height 35
drag, startPoint x: 785, startPoint y: 175, endPoint x: 861, endPoint y: 169, distance: 76.3
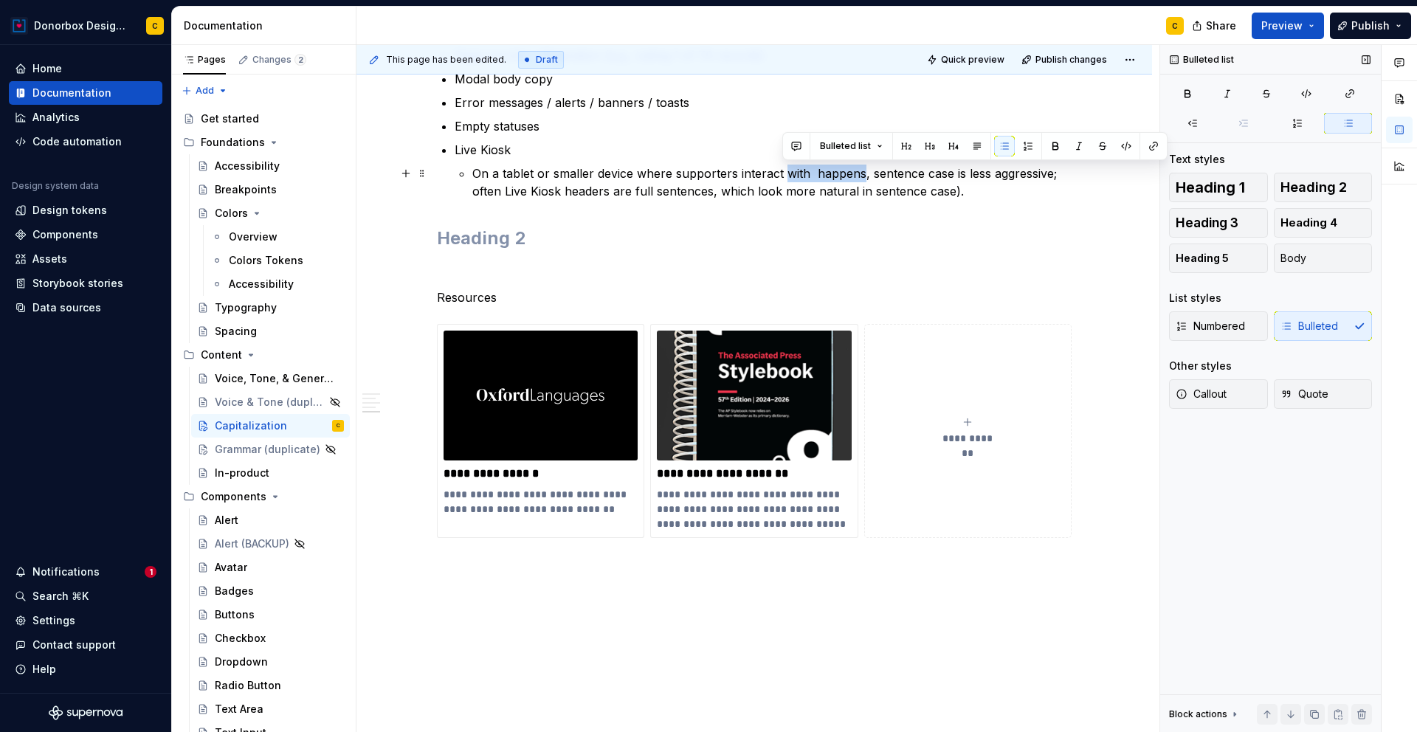
click at [861, 169] on p "On a tablet or smaller device where supporters interact with happens, sentence …" at bounding box center [771, 182] width 599 height 35
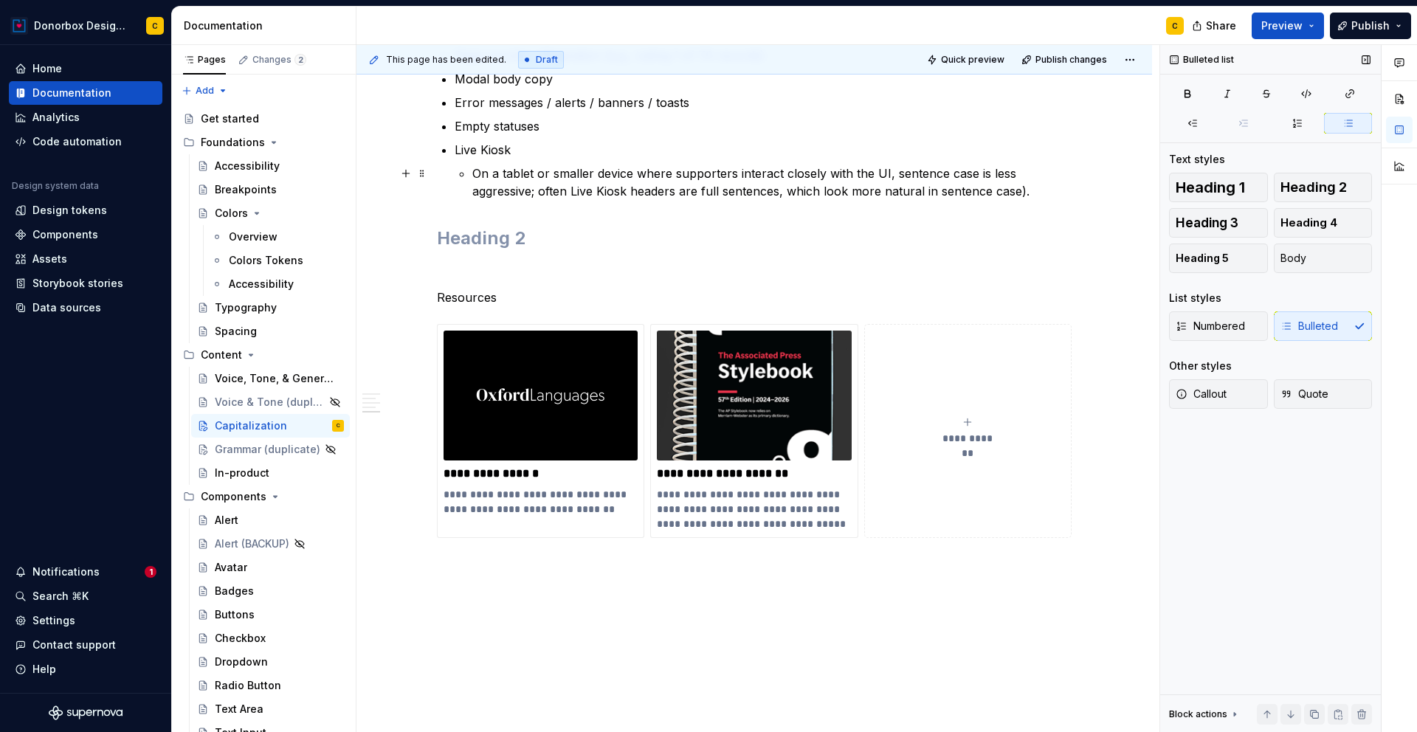
click at [541, 187] on p "On a tablet or smaller device where supporters interact closely with the UI, se…" at bounding box center [771, 182] width 599 height 35
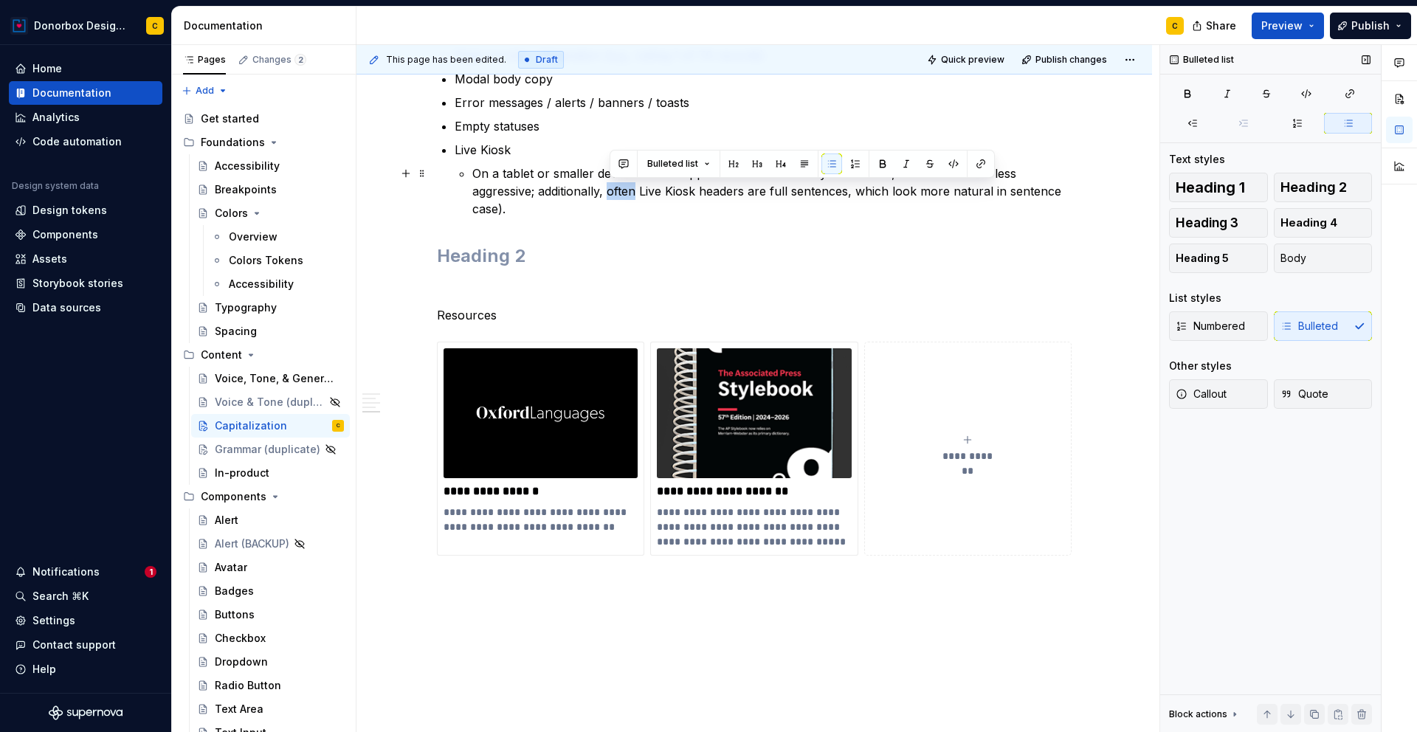
drag, startPoint x: 639, startPoint y: 192, endPoint x: 611, endPoint y: 191, distance: 28.1
click at [611, 191] on p "On a tablet or smaller device where supporters interact closely with the UI, se…" at bounding box center [771, 191] width 599 height 53
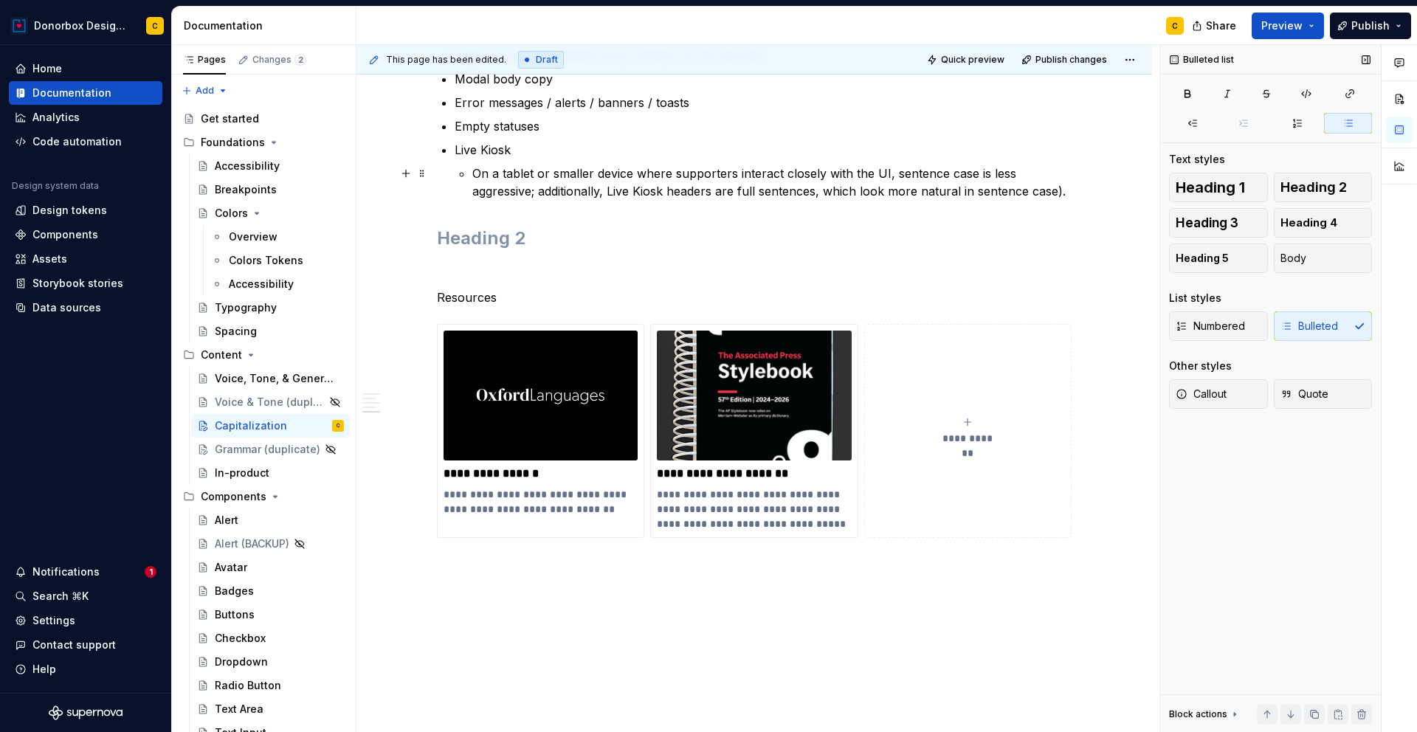
click at [677, 193] on p "On a tablet or smaller device where supporters interact closely with the UI, se…" at bounding box center [771, 182] width 599 height 35
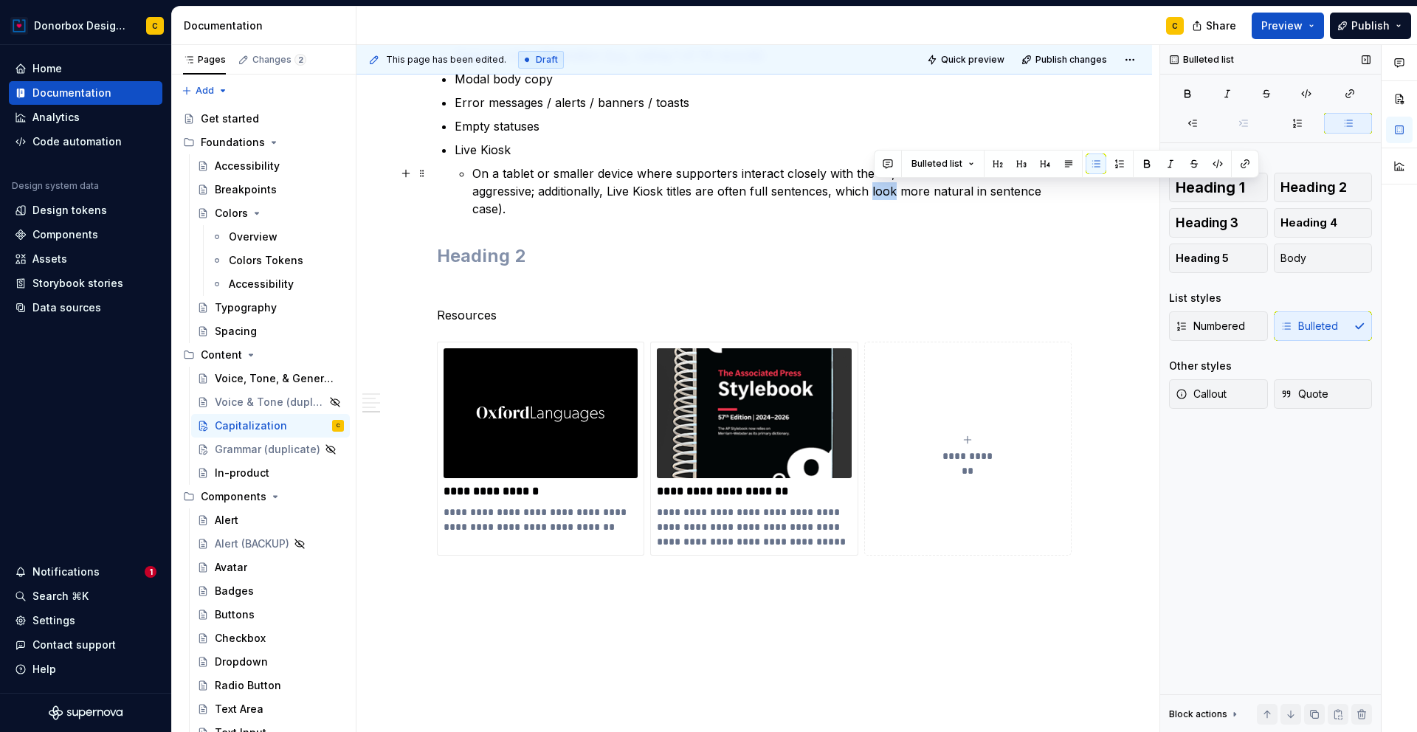
drag, startPoint x: 898, startPoint y: 192, endPoint x: 875, endPoint y: 187, distance: 23.3
click at [875, 187] on p "On a tablet or smaller device where supporters interact closely with the UI, se…" at bounding box center [771, 191] width 599 height 53
click at [614, 218] on div "Title Case Title Case capitalizes every word except: articles (the, a, an), pre…" at bounding box center [754, 5] width 635 height 1174
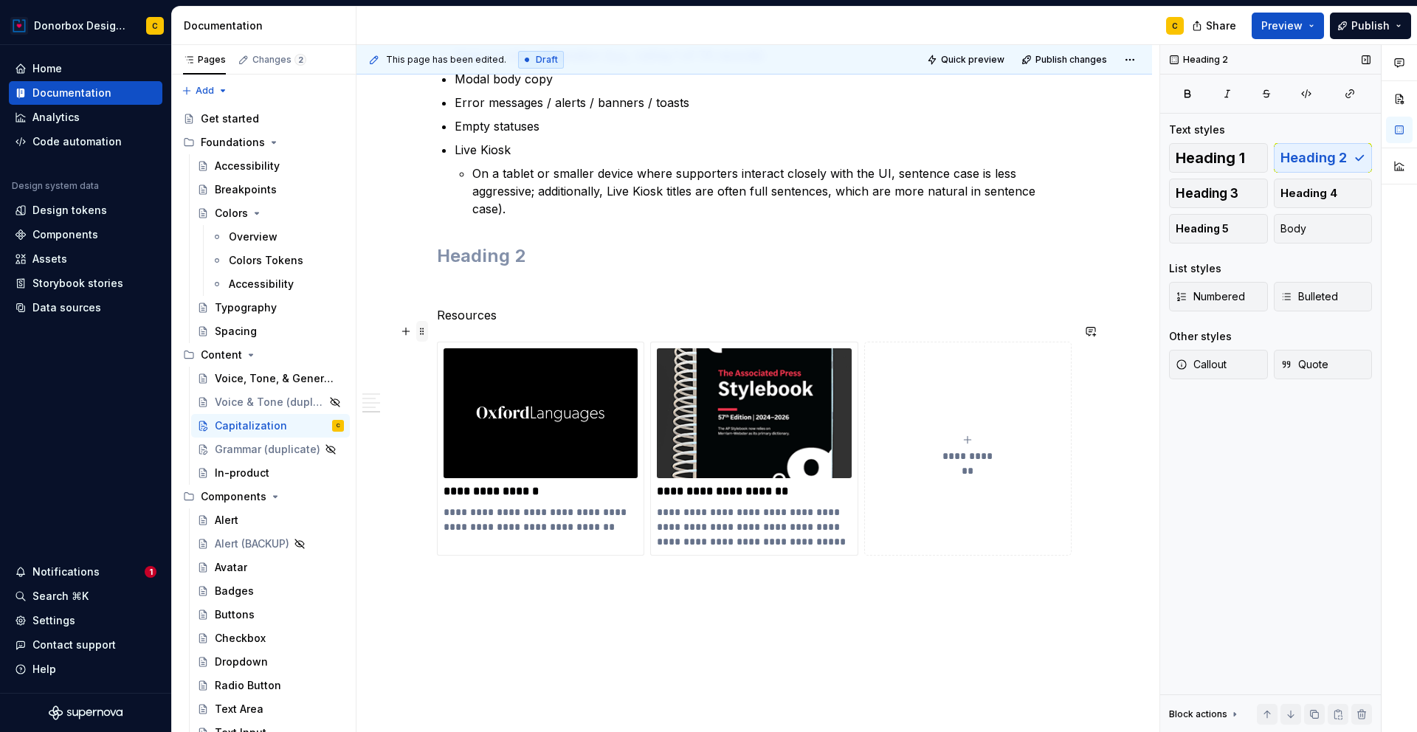
click at [426, 328] on span at bounding box center [422, 331] width 12 height 21
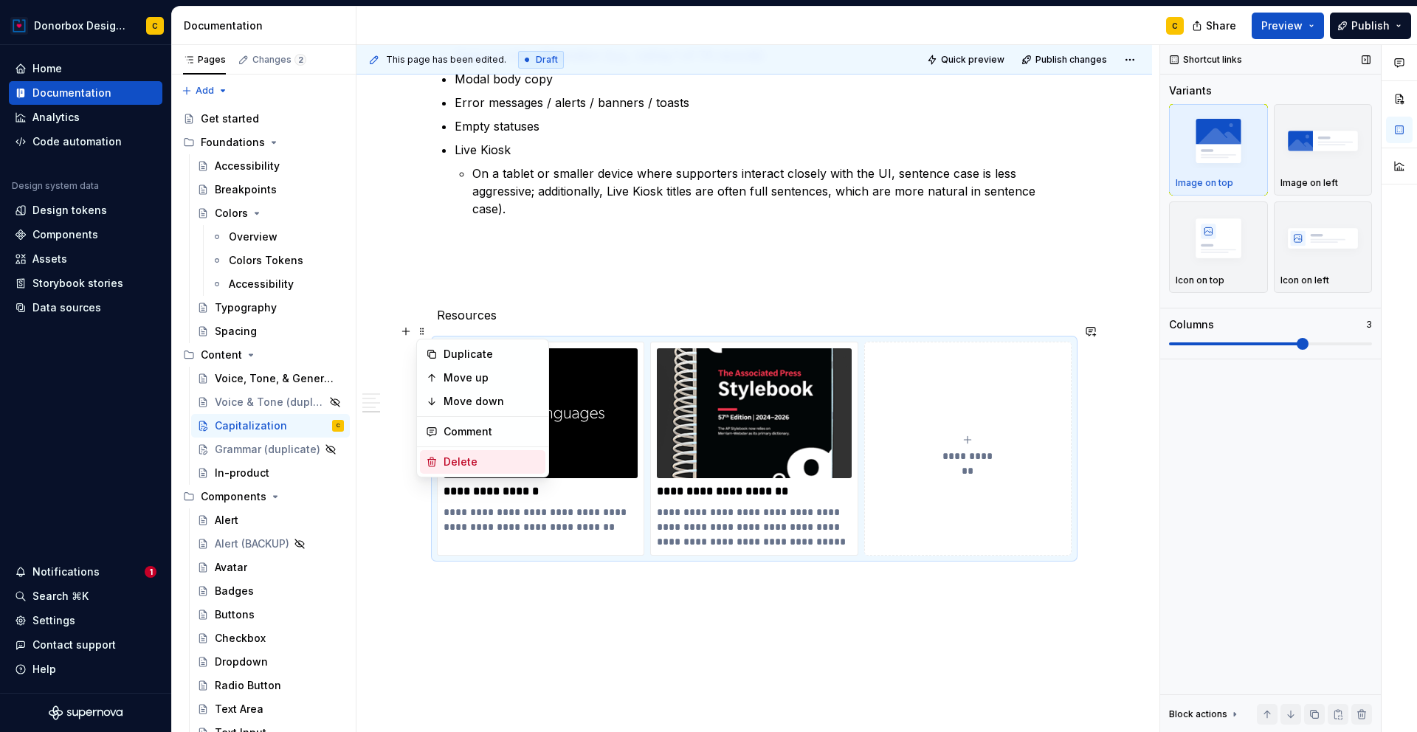
click at [464, 462] on div "Delete" at bounding box center [492, 462] width 96 height 15
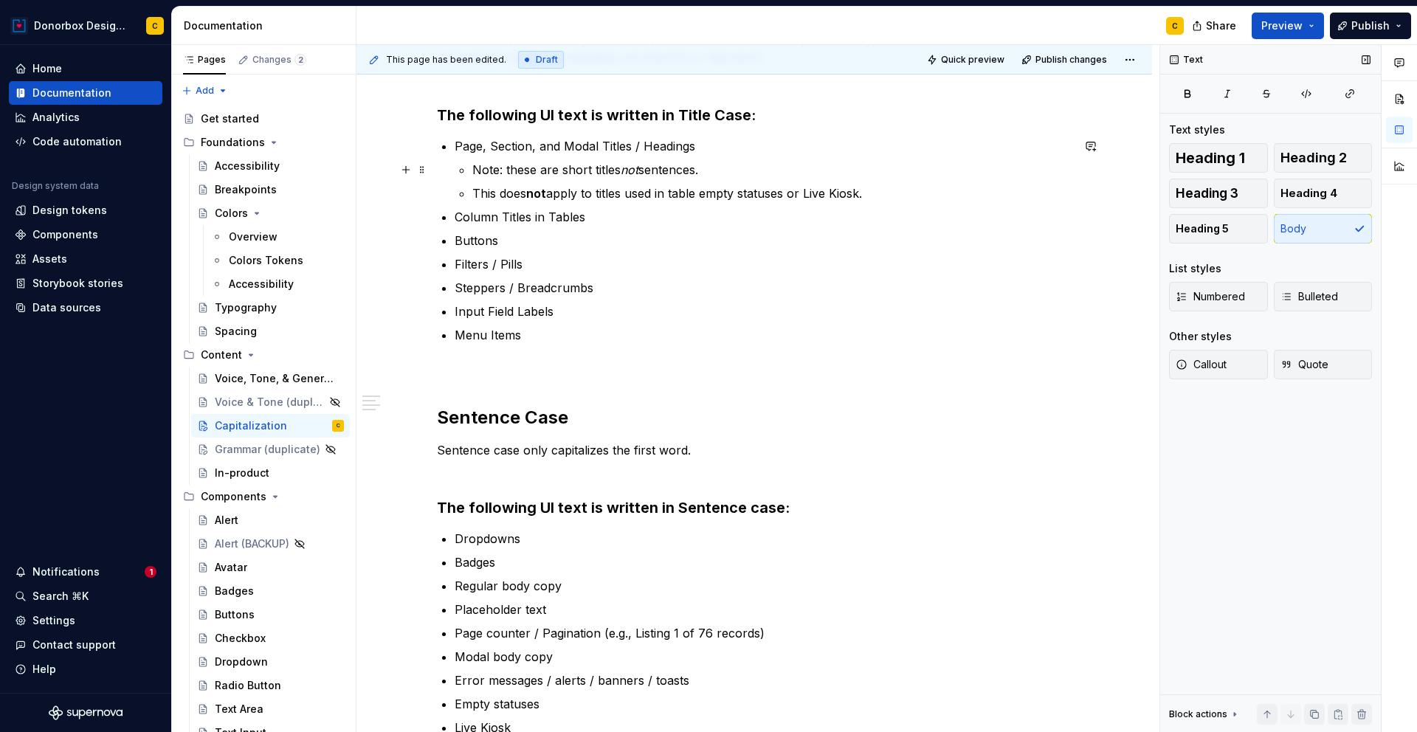
scroll to position [0, 0]
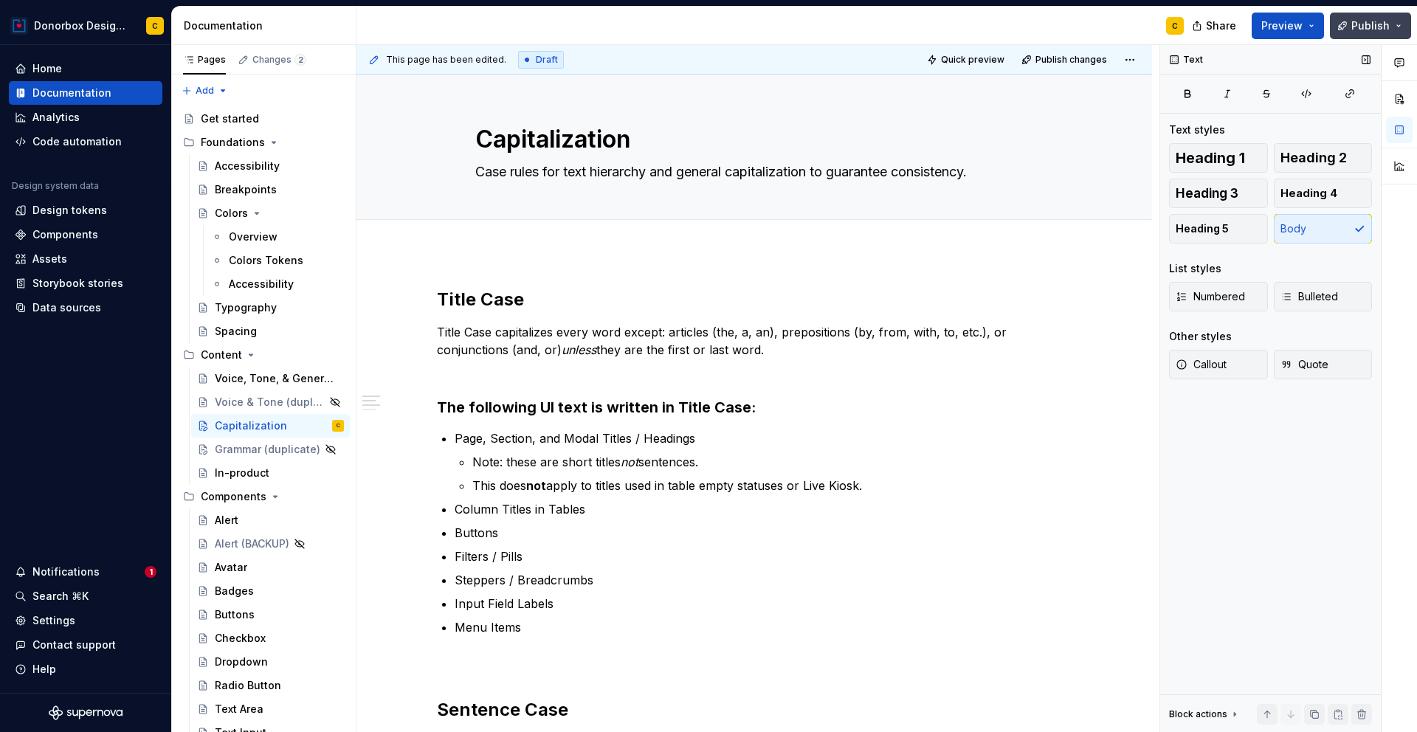
click at [1361, 28] on span "Publish" at bounding box center [1370, 25] width 38 height 15
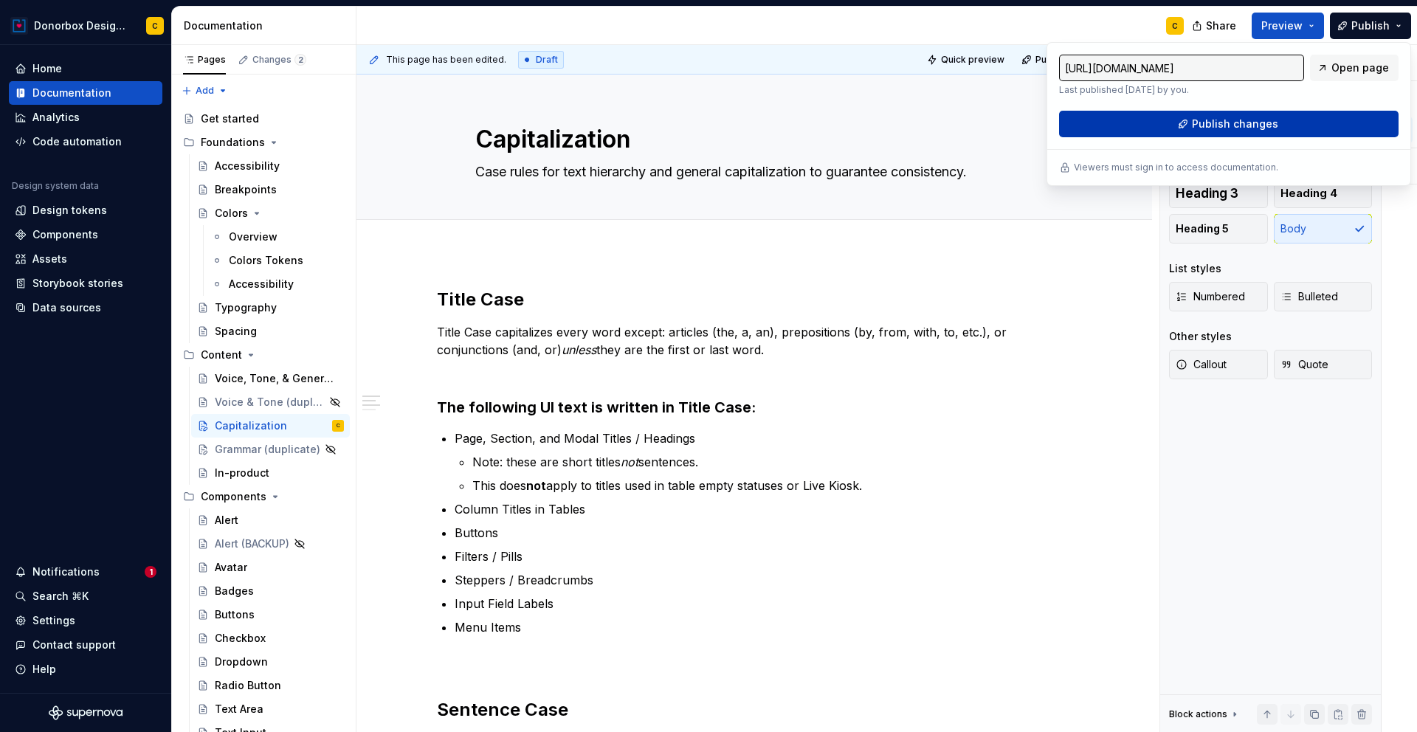
click at [1258, 125] on span "Publish changes" at bounding box center [1235, 124] width 86 height 15
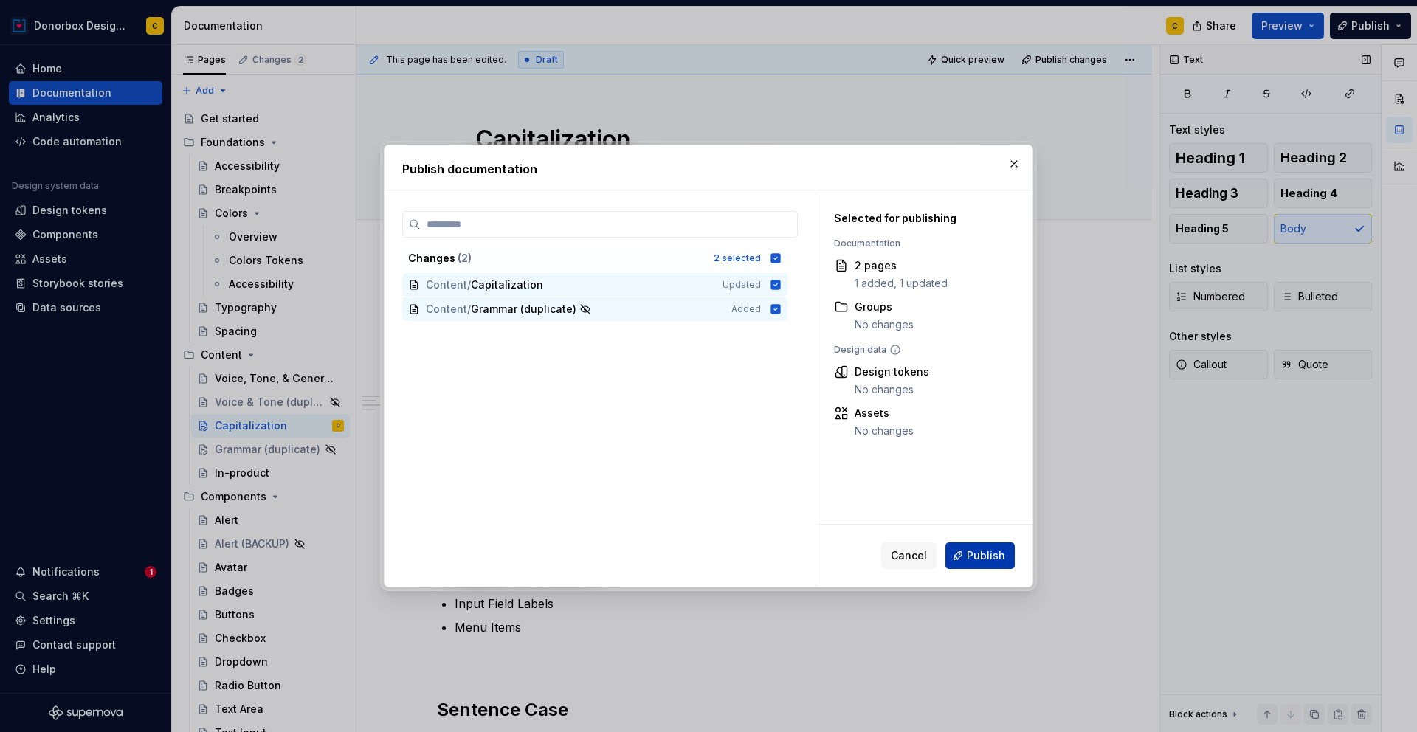
click at [968, 559] on span "Publish" at bounding box center [986, 555] width 38 height 15
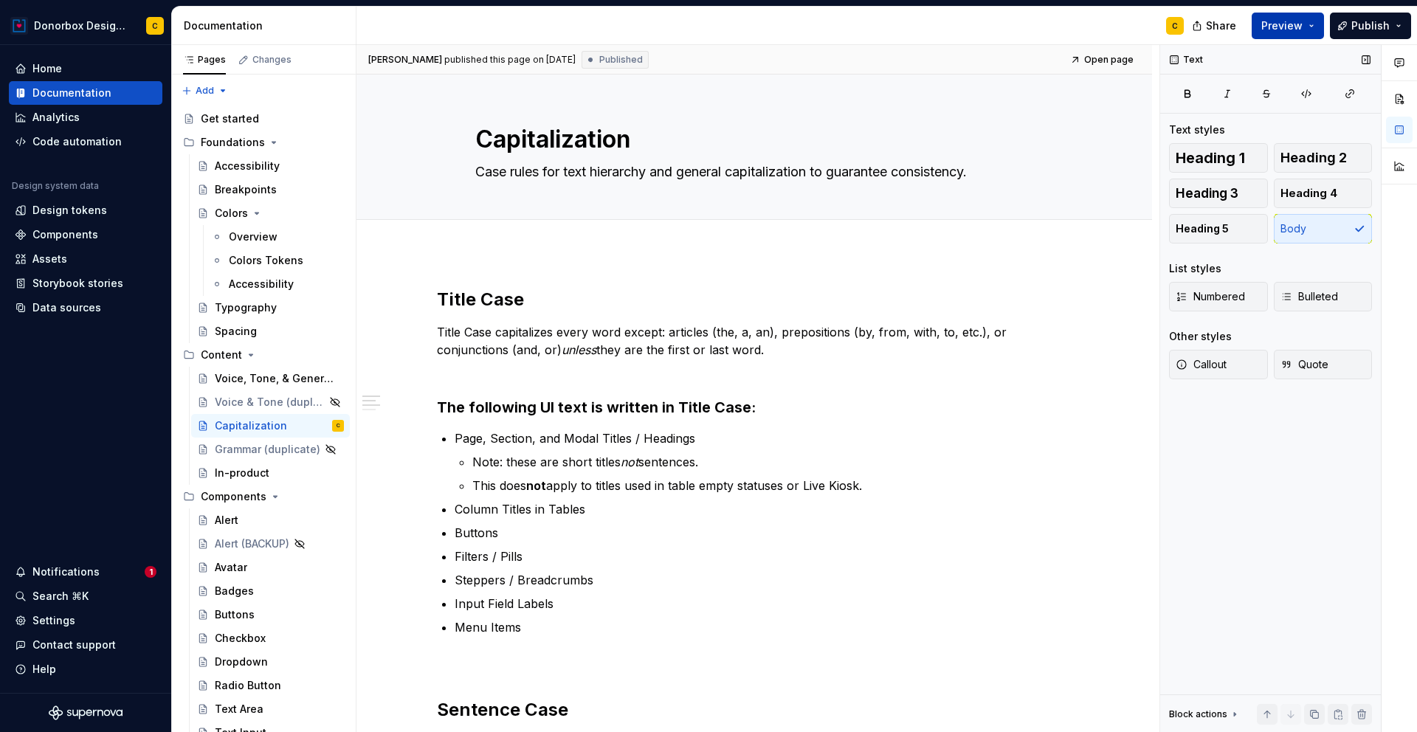
click at [1278, 21] on span "Preview" at bounding box center [1281, 25] width 41 height 15
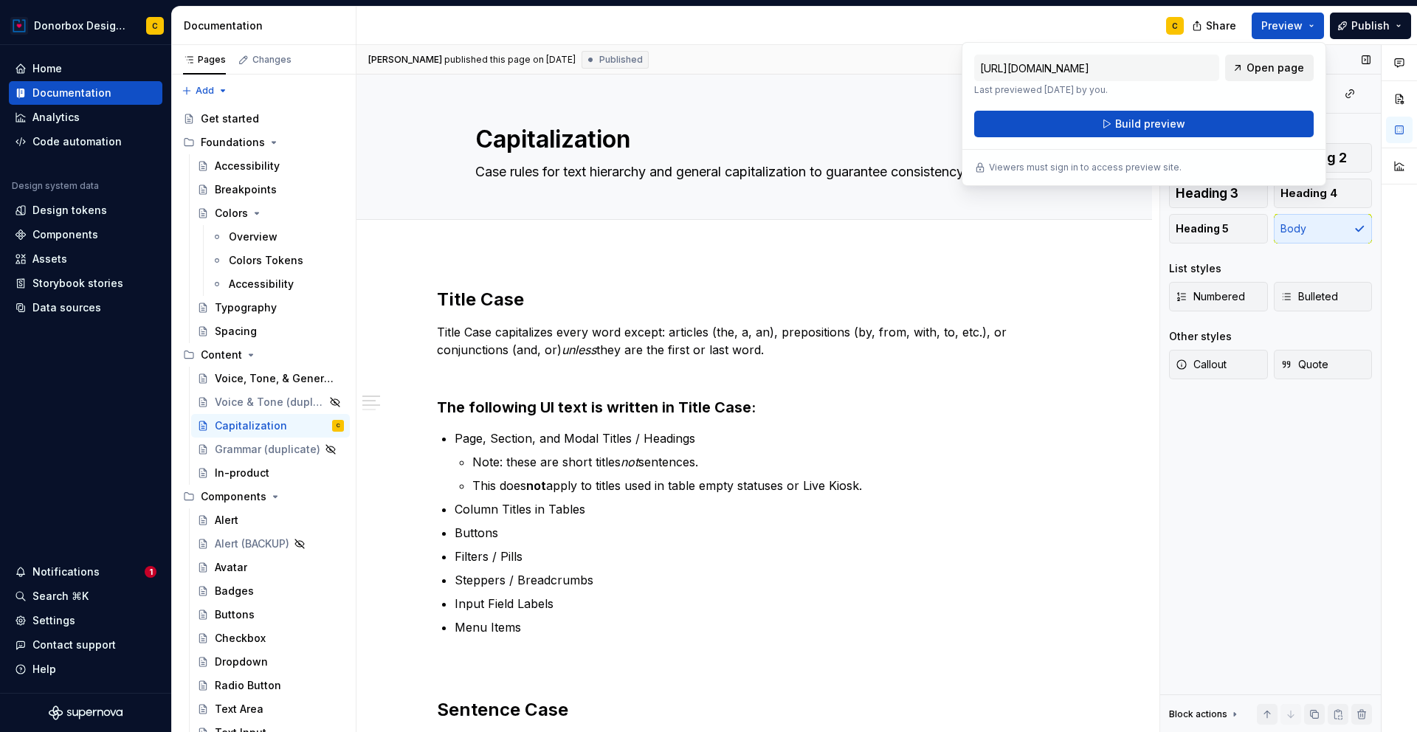
click at [1272, 72] on span "Open page" at bounding box center [1276, 68] width 58 height 15
click at [450, 658] on p at bounding box center [754, 663] width 635 height 18
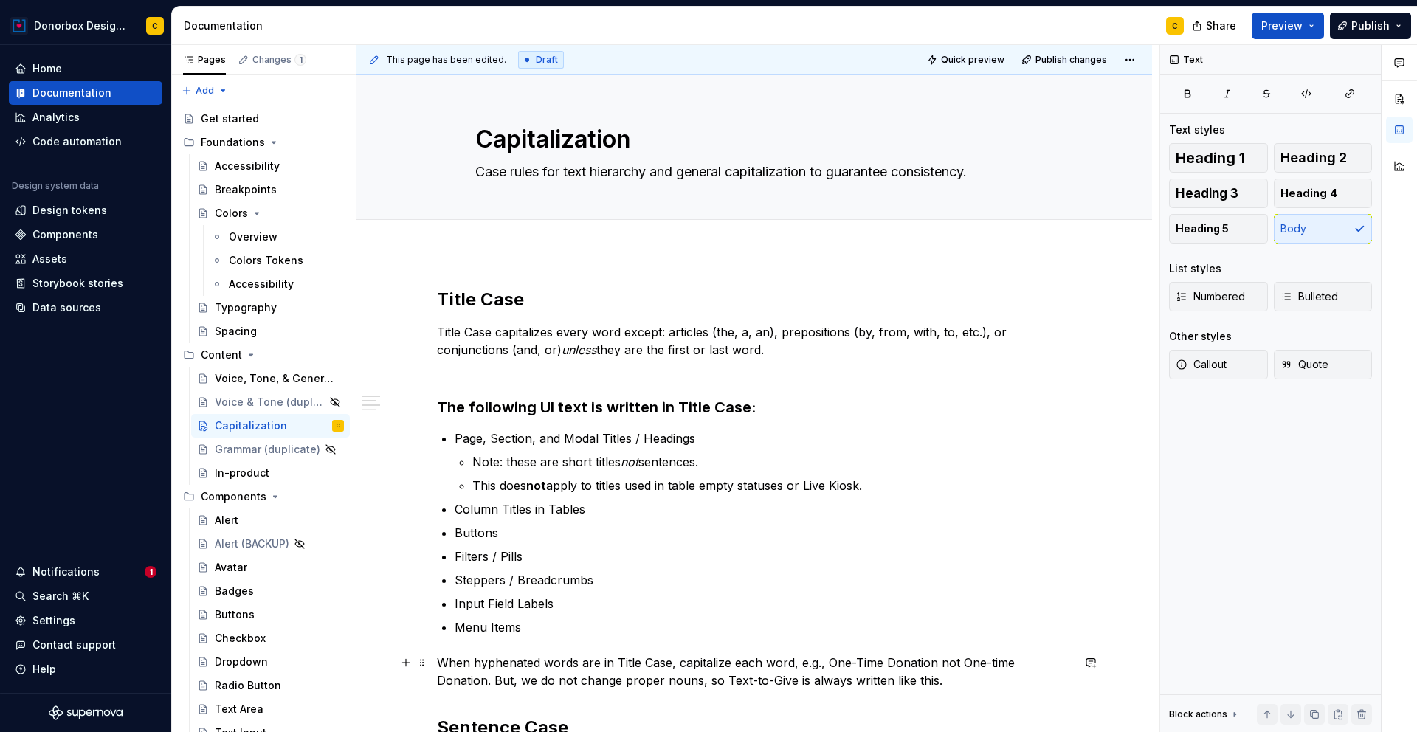
click at [589, 664] on p "When hyphenated words are in Title Case, capitalize each word, e.g., One-Time D…" at bounding box center [754, 671] width 635 height 35
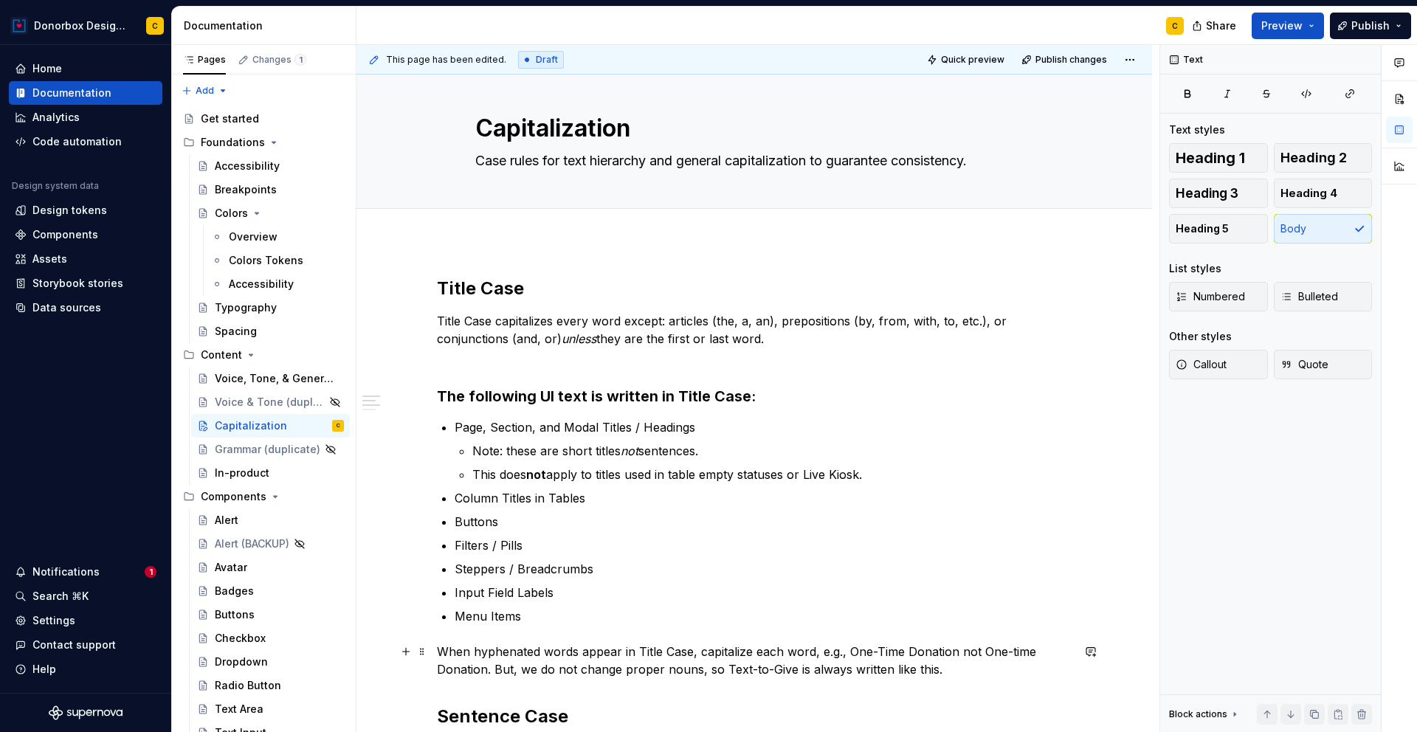
click at [700, 650] on p "When hyphenated words appear in Title Case, capitalize each word, e.g., One-Tim…" at bounding box center [754, 660] width 635 height 35
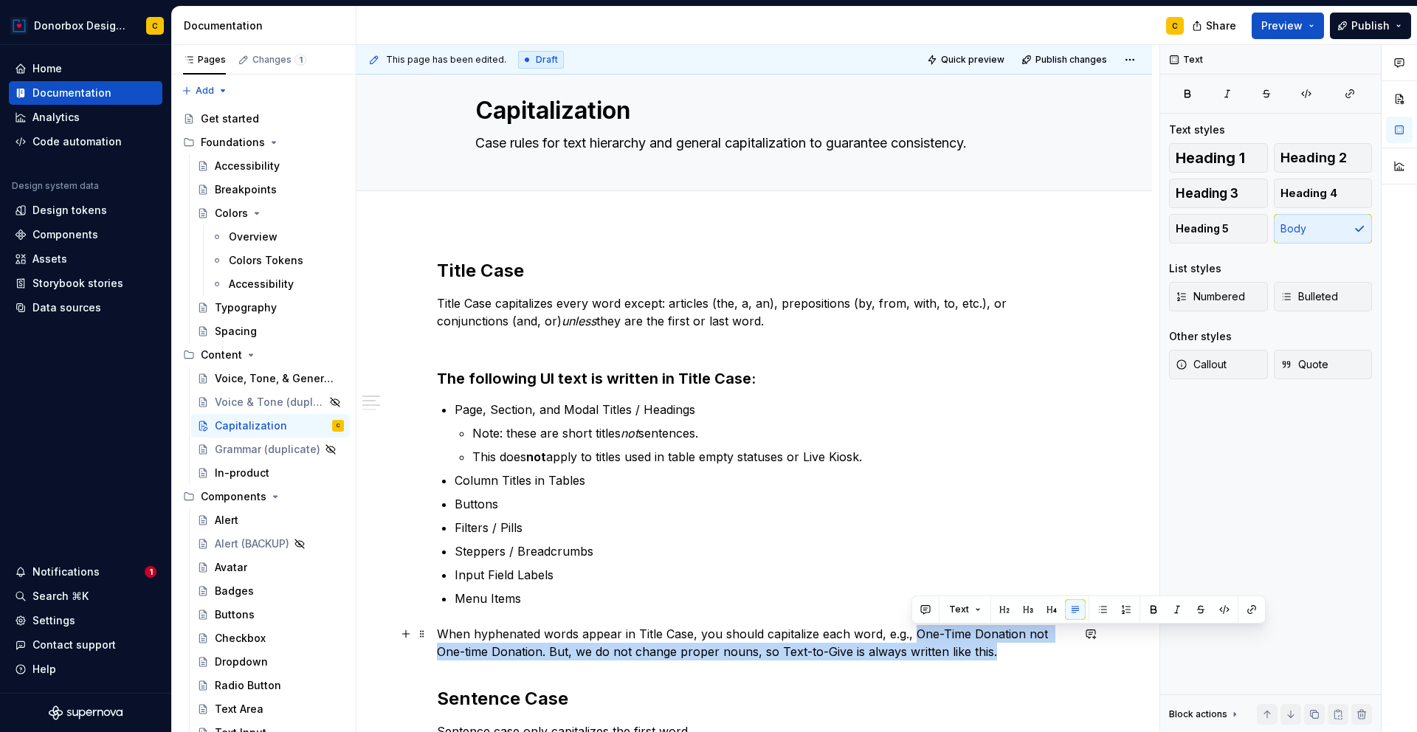
scroll to position [57, 0]
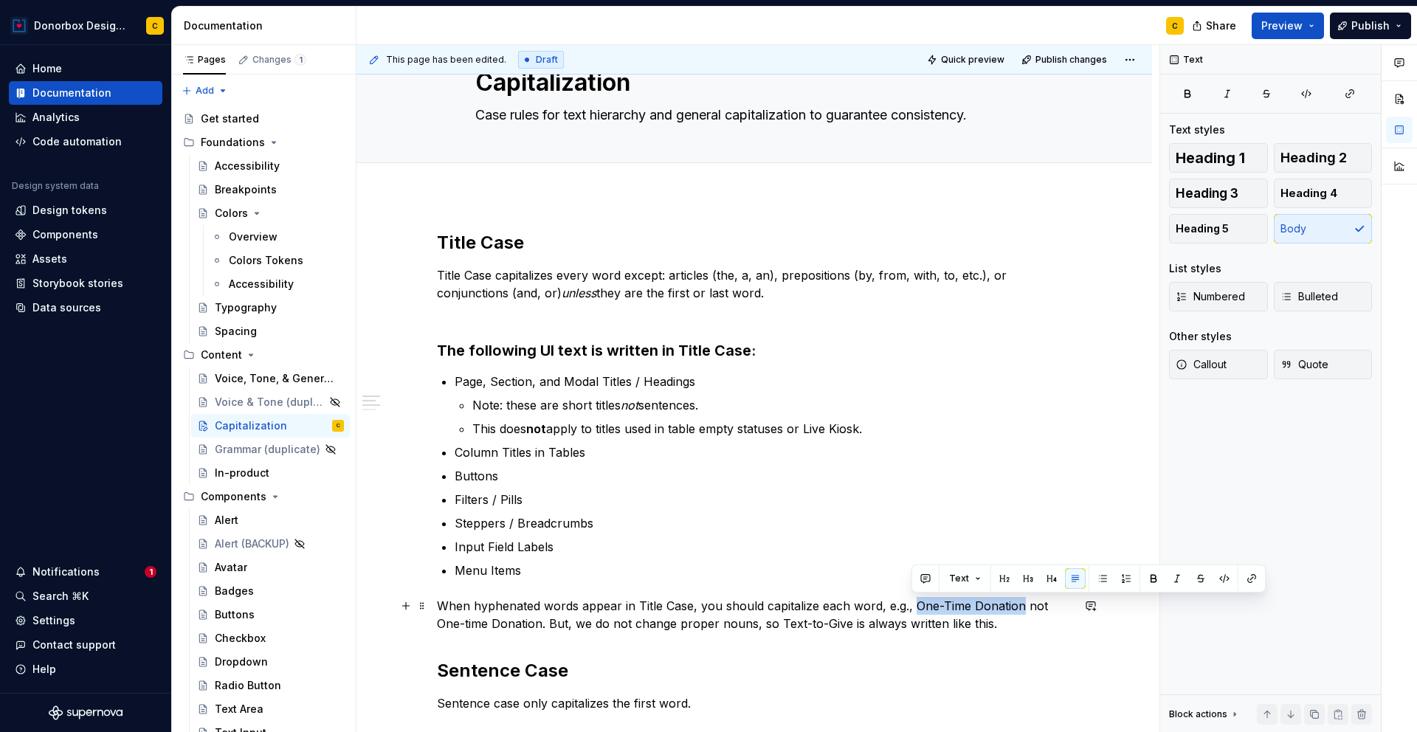
drag, startPoint x: 912, startPoint y: 652, endPoint x: 1017, endPoint y: 606, distance: 114.7
click at [1017, 606] on p "When hyphenated words appear in Title Case, you should capitalize each word, e.…" at bounding box center [754, 614] width 635 height 35
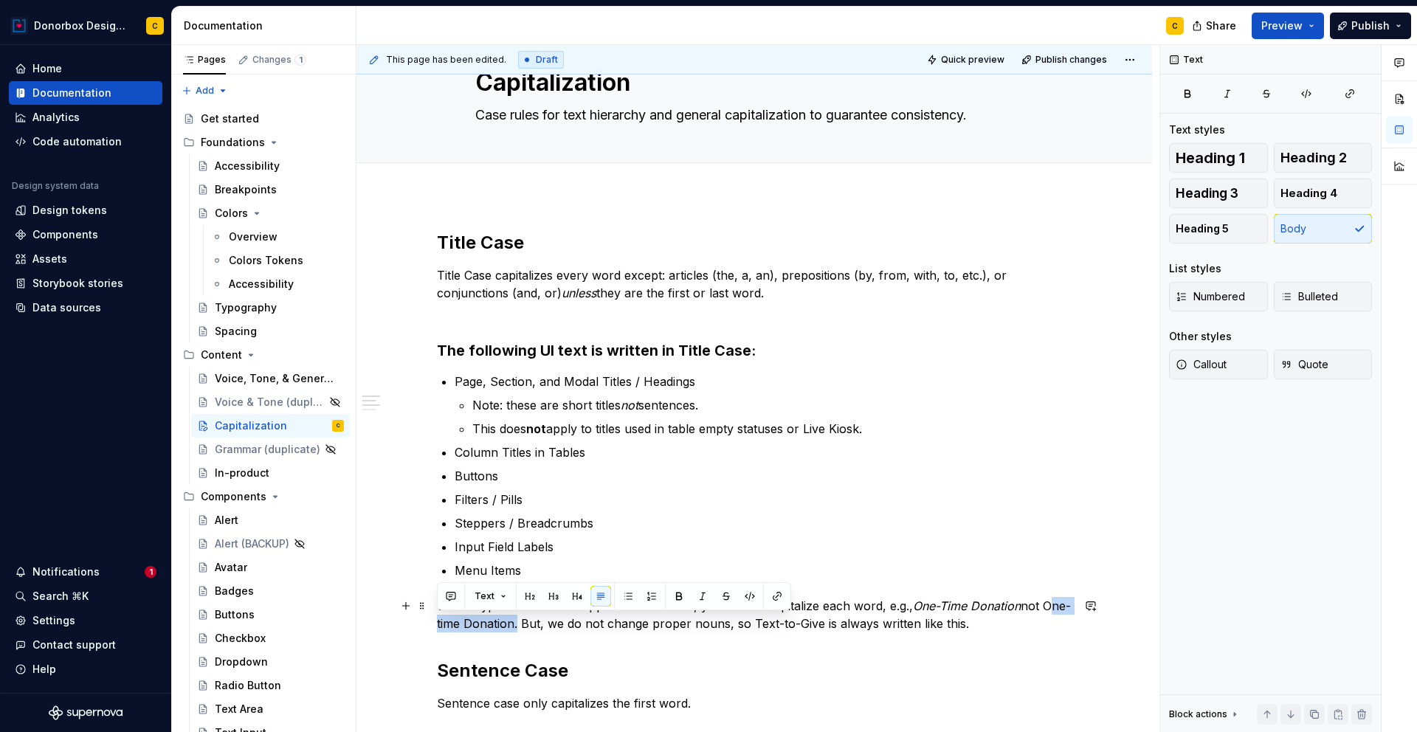
drag, startPoint x: 436, startPoint y: 623, endPoint x: 542, endPoint y: 622, distance: 106.3
click at [542, 622] on p "When hyphenated words appear in Title Case, you should capitalize each word, e.…" at bounding box center [754, 614] width 635 height 35
copy p "not"
click at [580, 628] on p "When hyphenated words appear in Title Case, you should capitalize each word, e.…" at bounding box center [754, 614] width 635 height 35
drag, startPoint x: 575, startPoint y: 624, endPoint x: 629, endPoint y: 622, distance: 53.9
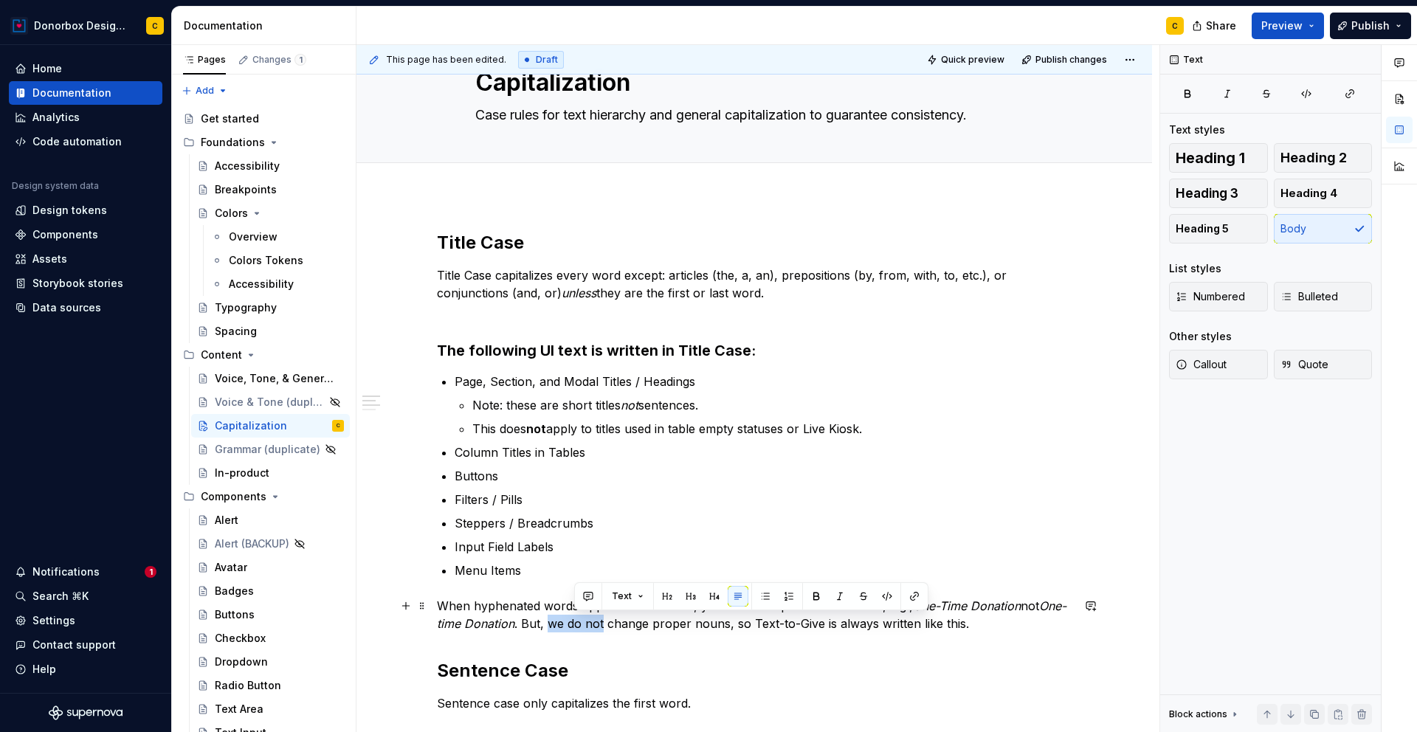
click at [629, 622] on p "When hyphenated words appear in Title Case, you should capitalize each word, e.…" at bounding box center [754, 614] width 635 height 35
click at [727, 620] on p "When hyphenated words appear in Title Case, you should capitalize each word, e.…" at bounding box center [754, 614] width 635 height 35
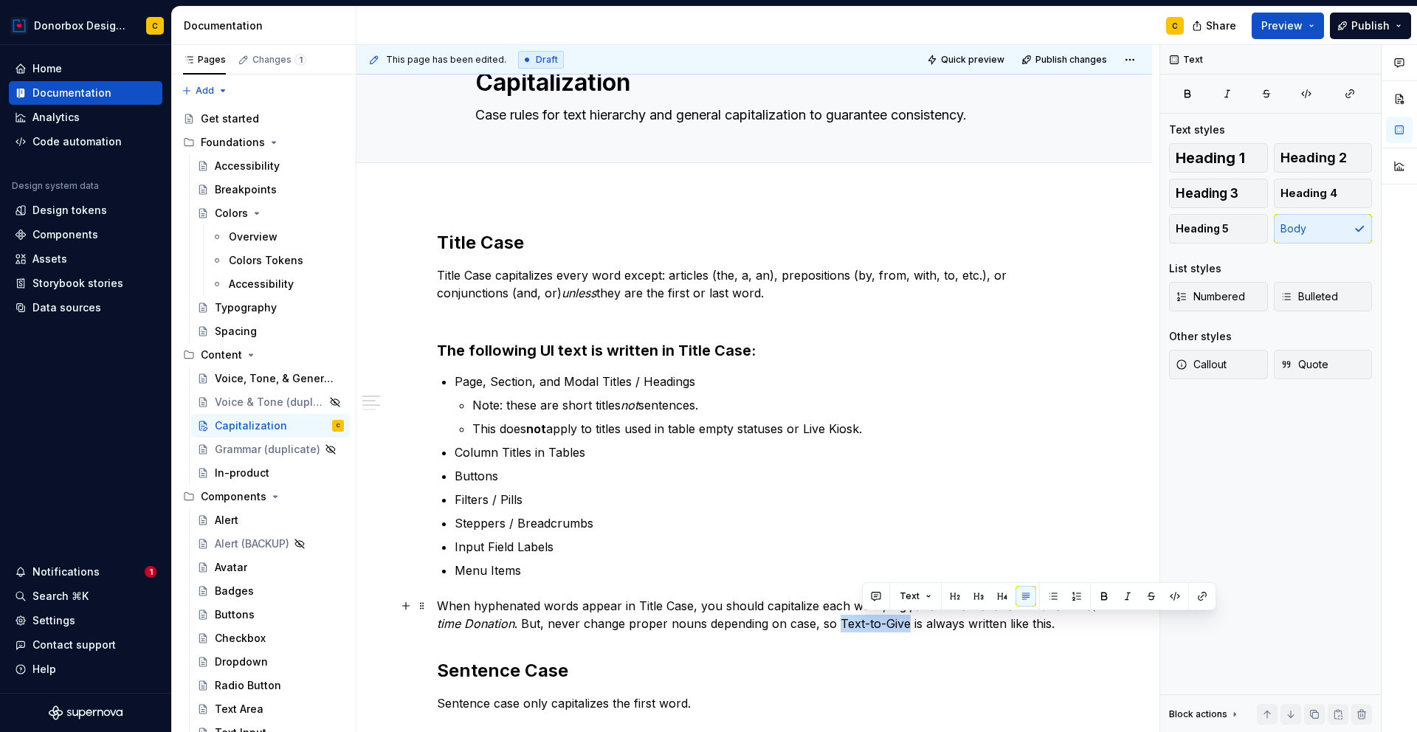
drag, startPoint x: 863, startPoint y: 622, endPoint x: 931, endPoint y: 622, distance: 68.6
click at [931, 622] on p "When hyphenated words appear in Title Case, you should capitalize each word, e.…" at bounding box center [754, 614] width 635 height 35
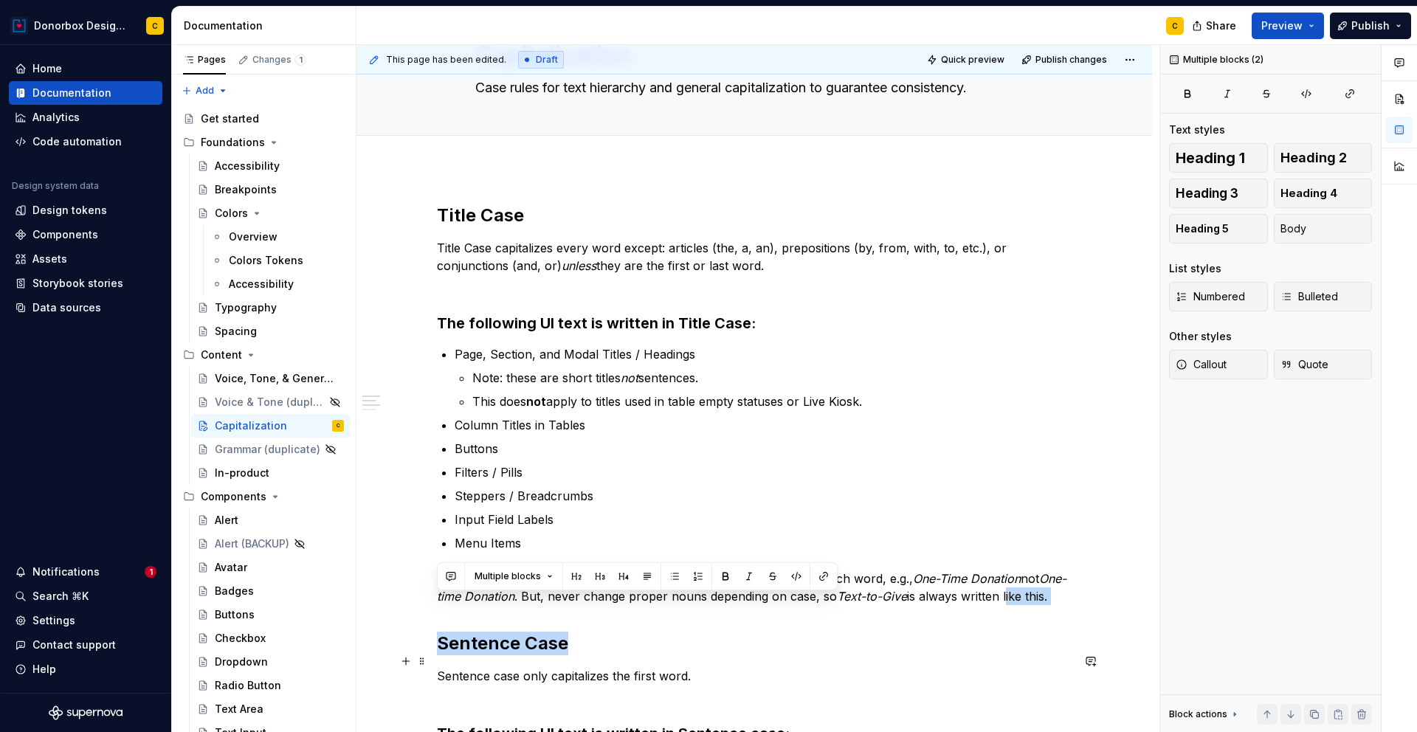
scroll to position [106, 0]
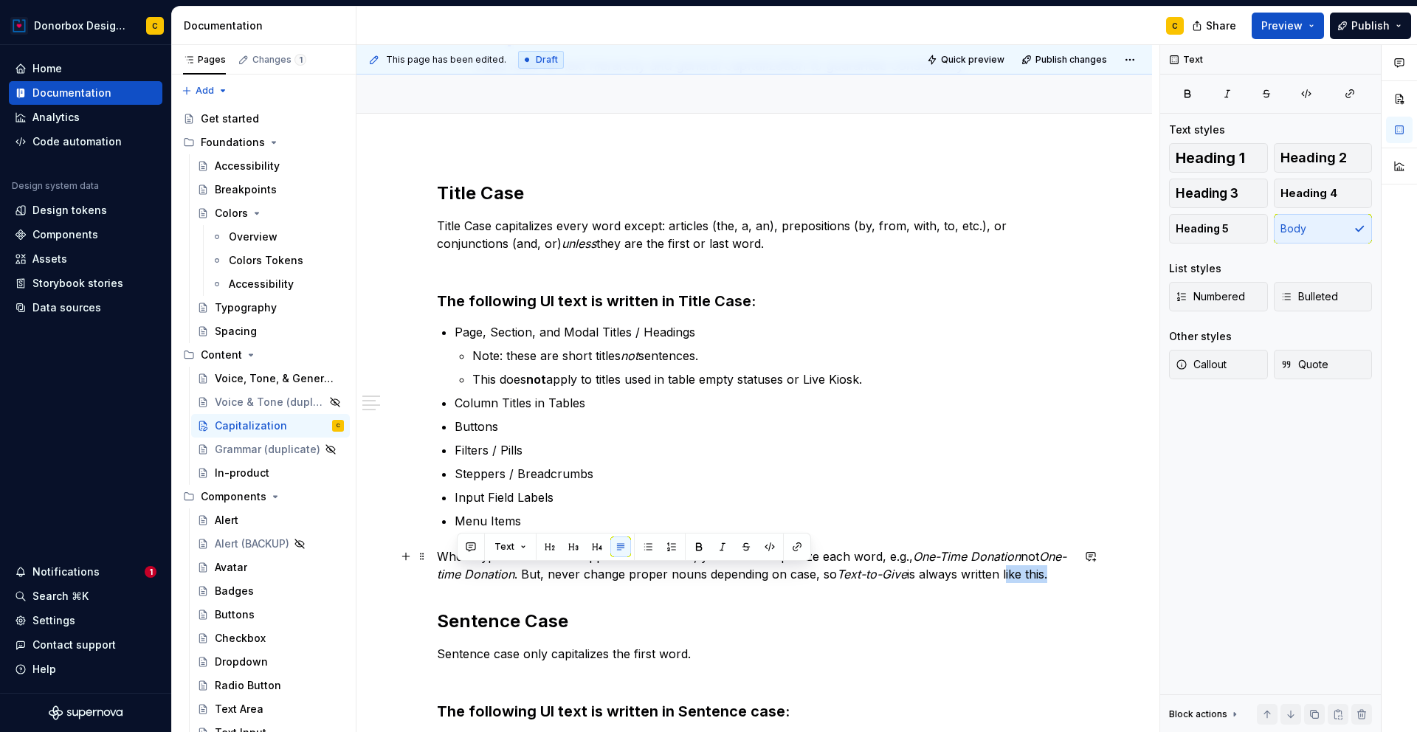
drag, startPoint x: 1030, startPoint y: 620, endPoint x: 454, endPoint y: 588, distance: 577.3
click at [454, 583] on p "When hyphenated words appear in Title Case, you should capitalize each word, e.…" at bounding box center [754, 565] width 635 height 35
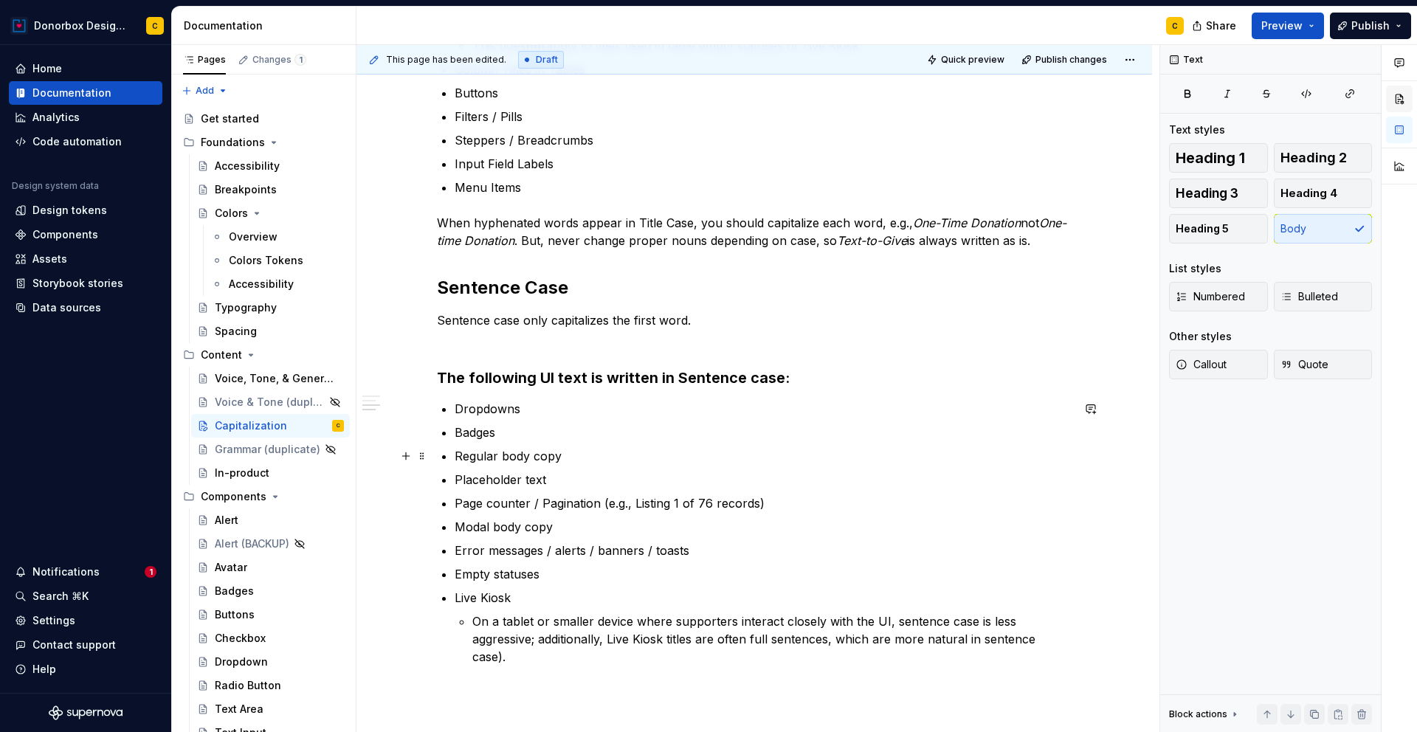
scroll to position [628, 0]
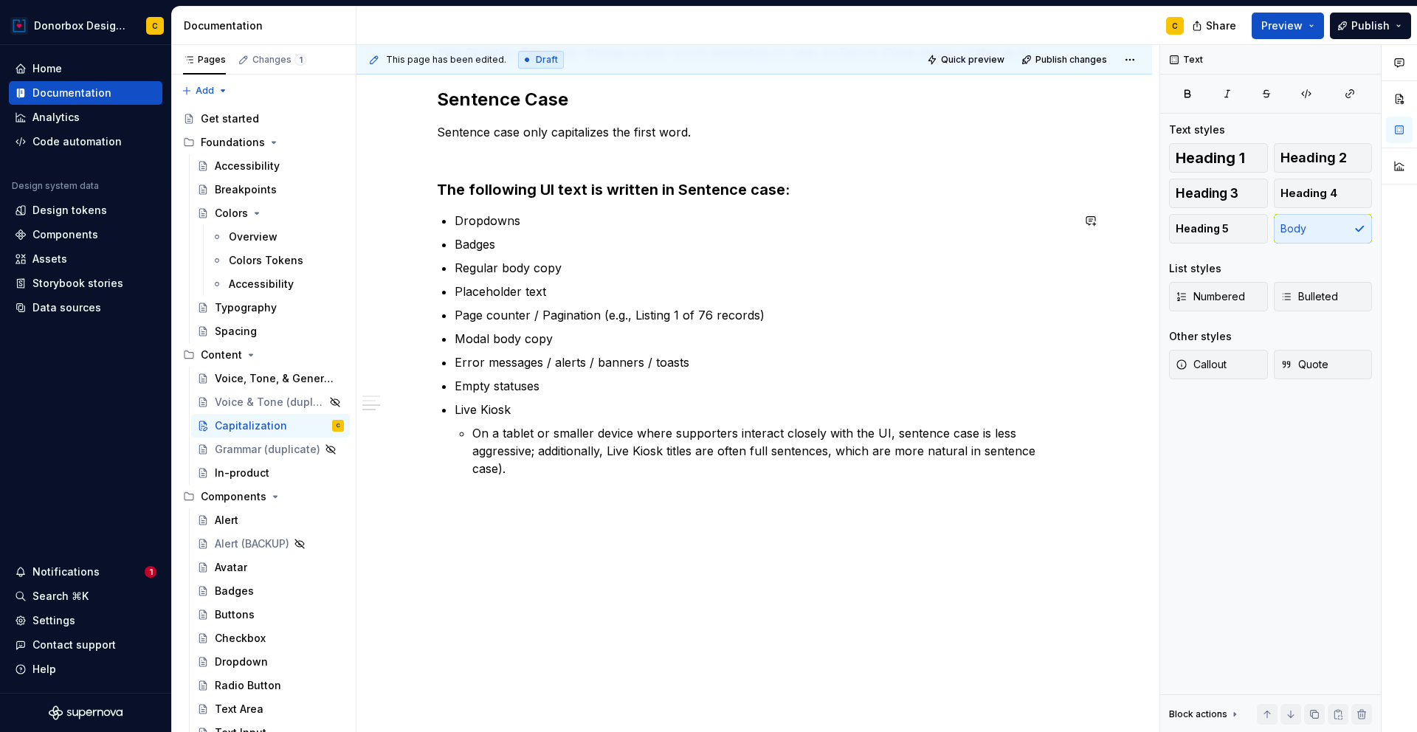
click at [492, 552] on div "Title Case Title Case capitalizes every word except: articles (the, a, an), pre…" at bounding box center [754, 187] width 796 height 1126
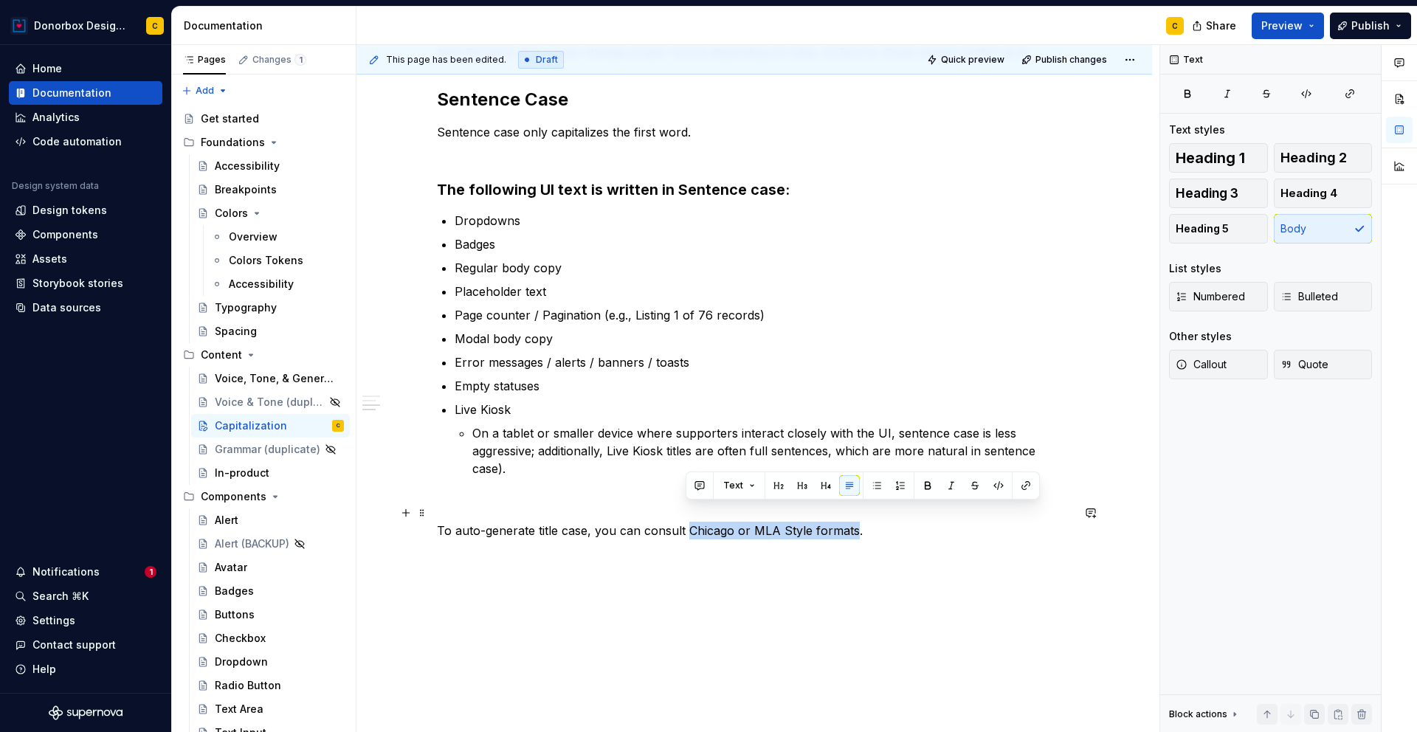
drag, startPoint x: 686, startPoint y: 514, endPoint x: 851, endPoint y: 506, distance: 164.8
click at [851, 522] on p "To auto-generate title case, you can consult Chicago or MLA Style formats." at bounding box center [754, 531] width 635 height 18
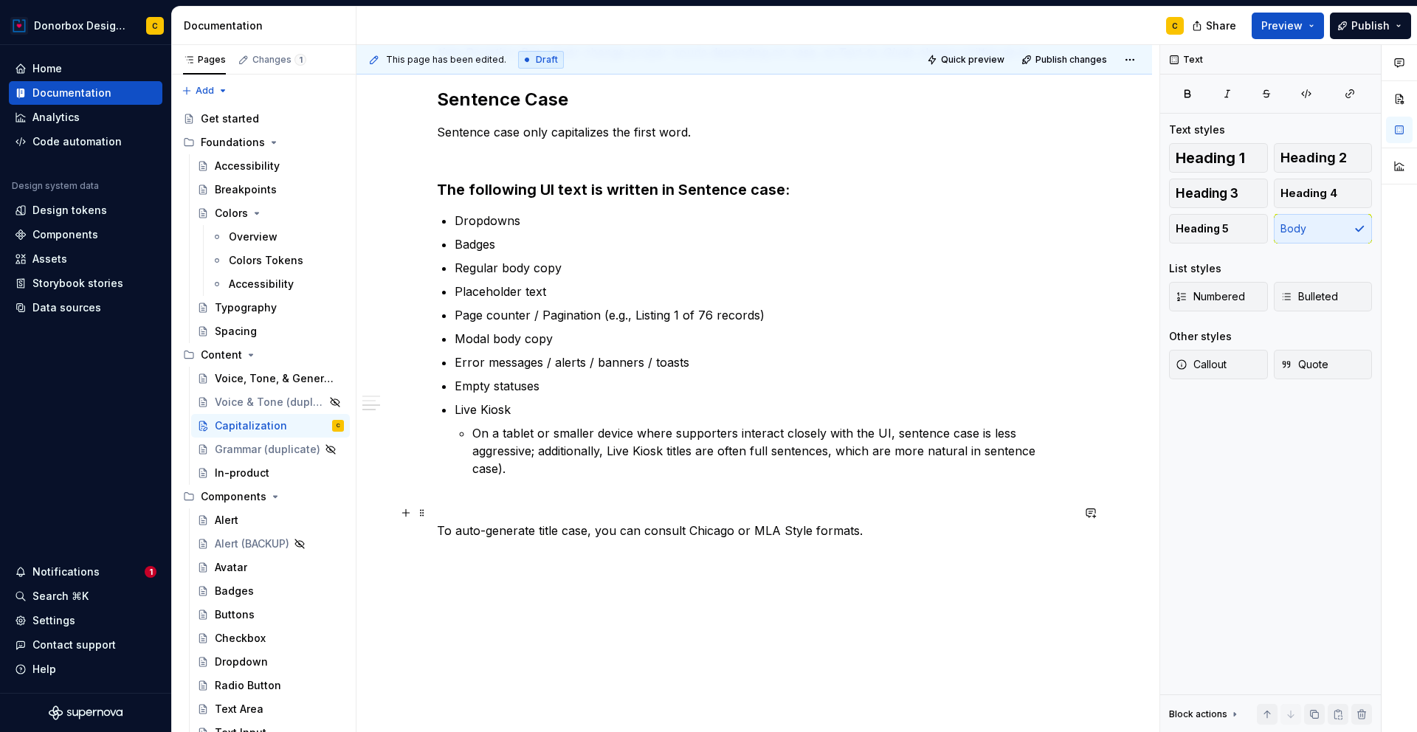
click at [692, 522] on p "To auto-generate title case, you can consult Chicago or MLA Style formats." at bounding box center [754, 531] width 635 height 18
drag, startPoint x: 687, startPoint y: 515, endPoint x: 806, endPoint y: 511, distance: 118.9
click at [806, 522] on p "To auto-generate title case, you can consult Chicago or MLA Style formats." at bounding box center [754, 531] width 635 height 18
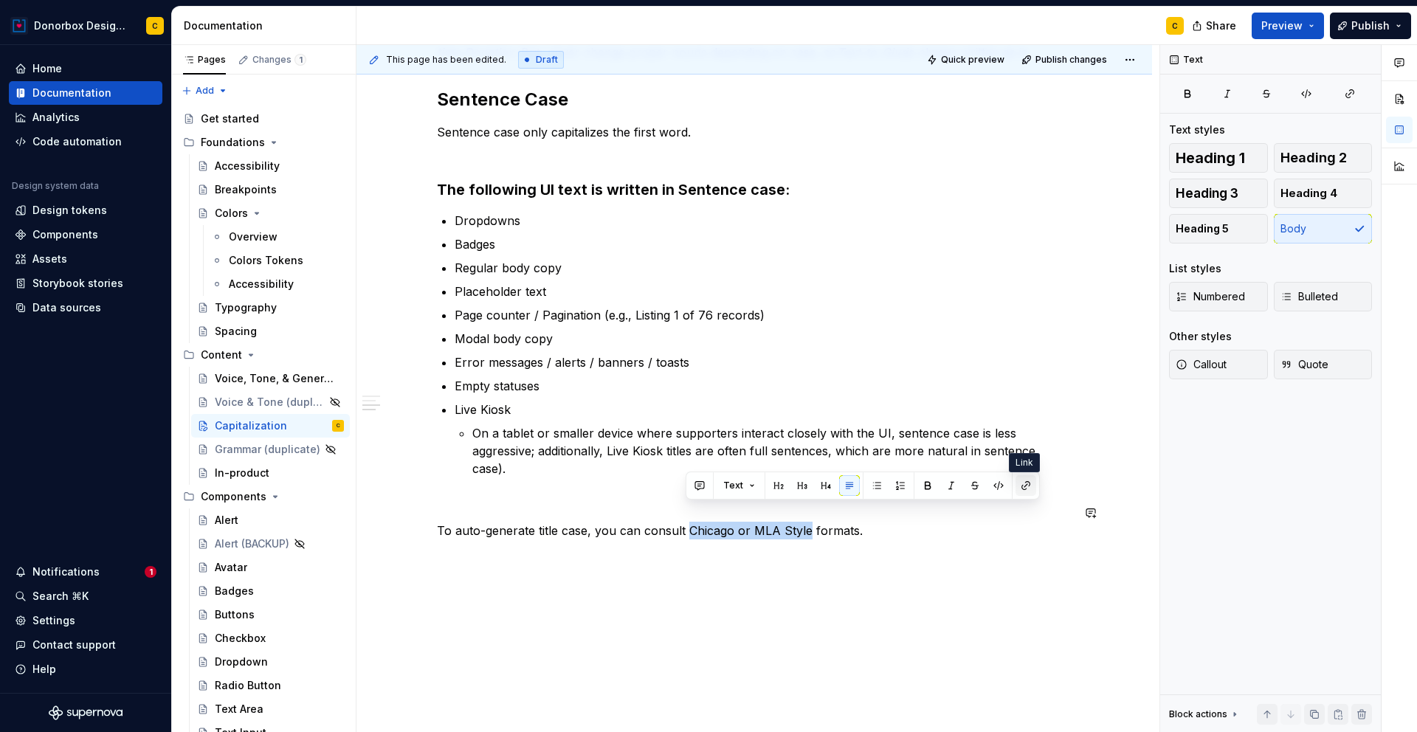
click at [1019, 486] on button "button" at bounding box center [1026, 485] width 21 height 21
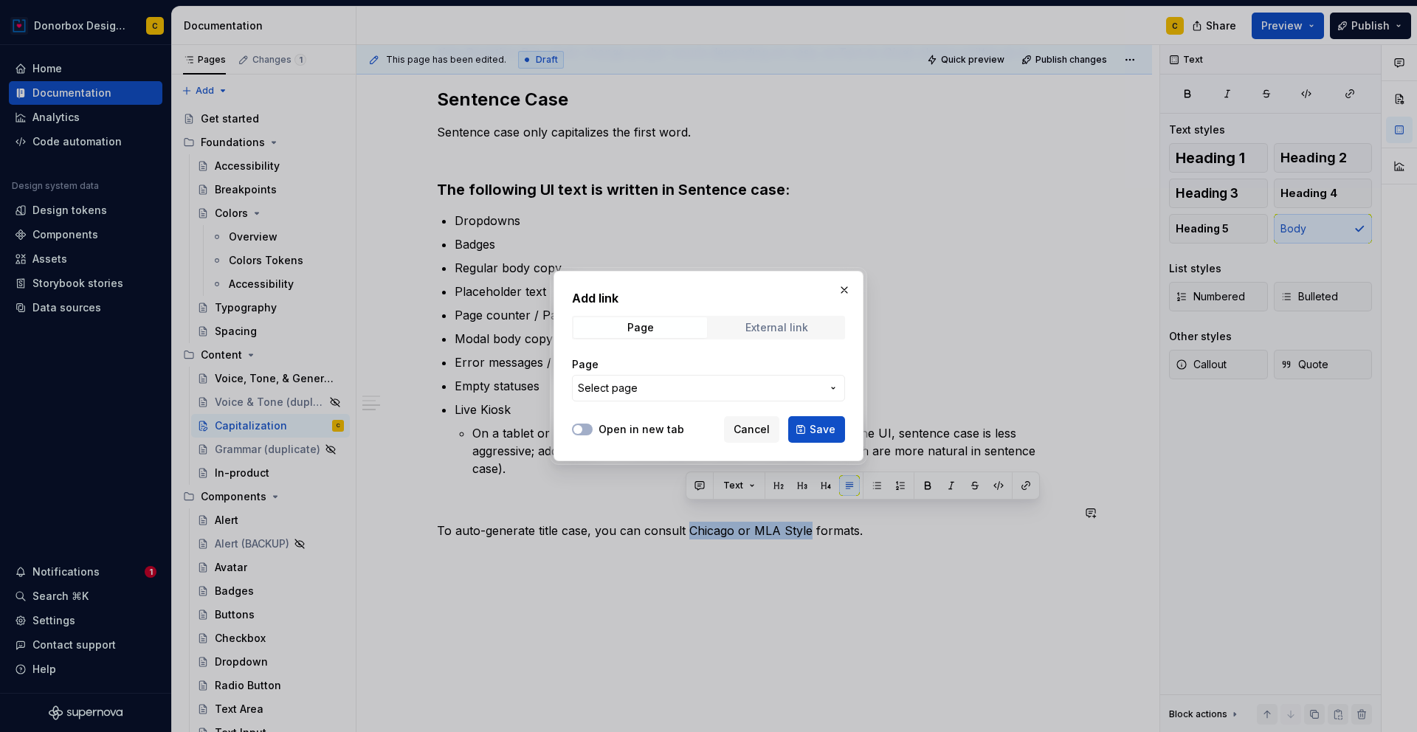
click at [740, 319] on span "External link" at bounding box center [777, 327] width 134 height 21
click at [626, 397] on input "URL" at bounding box center [708, 388] width 273 height 27
paste input "[URL][DOMAIN_NAME]"
click at [600, 428] on label "Open in new tab" at bounding box center [642, 429] width 86 height 15
click at [593, 428] on button "Open in new tab" at bounding box center [582, 430] width 21 height 12
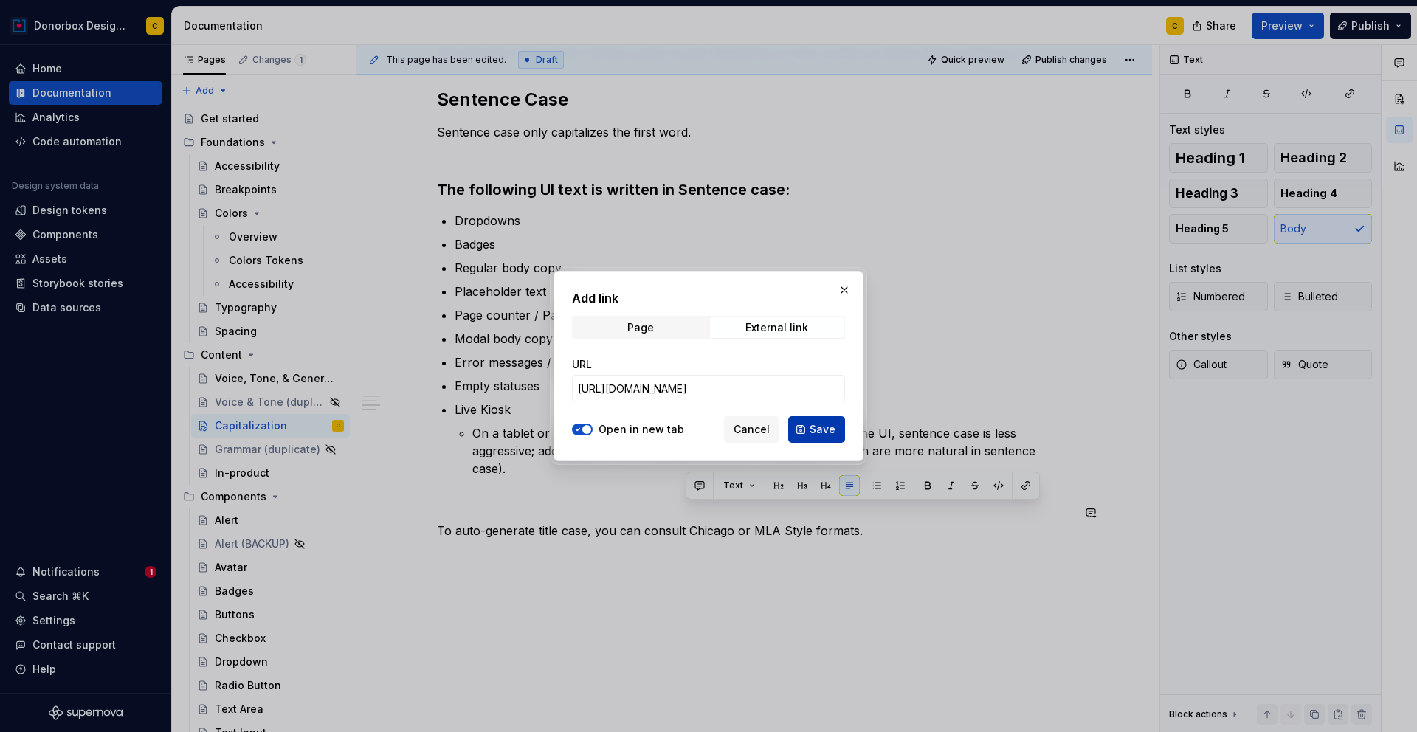
click at [822, 424] on span "Save" at bounding box center [823, 429] width 26 height 15
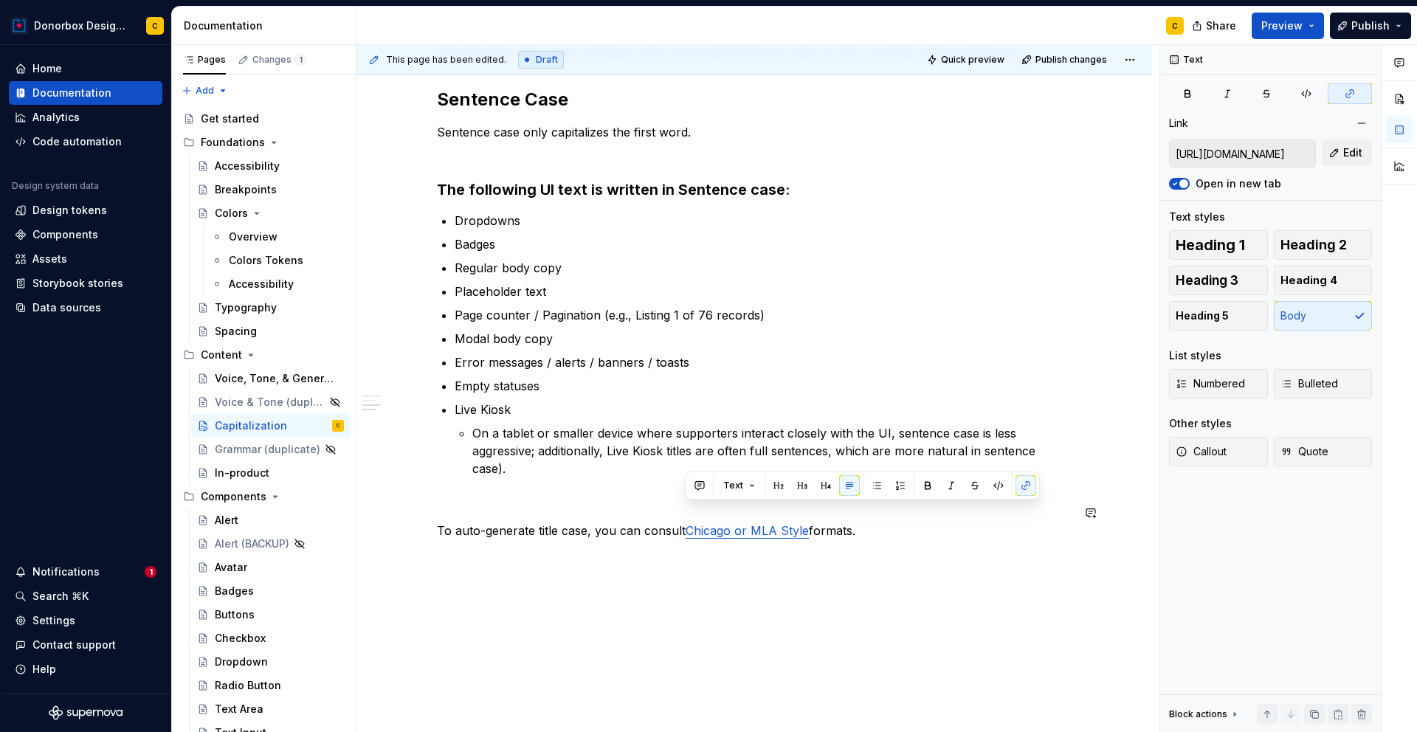
click at [886, 565] on div "Title Case Title Case capitalizes every word except: articles (the, a, an), pre…" at bounding box center [754, 200] width 796 height 1153
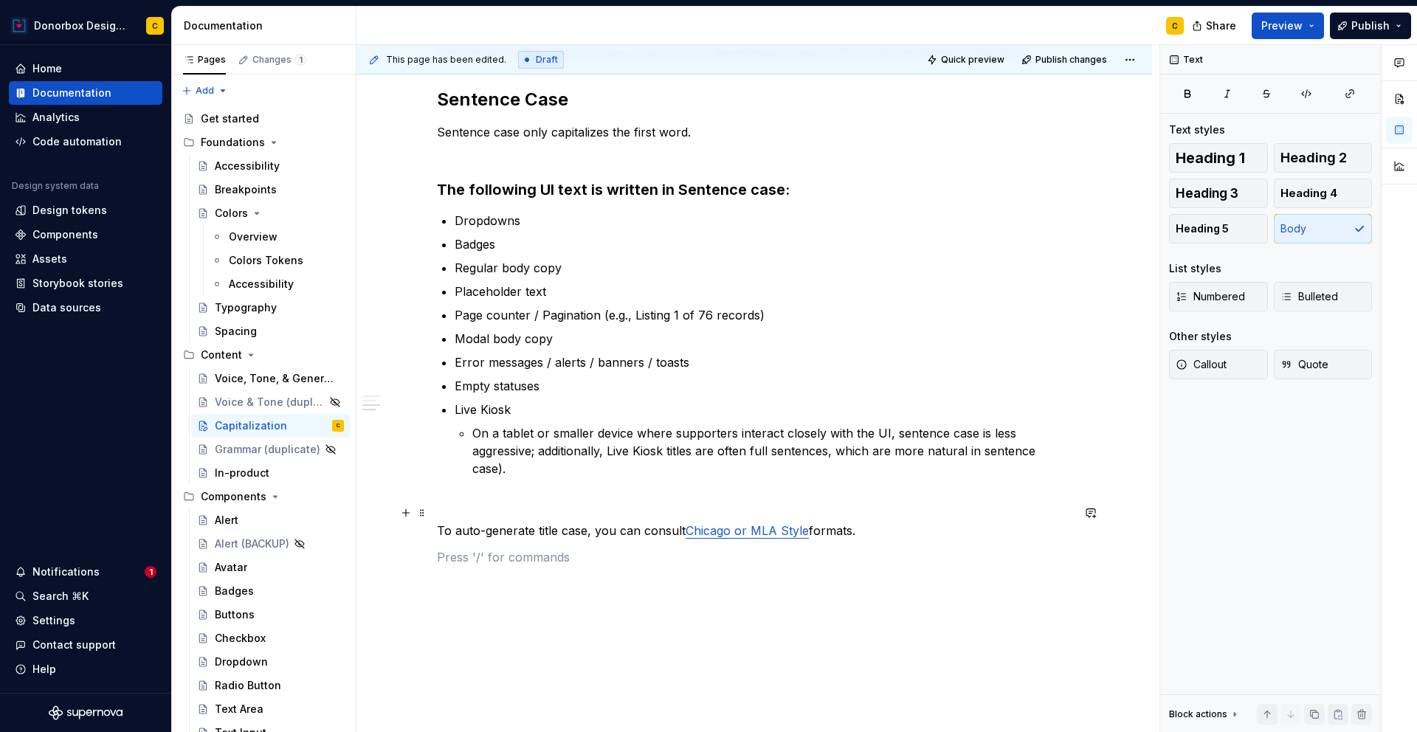
click at [893, 522] on p "To auto-generate title case, you can consult Chicago or MLA Style formats." at bounding box center [754, 531] width 635 height 18
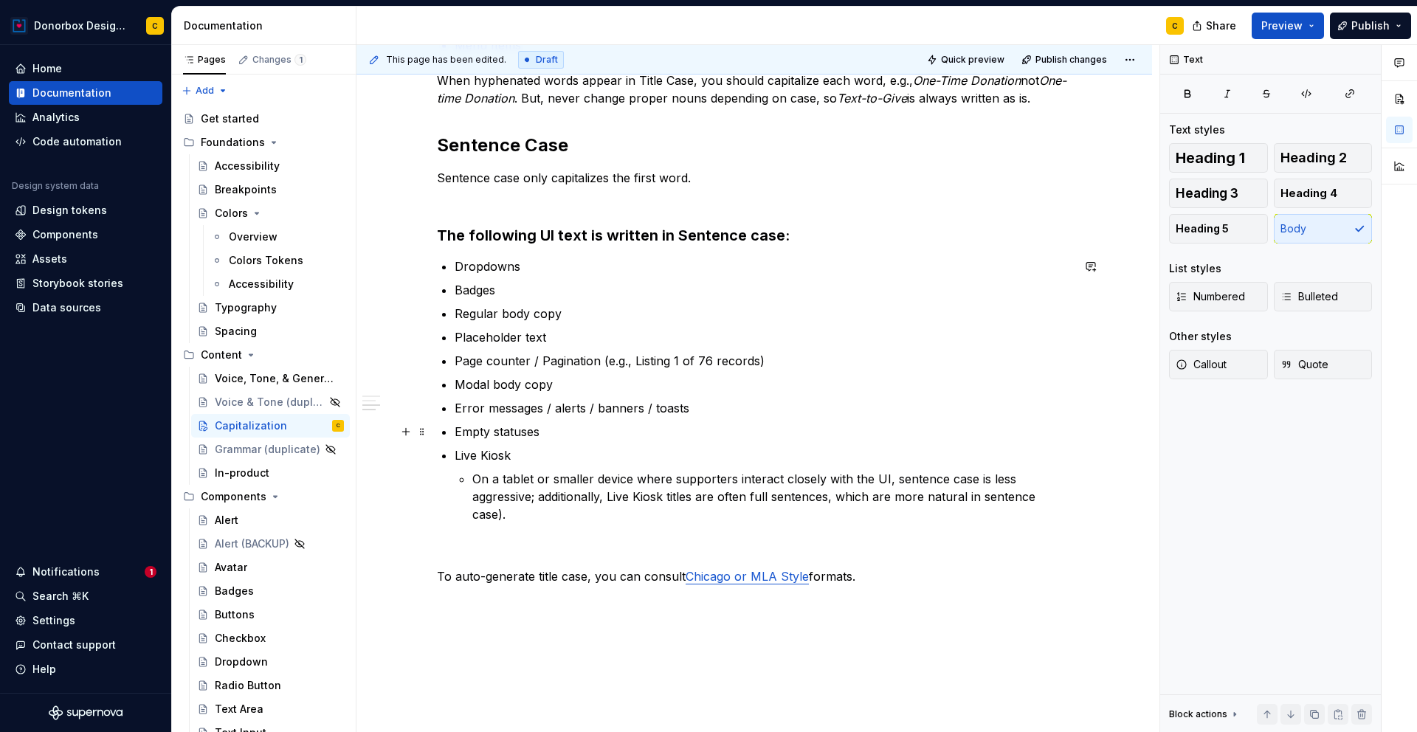
scroll to position [582, 0]
drag, startPoint x: 420, startPoint y: 558, endPoint x: 421, endPoint y: 123, distance: 435.5
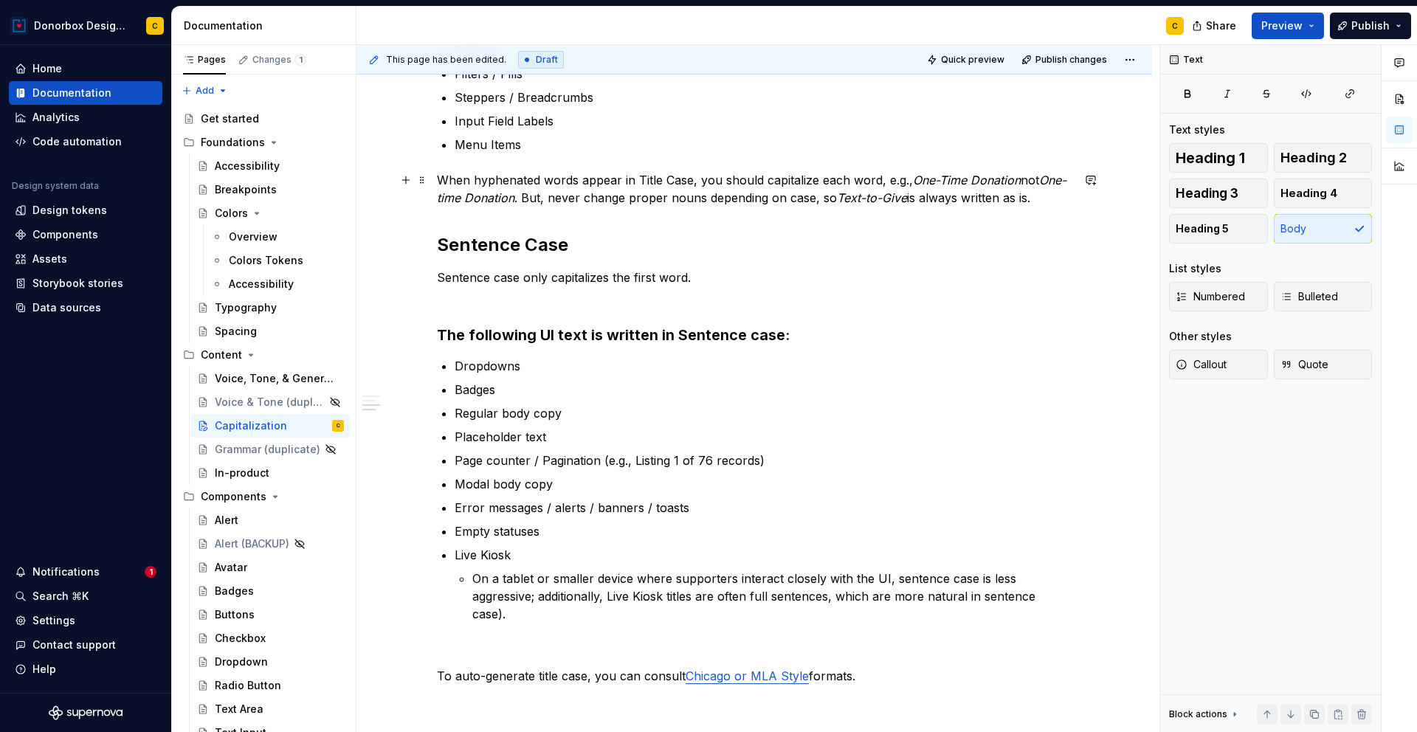
scroll to position [468, 0]
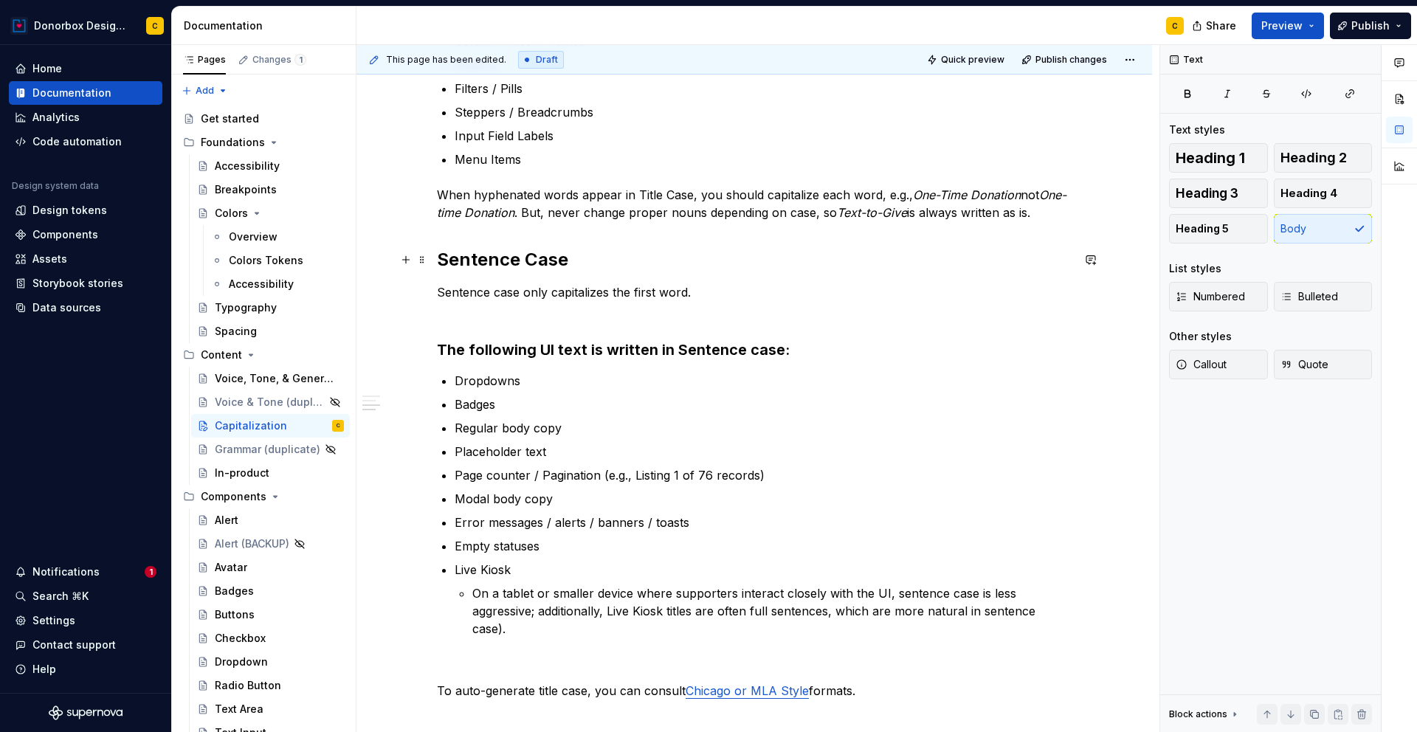
drag, startPoint x: 421, startPoint y: 563, endPoint x: 424, endPoint y: 250, distance: 313.0
click at [469, 224] on div "Title Case Title Case capitalizes every word except: articles (the, a, an), pre…" at bounding box center [754, 273] width 635 height 906
click at [458, 229] on div "Title Case Title Case capitalizes every word except: articles (the, a, an), pre…" at bounding box center [754, 273] width 635 height 906
click at [1069, 213] on p "When hyphenated words appear in Title Case, you should capitalize each word, e.…" at bounding box center [754, 203] width 635 height 35
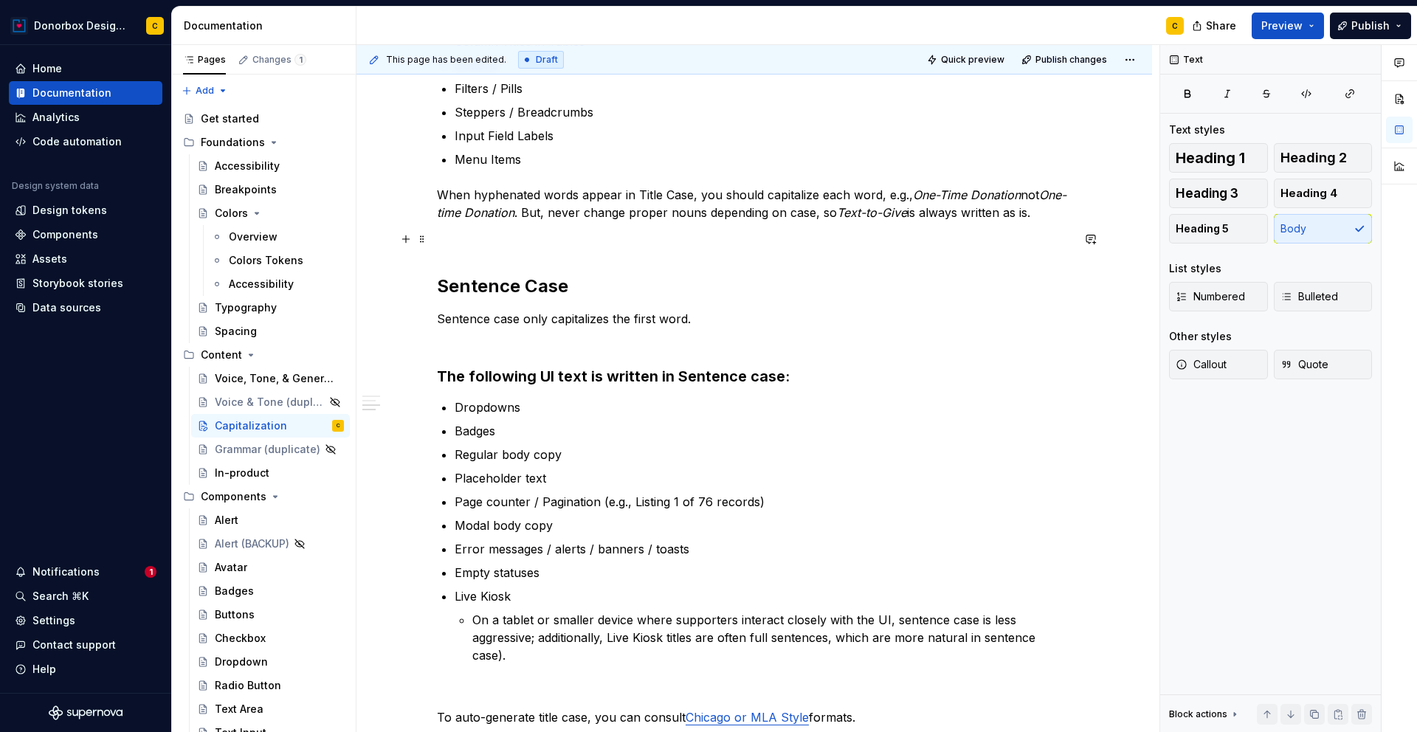
drag, startPoint x: 424, startPoint y: 698, endPoint x: 431, endPoint y: 243, distance: 455.5
drag, startPoint x: 424, startPoint y: 706, endPoint x: 453, endPoint y: 246, distance: 460.8
click at [417, 700] on span at bounding box center [422, 699] width 12 height 21
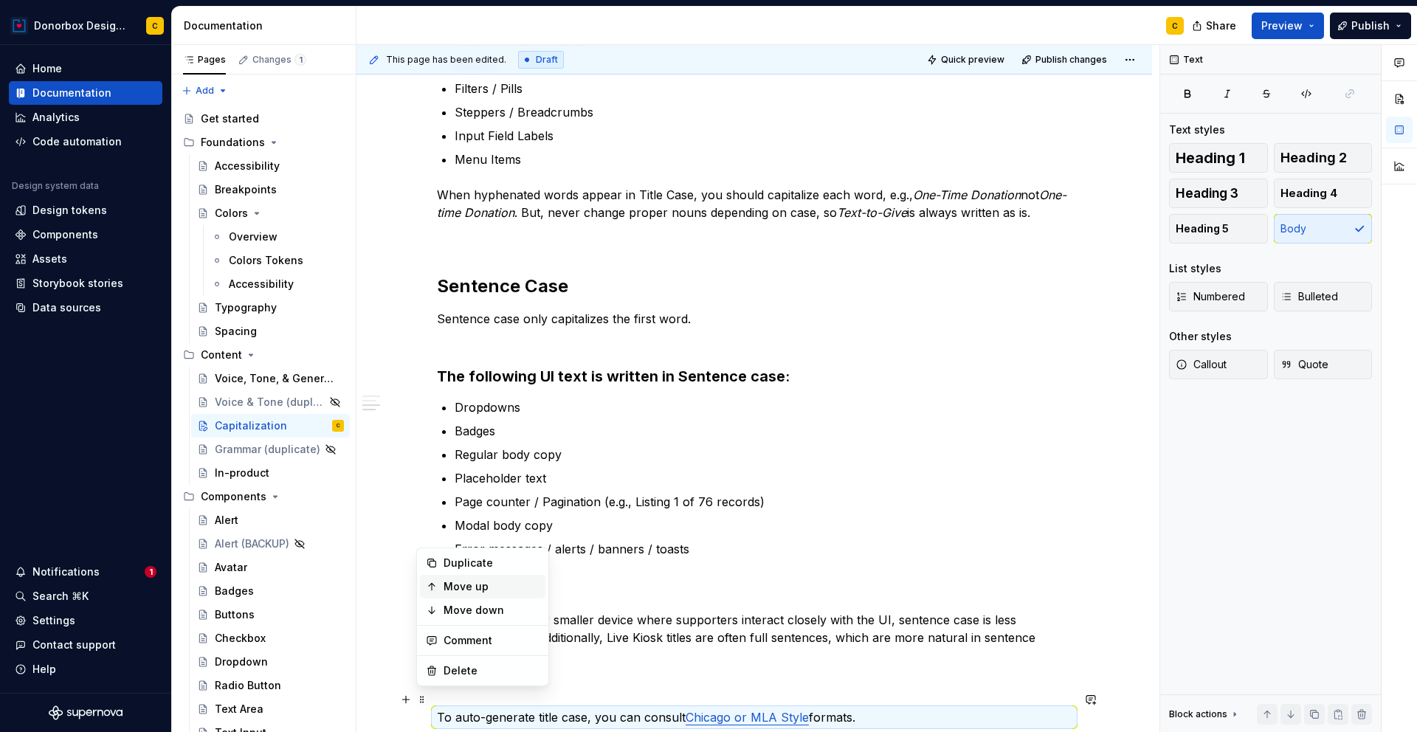
click at [456, 585] on div "Move up" at bounding box center [492, 586] width 96 height 15
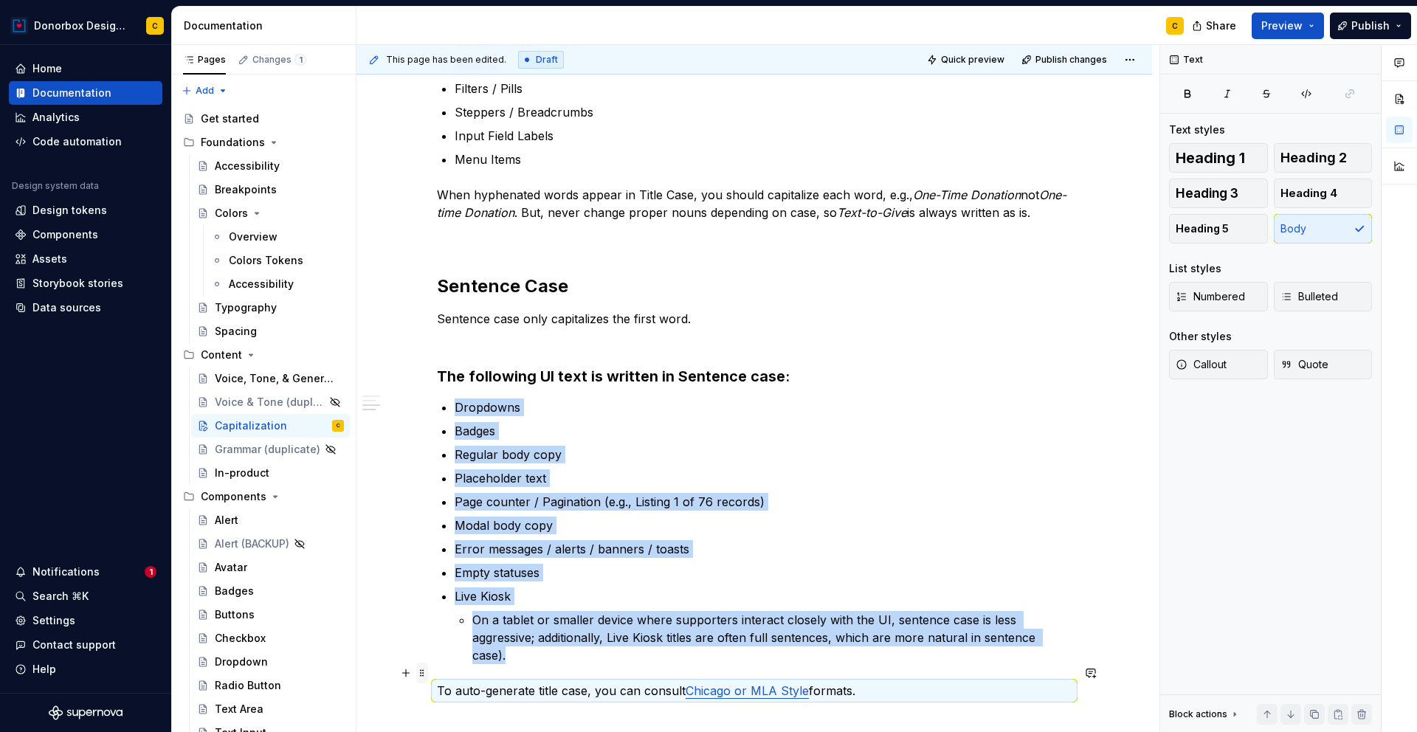
click at [424, 671] on span at bounding box center [422, 673] width 12 height 21
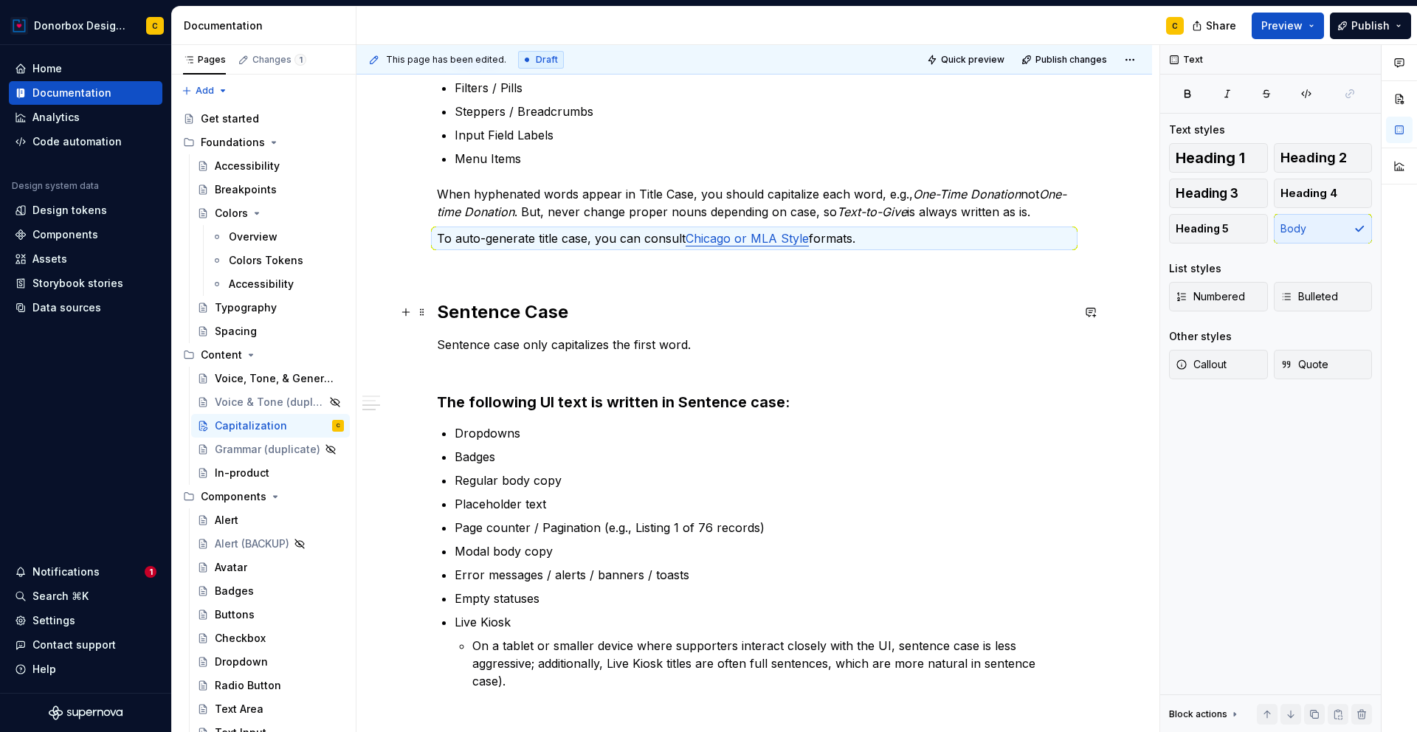
click at [486, 305] on strong "Sentence Case" at bounding box center [502, 311] width 131 height 21
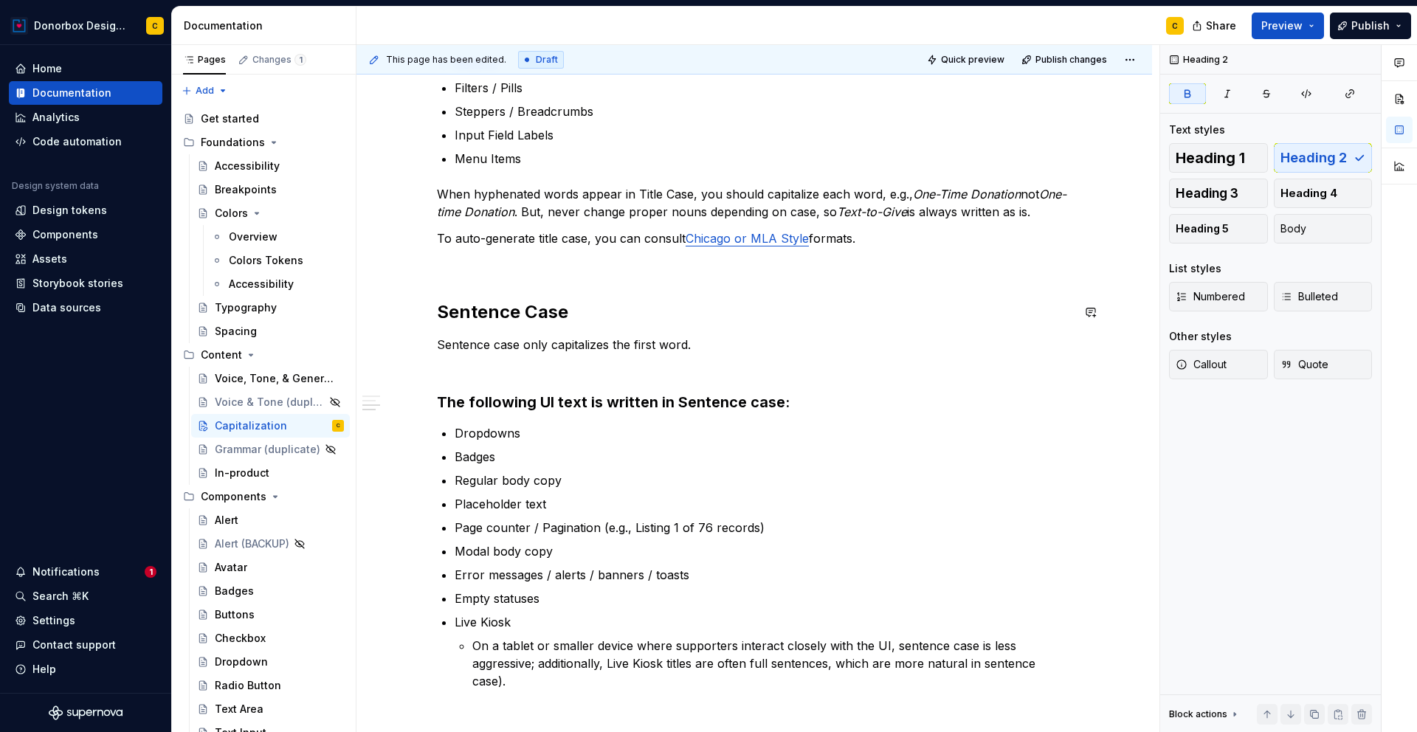
click at [485, 275] on div "Title Case Title Case capitalizes every word except: articles (the, a, an), pre…" at bounding box center [754, 285] width 635 height 933
click at [449, 266] on p at bounding box center [754, 265] width 635 height 18
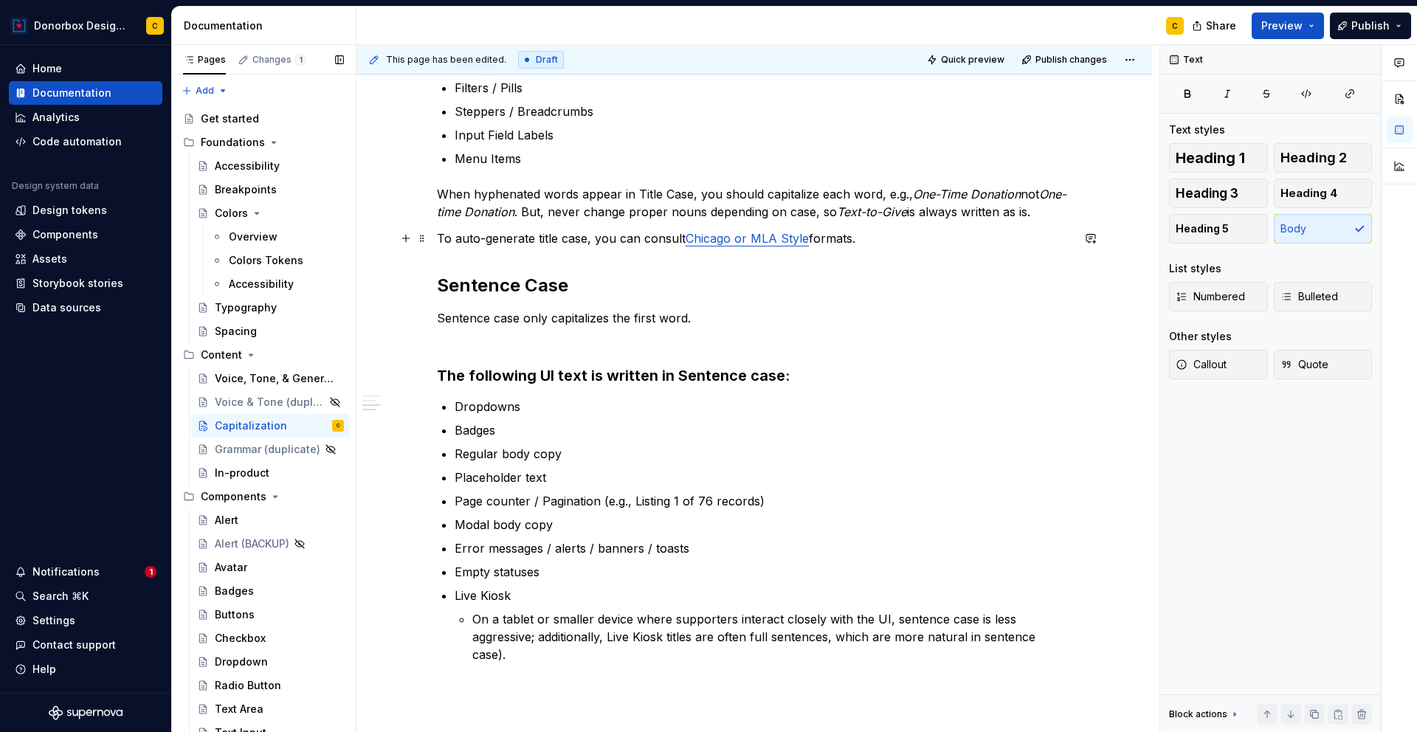
scroll to position [466, 0]
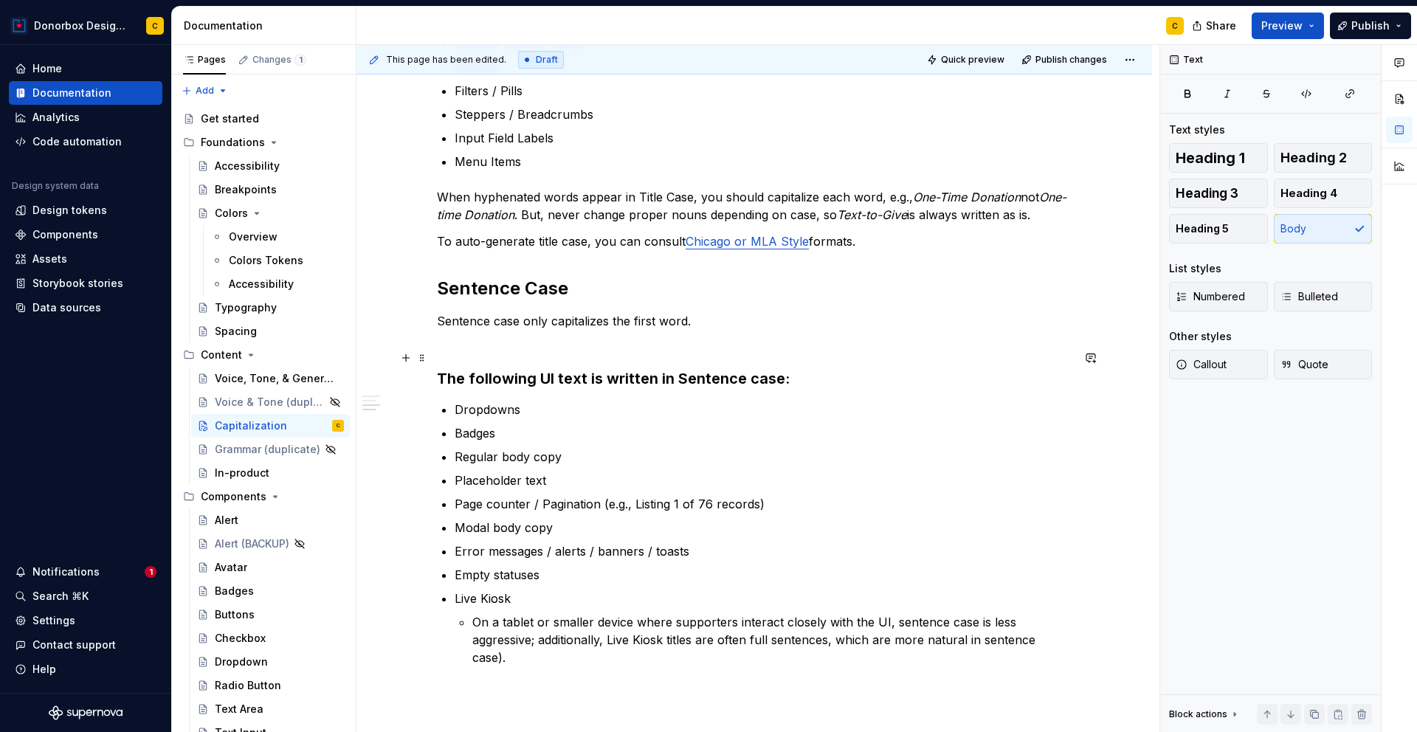
click at [476, 352] on h3 "The following UI text is written in Sentence case:" at bounding box center [754, 368] width 635 height 41
click at [1311, 230] on button "Body" at bounding box center [1323, 229] width 99 height 30
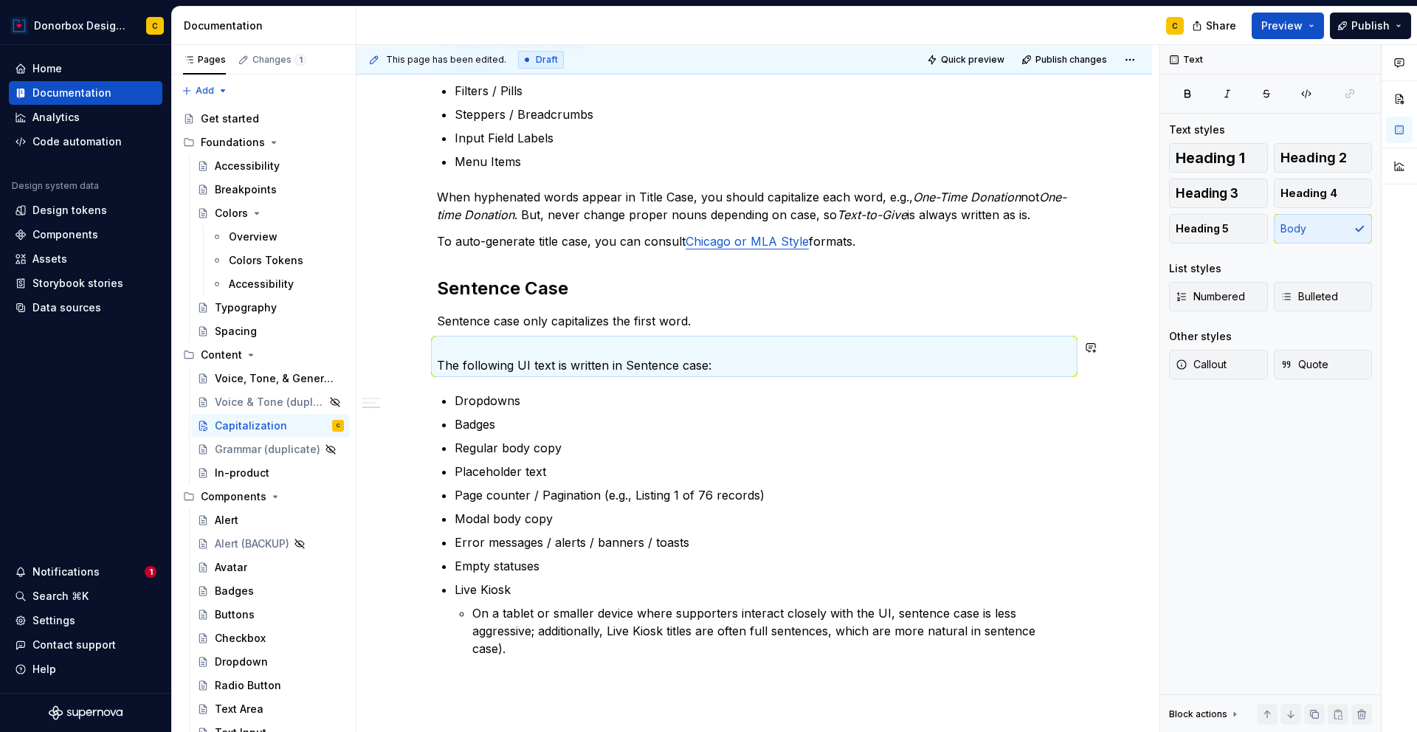
click at [489, 331] on div "Title Case Title Case capitalizes every word except: articles (the, a, an), pre…" at bounding box center [754, 271] width 635 height 898
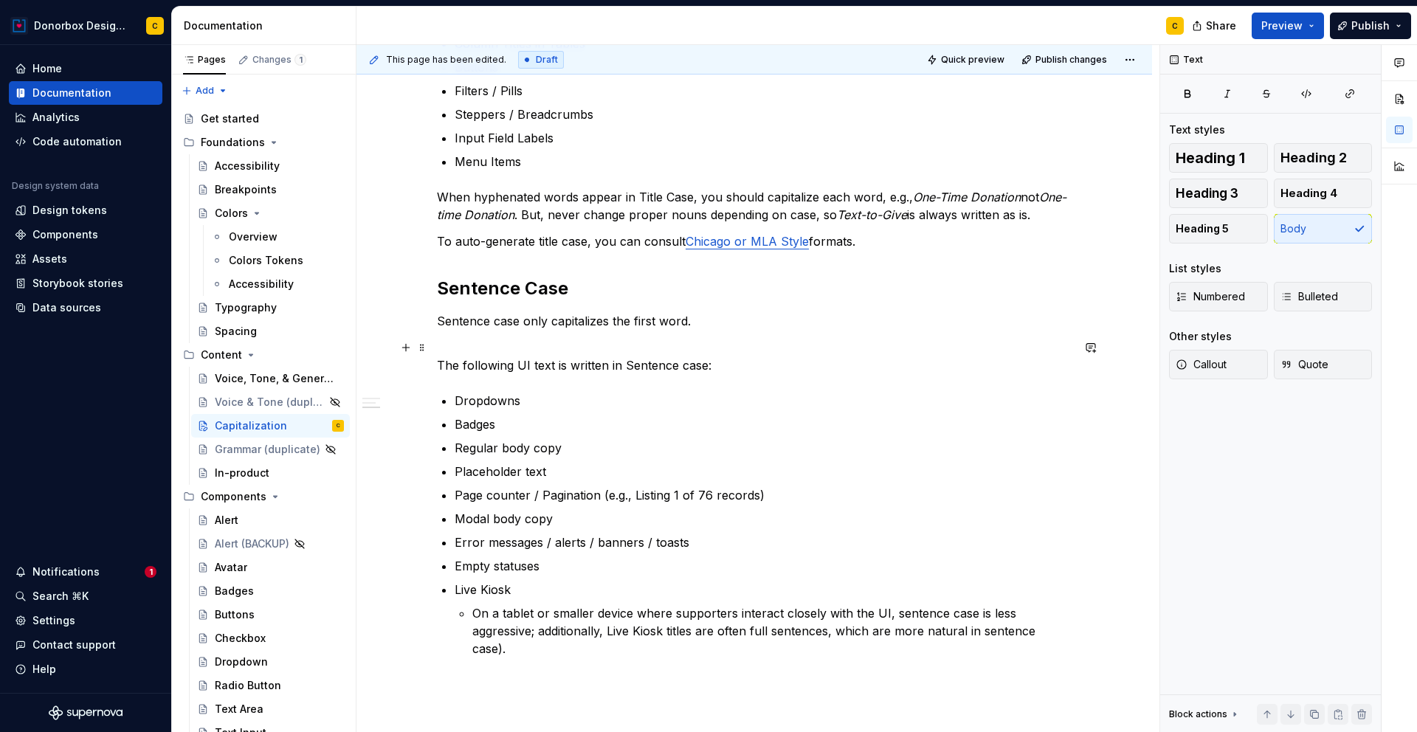
click at [451, 348] on p "The following UI text is written in Sentence case:" at bounding box center [754, 356] width 635 height 35
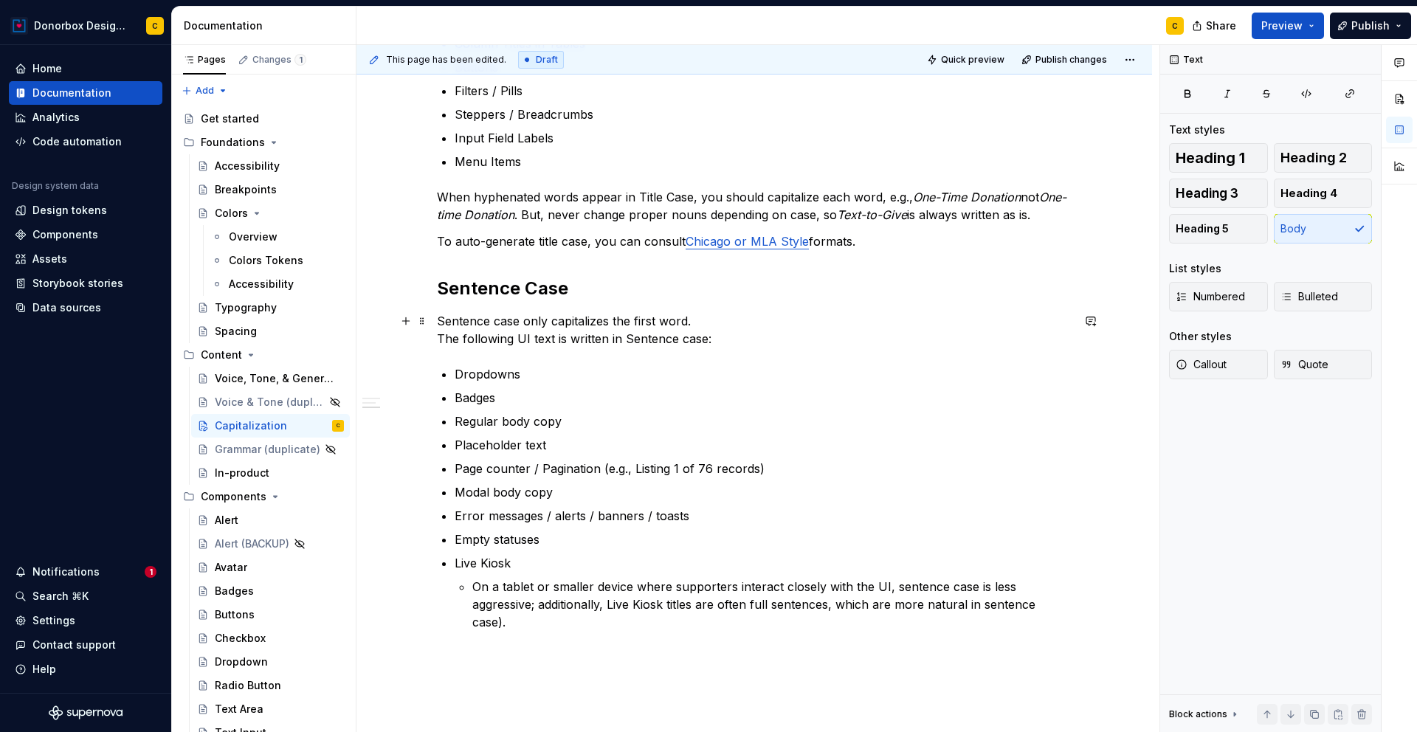
click at [439, 335] on p "Sentence case only capitalizes the first word. The following UI text is written…" at bounding box center [754, 329] width 635 height 35
click at [1236, 203] on button "Heading 3" at bounding box center [1218, 194] width 99 height 30
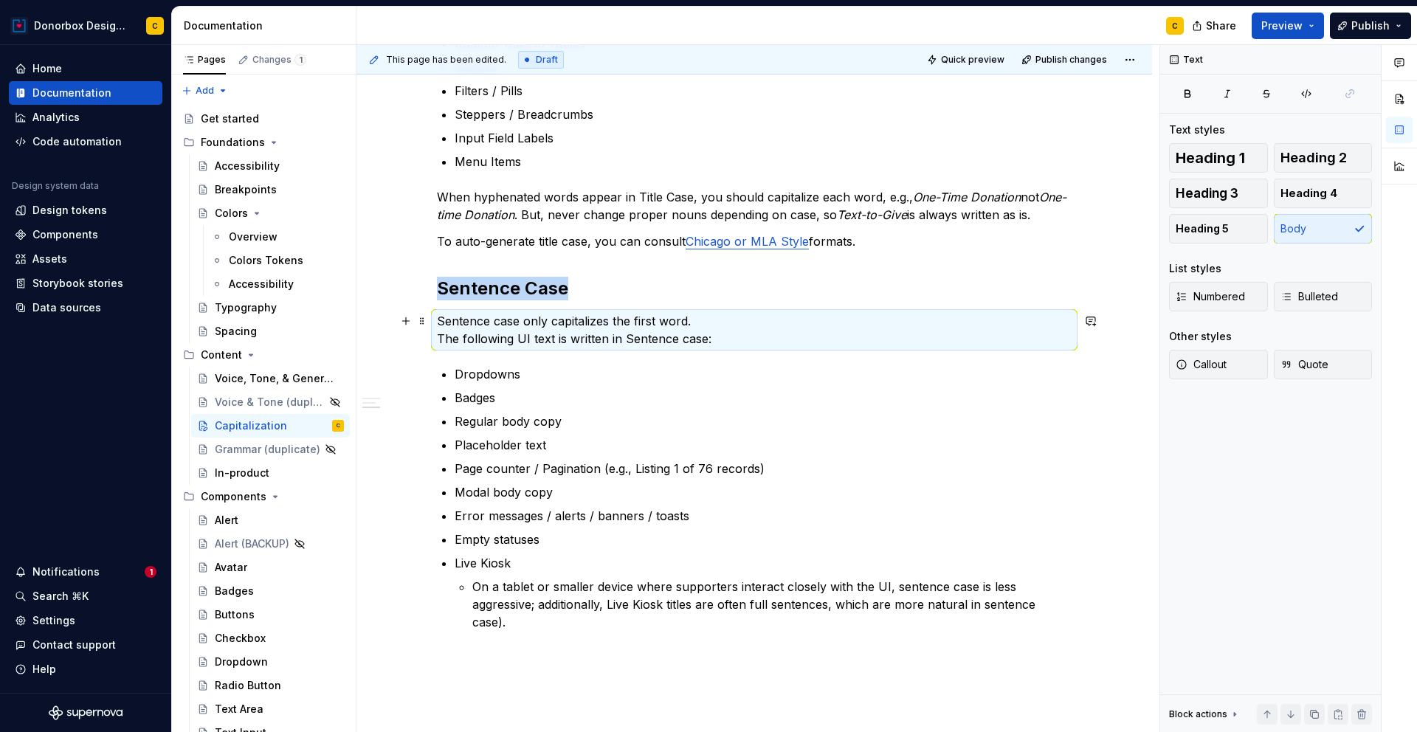
click at [440, 342] on p "Sentence case only capitalizes the first word. The following UI text is written…" at bounding box center [754, 329] width 635 height 35
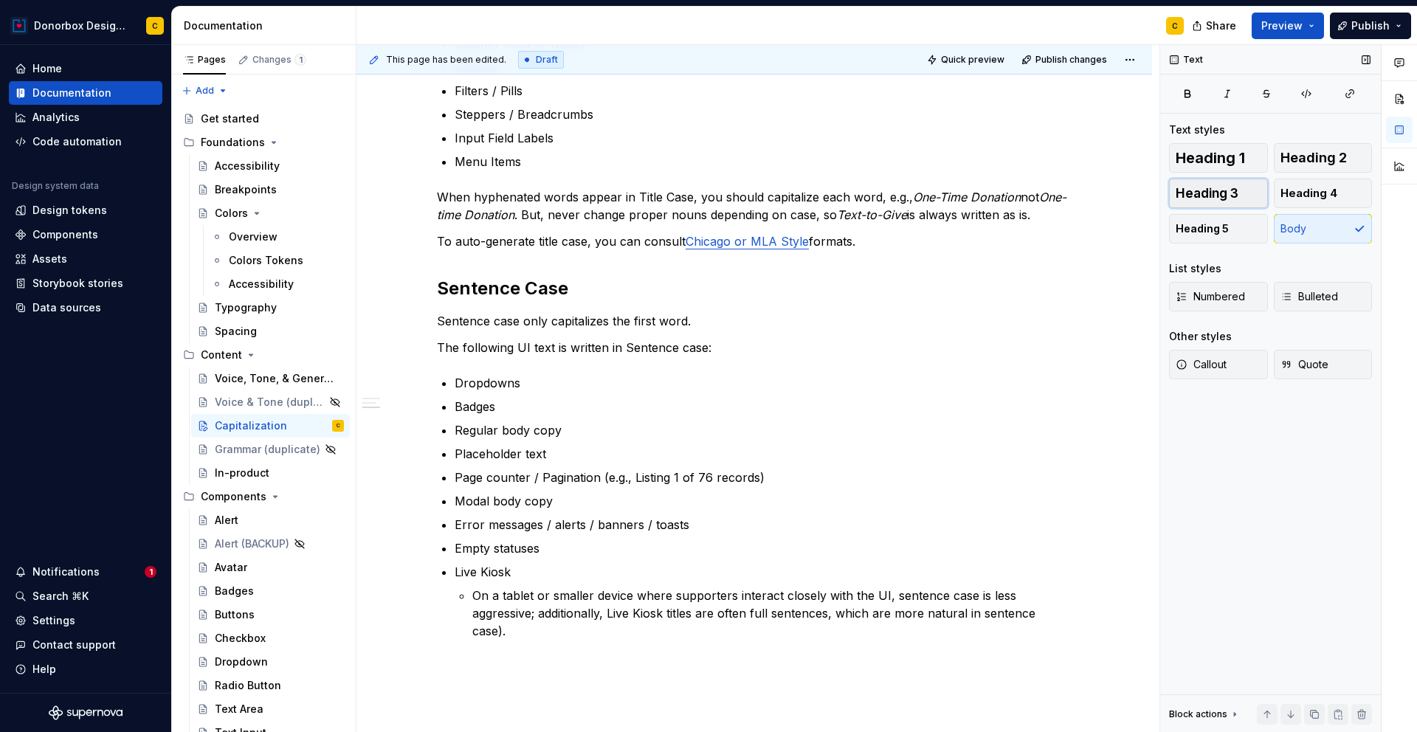
click at [1219, 202] on button "Heading 3" at bounding box center [1218, 194] width 99 height 30
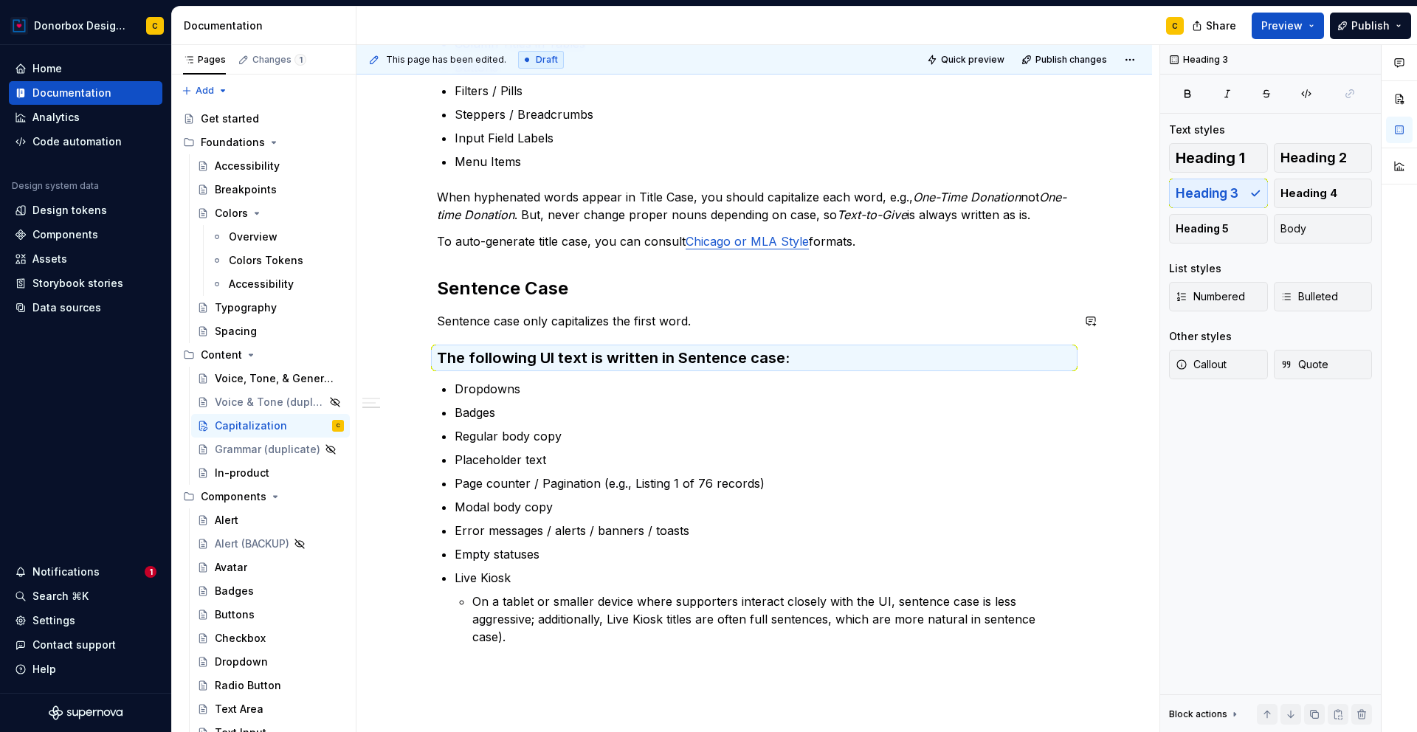
click at [770, 339] on div "Title Case Title Case capitalizes every word except: articles (the, a, an), pre…" at bounding box center [754, 265] width 635 height 886
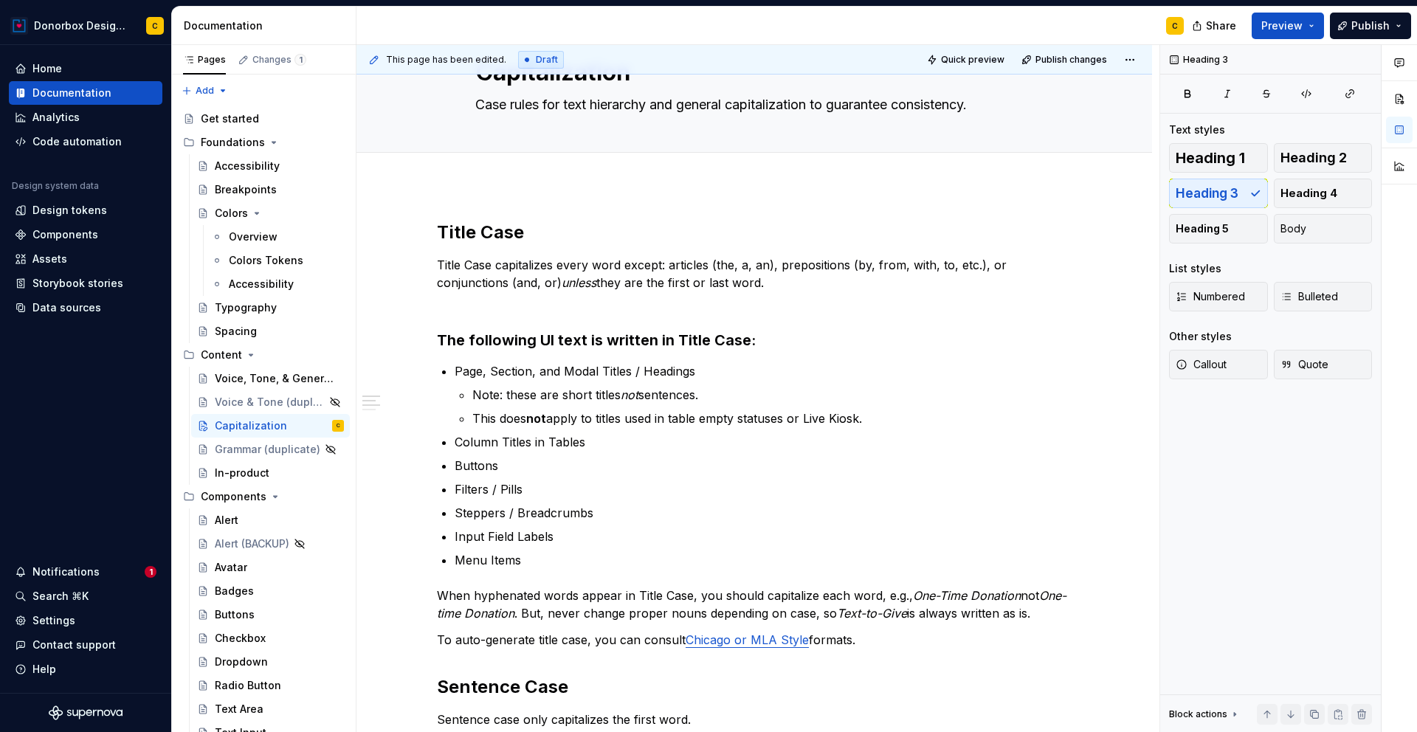
scroll to position [66, 0]
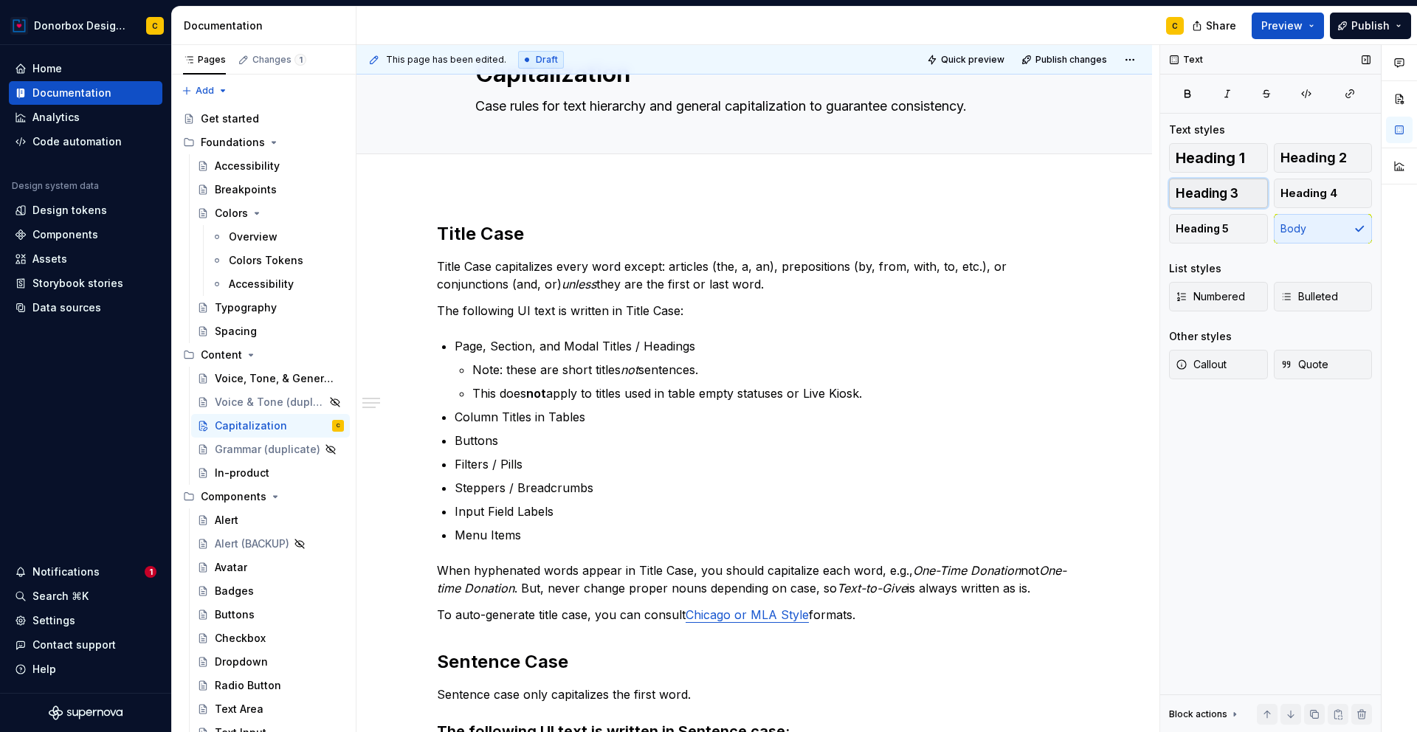
click at [1217, 188] on span "Heading 3" at bounding box center [1207, 193] width 63 height 15
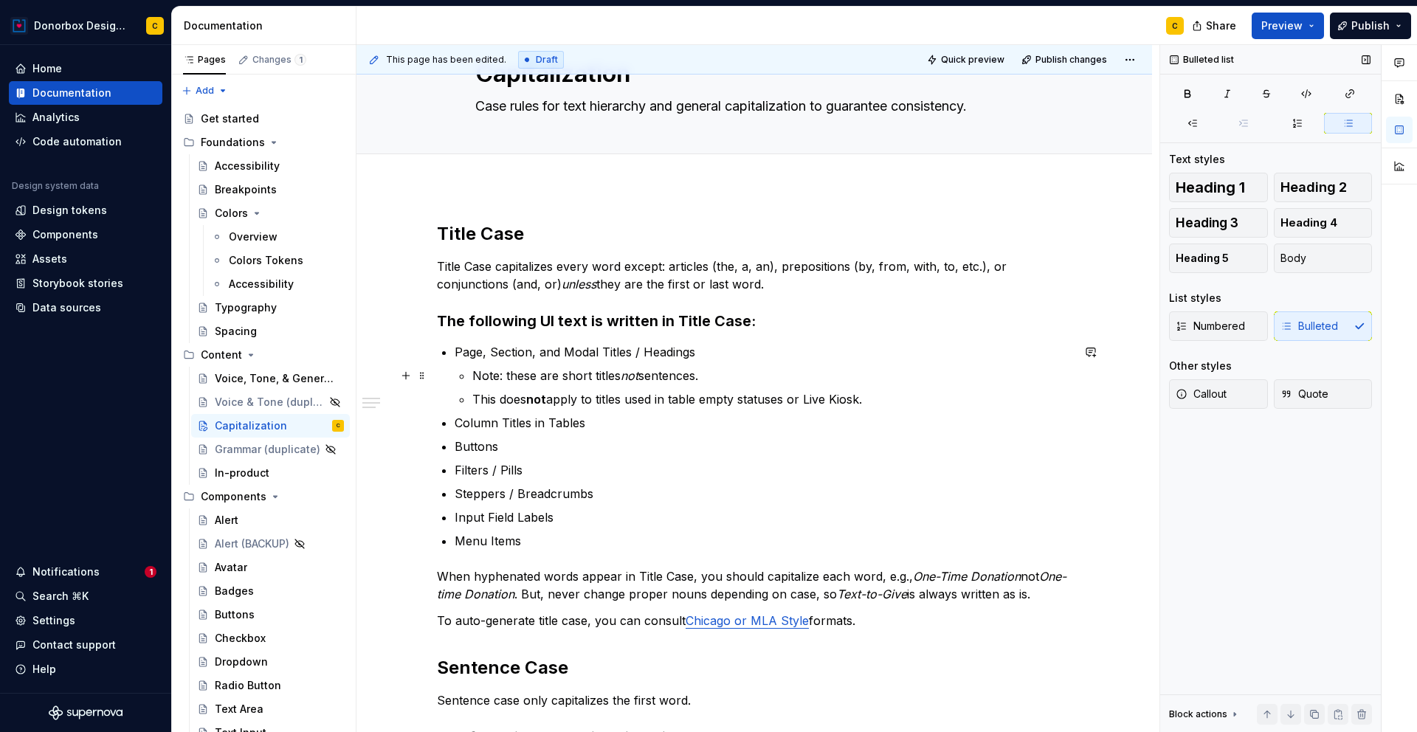
click at [819, 371] on p "Note: these are short titles not sentences." at bounding box center [771, 376] width 599 height 18
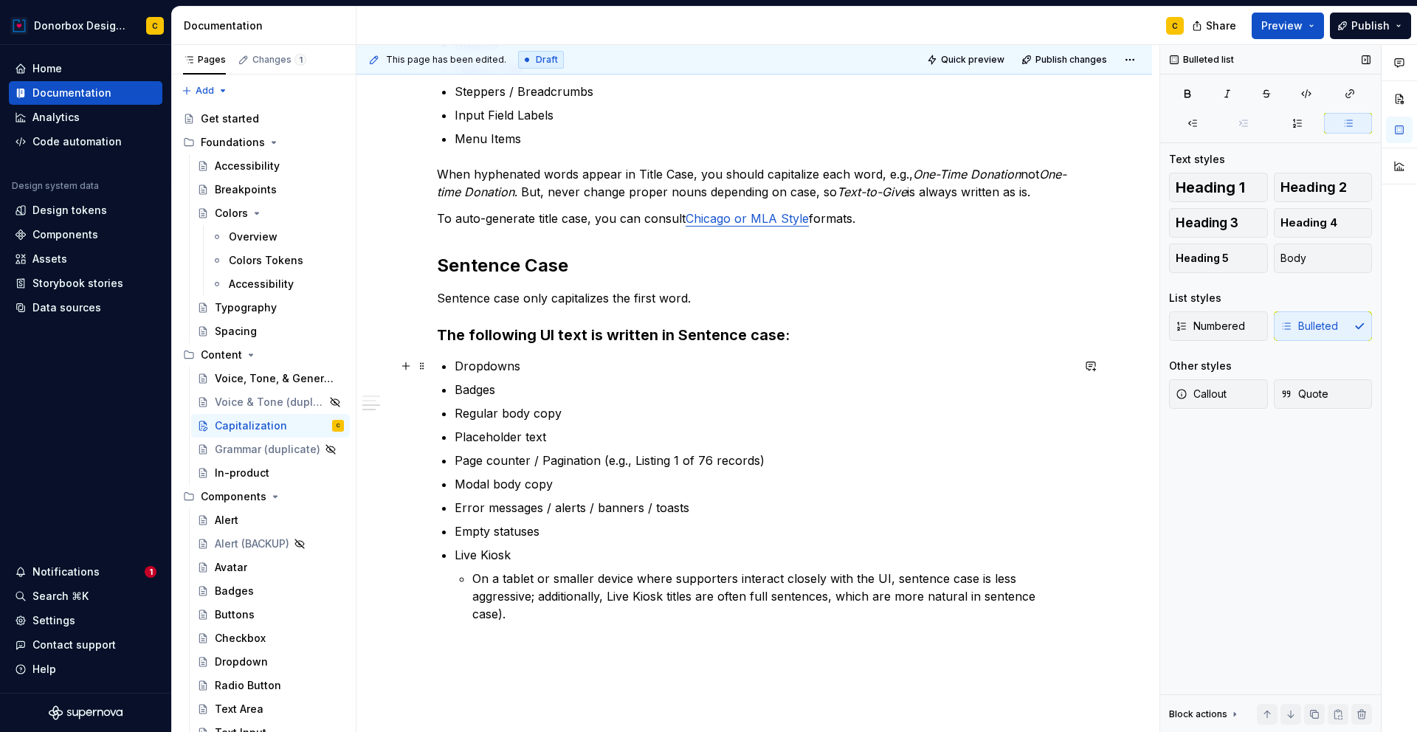
scroll to position [466, 0]
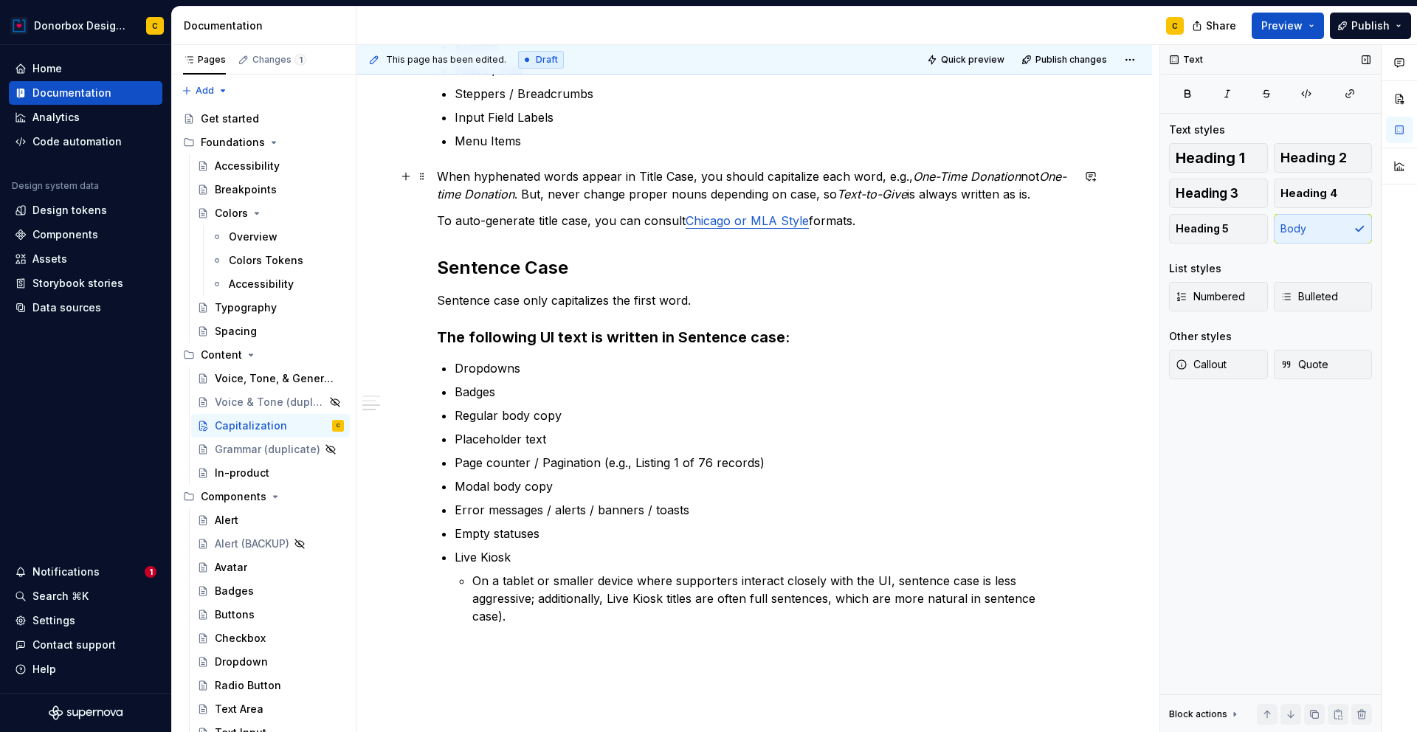
click at [593, 195] on p "When hyphenated words appear in Title Case, you should capitalize each word, e.…" at bounding box center [754, 185] width 635 height 35
click at [1055, 194] on p "When hyphenated words appear in Title Case, you should capitalize each word, e.…" at bounding box center [754, 185] width 635 height 35
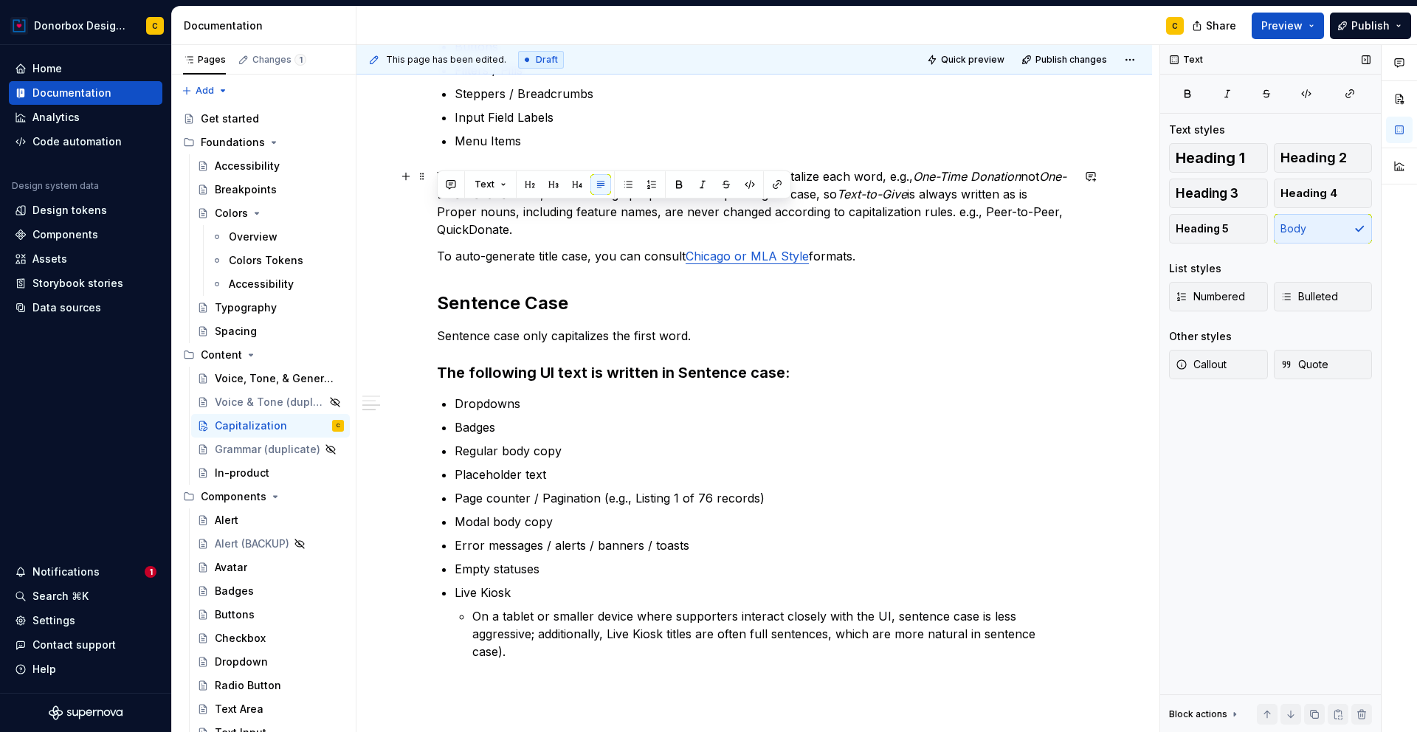
drag, startPoint x: 439, startPoint y: 211, endPoint x: 520, endPoint y: 229, distance: 83.1
click at [520, 229] on p "When hyphenated words appear in Title Case, you should capitalize each word, e.…" at bounding box center [754, 203] width 635 height 71
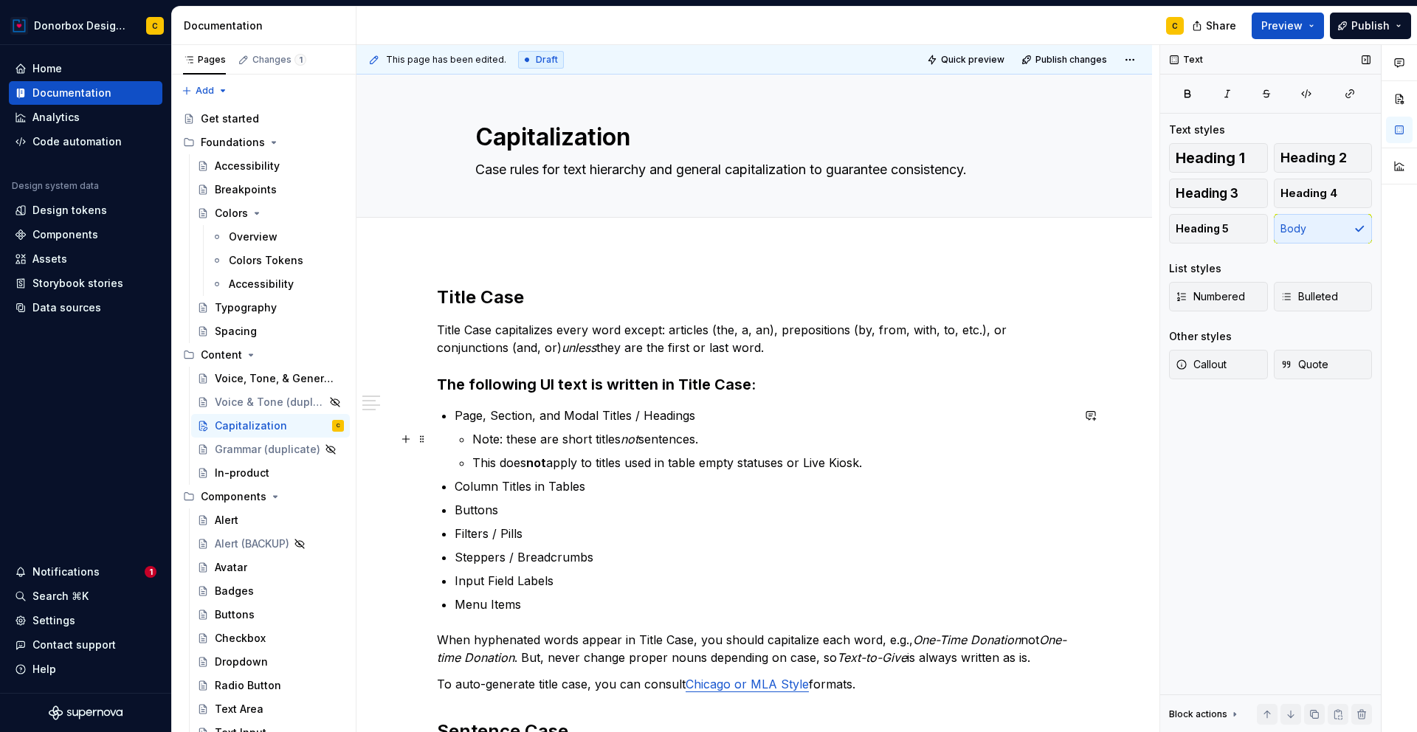
scroll to position [0, 0]
click at [1363, 27] on span "Publish" at bounding box center [1370, 25] width 38 height 15
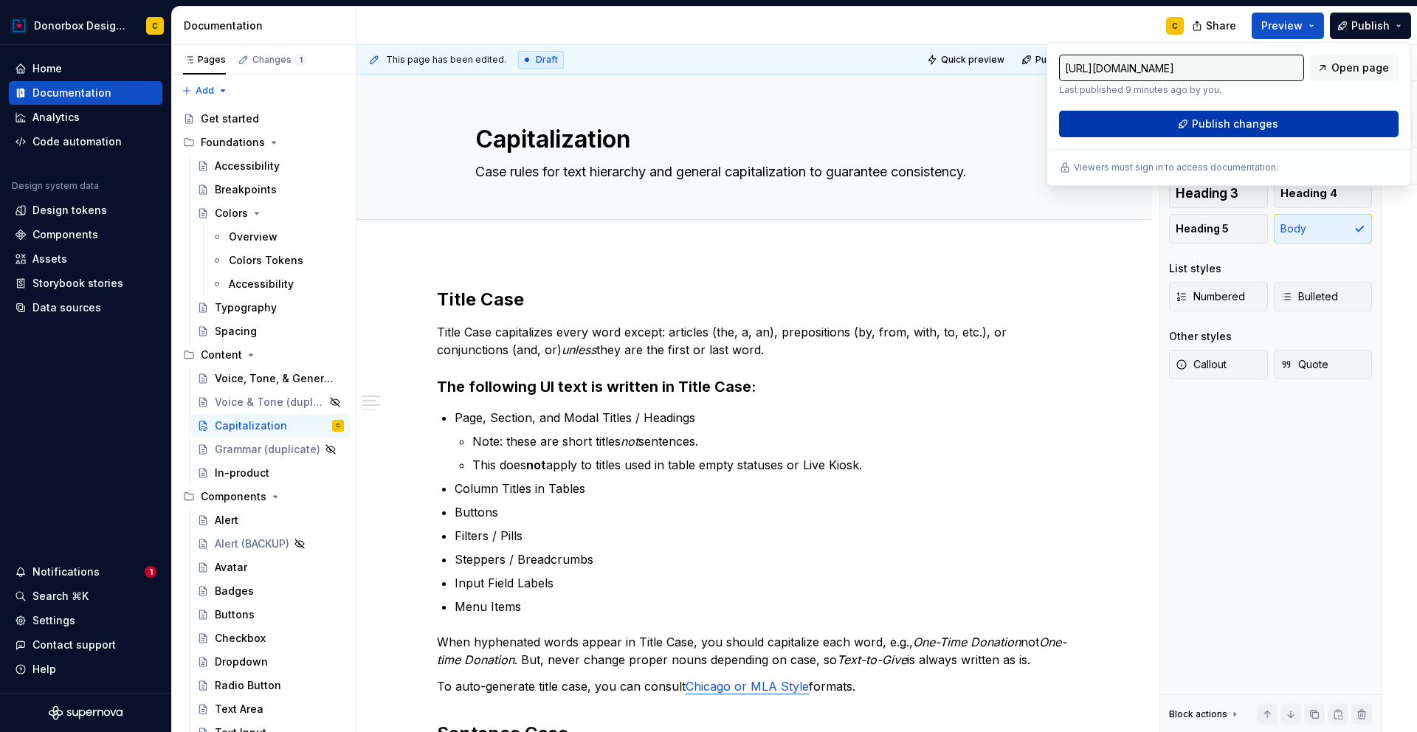
click at [1250, 125] on span "Publish changes" at bounding box center [1235, 124] width 86 height 15
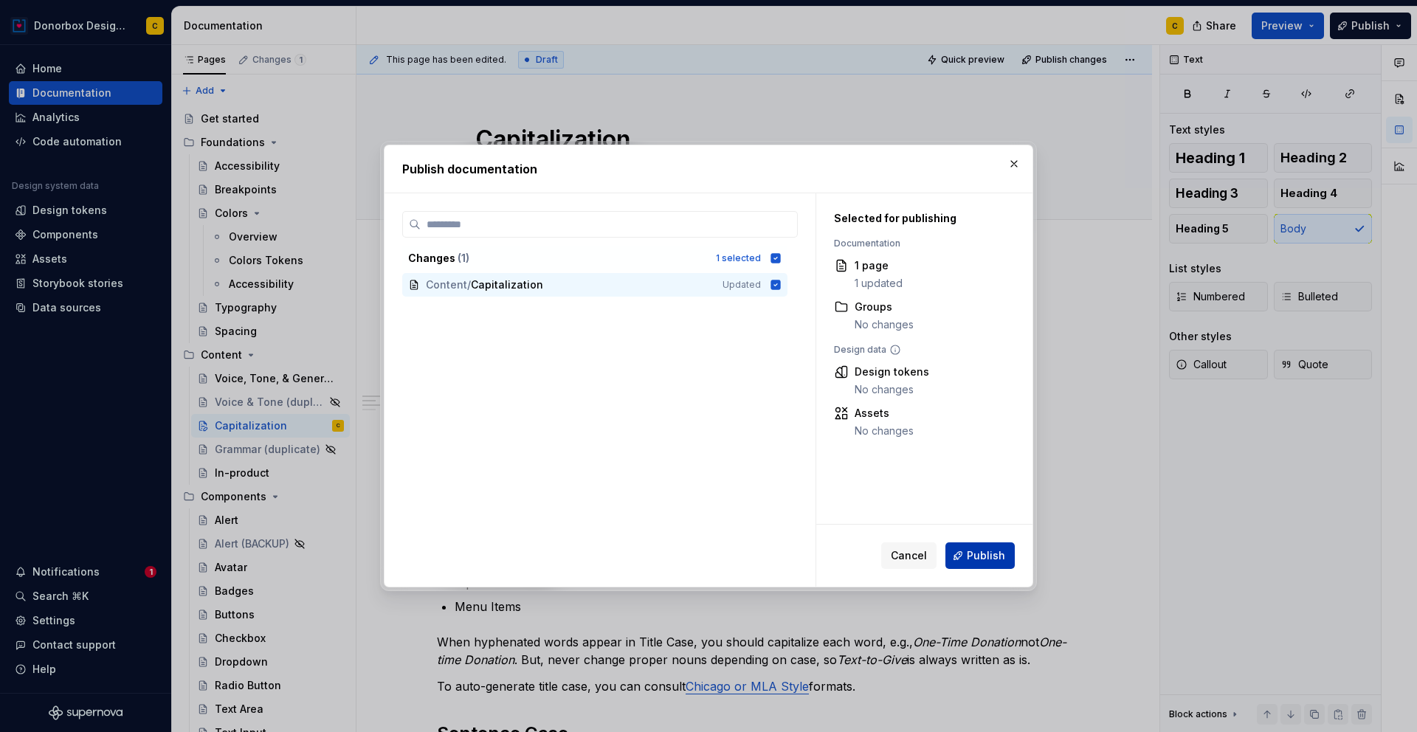
click at [968, 555] on button "Publish" at bounding box center [979, 555] width 69 height 27
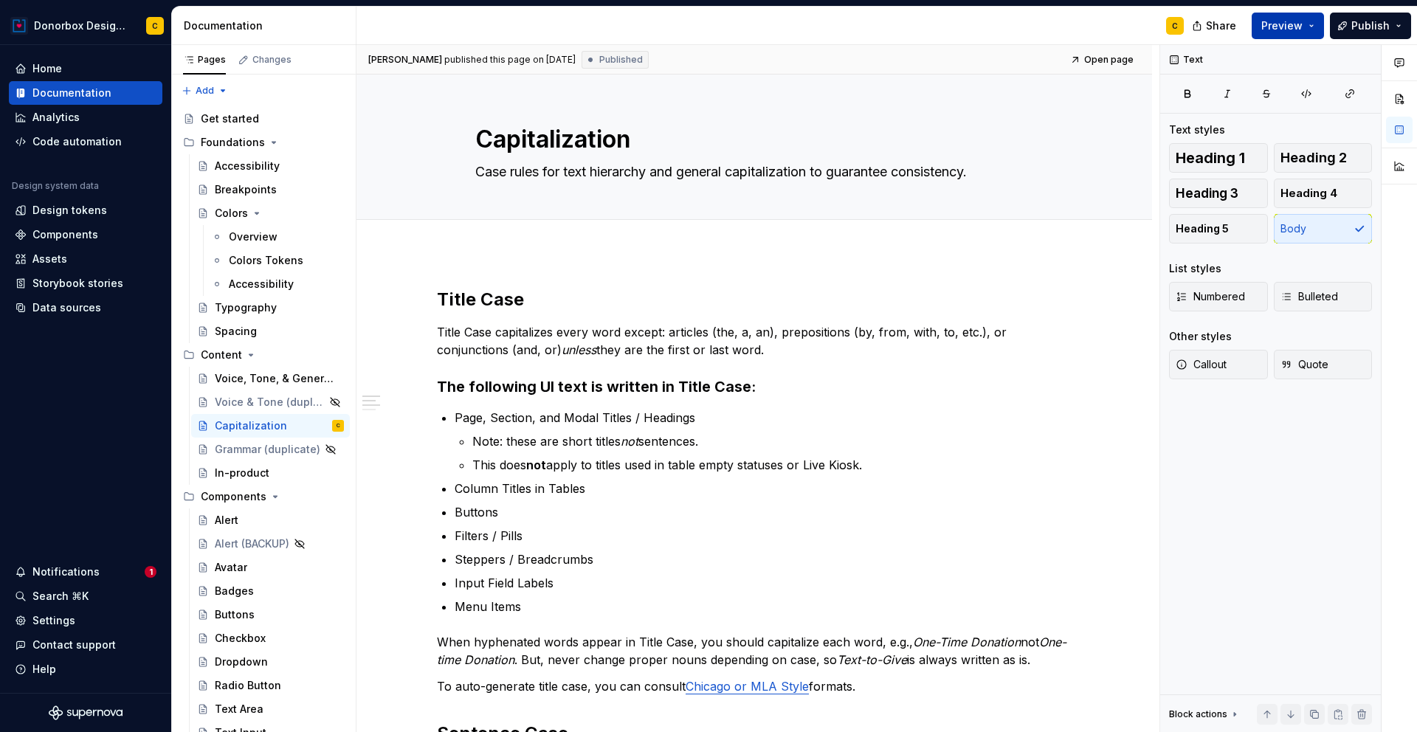
click at [1299, 23] on span "Preview" at bounding box center [1281, 25] width 41 height 15
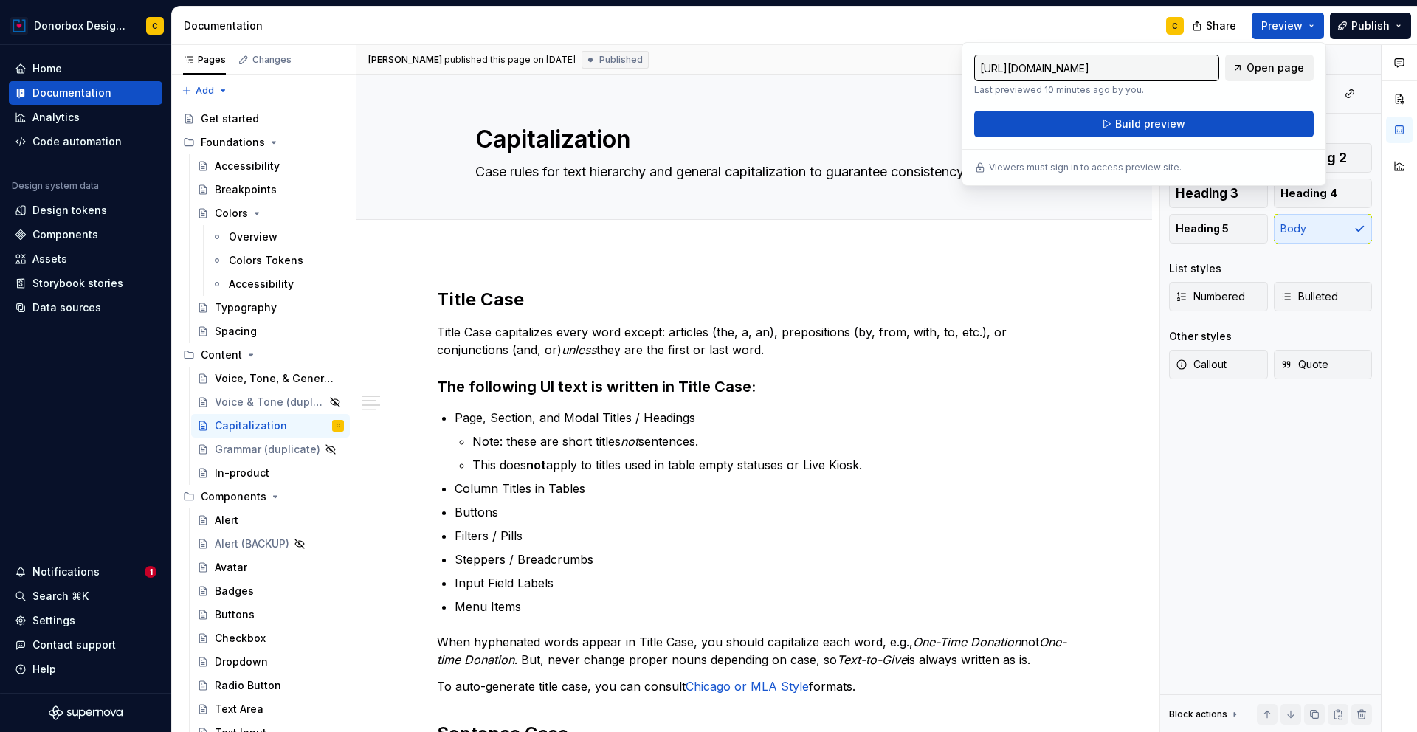
click at [1284, 77] on link "Open page" at bounding box center [1269, 68] width 89 height 27
click at [731, 657] on p "When hyphenated words appear in Title Case, you should capitalize each word, e.…" at bounding box center [754, 650] width 635 height 35
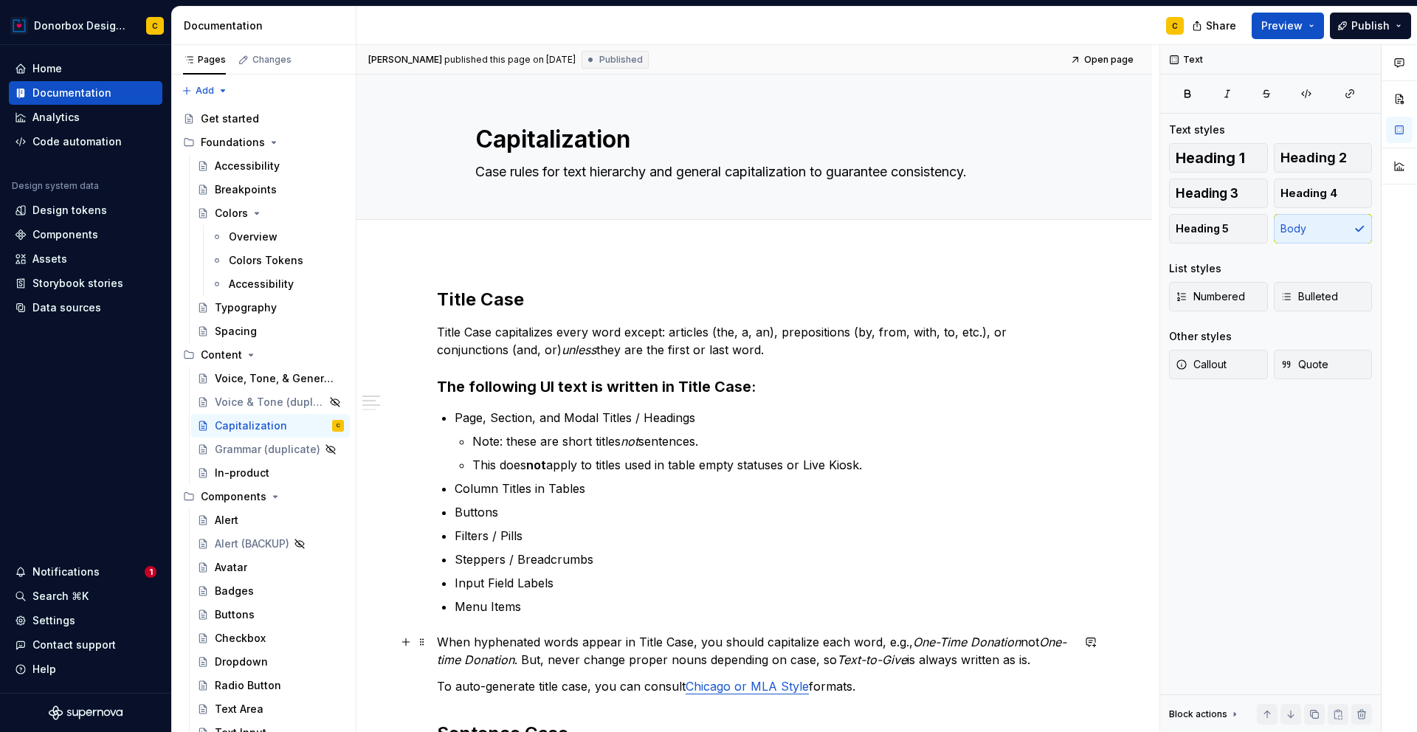
scroll to position [8, 0]
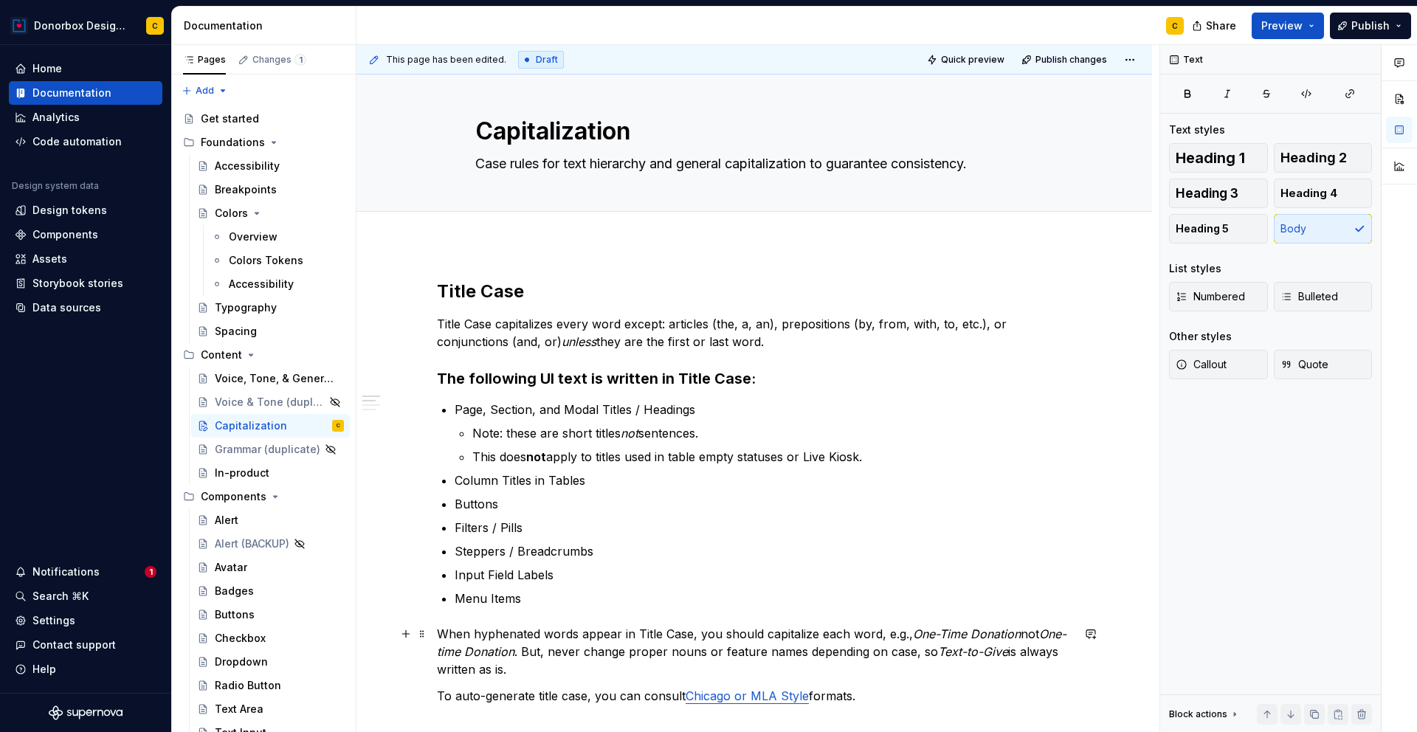
click at [934, 650] on p "When hyphenated words appear in Title Case, you should capitalize each word, e.…" at bounding box center [754, 651] width 635 height 53
click at [1033, 651] on p "When hyphenated words appear in Title Case, you should capitalize each word, e.…" at bounding box center [754, 651] width 635 height 53
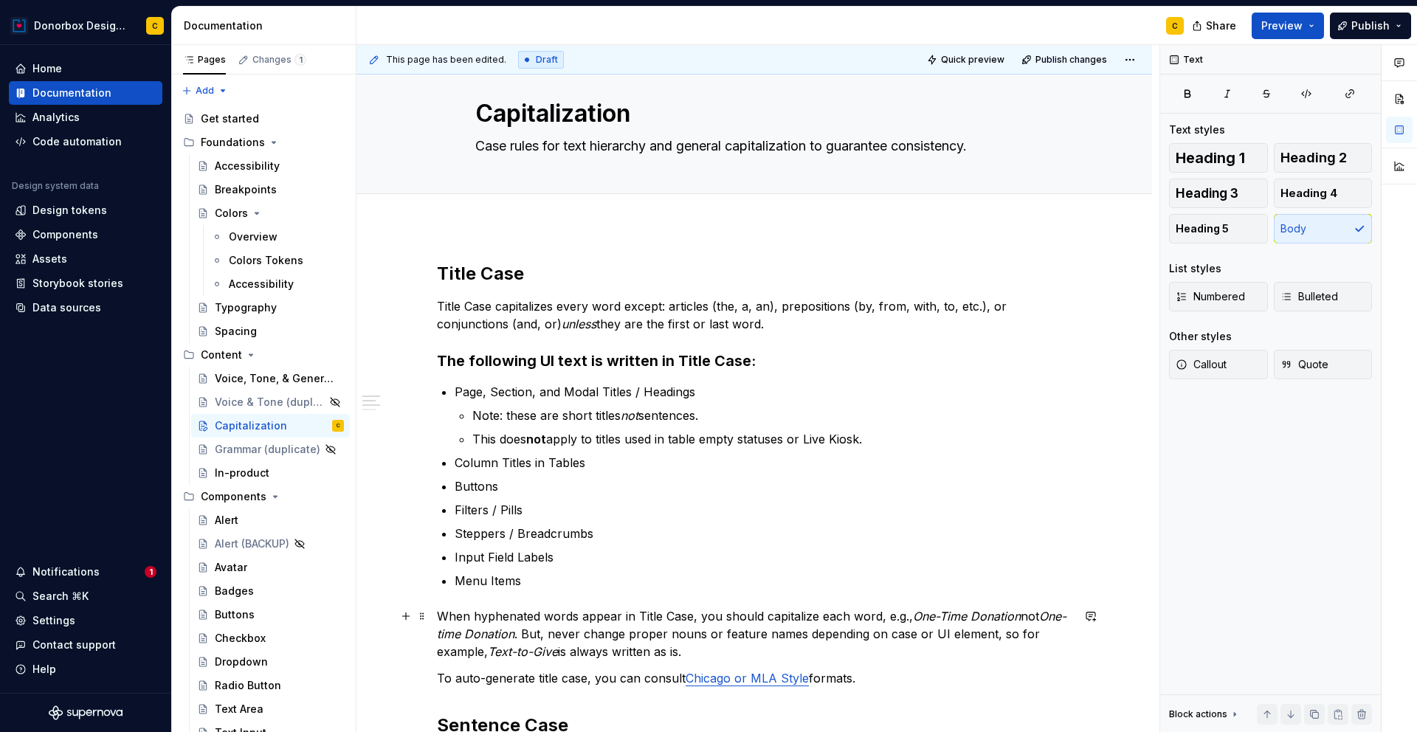
click at [679, 648] on p "When hyphenated words appear in Title Case, you should capitalize each word, e.…" at bounding box center [754, 633] width 635 height 53
click at [822, 658] on p "When hyphenated words appear in Title Case, you should capitalize each word, e.…" at bounding box center [754, 633] width 635 height 53
